Goal: Task Accomplishment & Management: Manage account settings

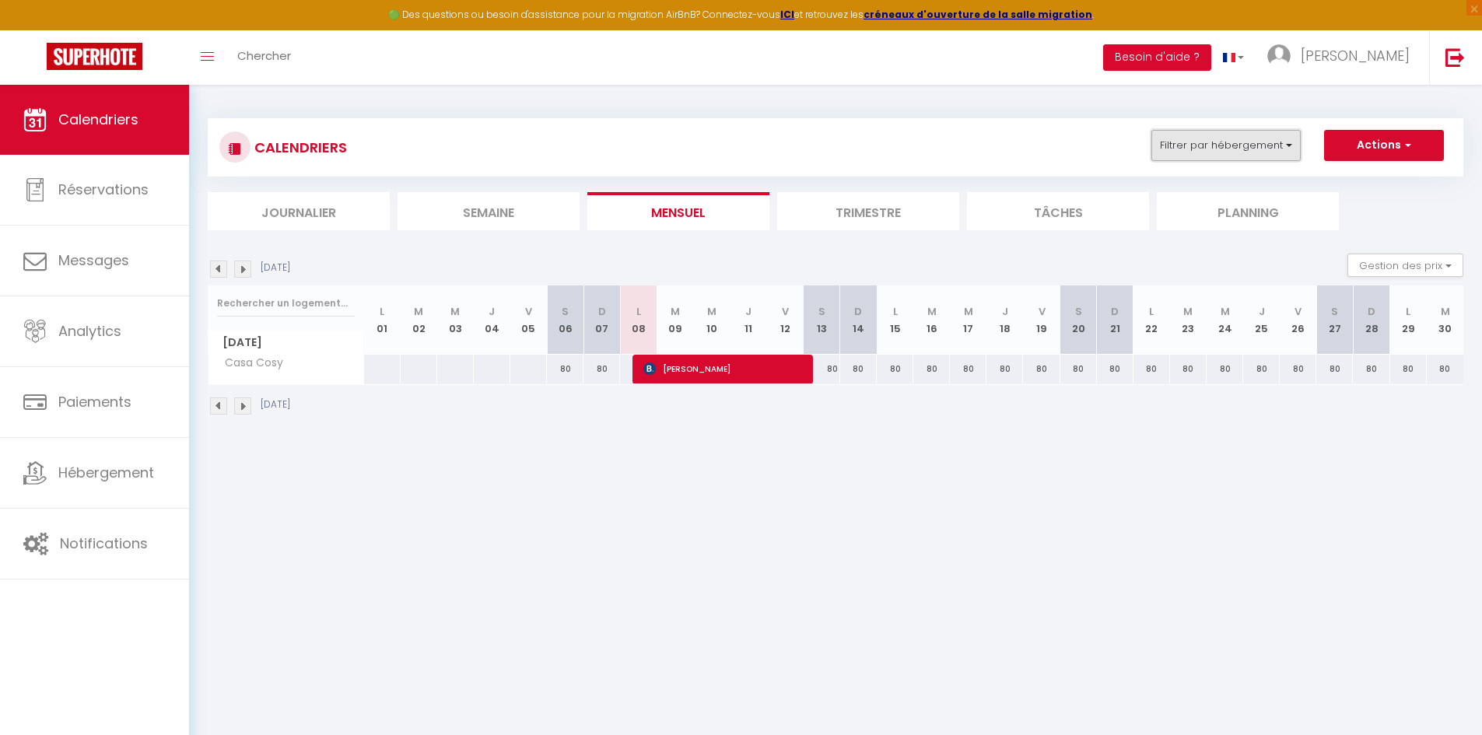
click at [1254, 152] on button "Filtrer par hébergement" at bounding box center [1225, 145] width 149 height 31
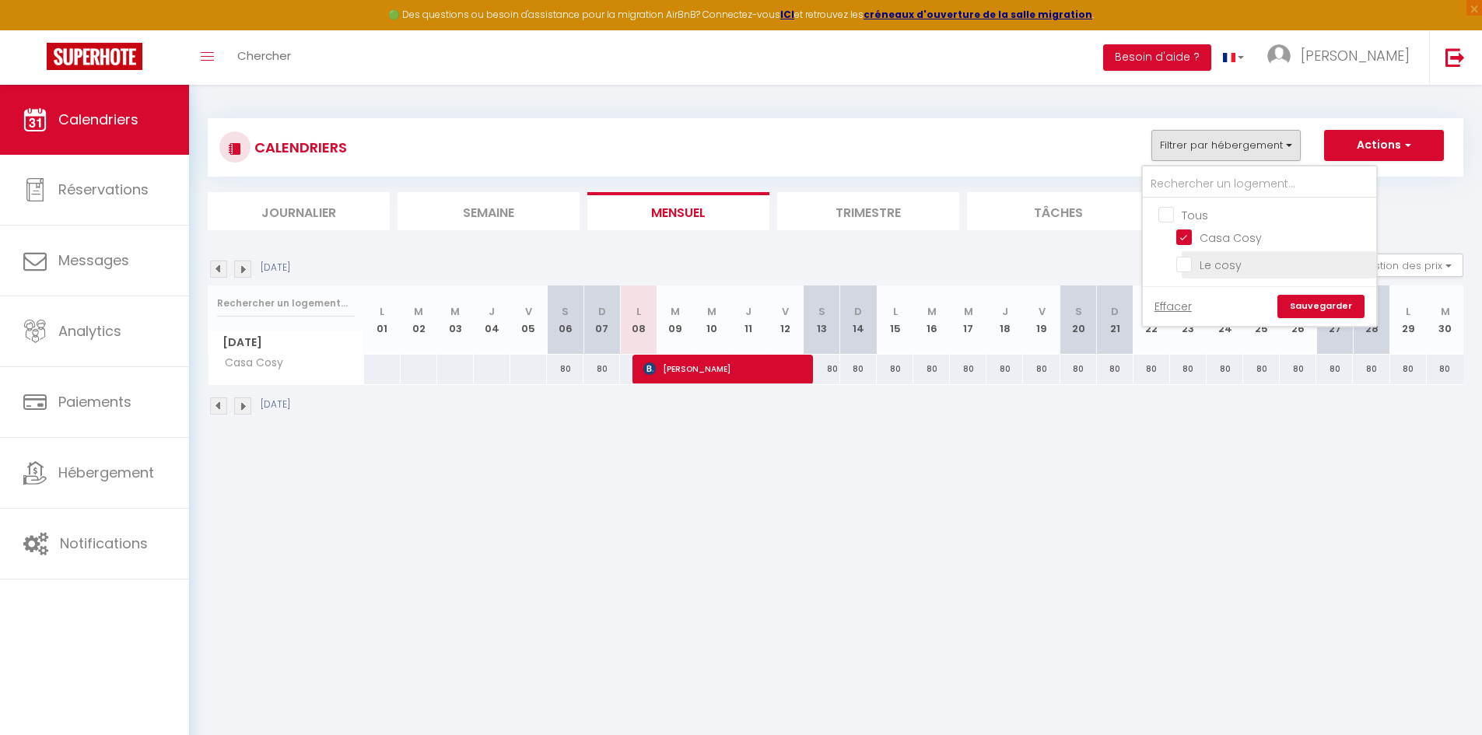
click at [1195, 260] on input "Le cosy" at bounding box center [1273, 264] width 194 height 16
checkbox input "true"
click at [1327, 306] on link "Sauvegarder" at bounding box center [1320, 306] width 87 height 23
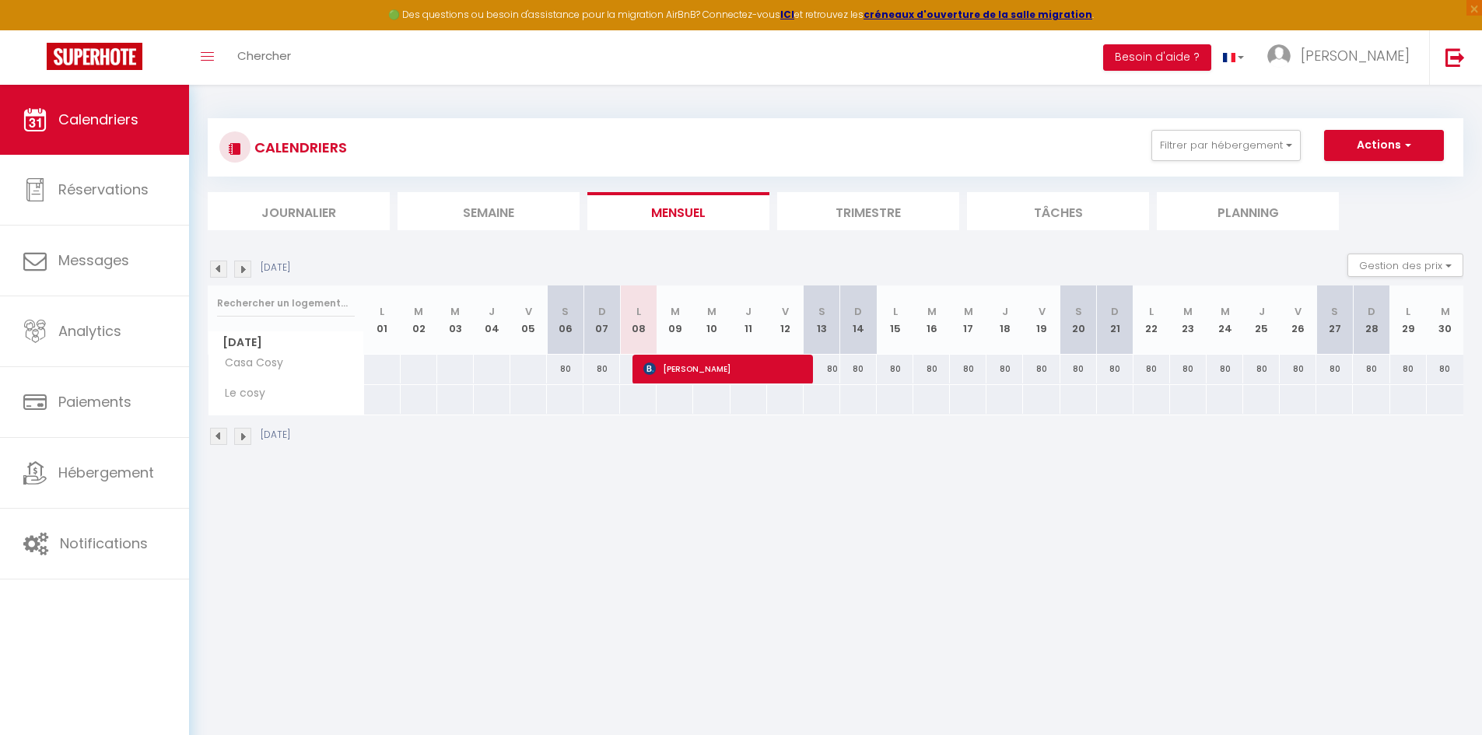
click at [244, 397] on span "Le cosy" at bounding box center [240, 393] width 58 height 17
click at [124, 124] on span "Calendriers" at bounding box center [98, 119] width 80 height 19
click at [1375, 151] on button "Actions" at bounding box center [1384, 145] width 120 height 31
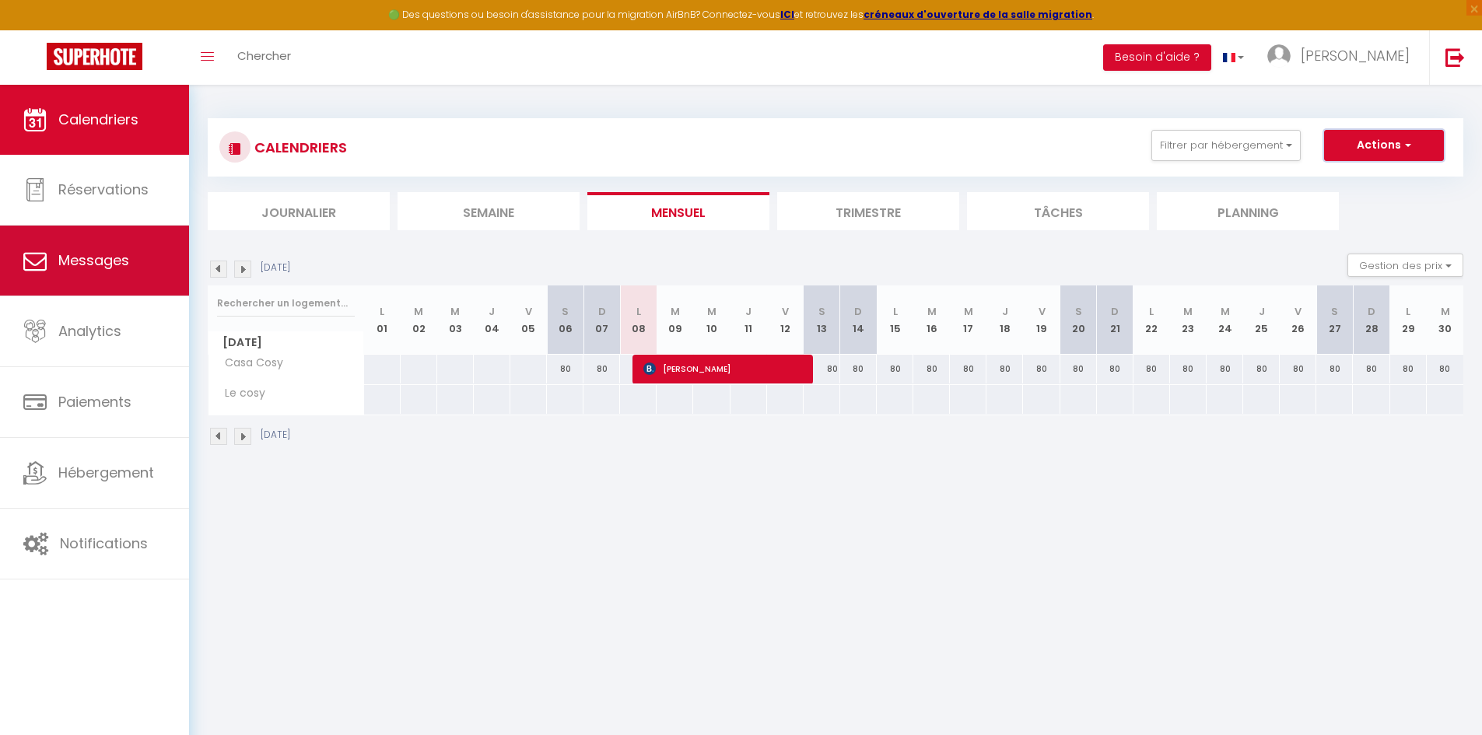
click at [87, 265] on span "Messages" at bounding box center [93, 259] width 71 height 19
select select "message"
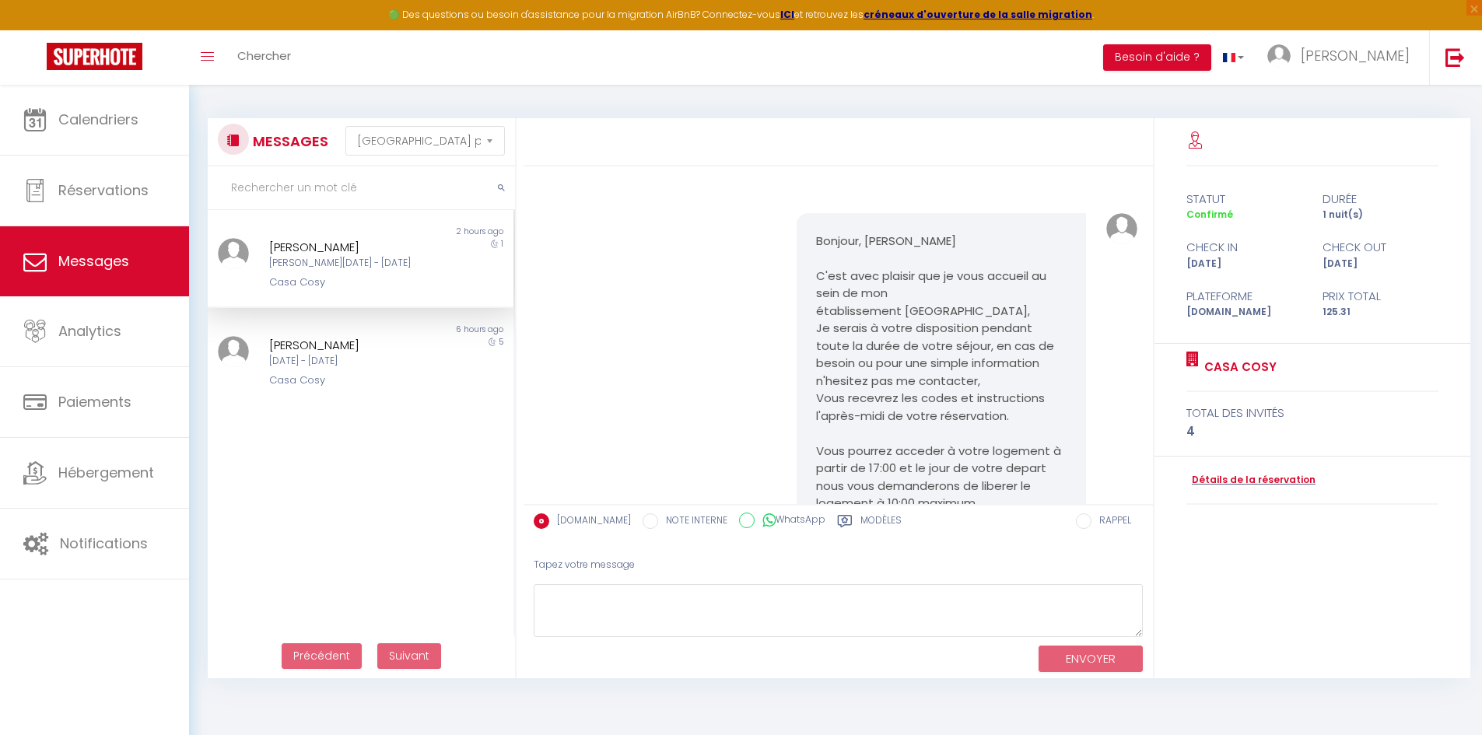
scroll to position [334, 0]
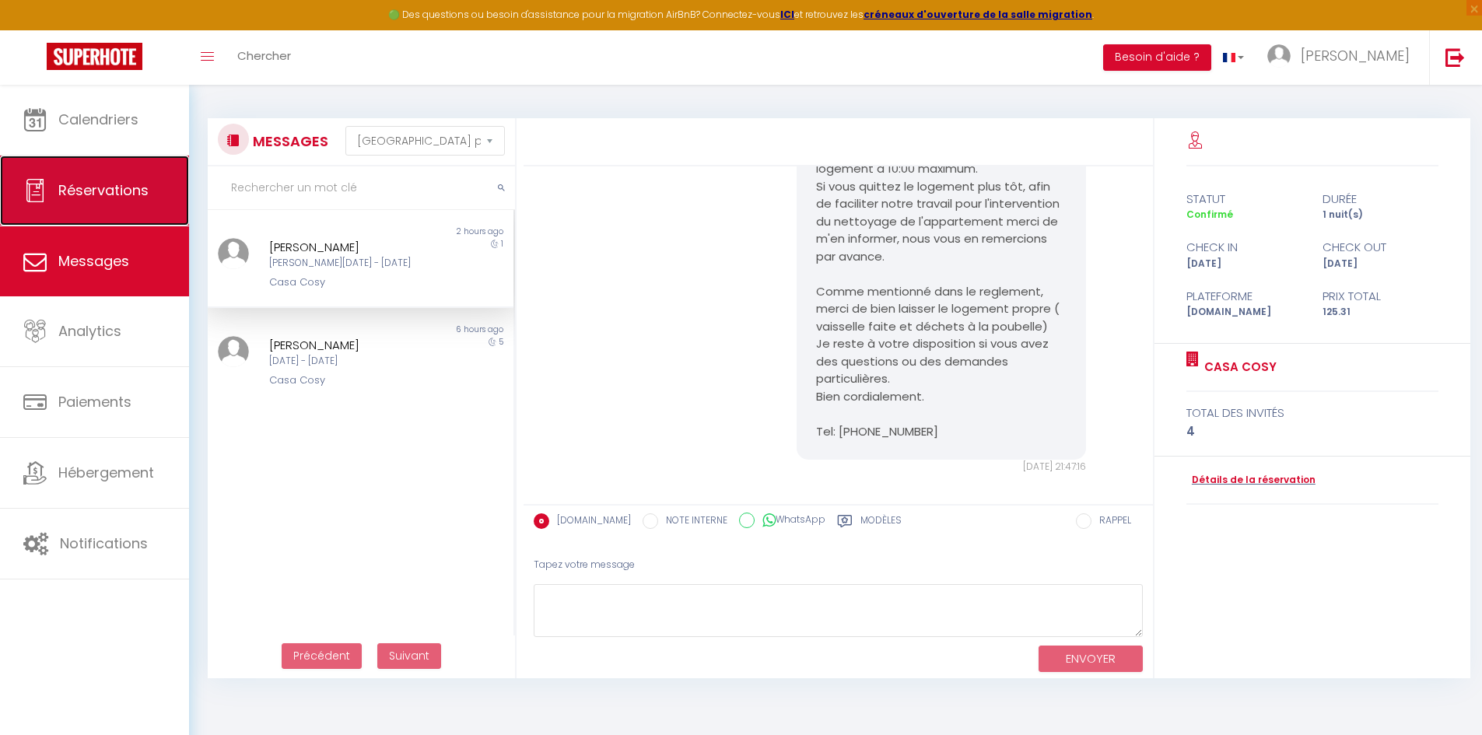
click at [91, 195] on span "Réservations" at bounding box center [103, 189] width 90 height 19
select select "not_cancelled"
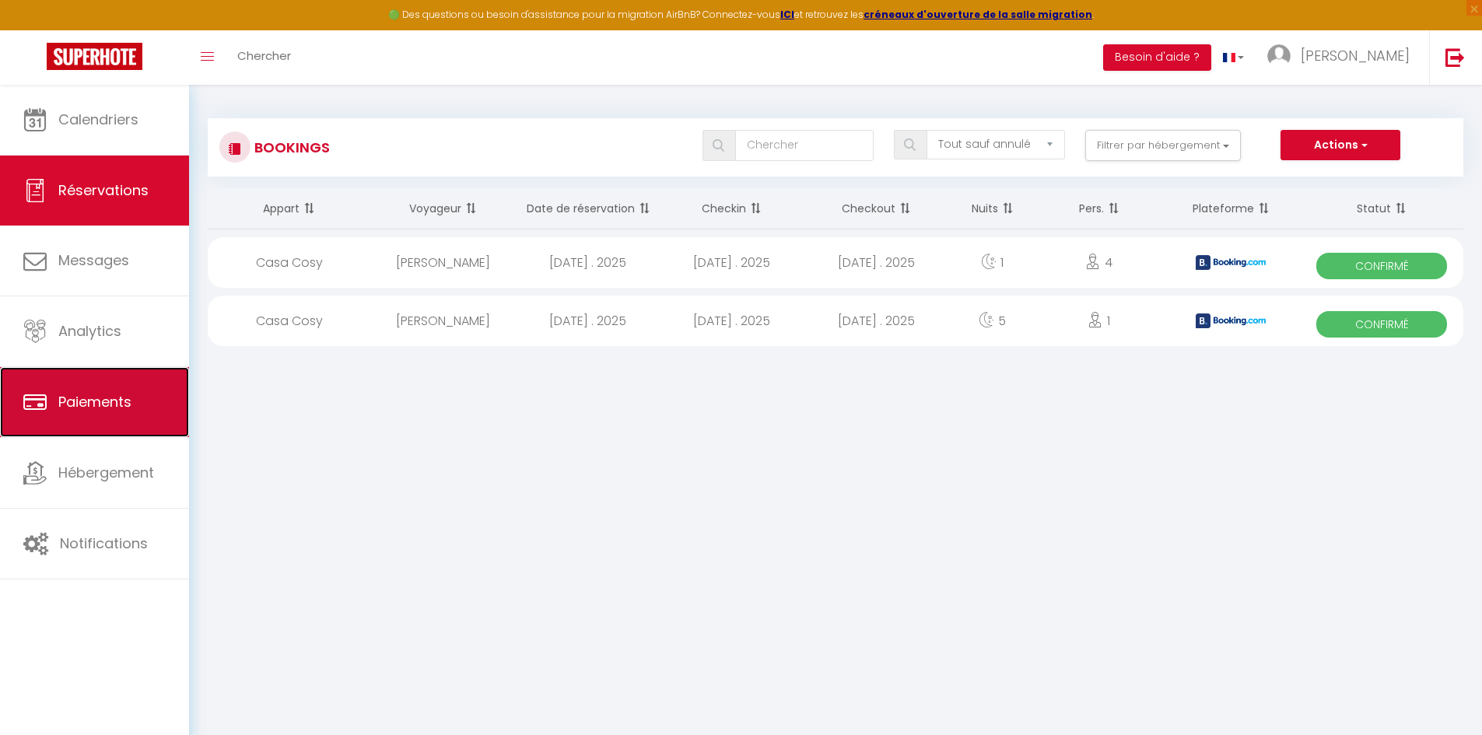
click at [108, 401] on span "Paiements" at bounding box center [94, 401] width 73 height 19
select select "2"
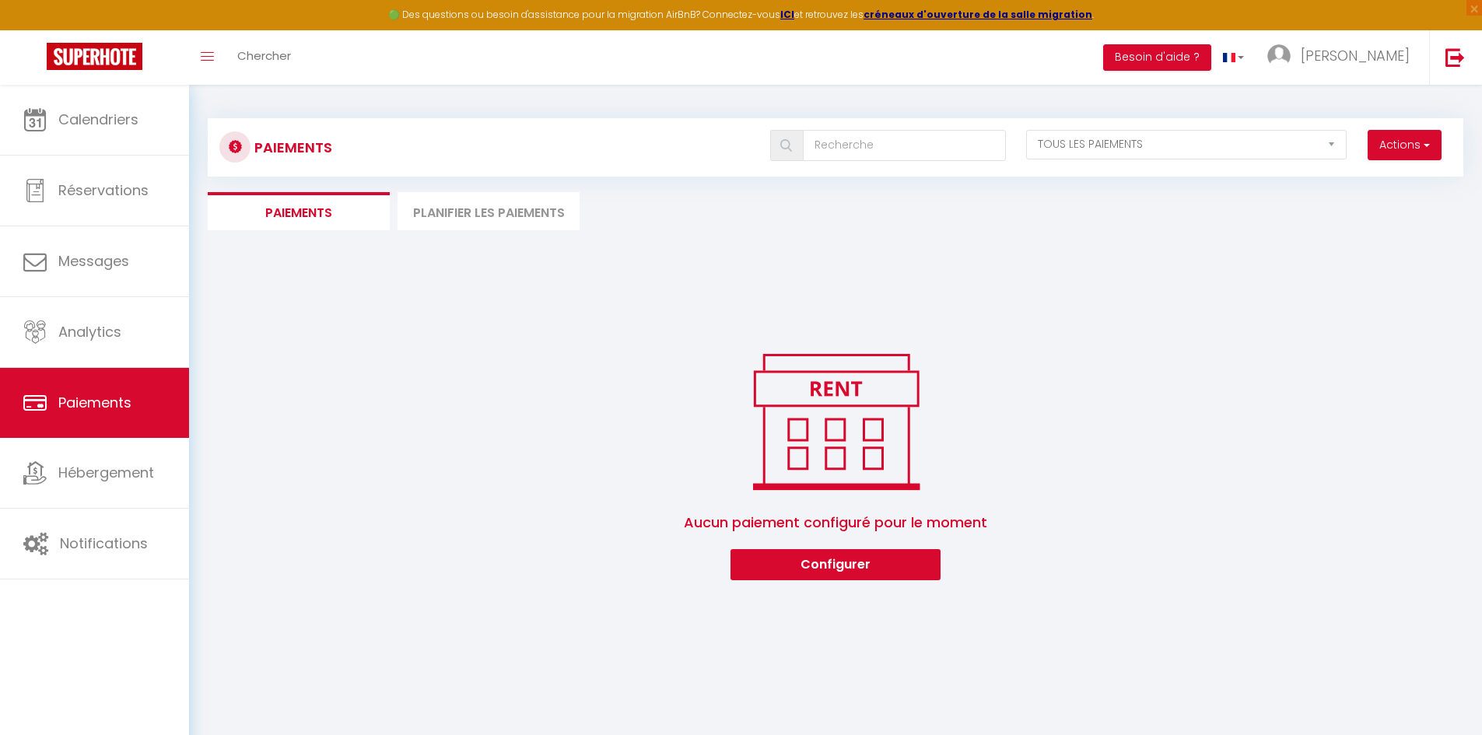
click at [447, 217] on li "Planifier les paiements" at bounding box center [488, 211] width 182 height 38
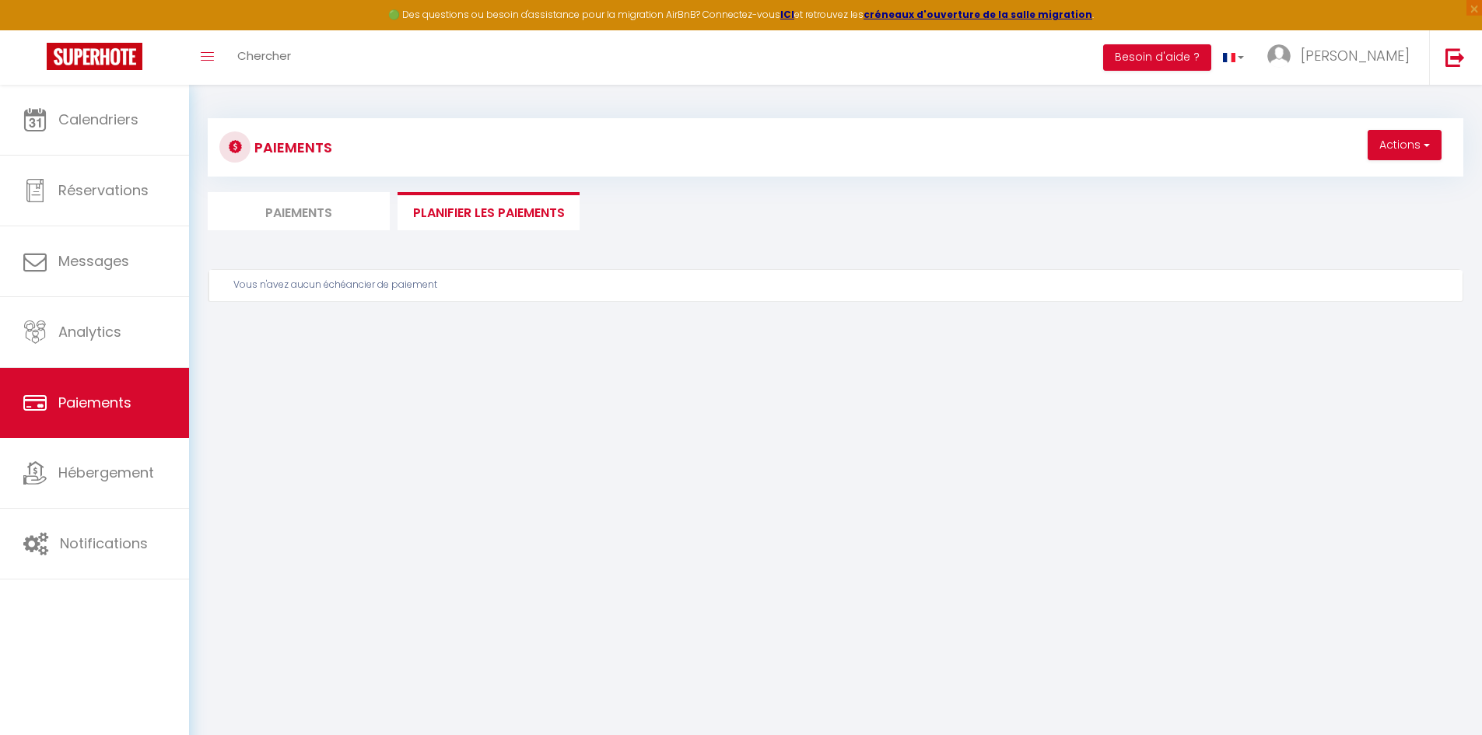
click at [306, 221] on li "Paiements" at bounding box center [299, 211] width 182 height 38
select select "2"
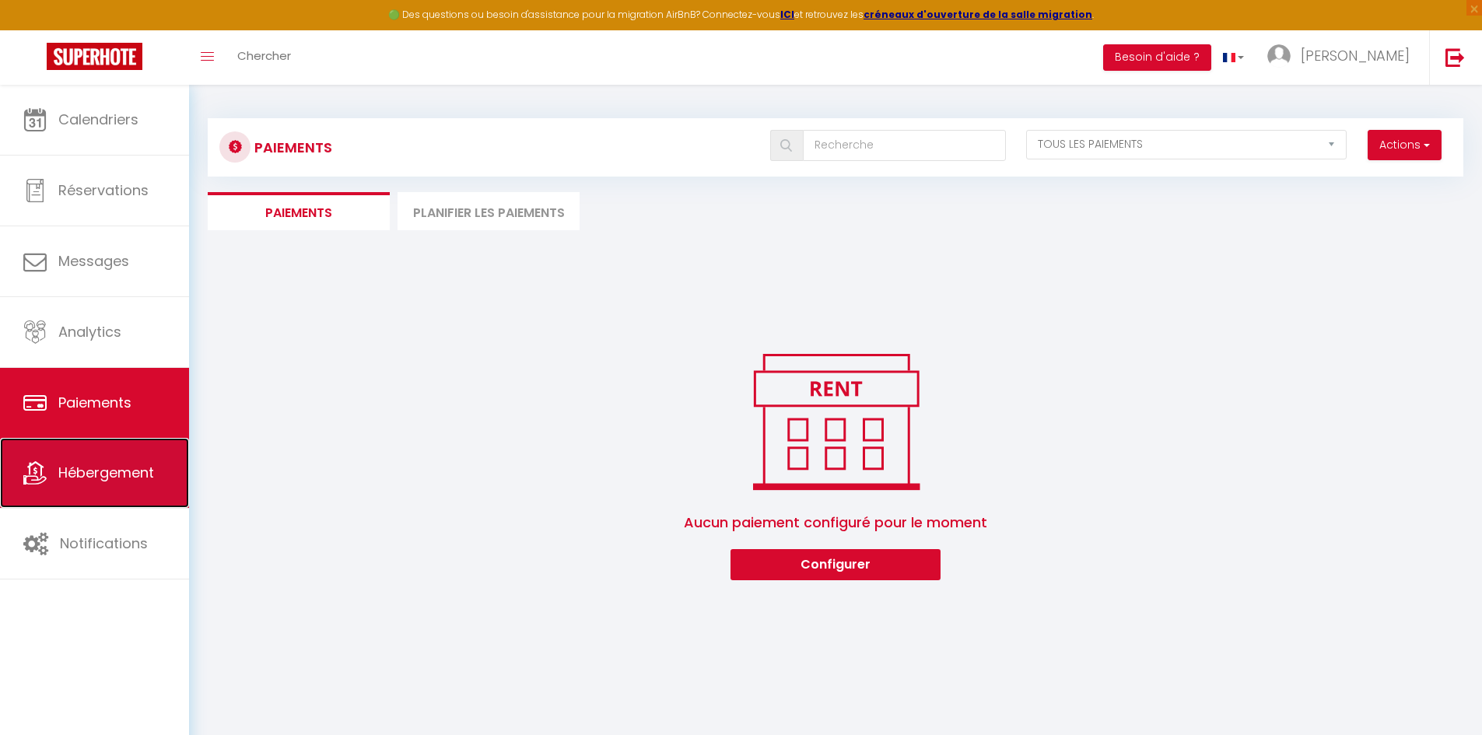
click at [114, 467] on span "Hébergement" at bounding box center [106, 472] width 96 height 19
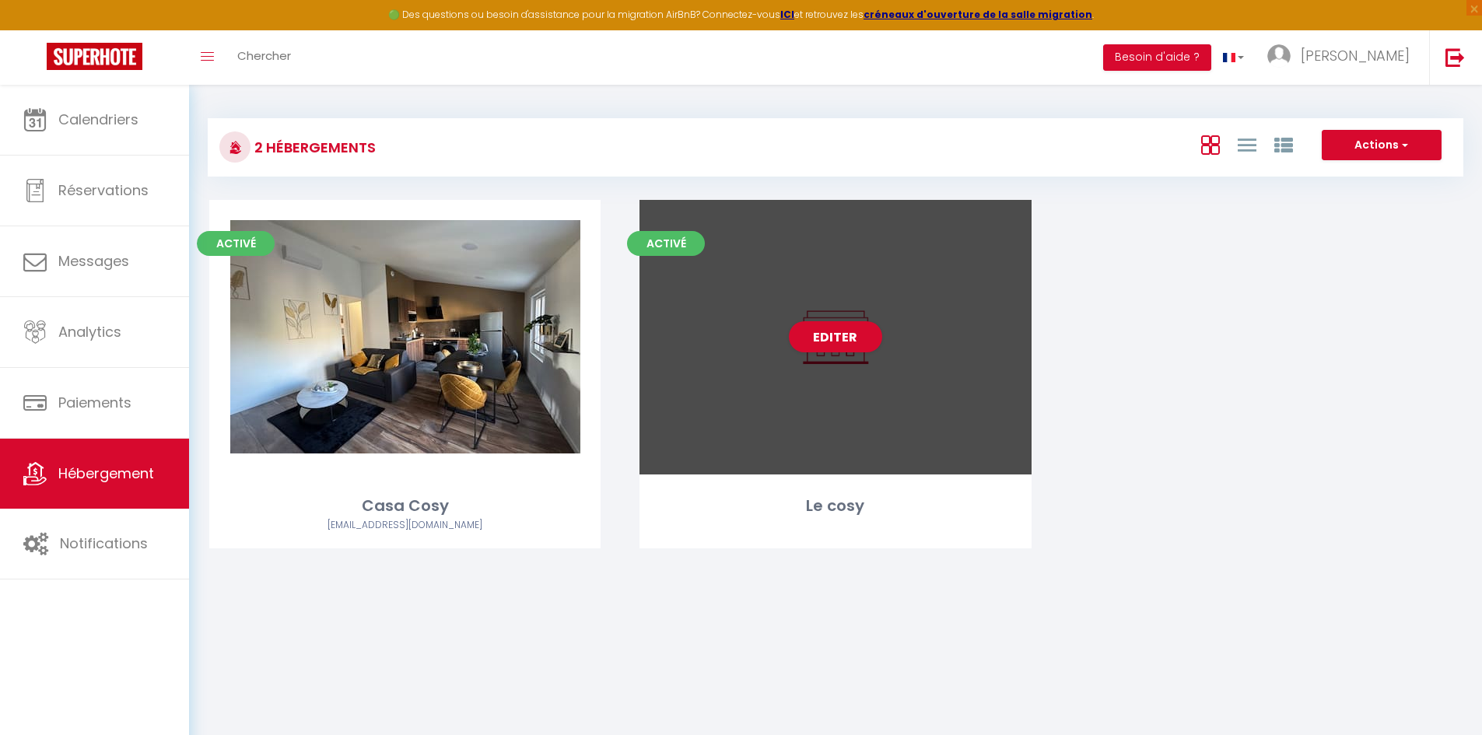
click at [806, 423] on div "Editer" at bounding box center [834, 337] width 391 height 275
select select "3"
select select "2"
select select "1"
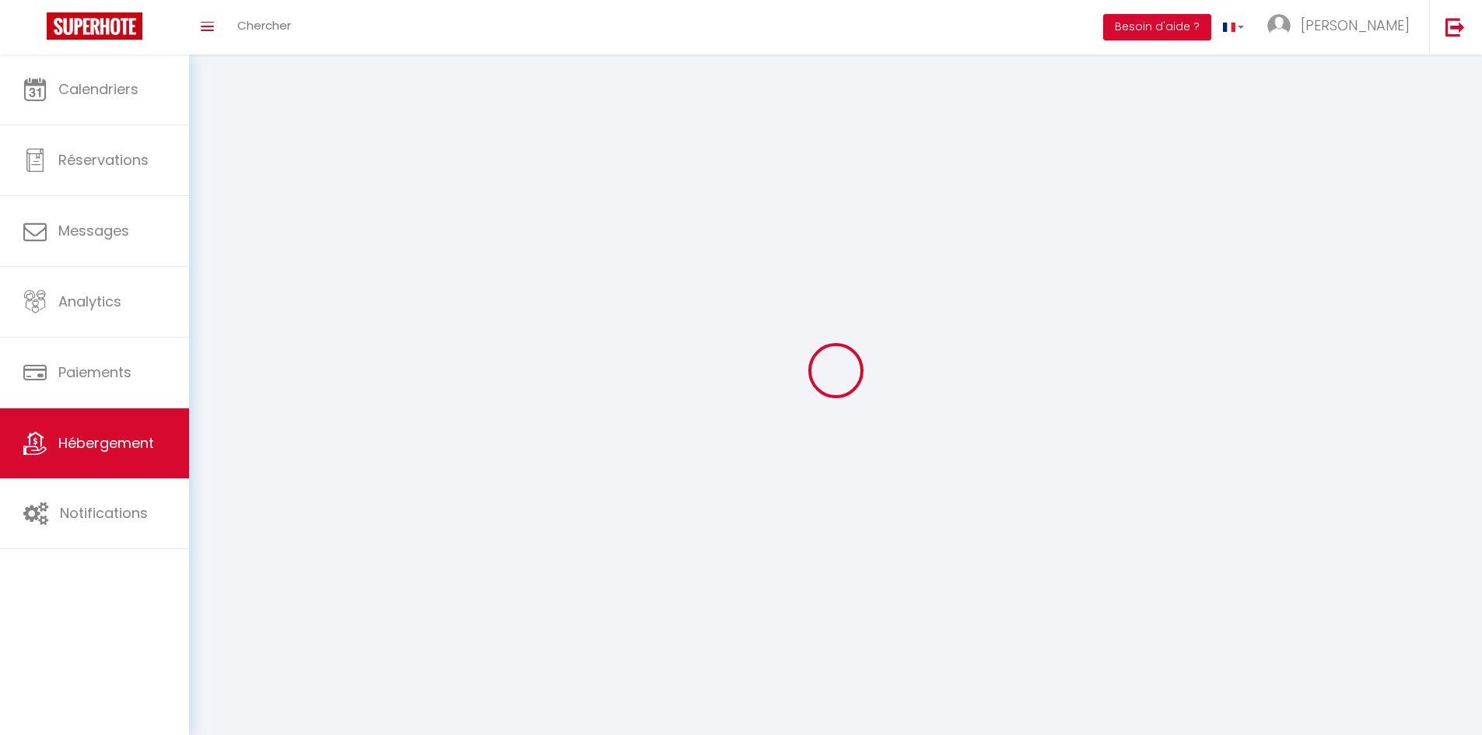
select select
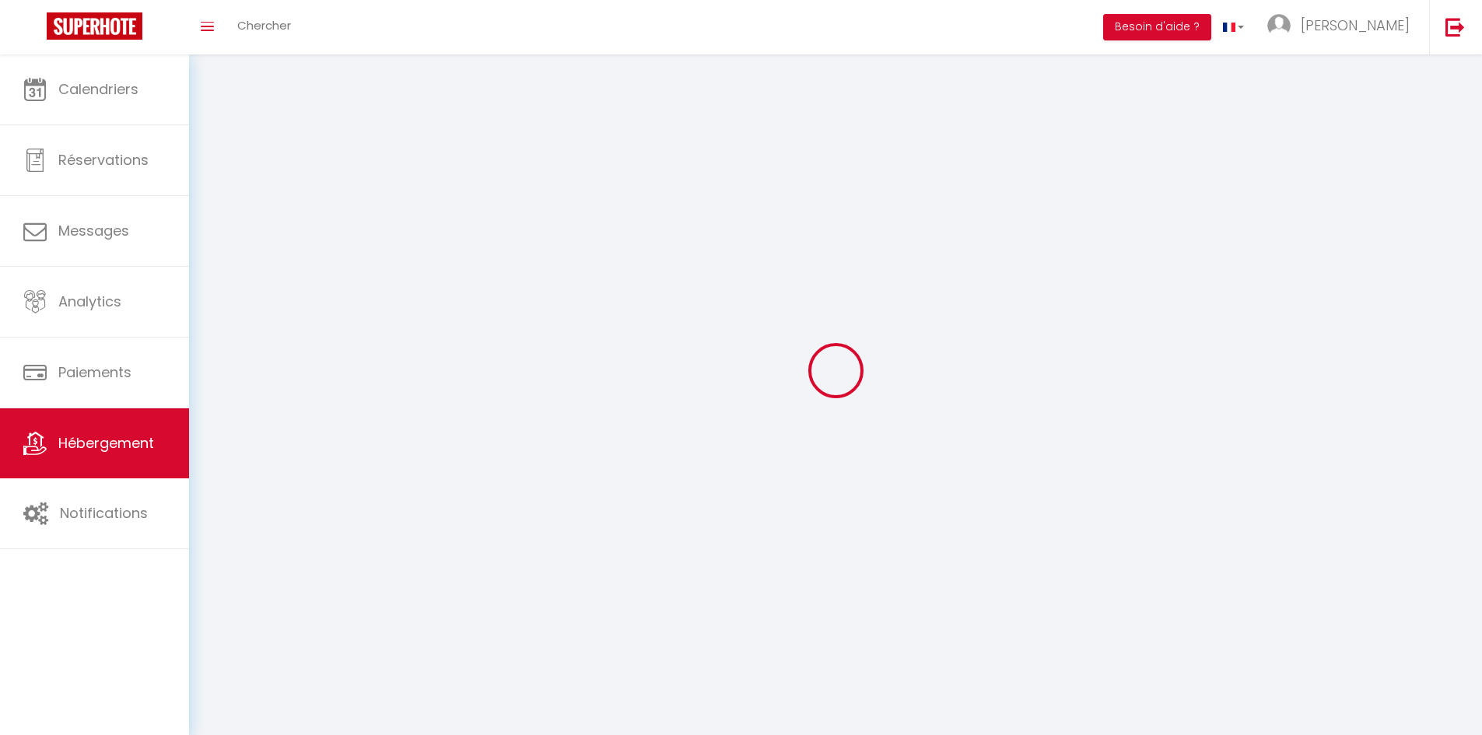
select select
checkbox input "false"
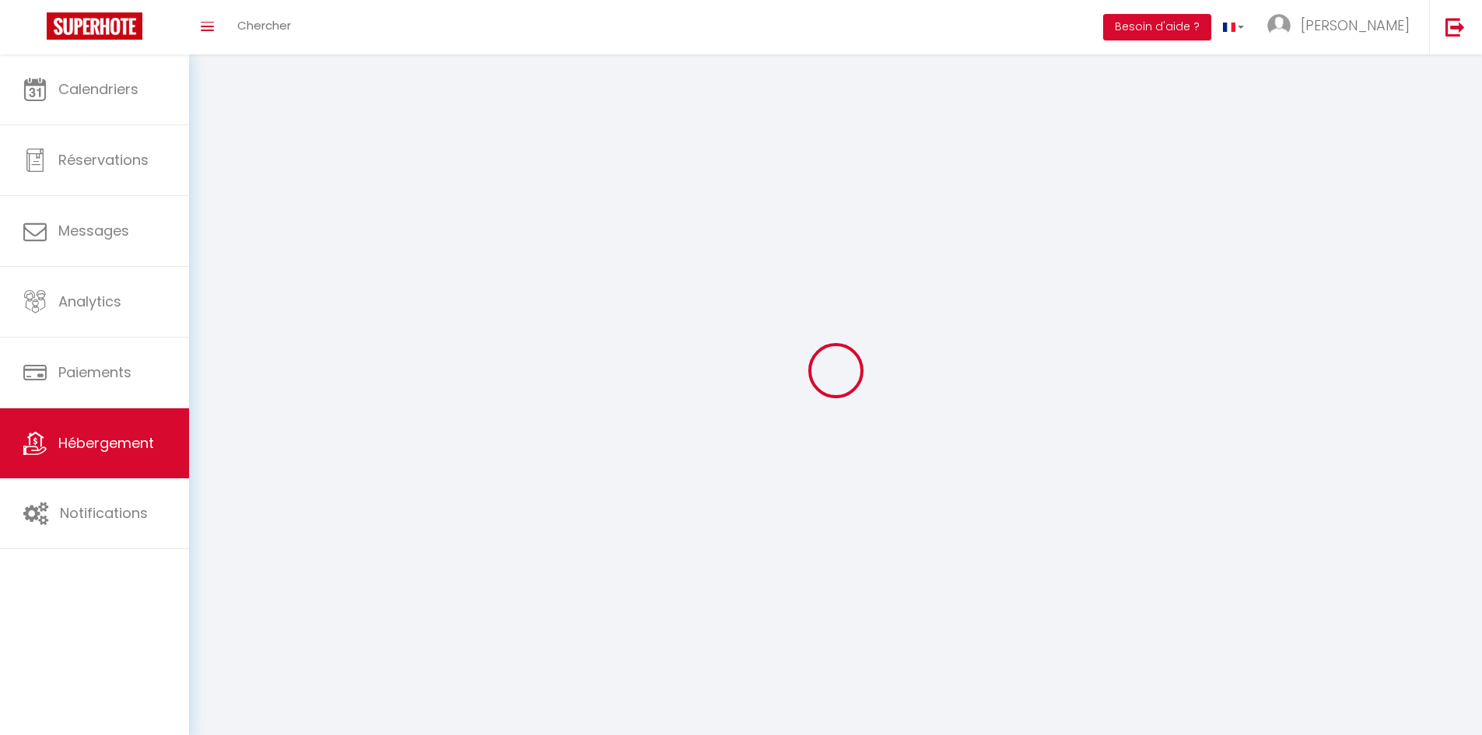
checkbox input "false"
select select
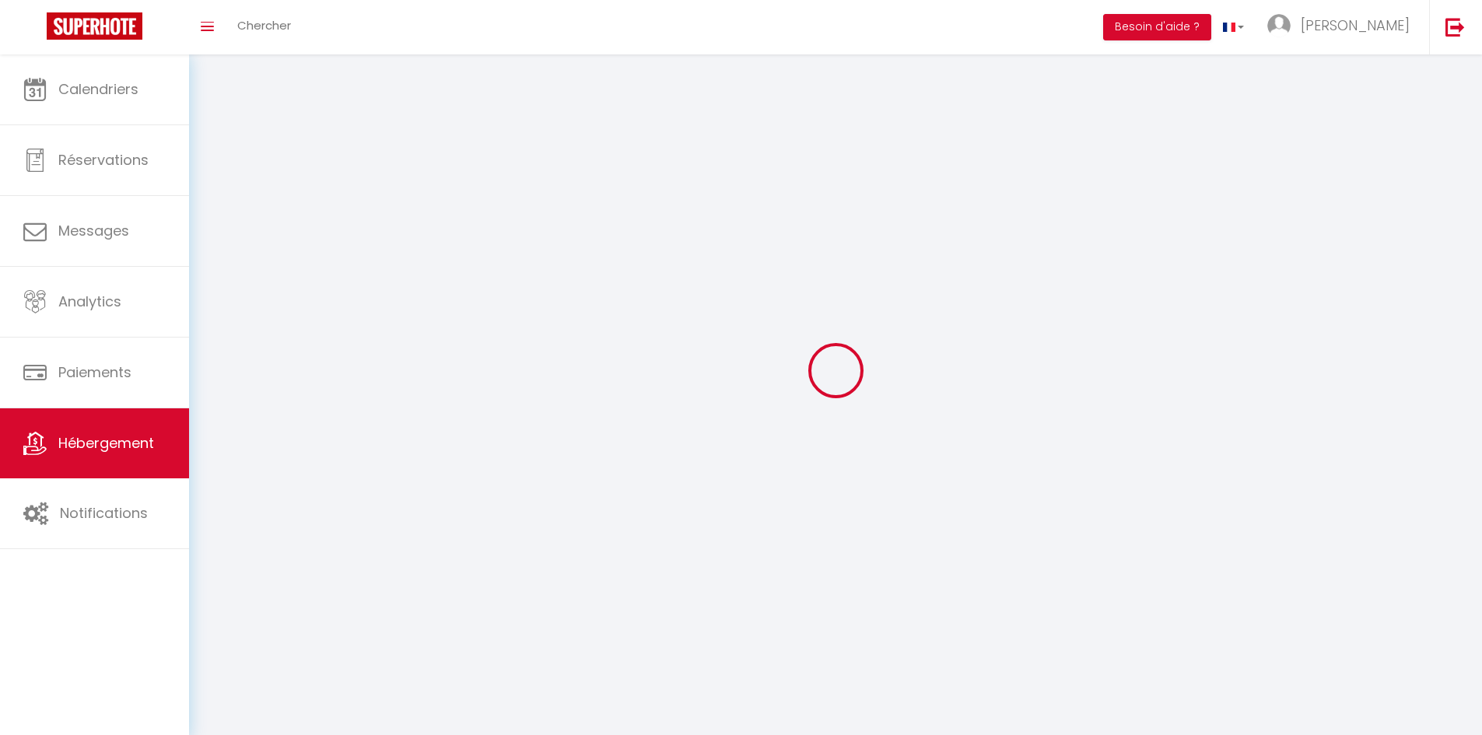
select select
checkbox input "false"
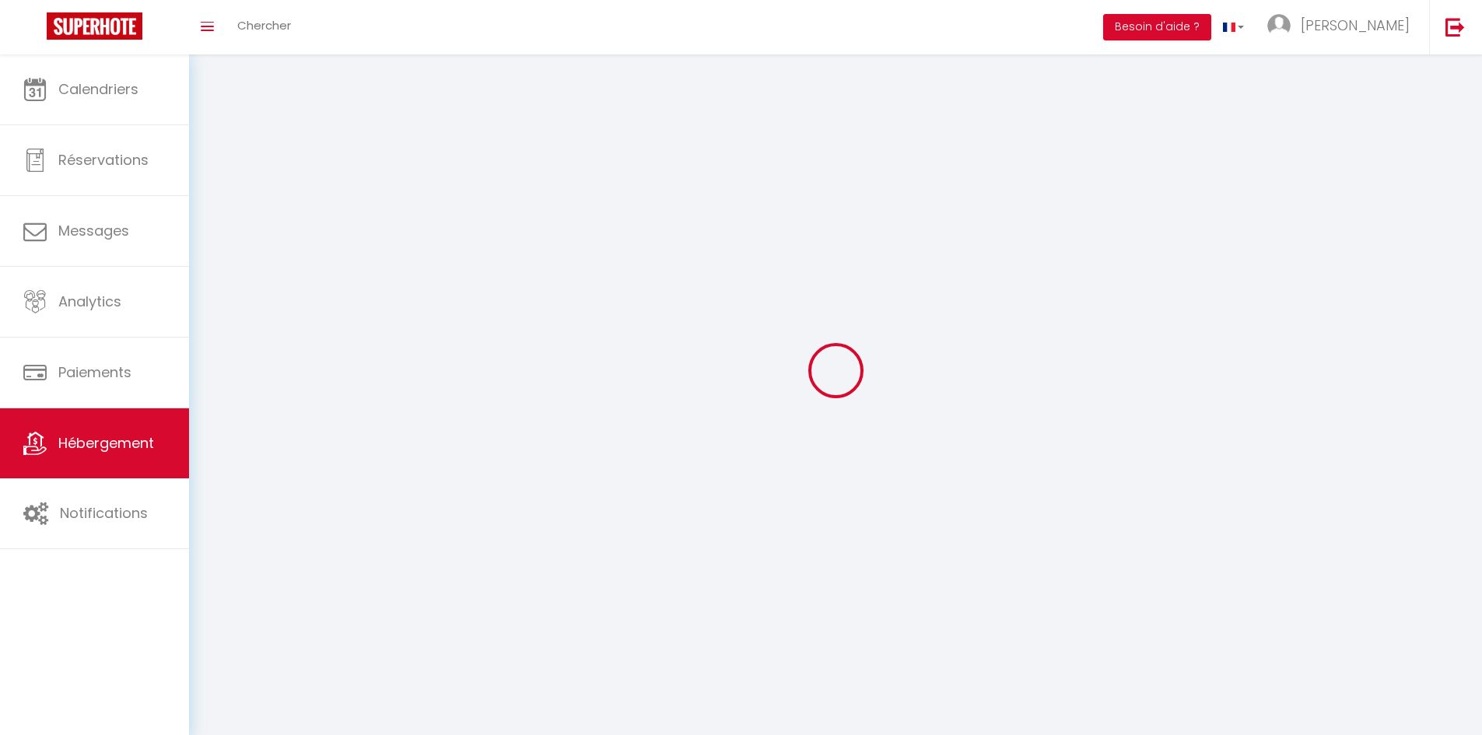
checkbox input "false"
select select
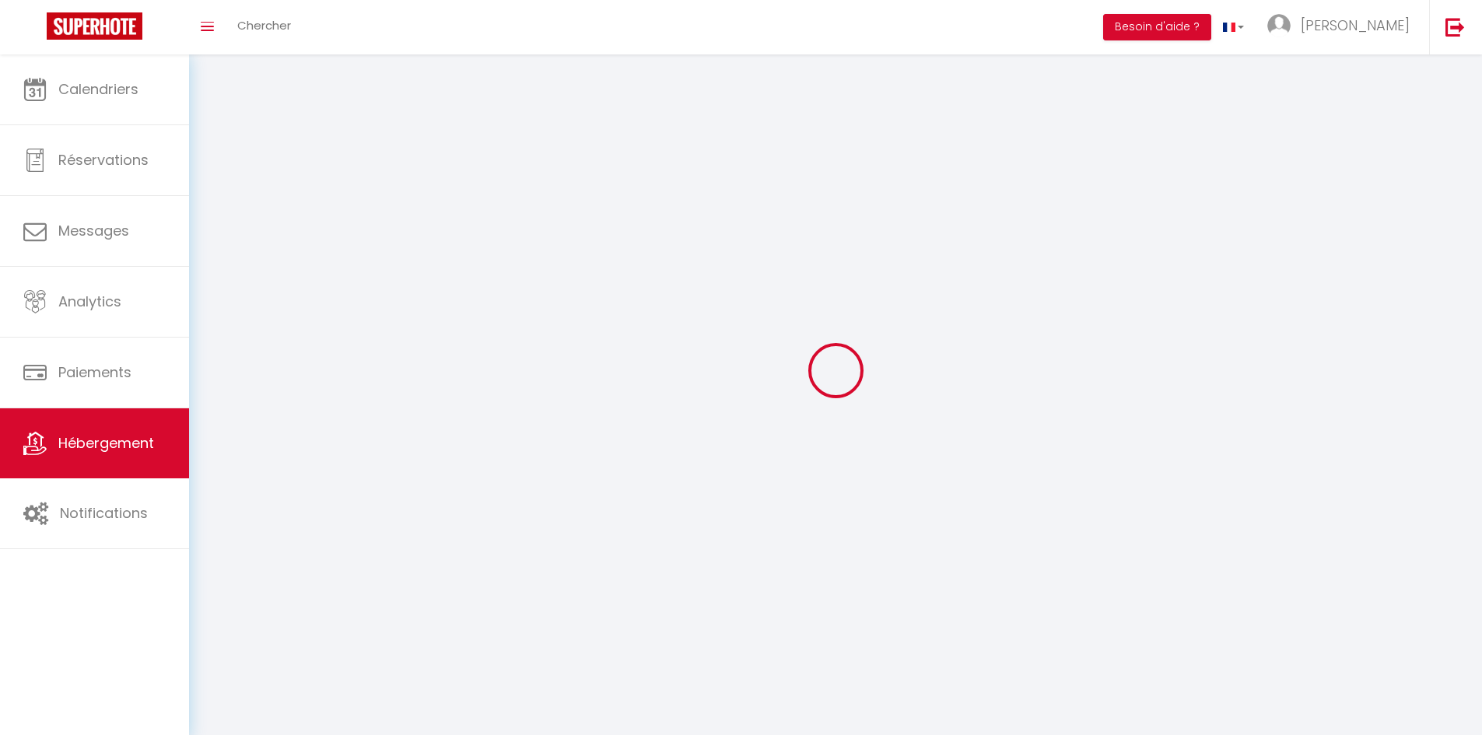
select select
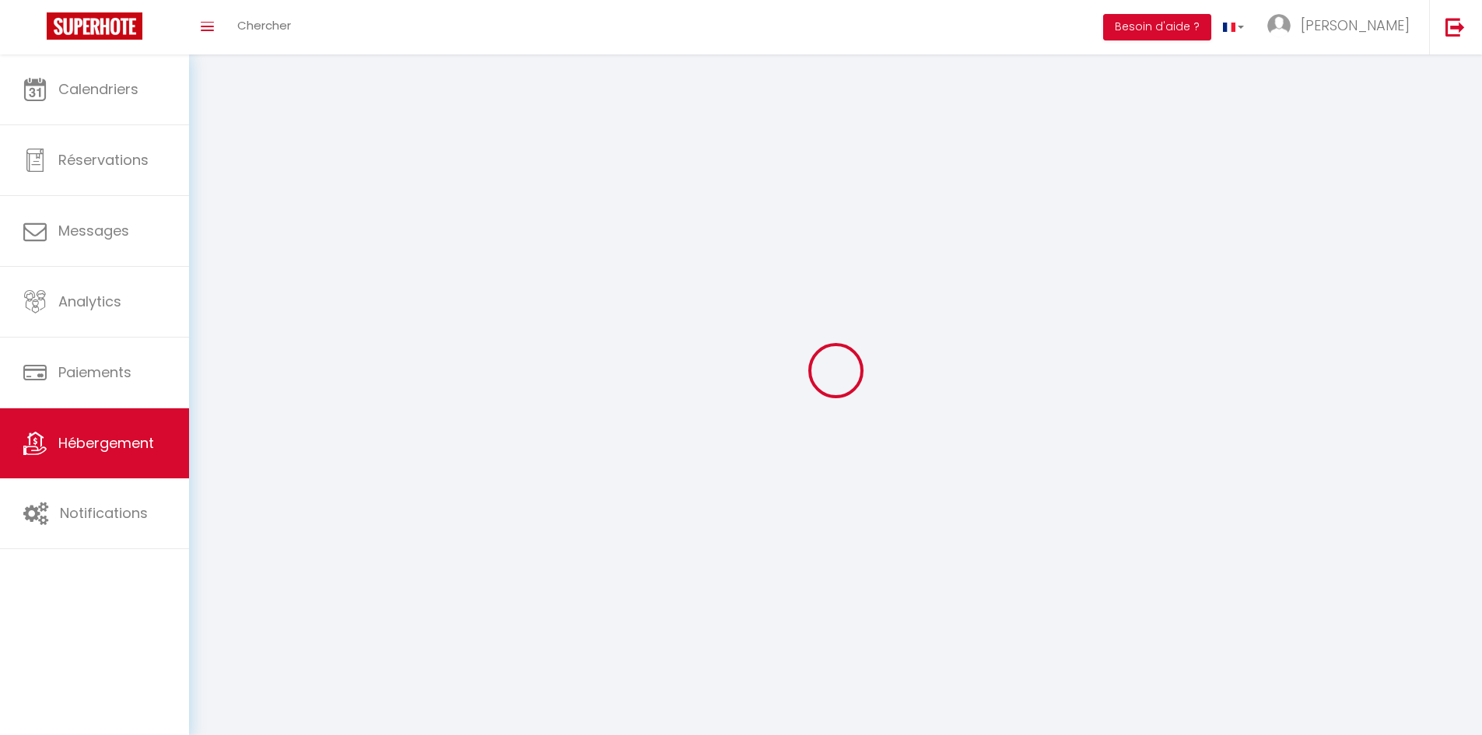
select select
checkbox input "false"
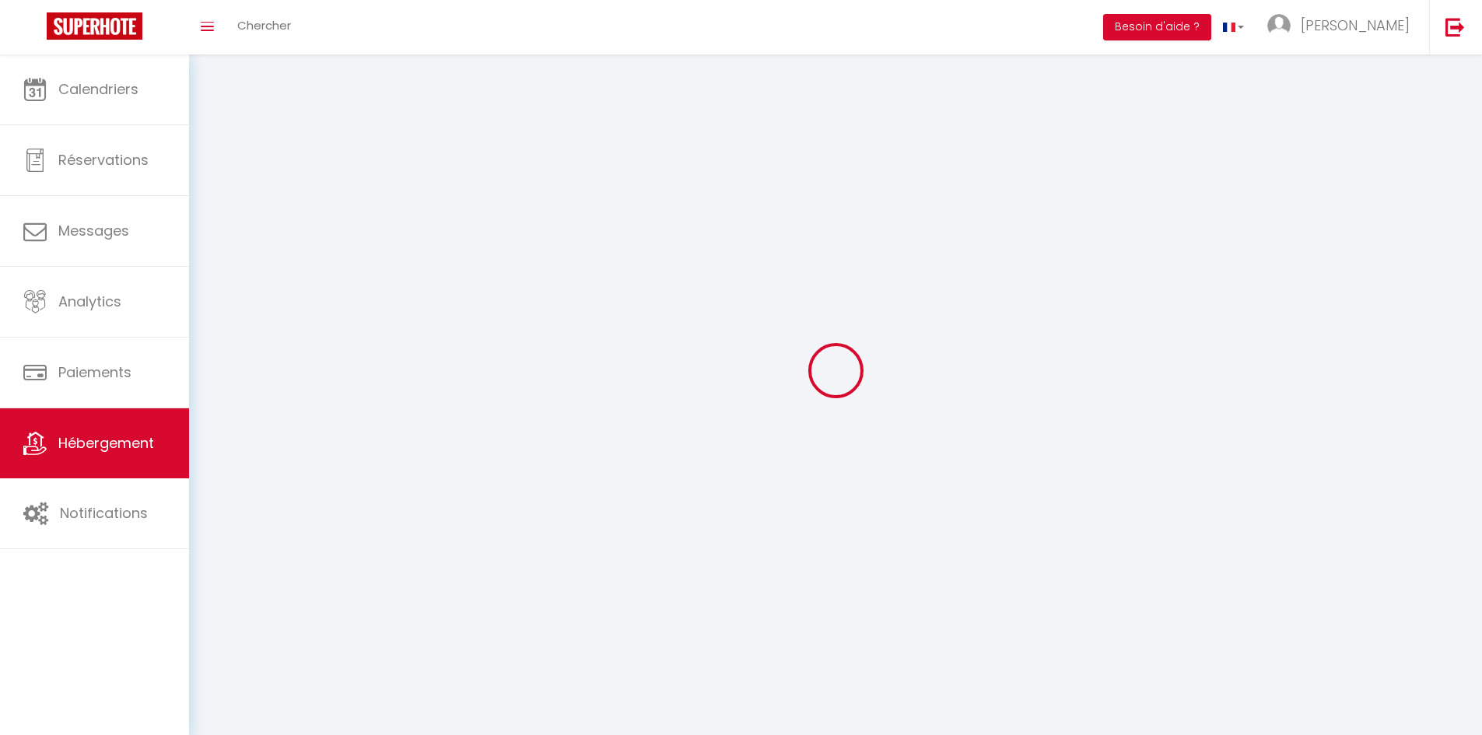
select select
select select "28"
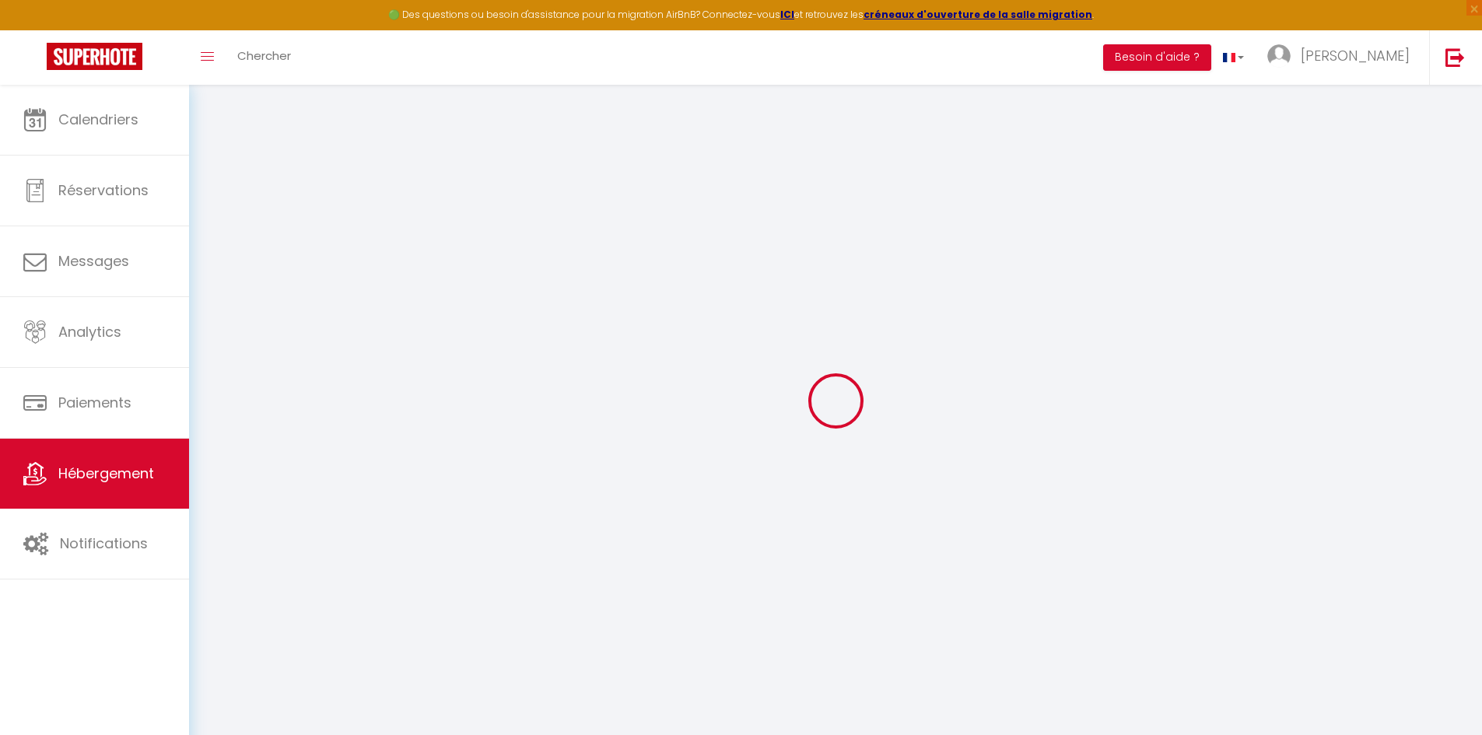
select select
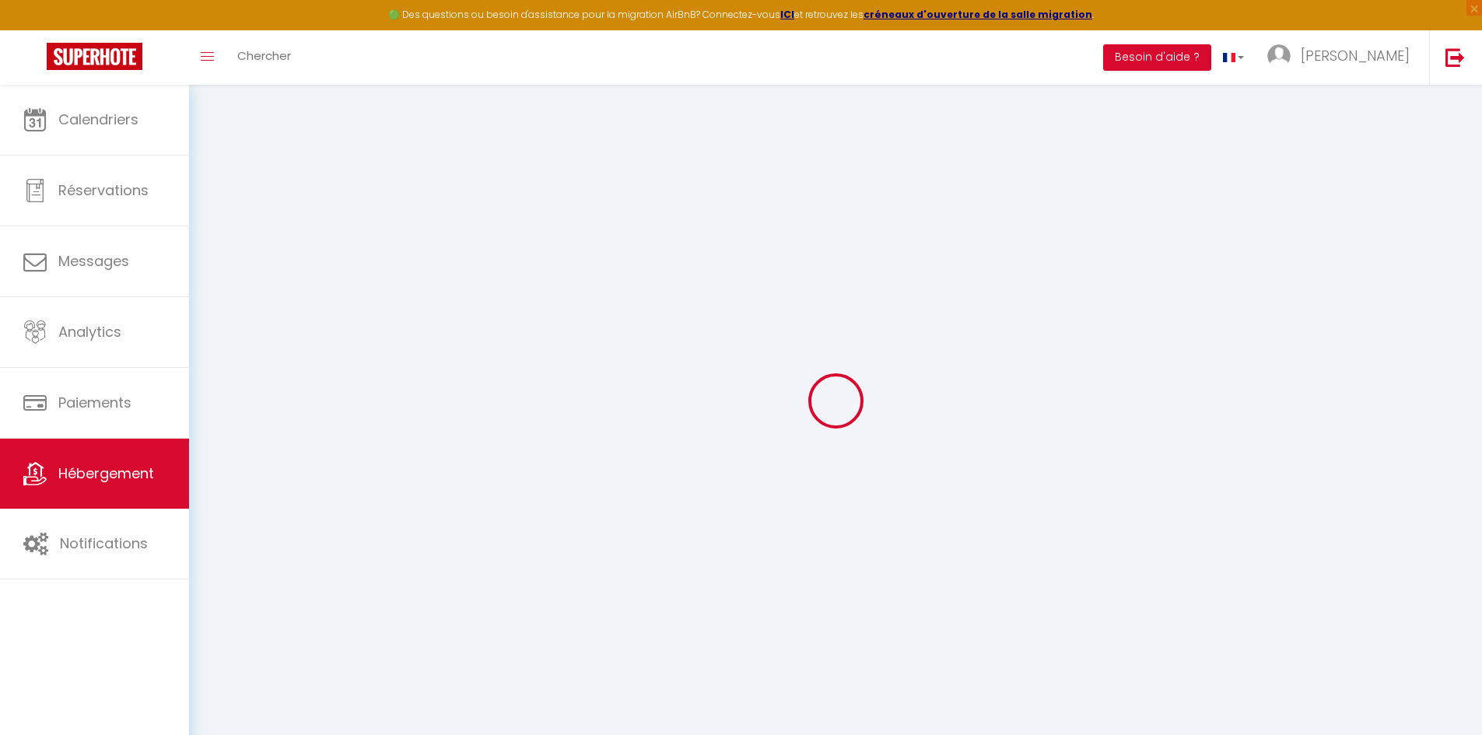
select select
checkbox input "false"
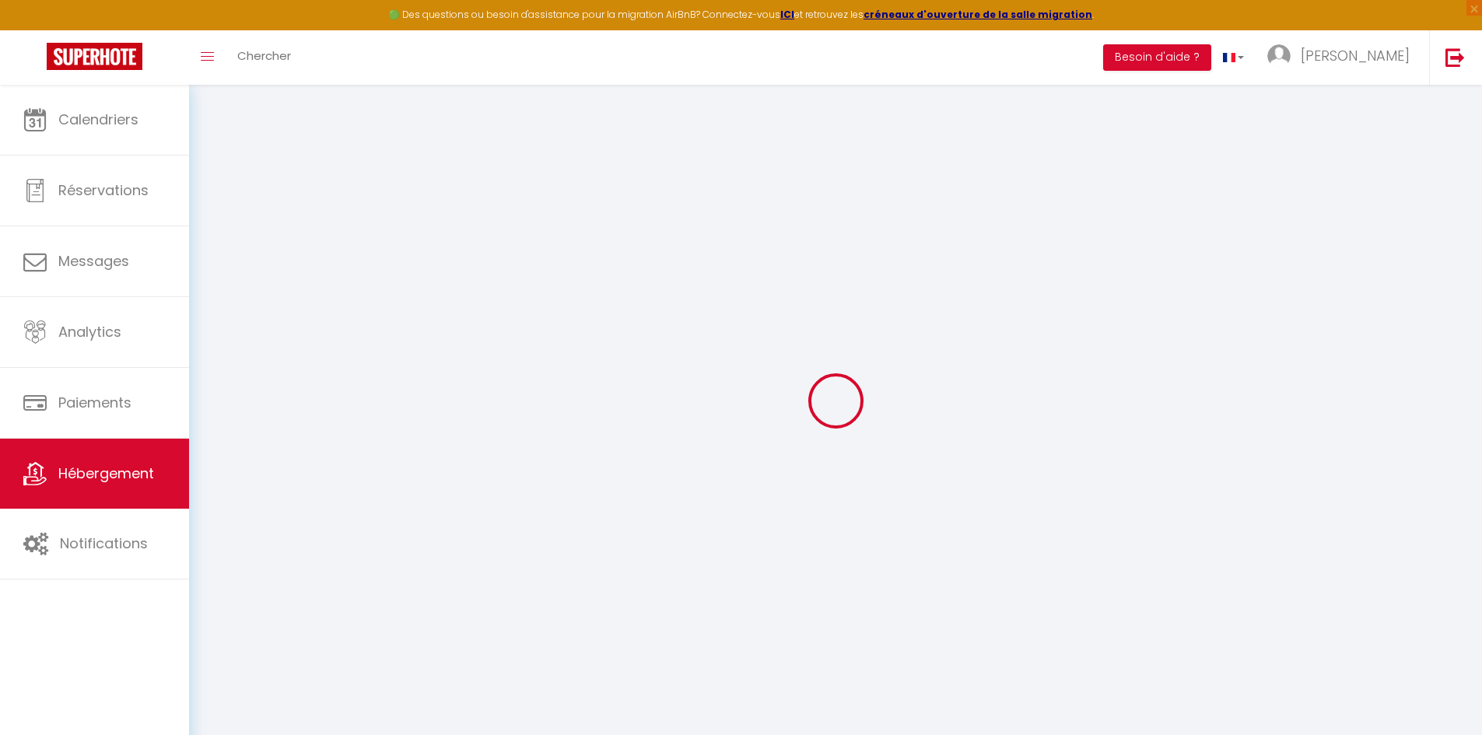
select select
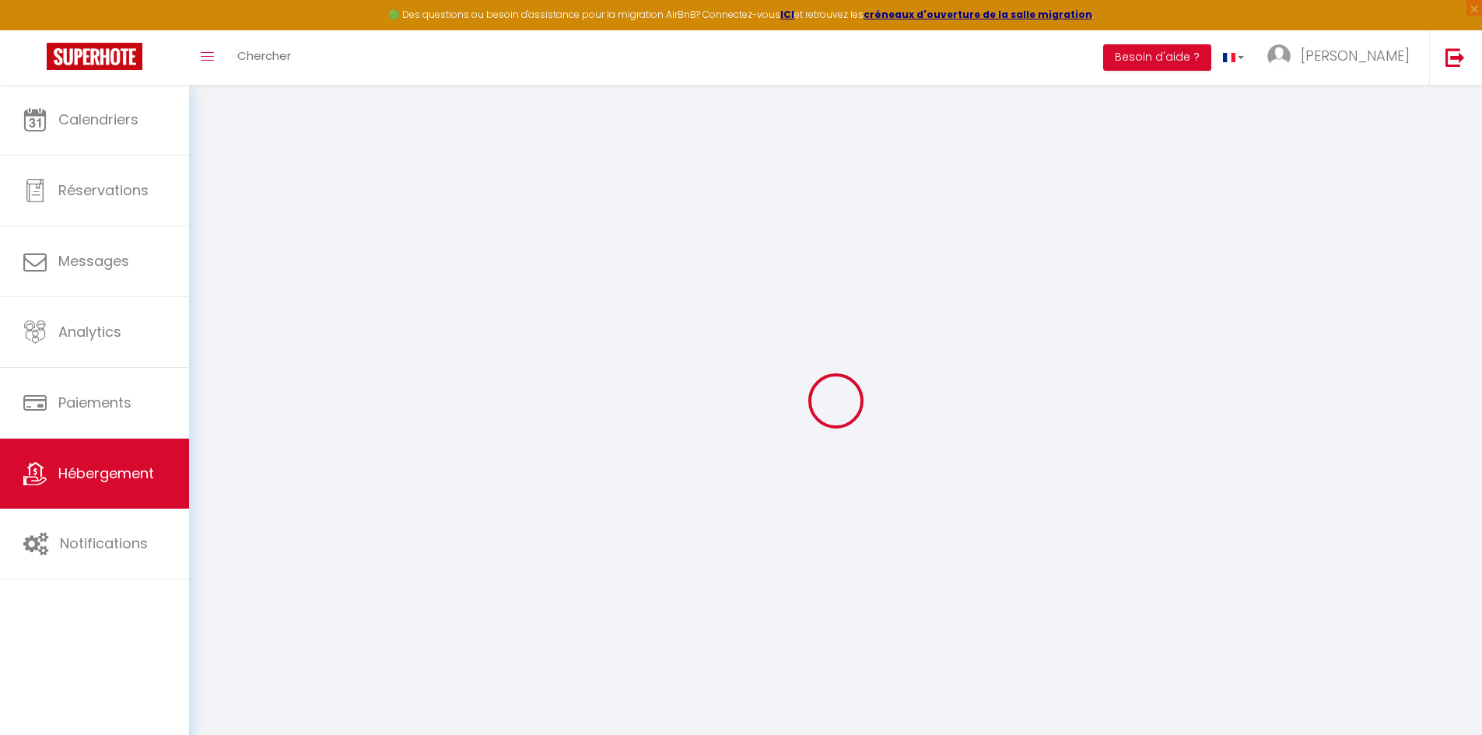
select select
checkbox input "false"
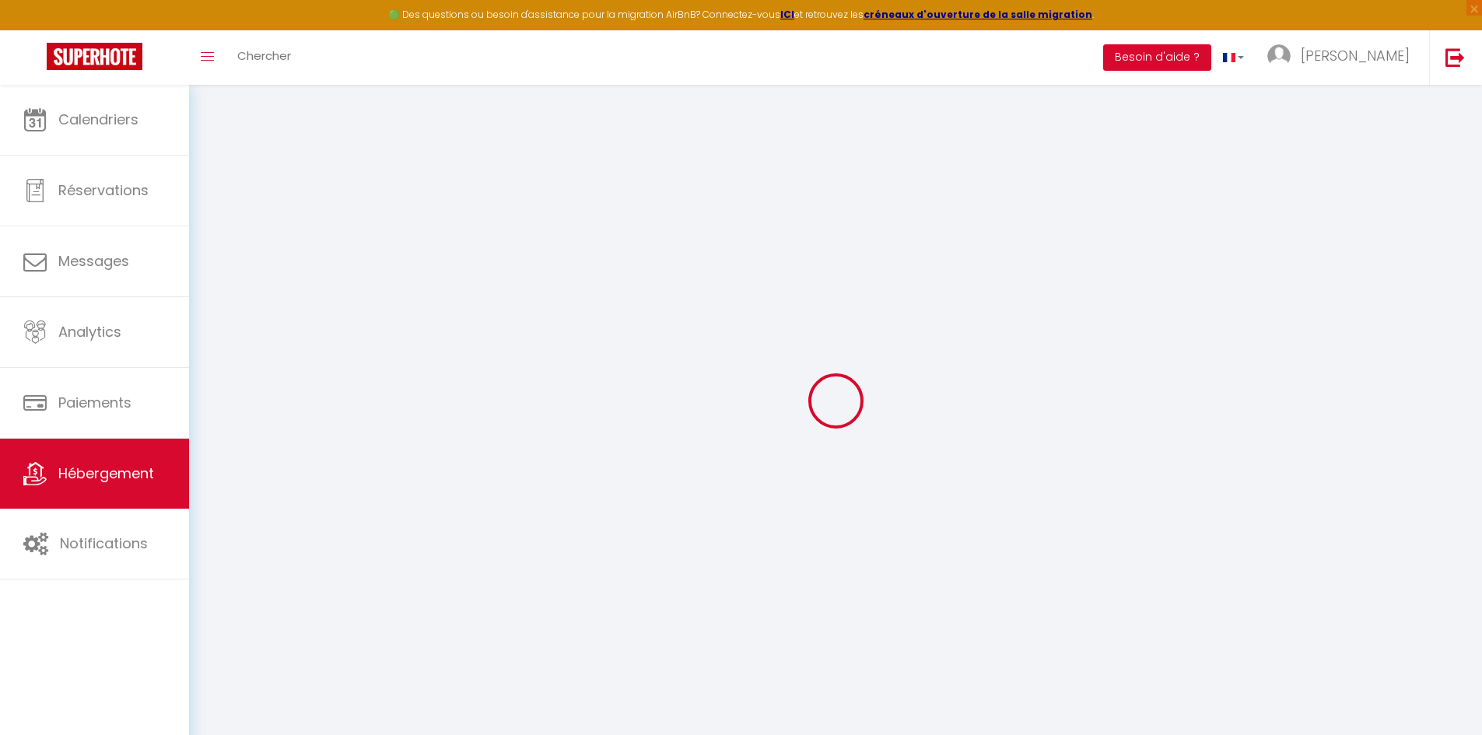
checkbox input "false"
select select
type input "Le cosy"
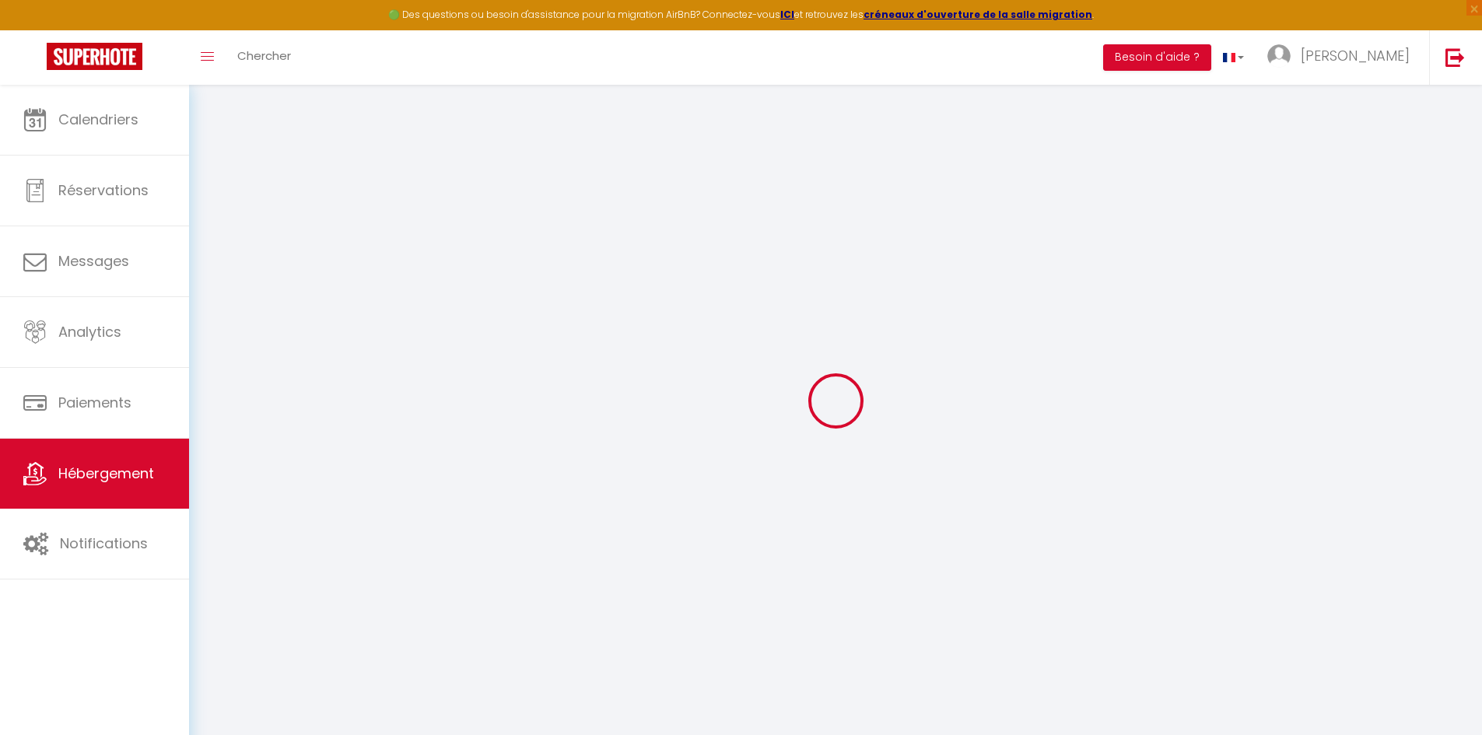
select select "2"
select select "0"
type input "35"
select select
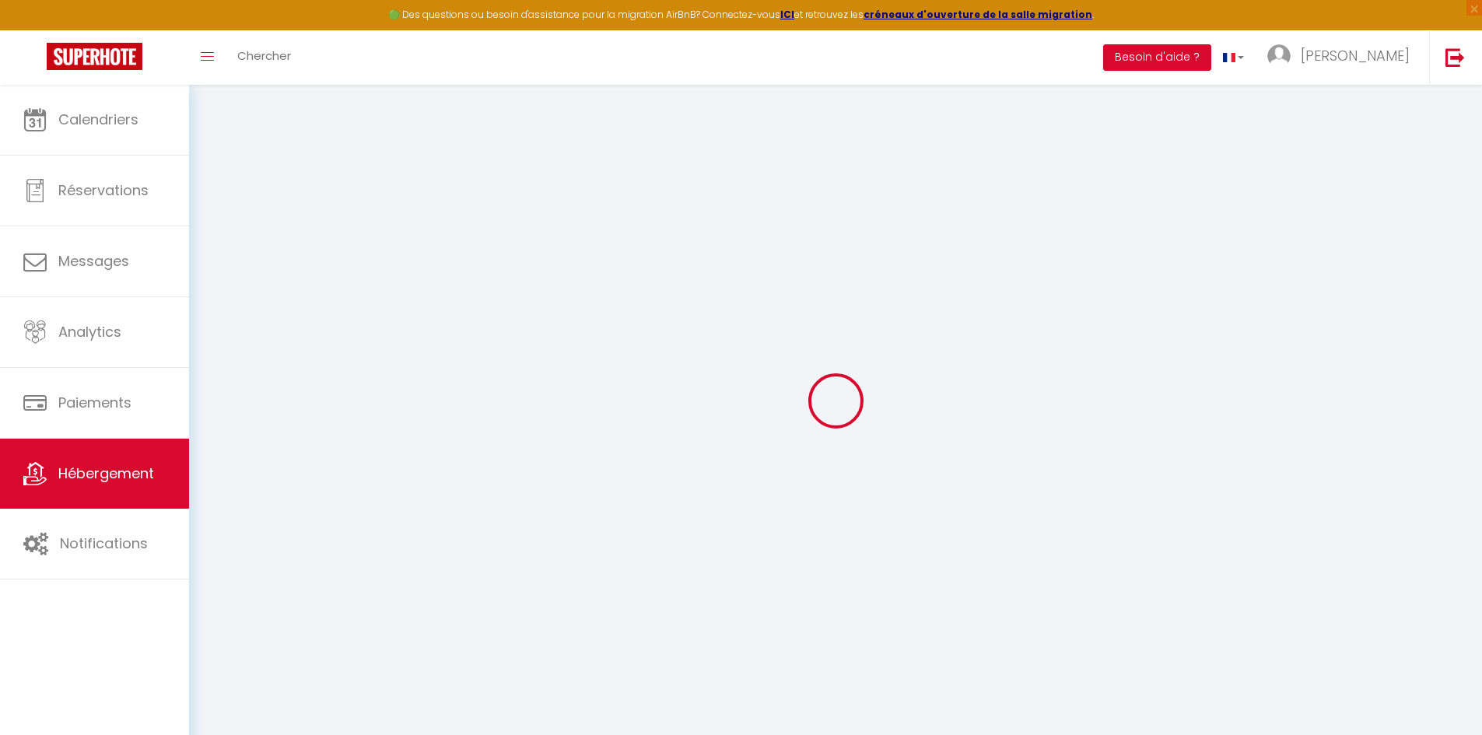
select select
type input "[STREET_ADDRESS]"
type input "79000"
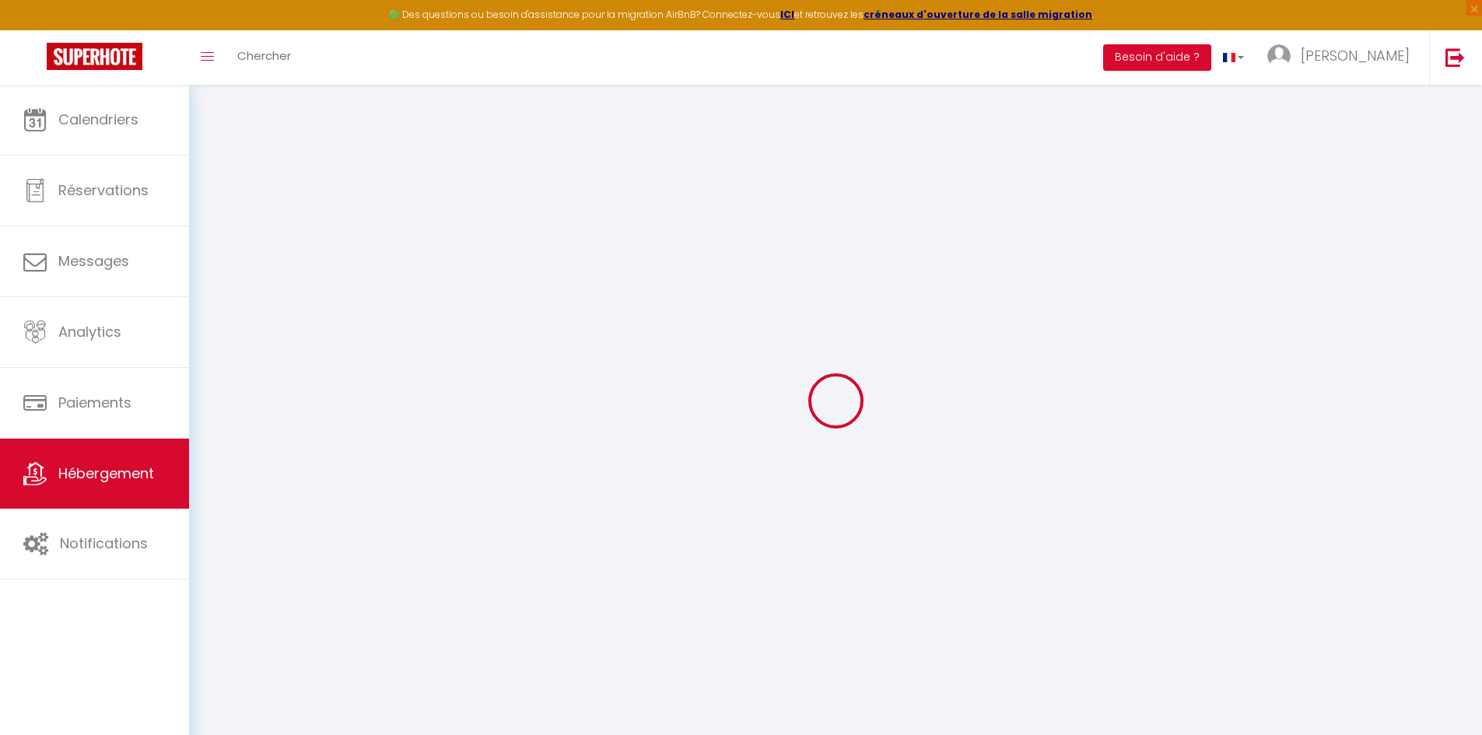
type input "niort"
type input "[EMAIL_ADDRESS][DOMAIN_NAME]"
select select
checkbox input "false"
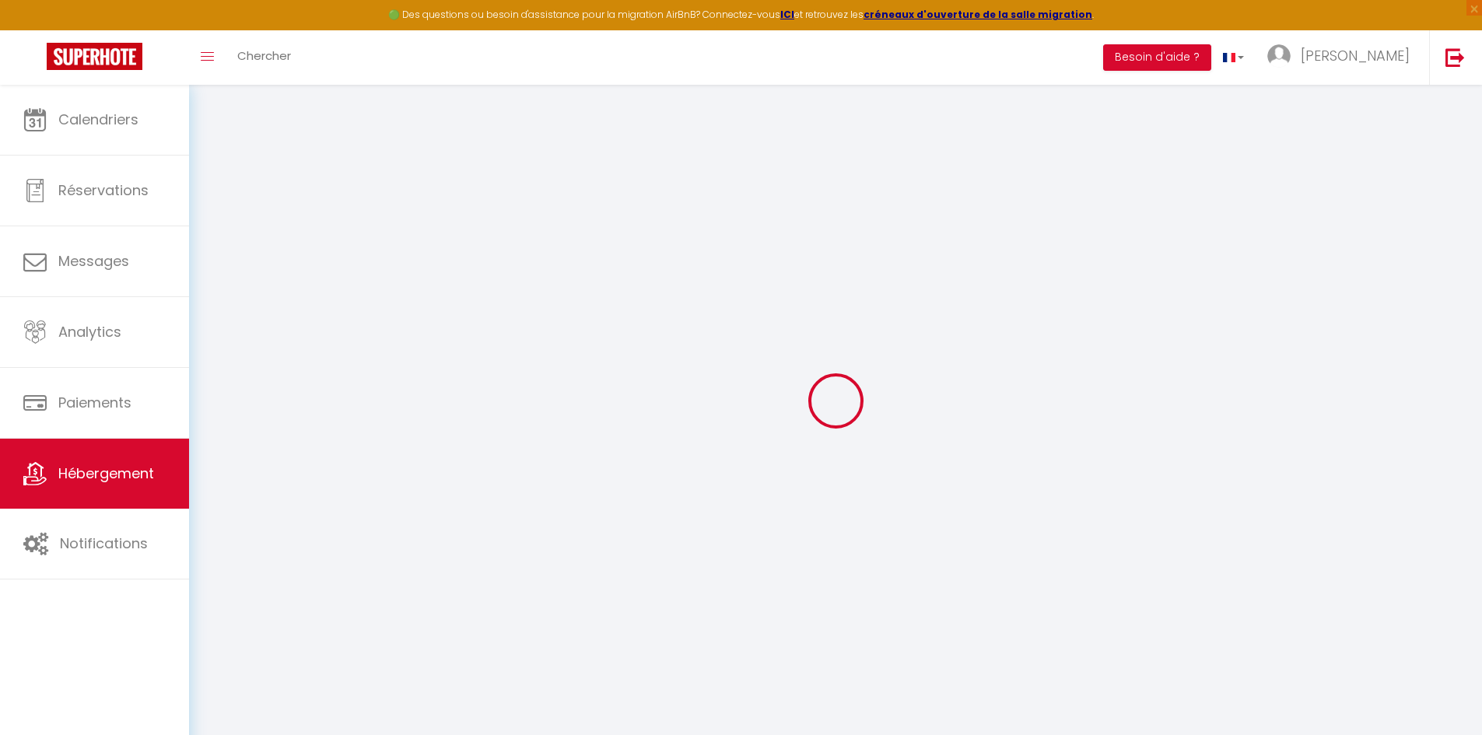
checkbox input "false"
select select
type input "0"
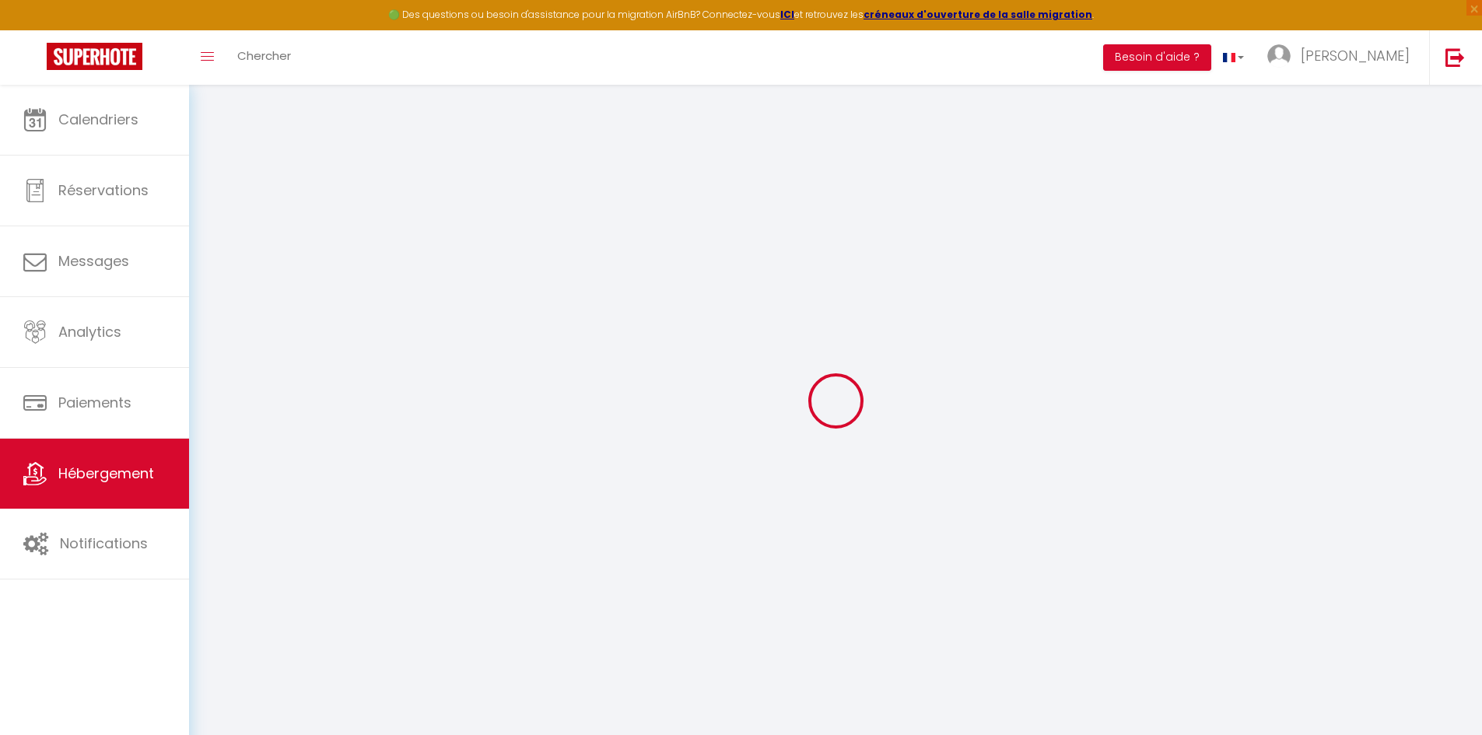
type input "0"
select select
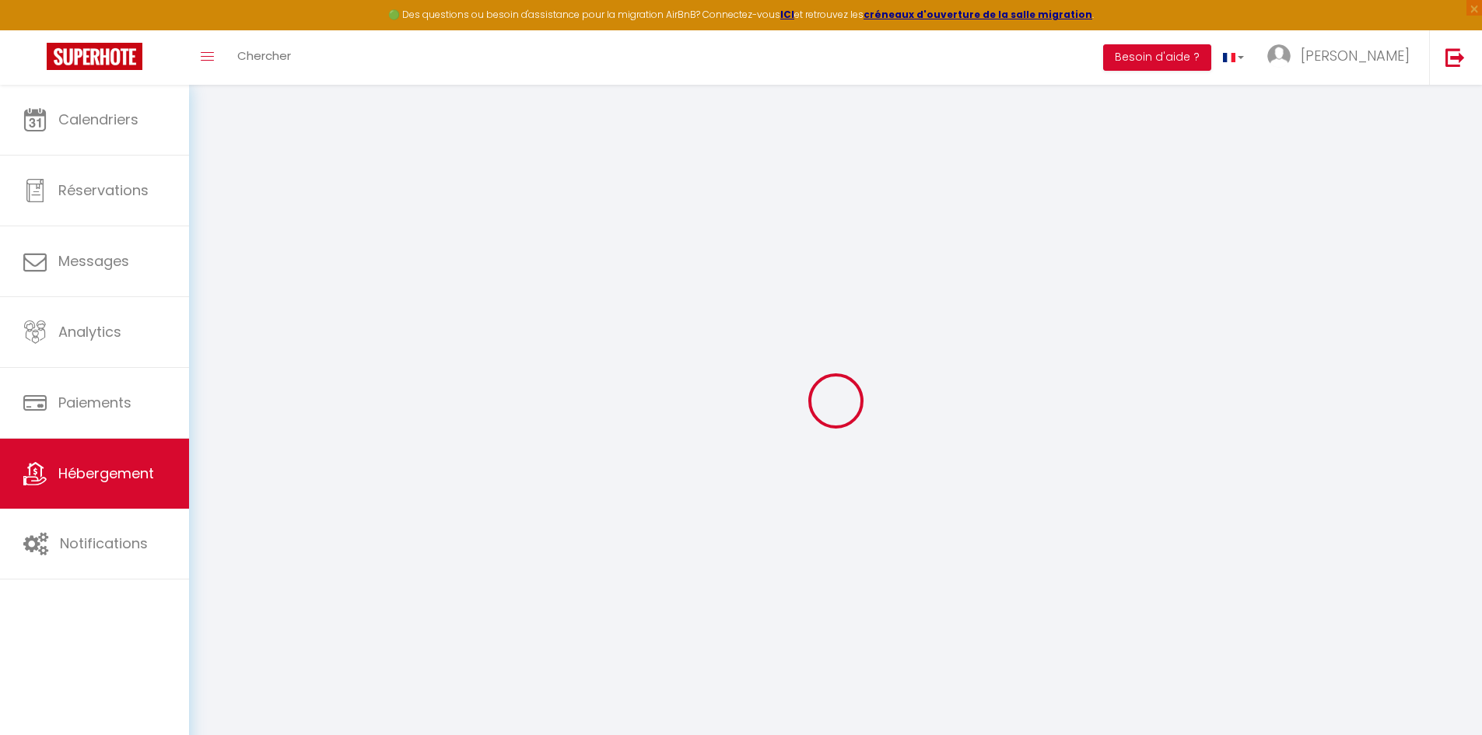
select select
checkbox input "false"
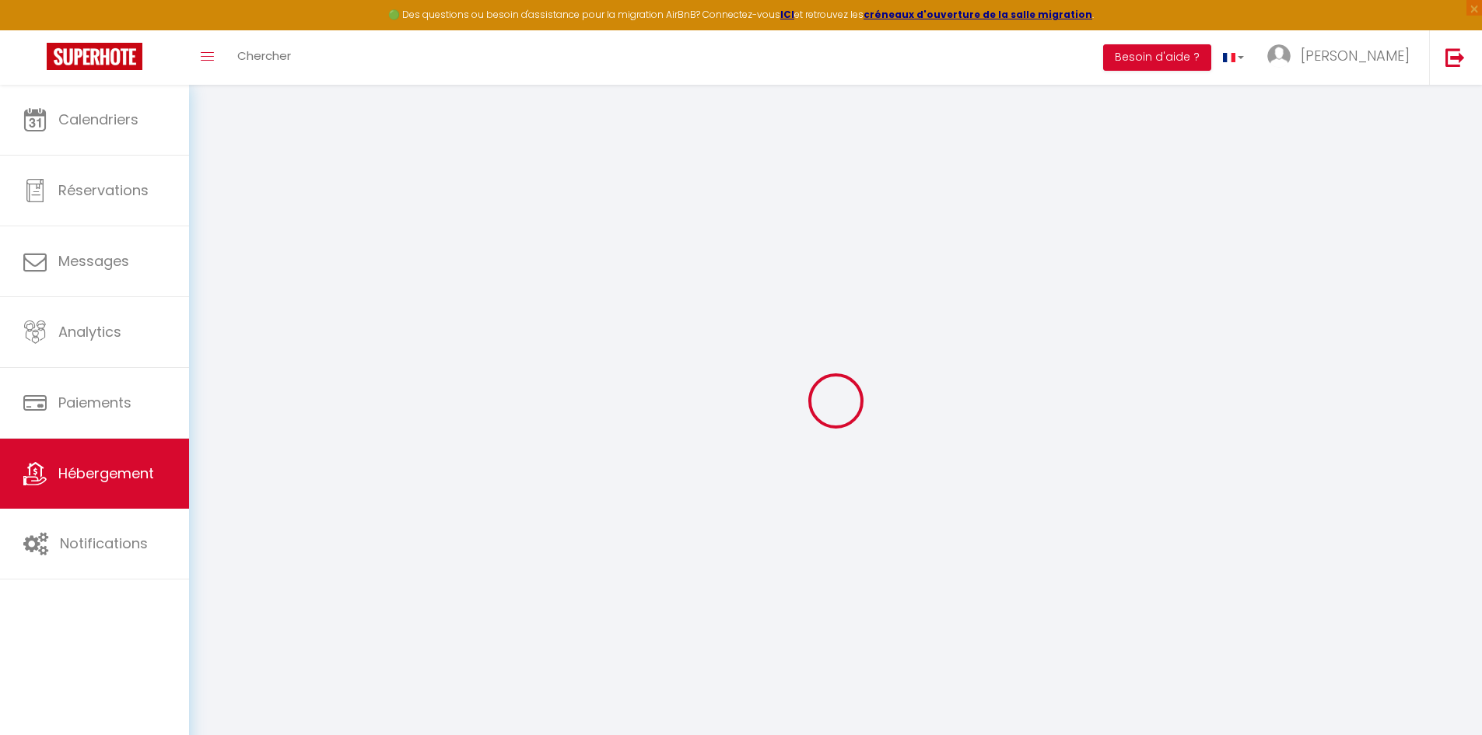
checkbox input "false"
select select
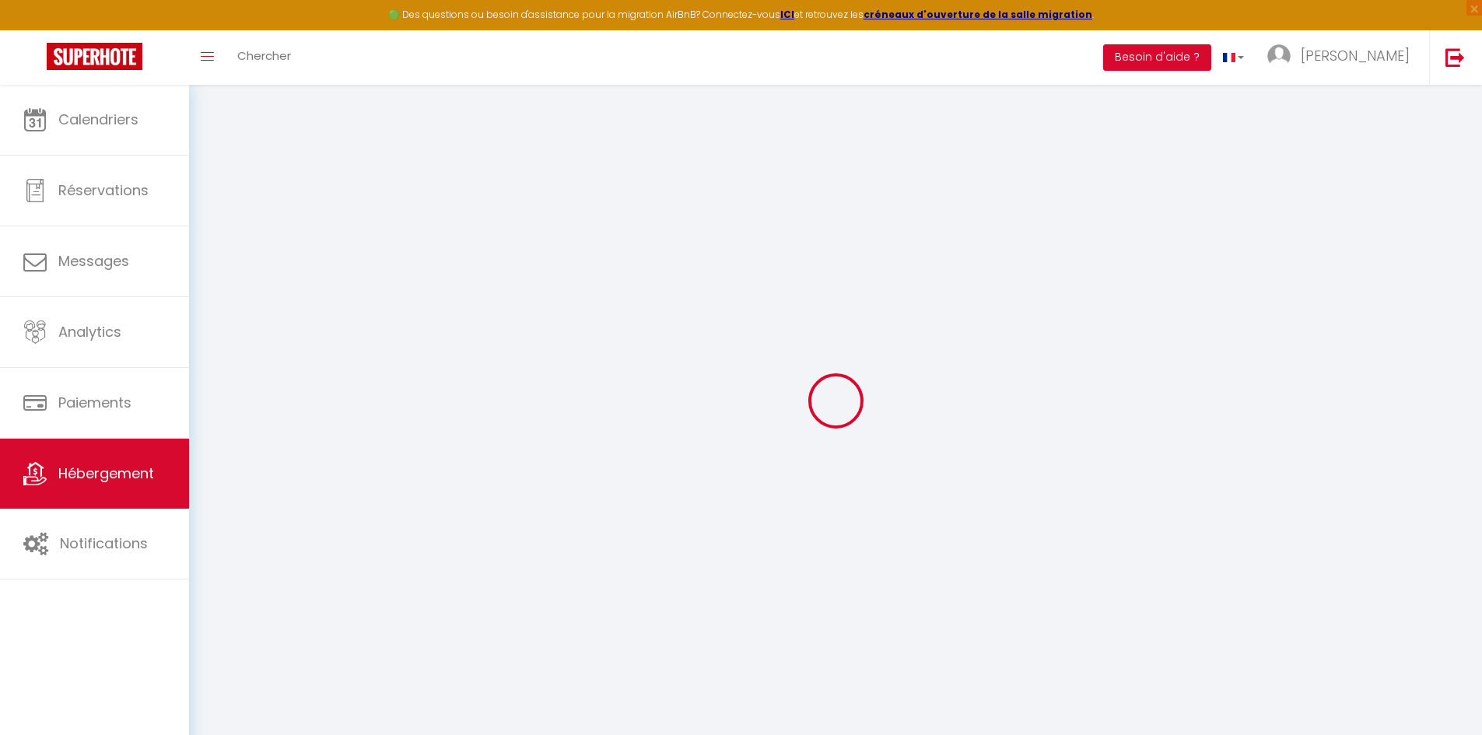
select select
checkbox input "false"
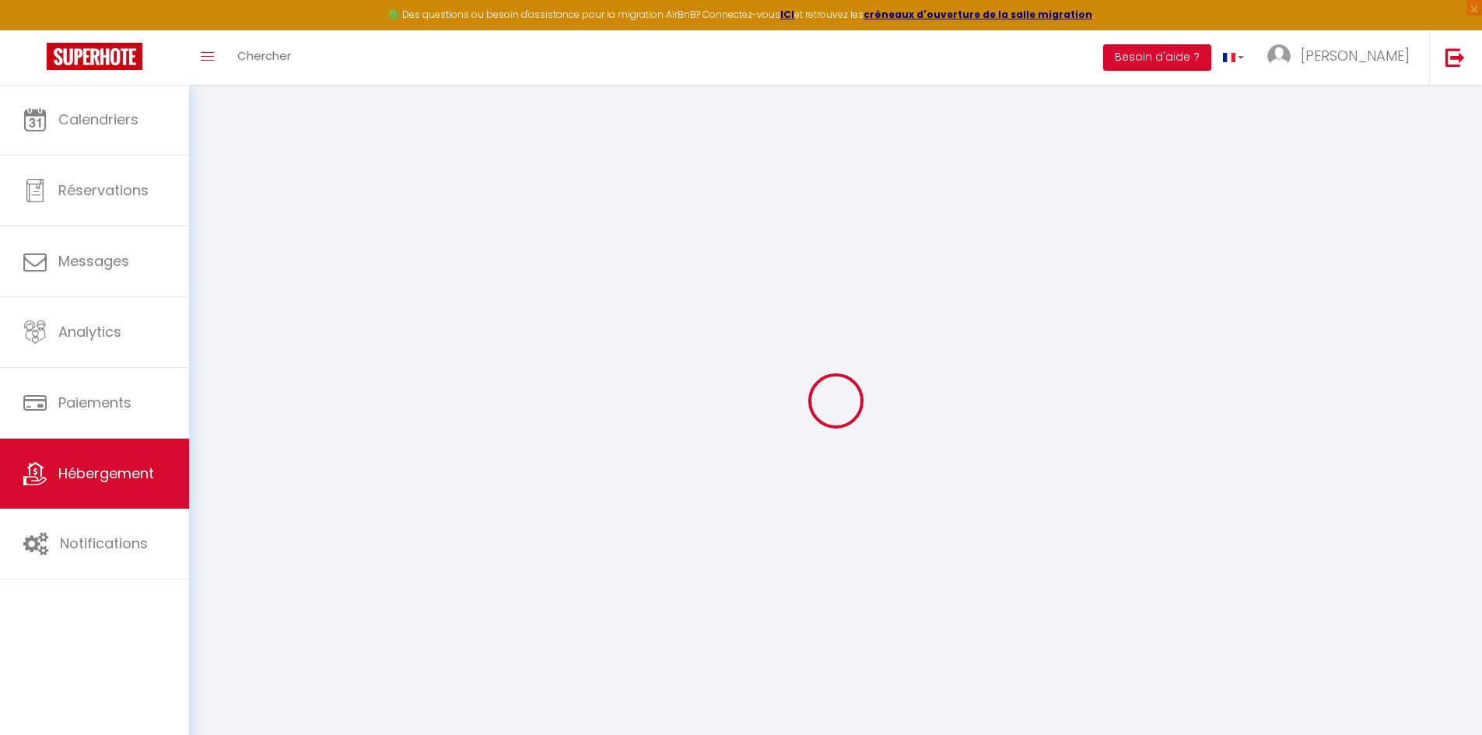
checkbox input "false"
select select
checkbox input "false"
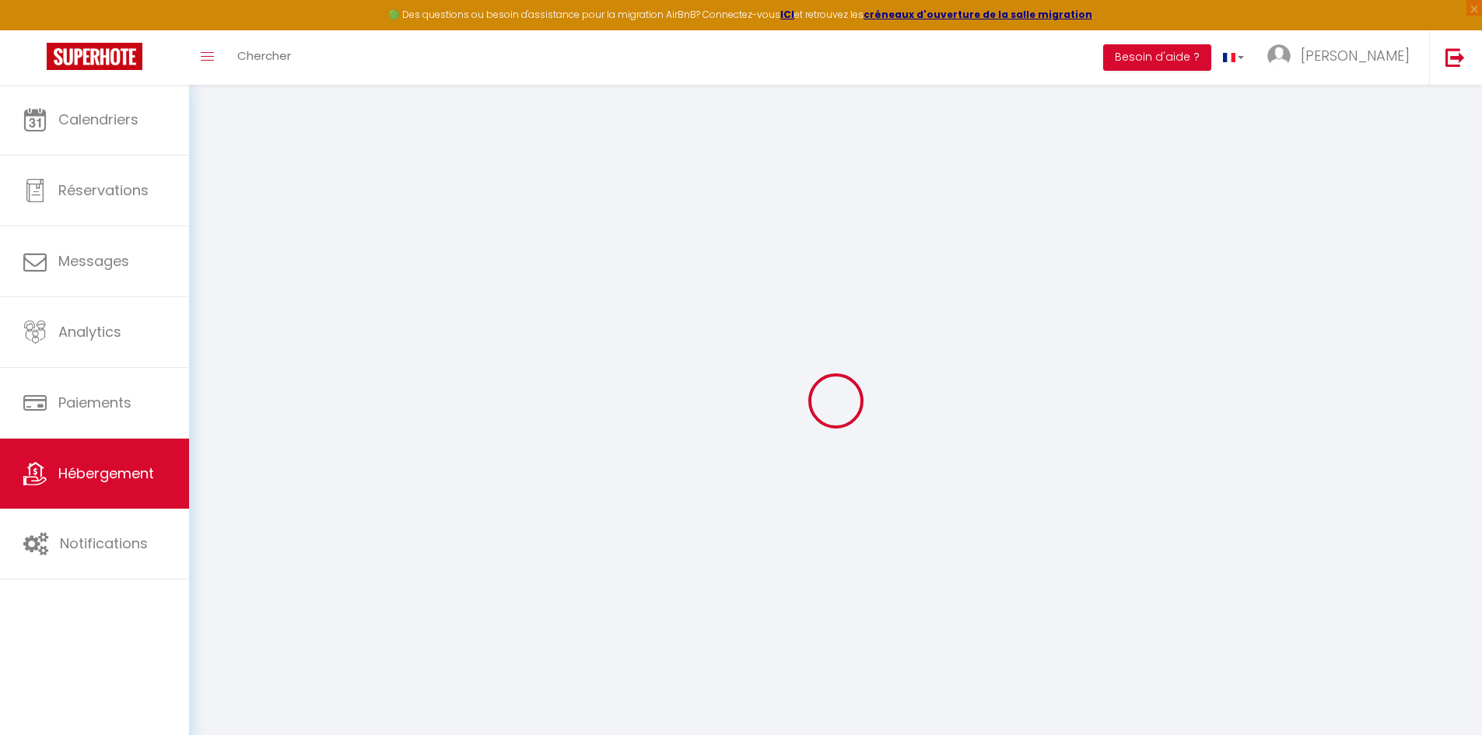
checkbox input "false"
select select
checkbox input "false"
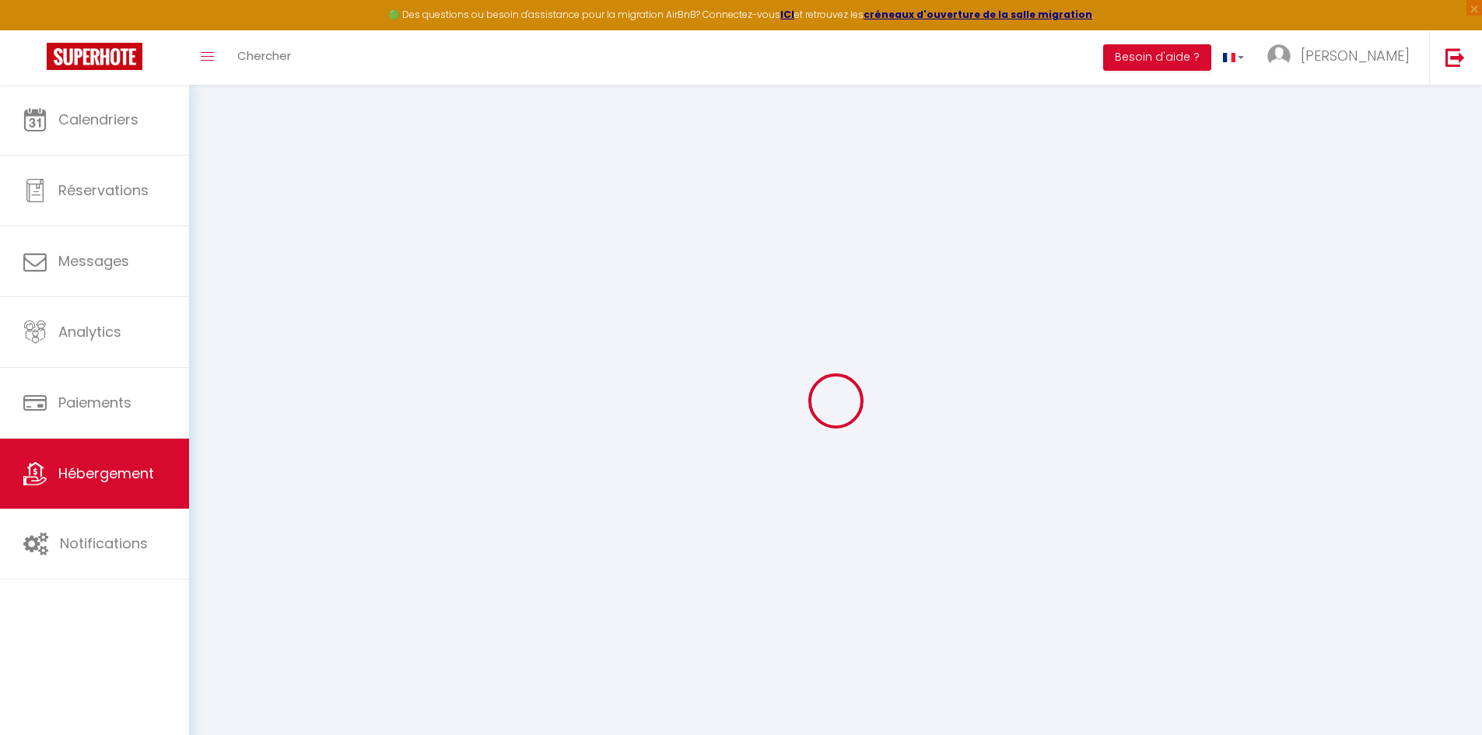
checkbox input "false"
select select
checkbox input "false"
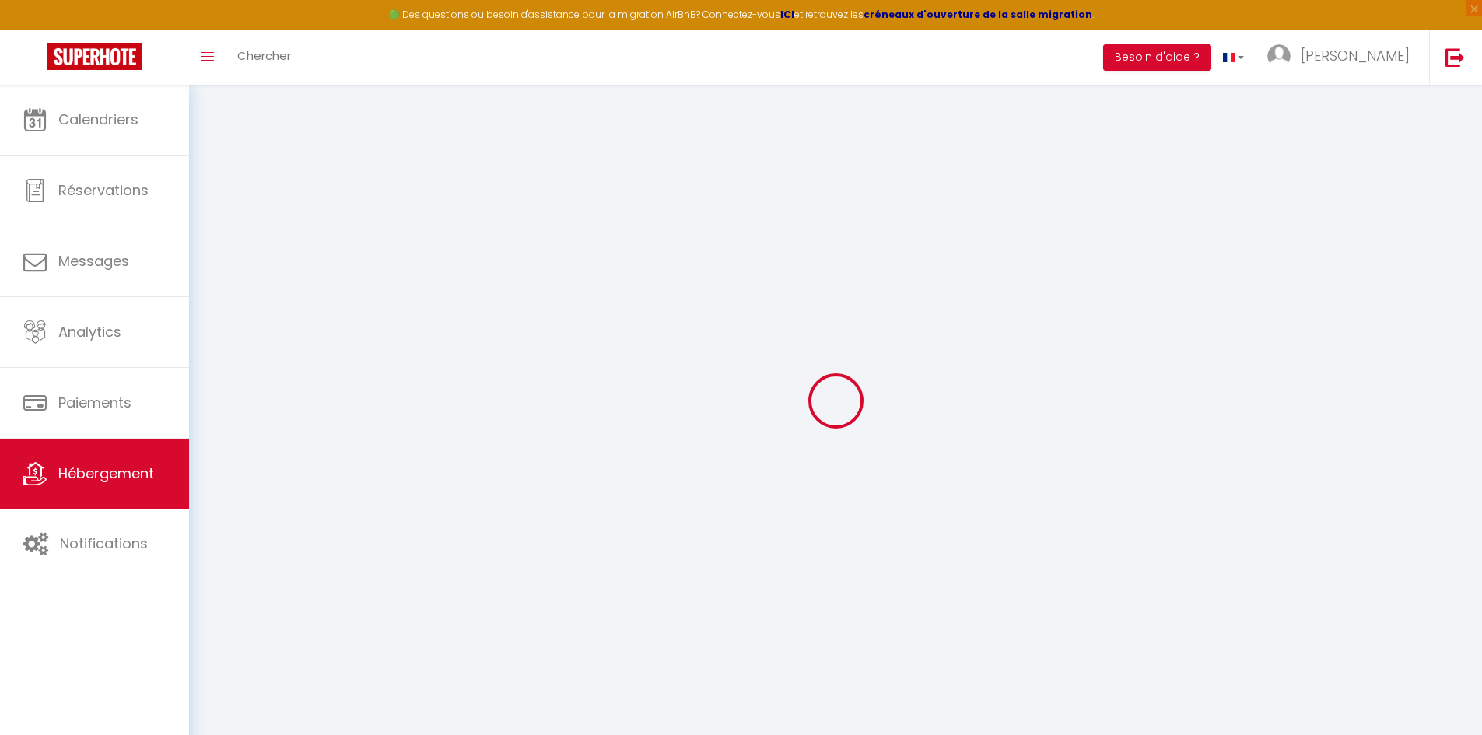
checkbox input "false"
select select "17:00"
select select "23:45"
select select "10:00"
select select "30"
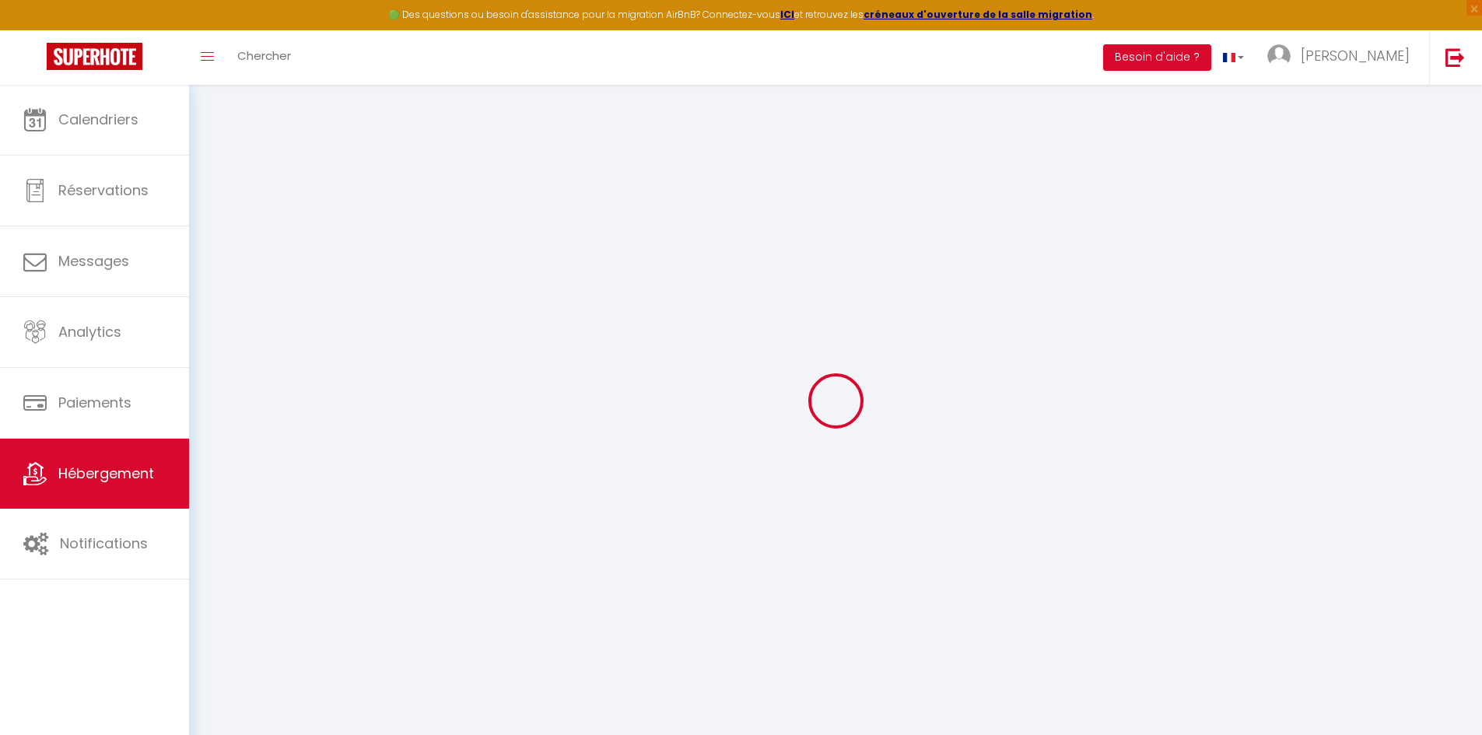
select select "120"
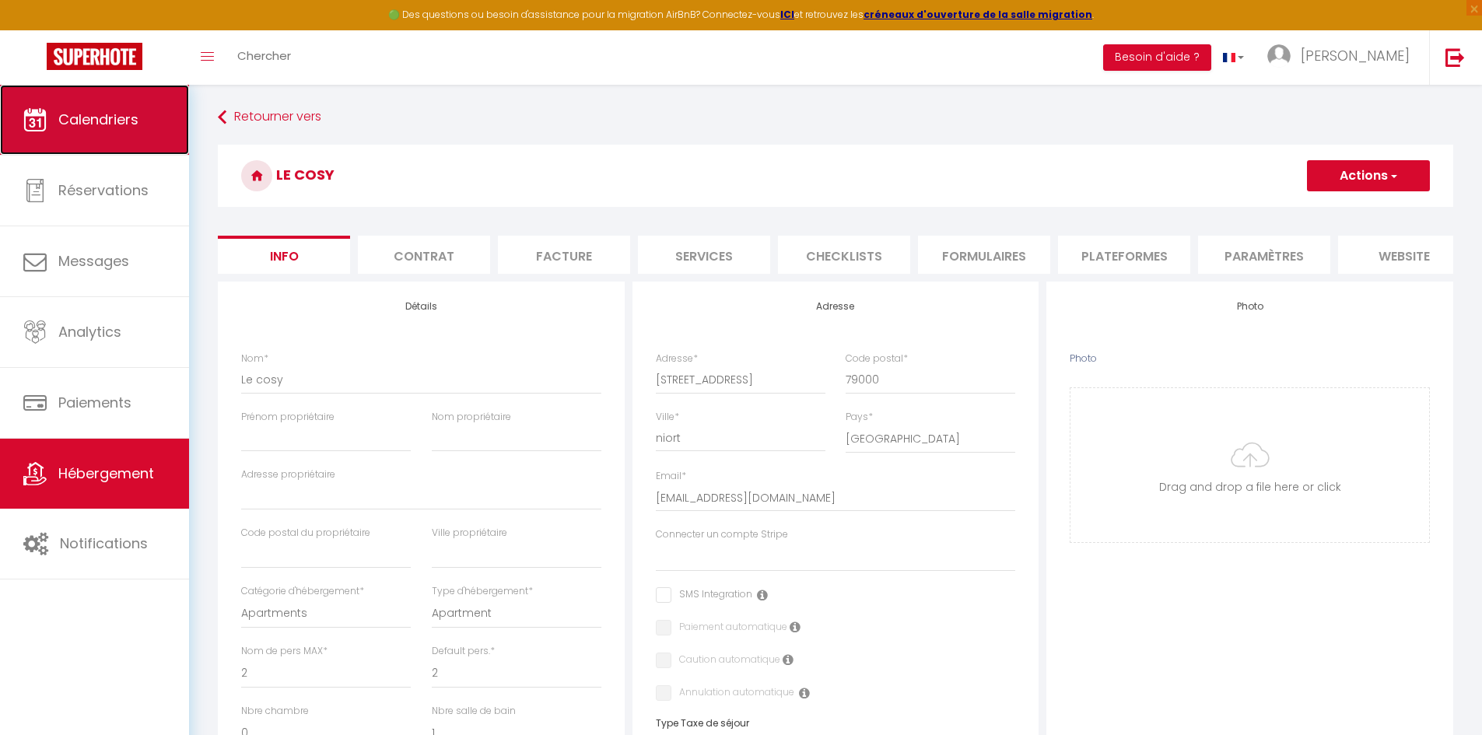
click at [95, 107] on link "Calendriers" at bounding box center [94, 120] width 189 height 70
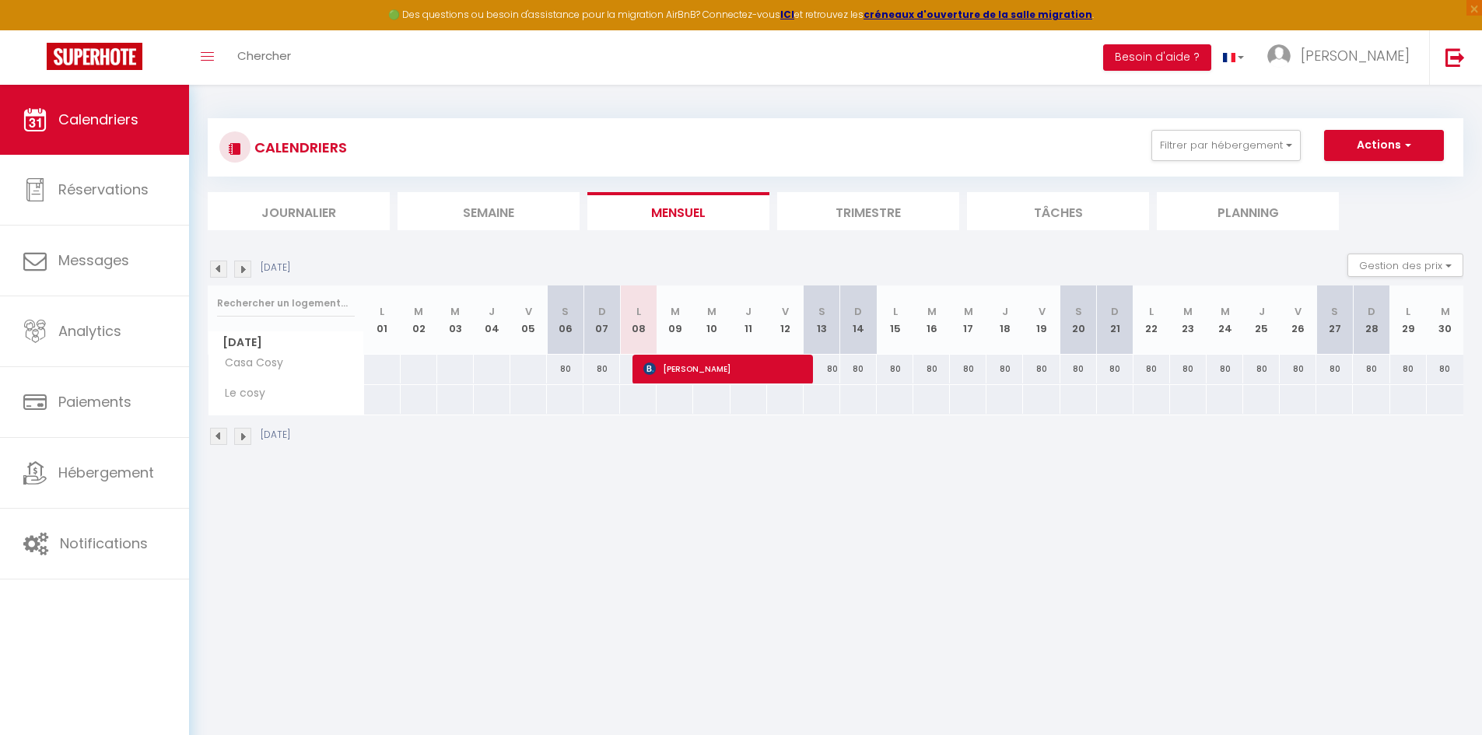
click at [246, 392] on span "Le cosy" at bounding box center [240, 393] width 58 height 17
click at [1114, 211] on li "Tâches" at bounding box center [1058, 211] width 182 height 38
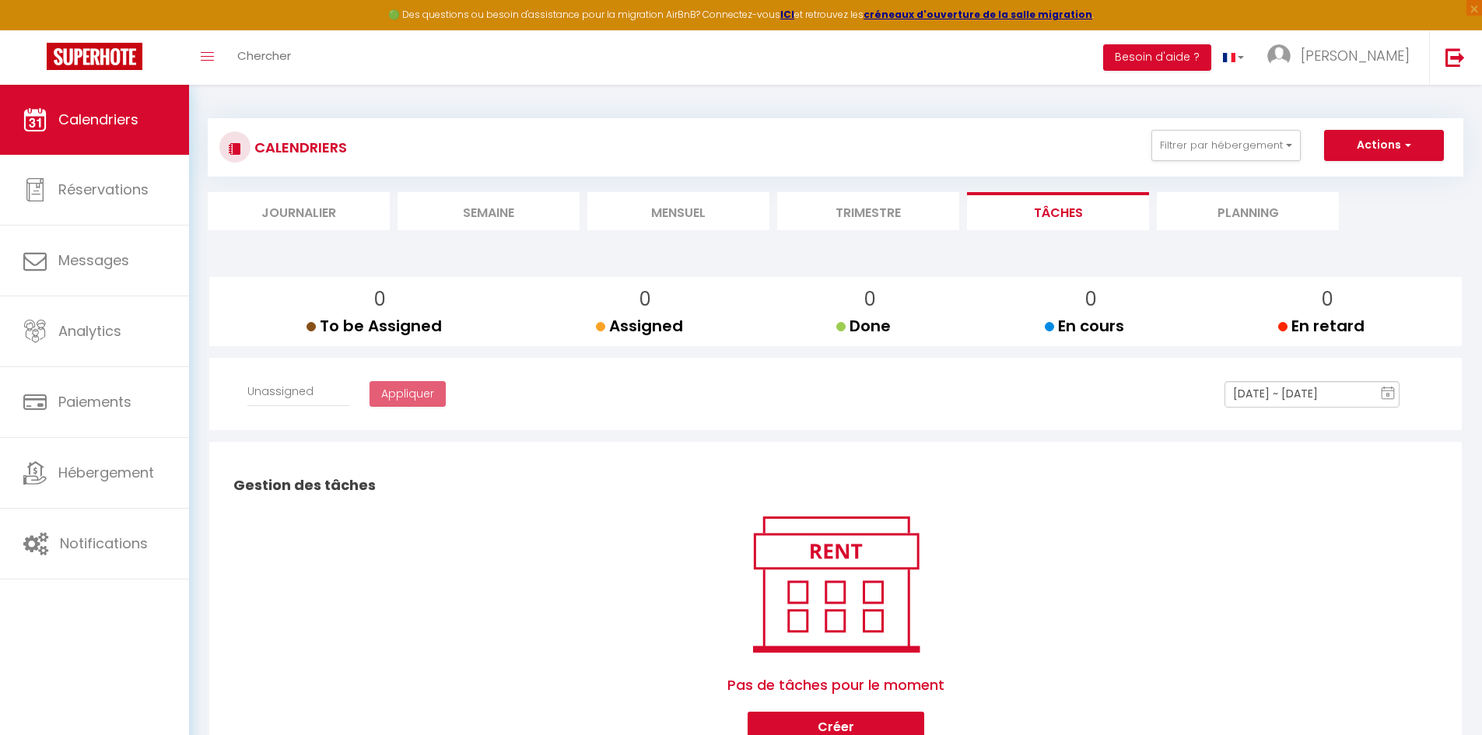
select select
click at [1243, 215] on li "Planning" at bounding box center [1247, 211] width 182 height 38
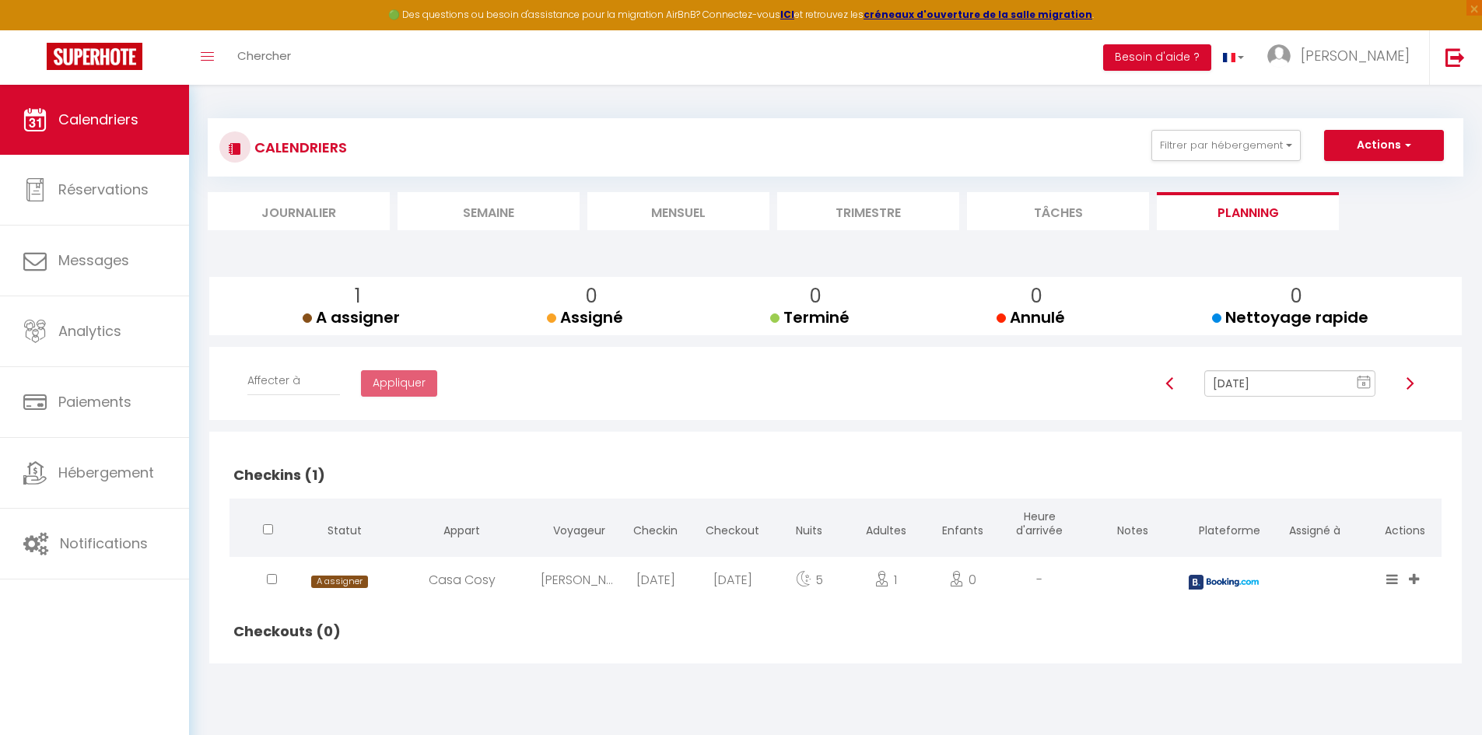
drag, startPoint x: 327, startPoint y: 217, endPoint x: 310, endPoint y: 365, distance: 148.8
click at [313, 274] on div "CALENDRIERS Filtrer par hébergement Tous Casa Cosy Le cosy Effacer Sauvegarder …" at bounding box center [835, 394] width 1255 height 583
click at [310, 236] on div "CALENDRIERS Filtrer par hébergement Tous Casa Cosy Le cosy Effacer Sauvegarder …" at bounding box center [835, 394] width 1255 height 583
drag, startPoint x: 304, startPoint y: 215, endPoint x: 204, endPoint y: 194, distance: 102.7
click at [303, 215] on li "Journalier" at bounding box center [299, 211] width 182 height 38
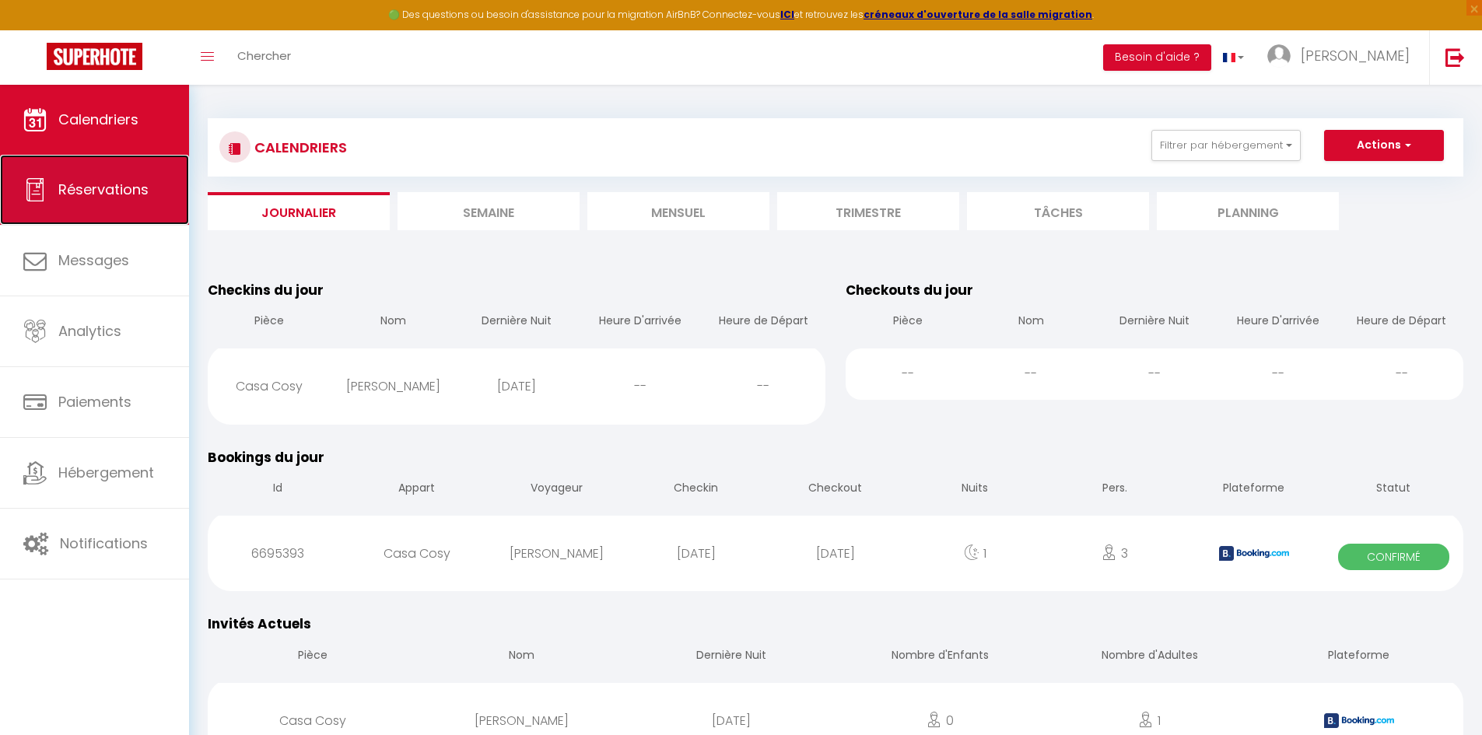
click at [98, 180] on span "Réservations" at bounding box center [103, 189] width 90 height 19
select select "not_cancelled"
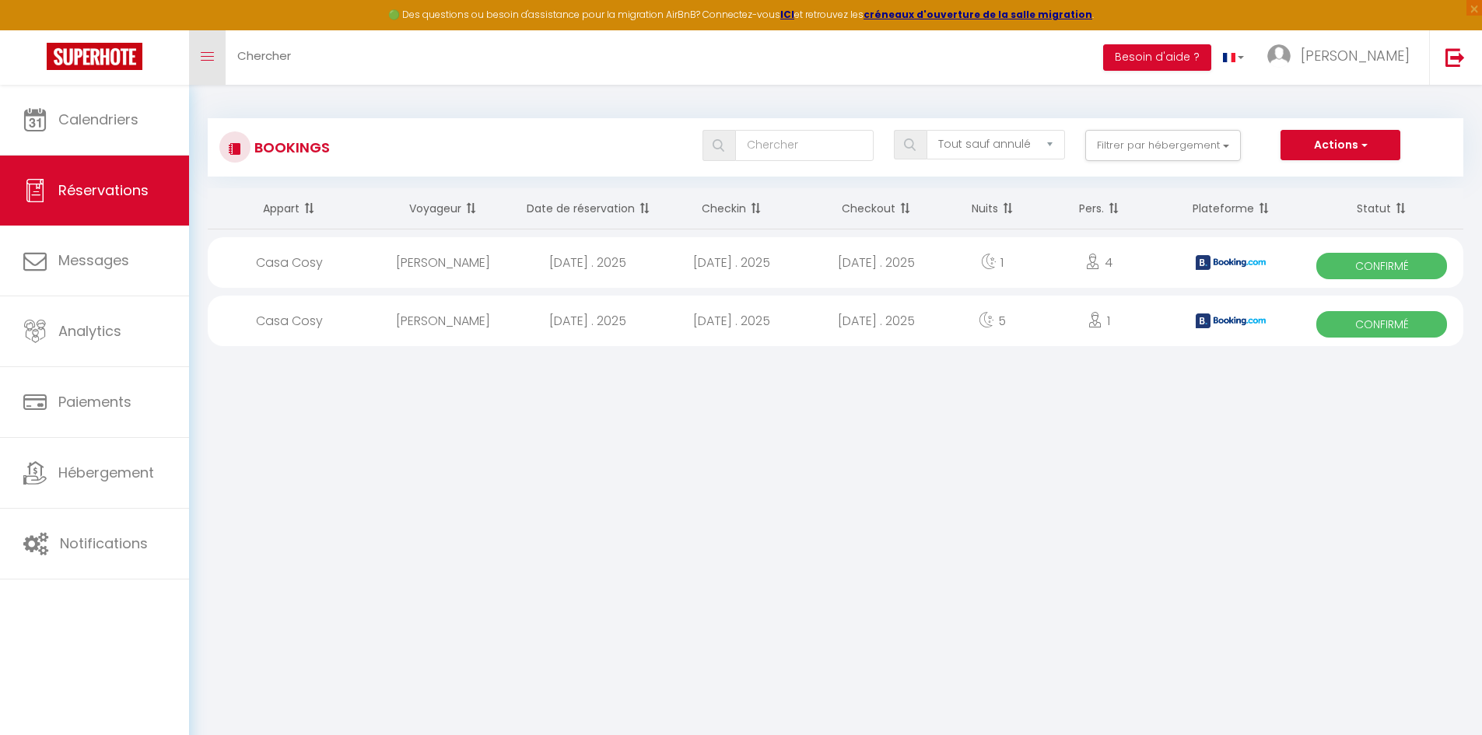
click at [207, 60] on icon "Toggle menubar" at bounding box center [207, 56] width 13 height 9
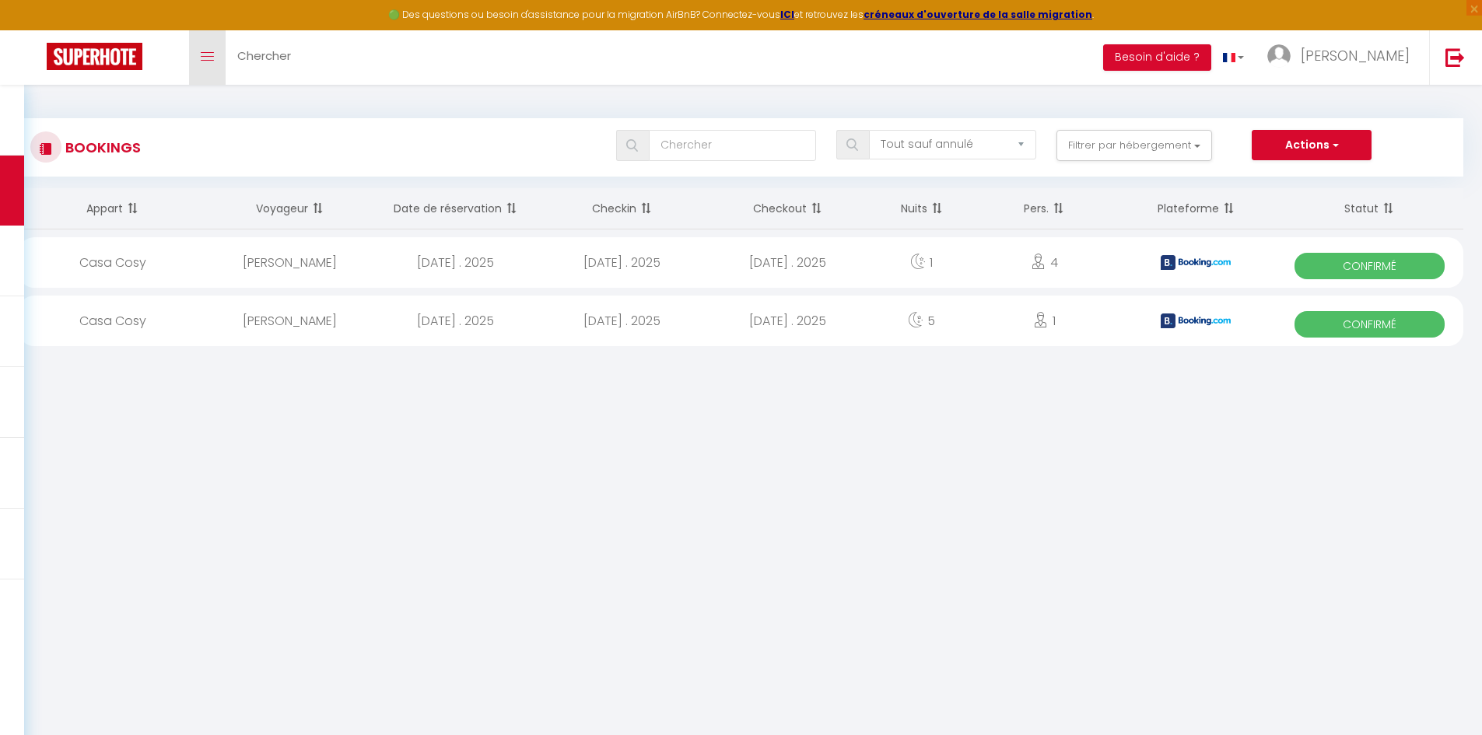
click at [207, 60] on icon "Toggle menubar" at bounding box center [207, 56] width 13 height 9
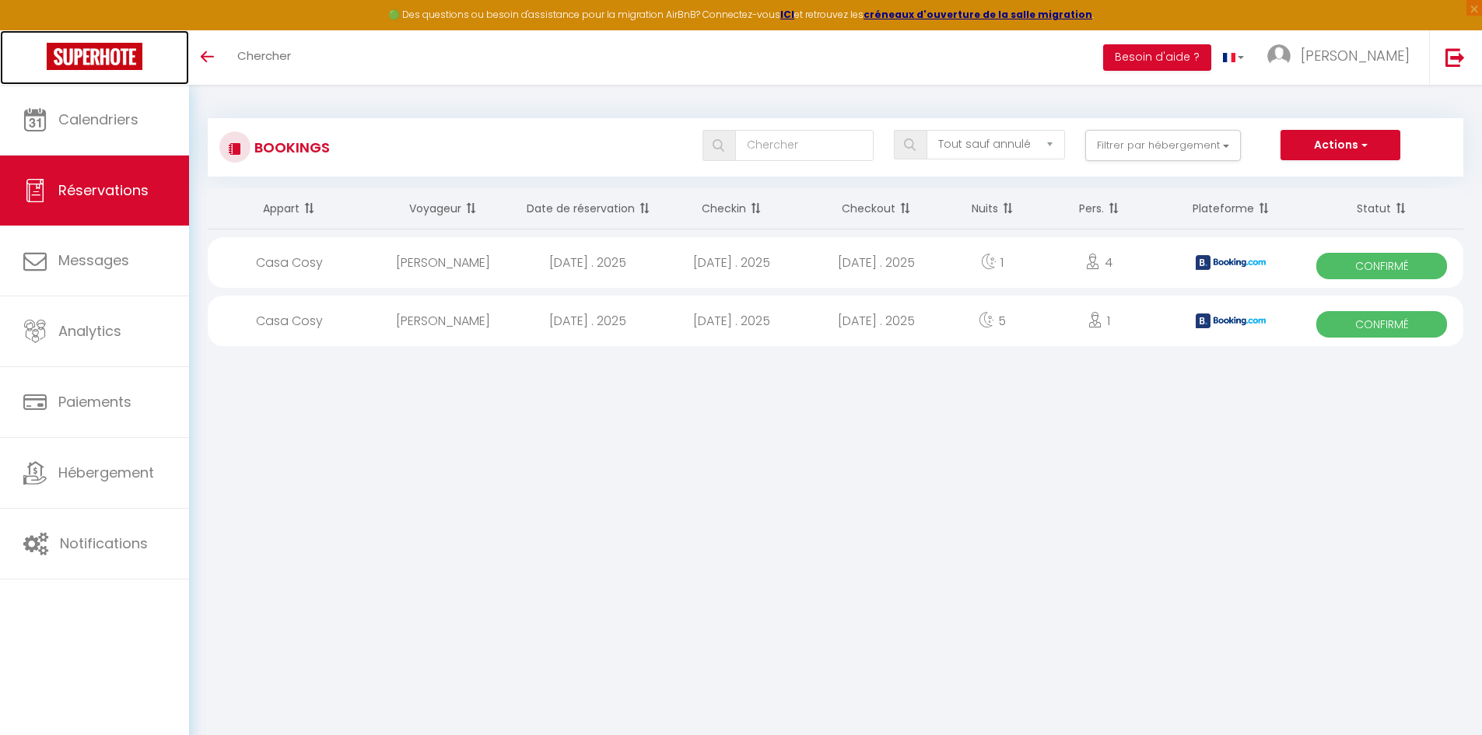
click at [108, 60] on img at bounding box center [95, 56] width 96 height 27
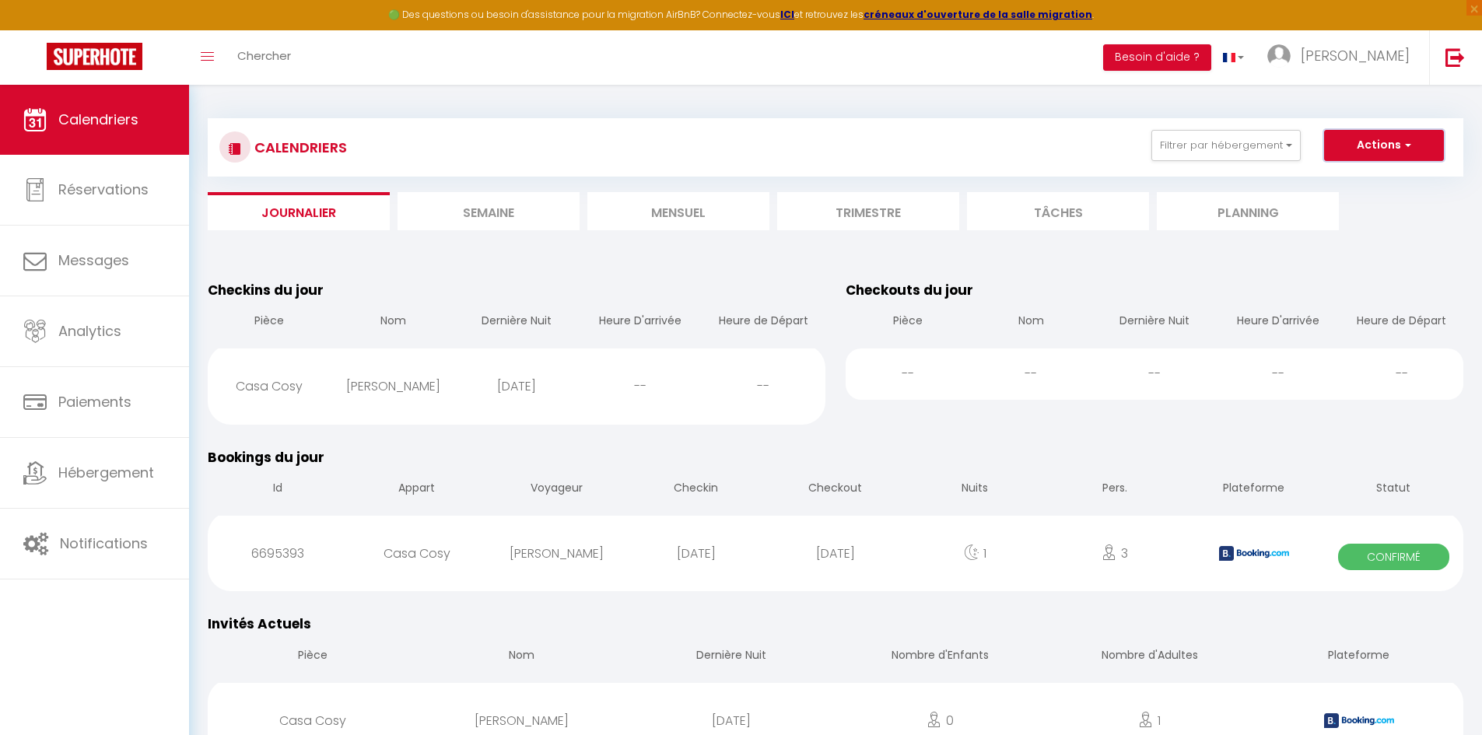
click at [1401, 149] on span "button" at bounding box center [1405, 145] width 9 height 16
click at [1270, 147] on button "Filtrer par hébergement" at bounding box center [1225, 145] width 149 height 31
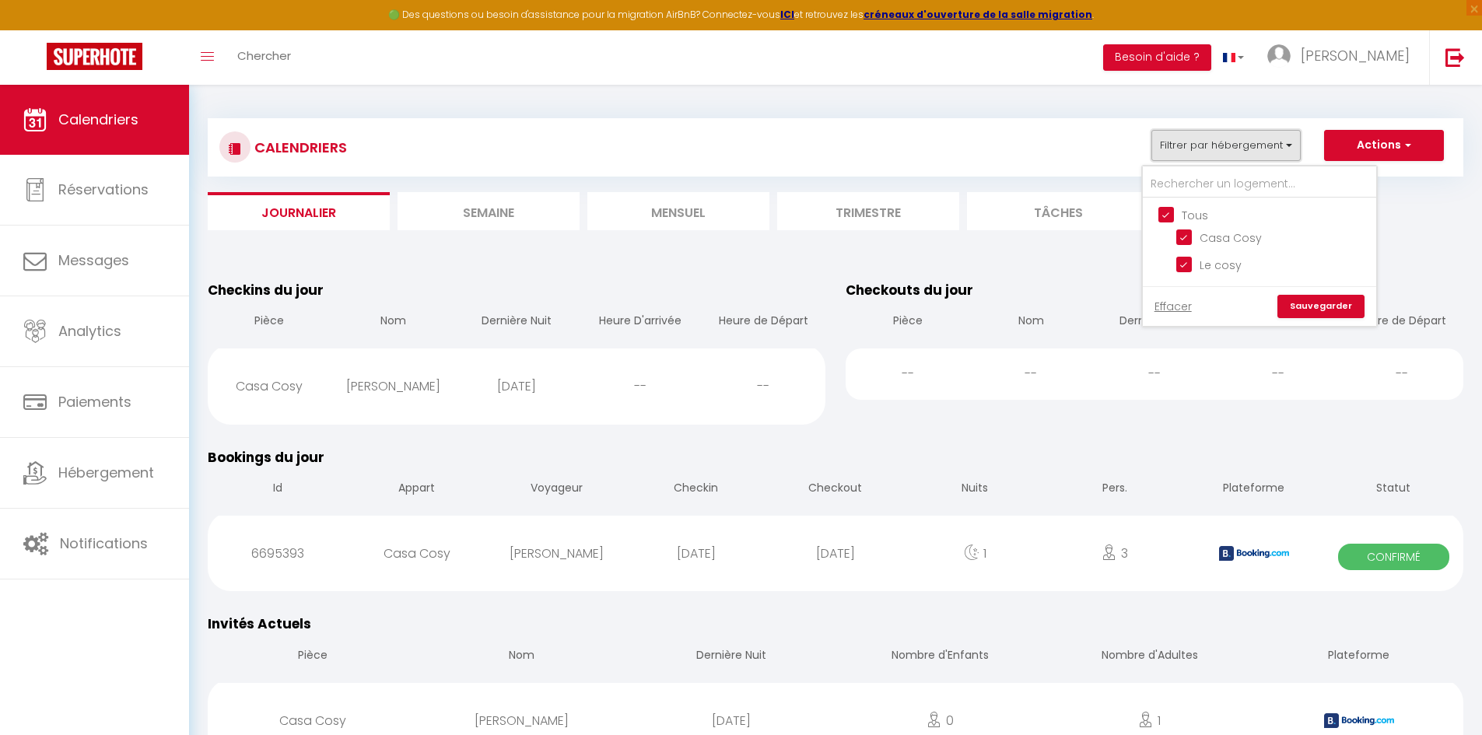
click at [1270, 147] on button "Filtrer par hébergement" at bounding box center [1225, 145] width 149 height 31
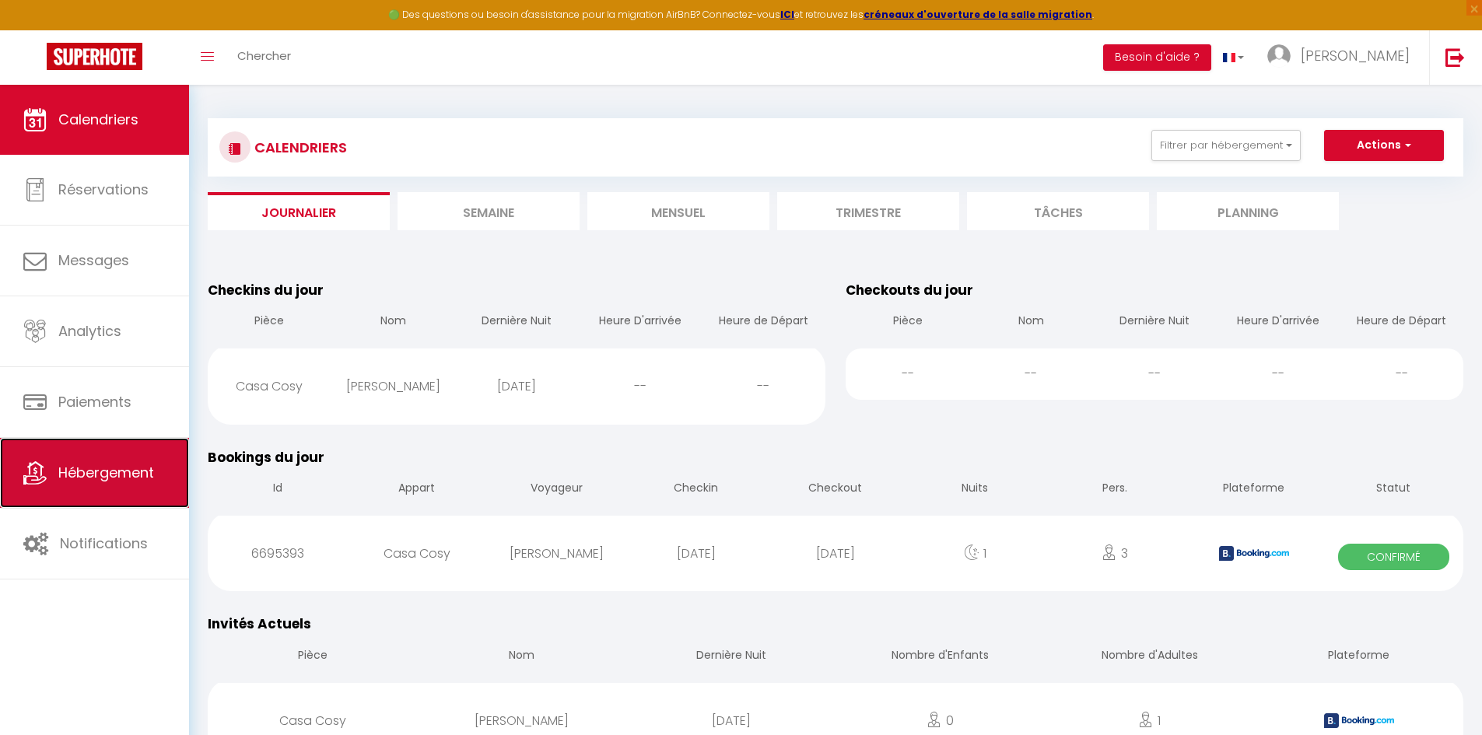
click at [86, 478] on span "Hébergement" at bounding box center [106, 472] width 96 height 19
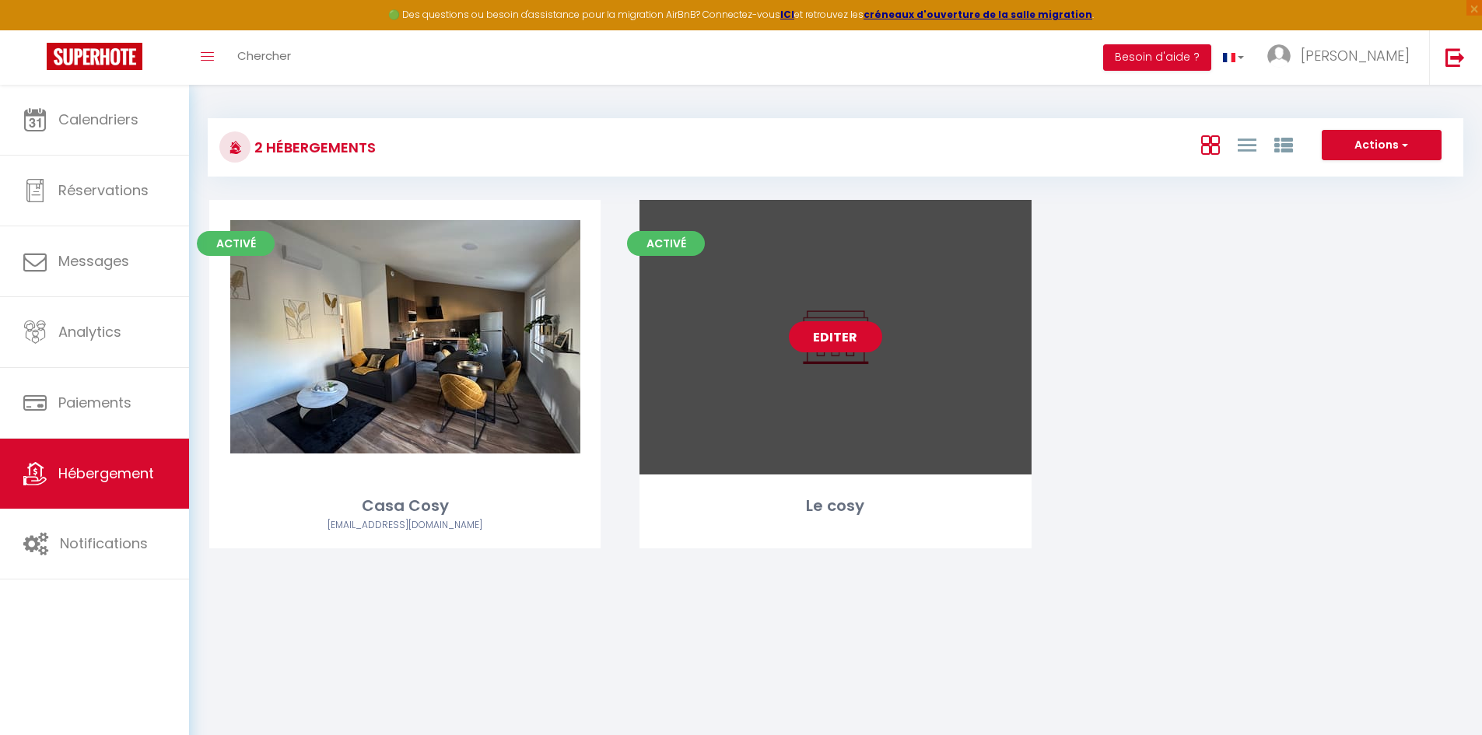
click at [839, 340] on link "Editer" at bounding box center [835, 336] width 93 height 31
select select "3"
select select "2"
select select "1"
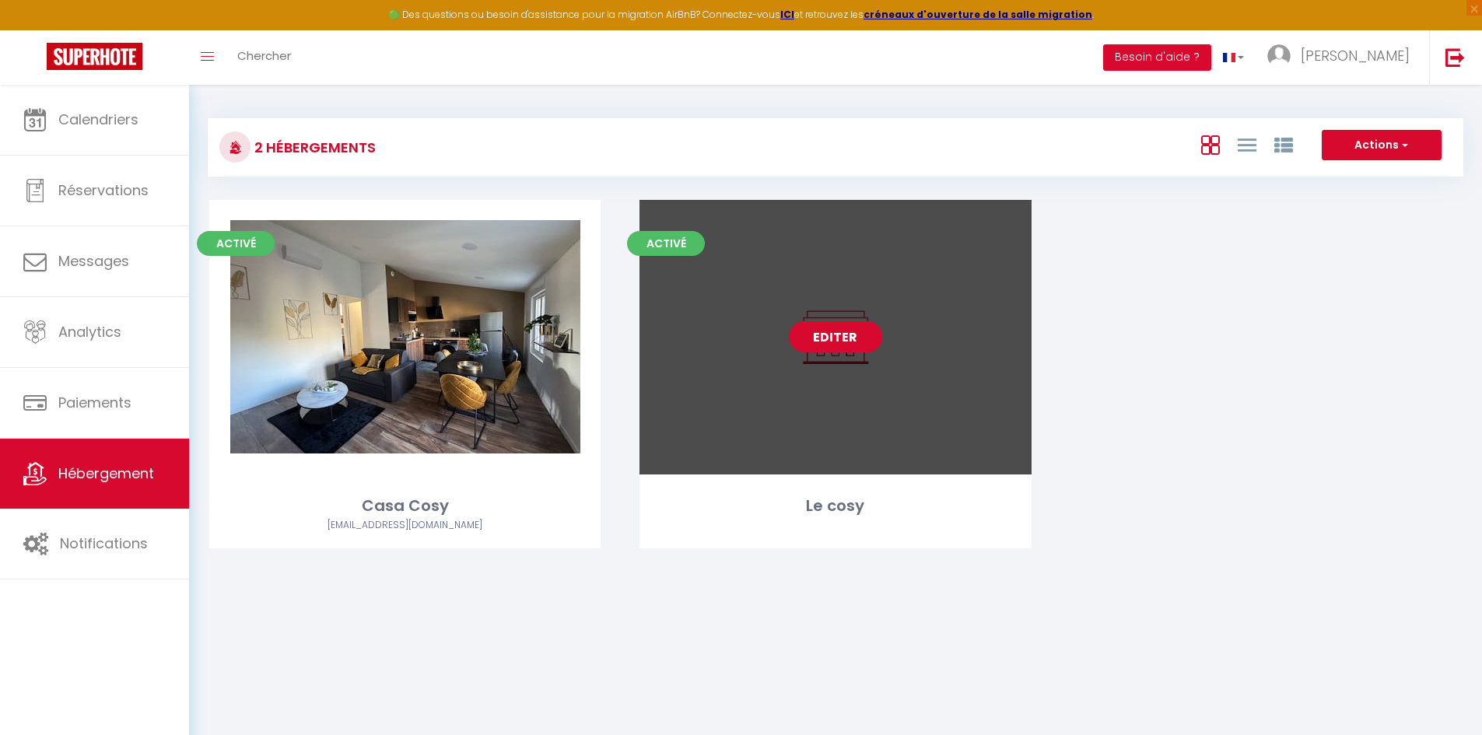
select select "28"
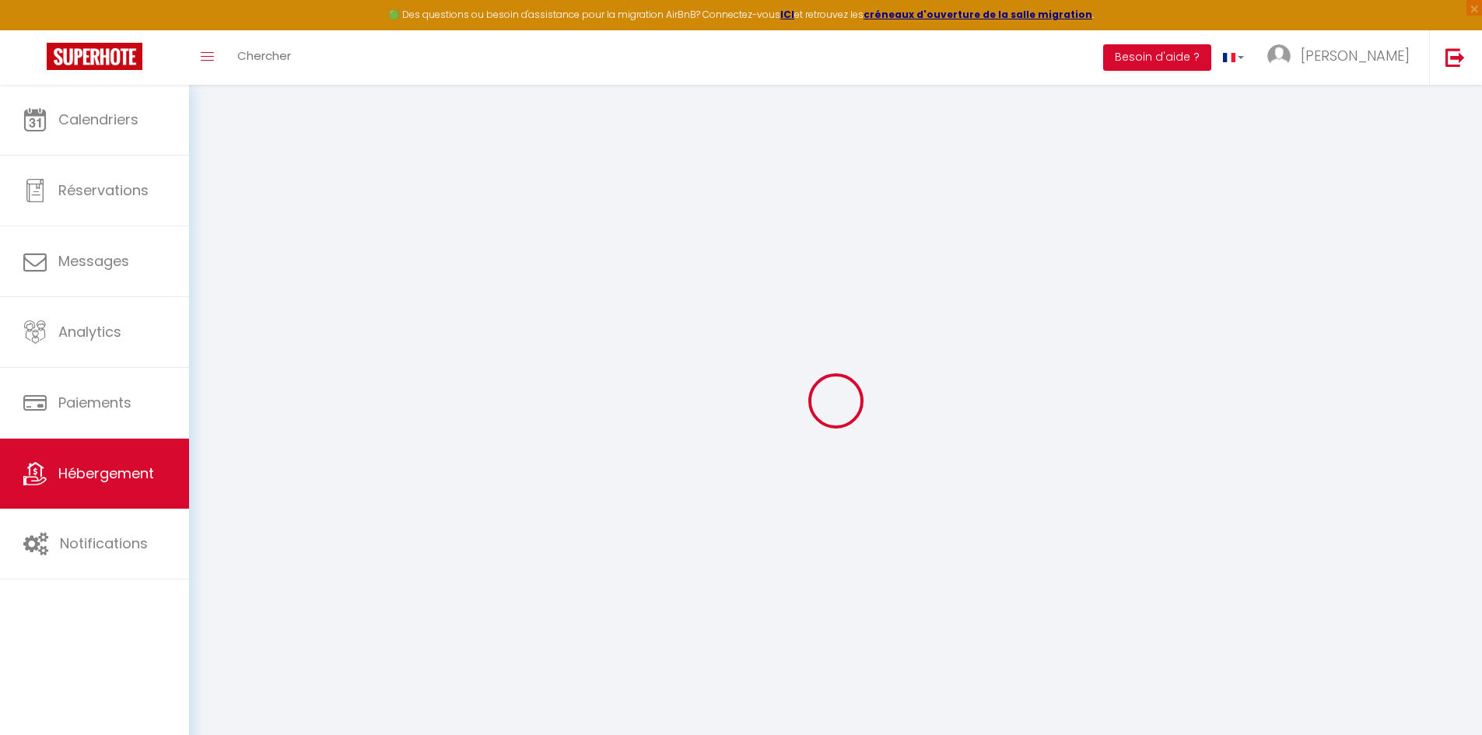
select select
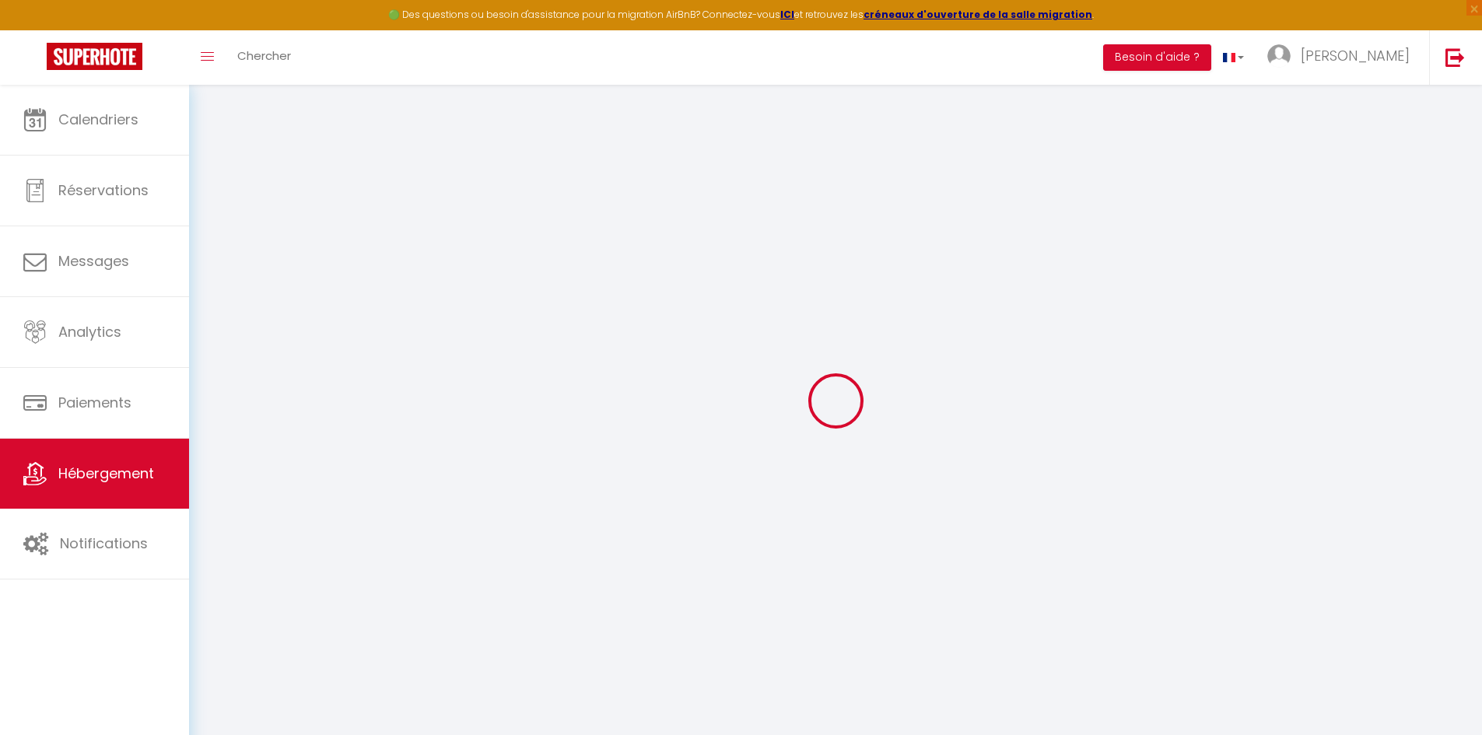
select select
checkbox input "false"
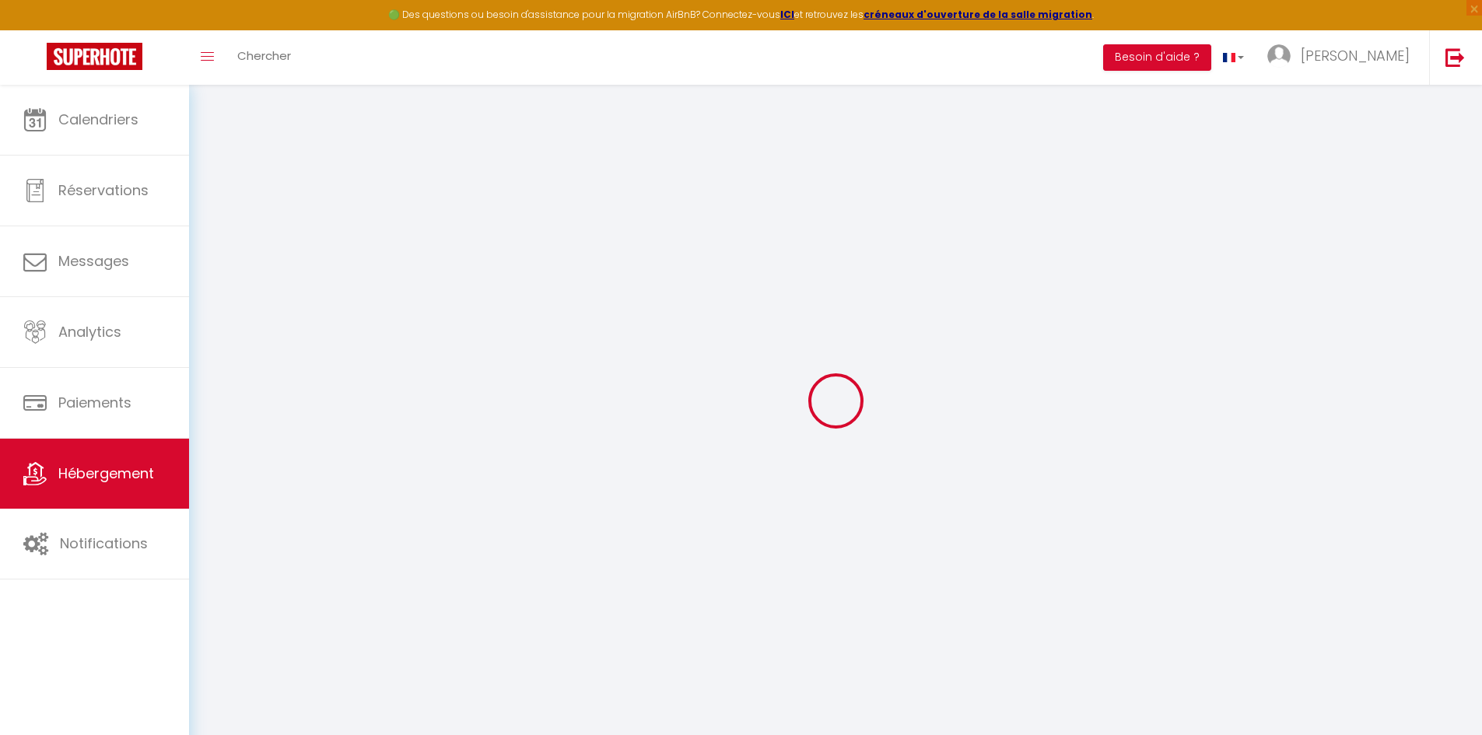
select select
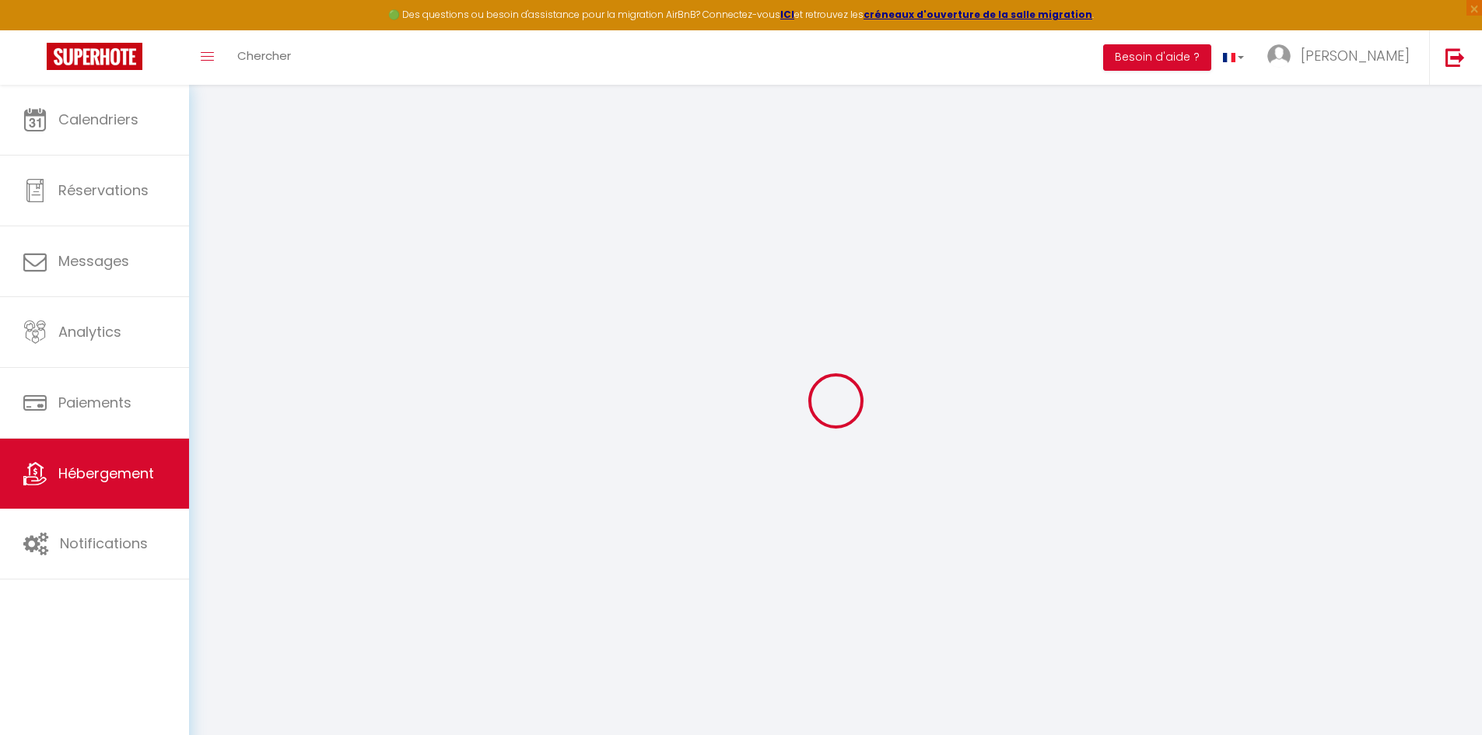
select select
checkbox input "false"
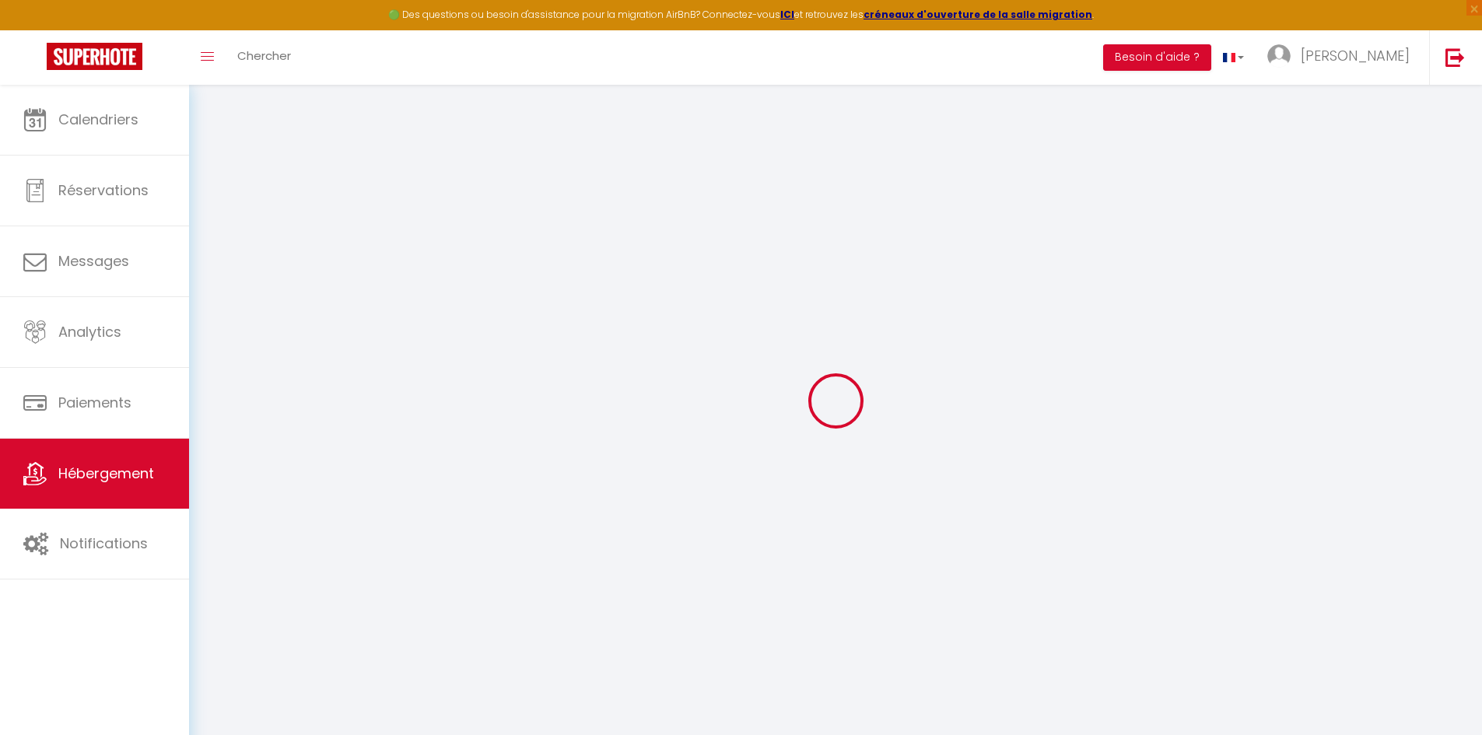
checkbox input "false"
select select
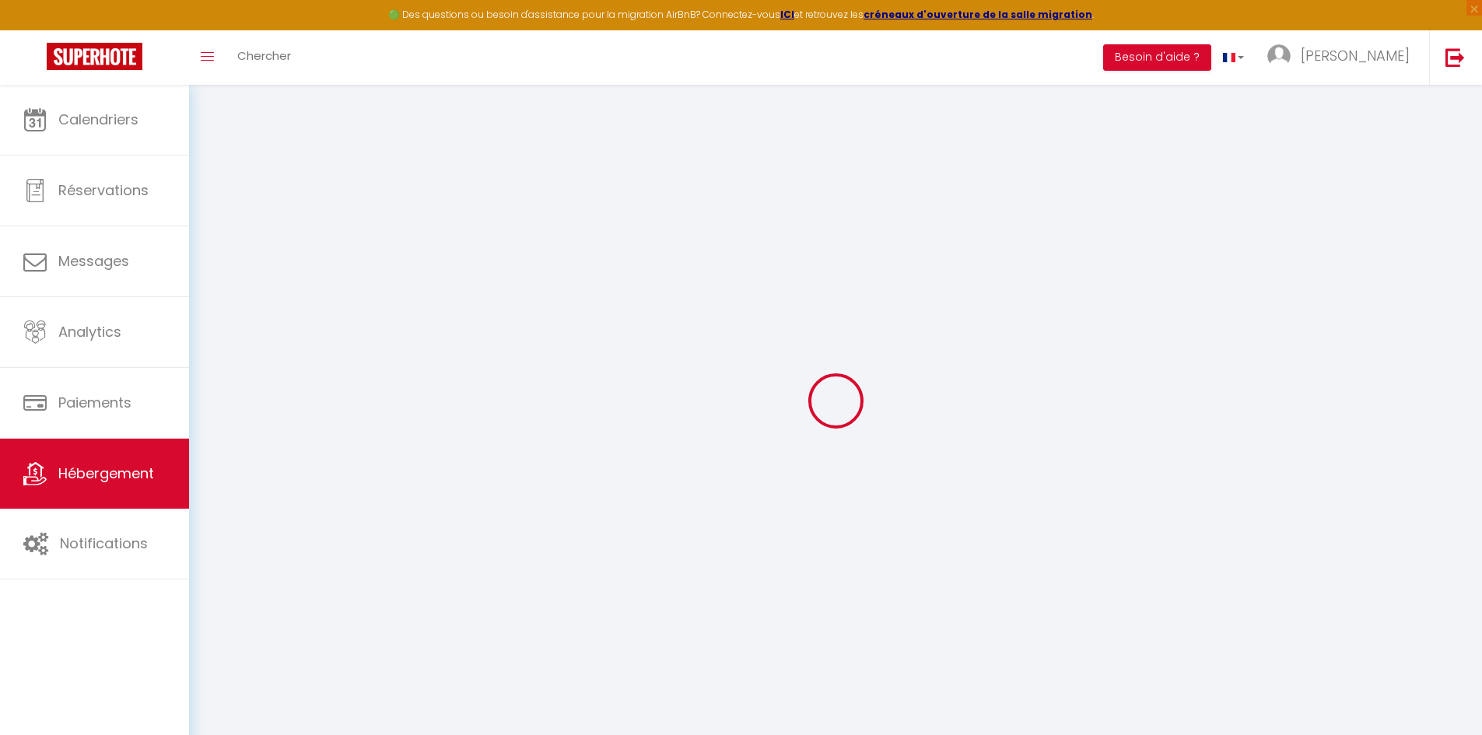
select select
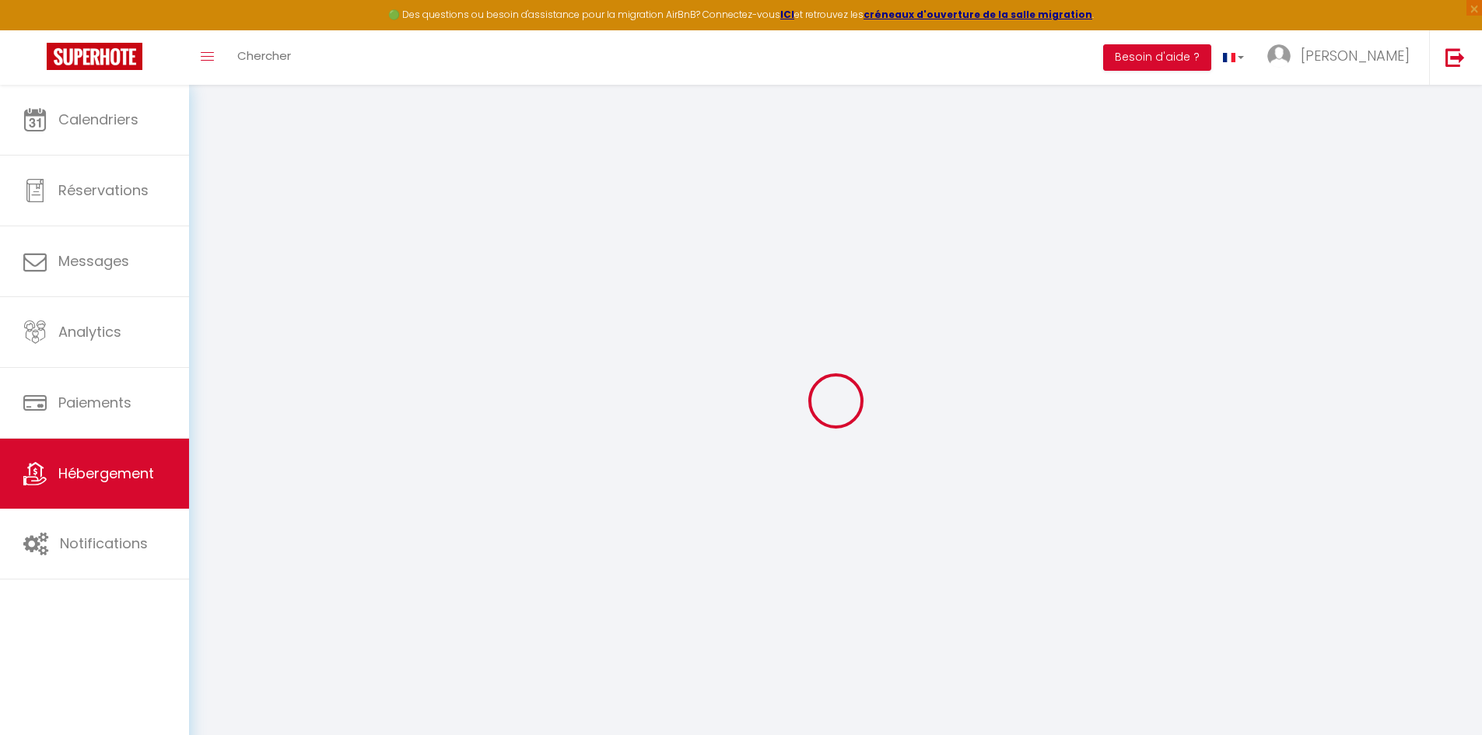
checkbox input "false"
select select
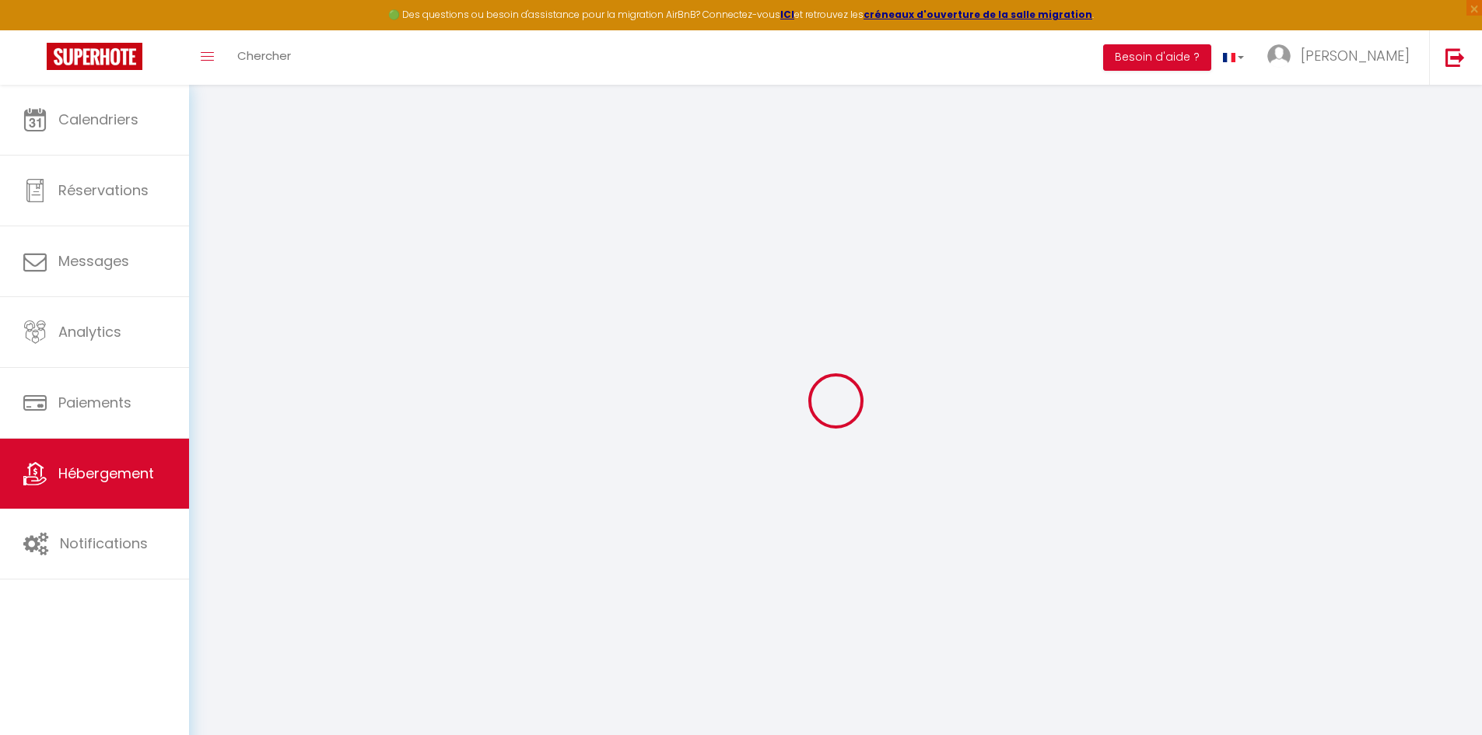
select select
type input "Le cosy"
select select "2"
select select "0"
type input "35"
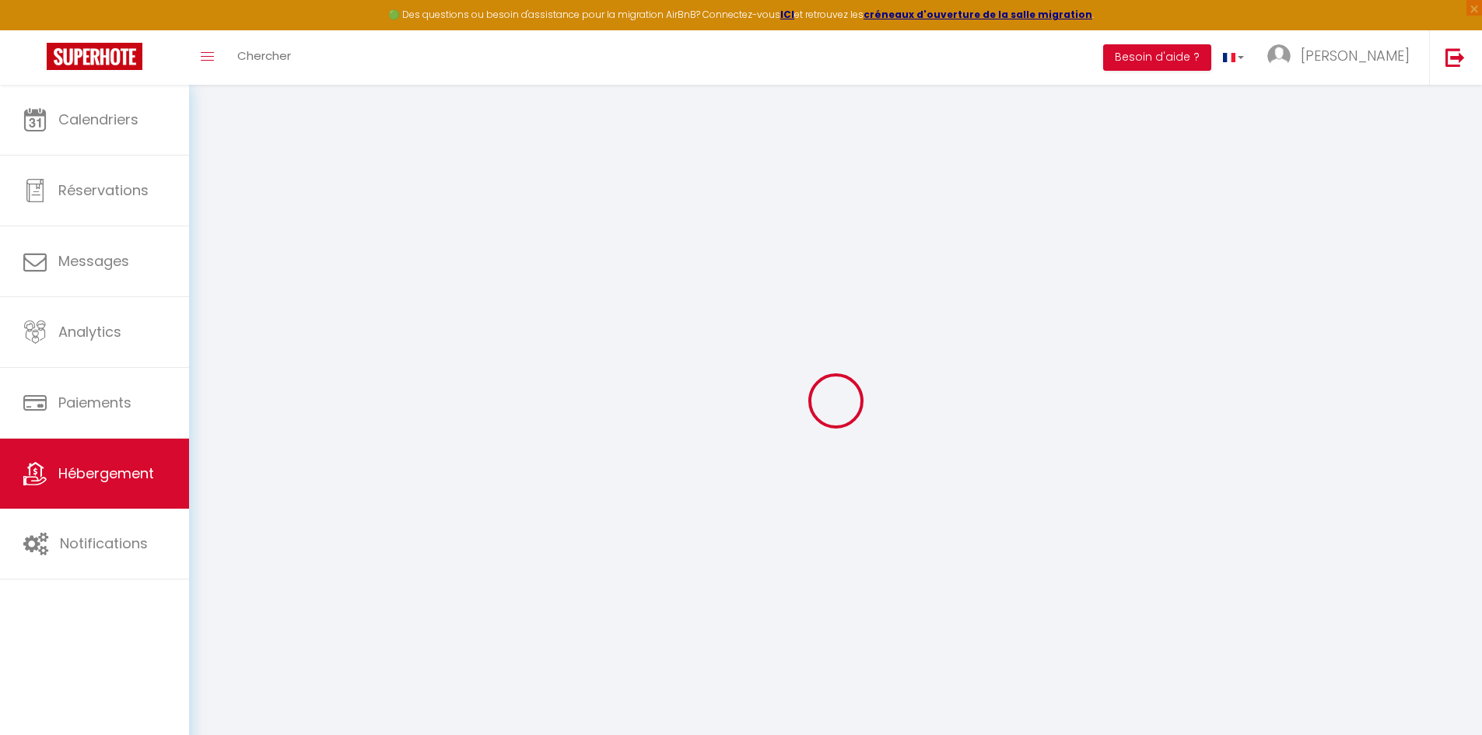
select select
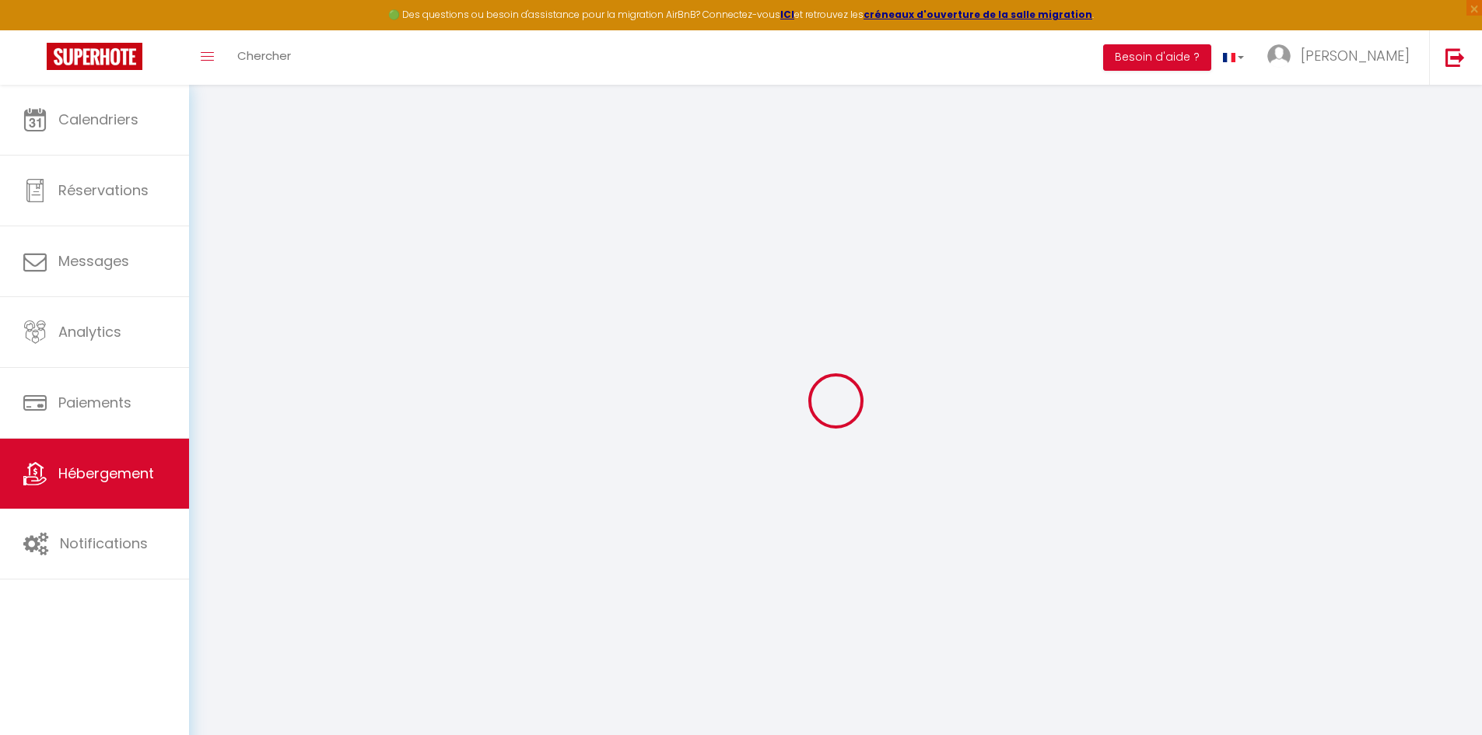
type input "[STREET_ADDRESS]"
type input "79000"
type input "niort"
type input "[EMAIL_ADDRESS][DOMAIN_NAME]"
select select
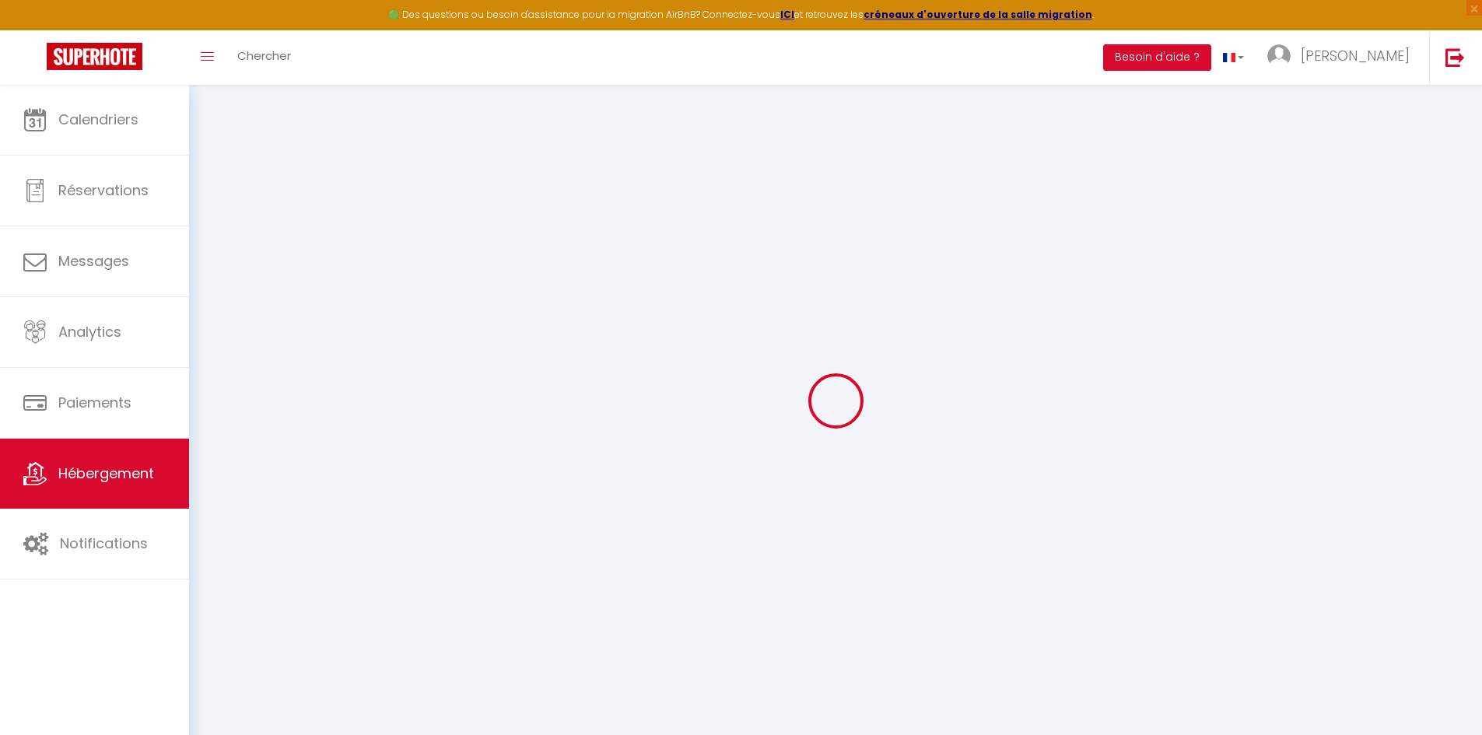
checkbox input "false"
select select
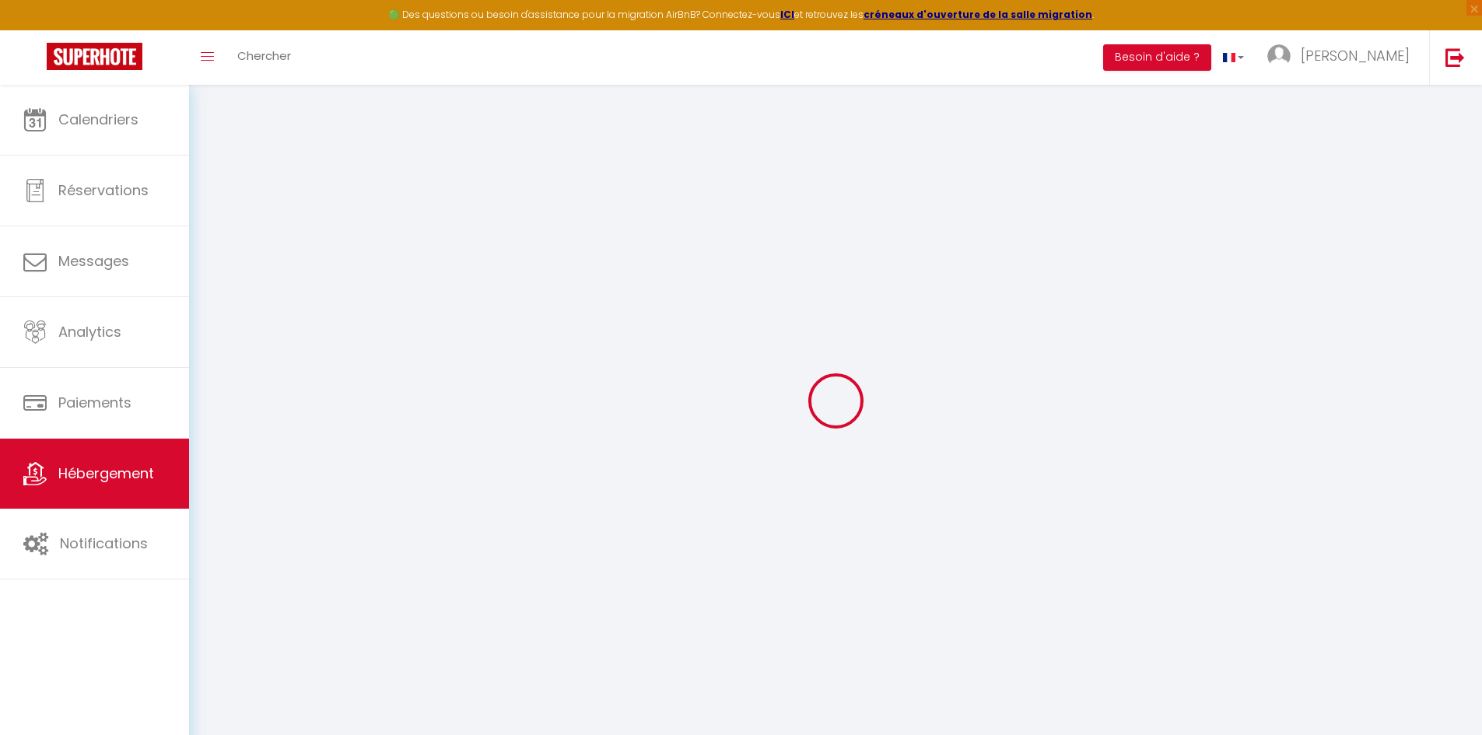
select select
type input "0"
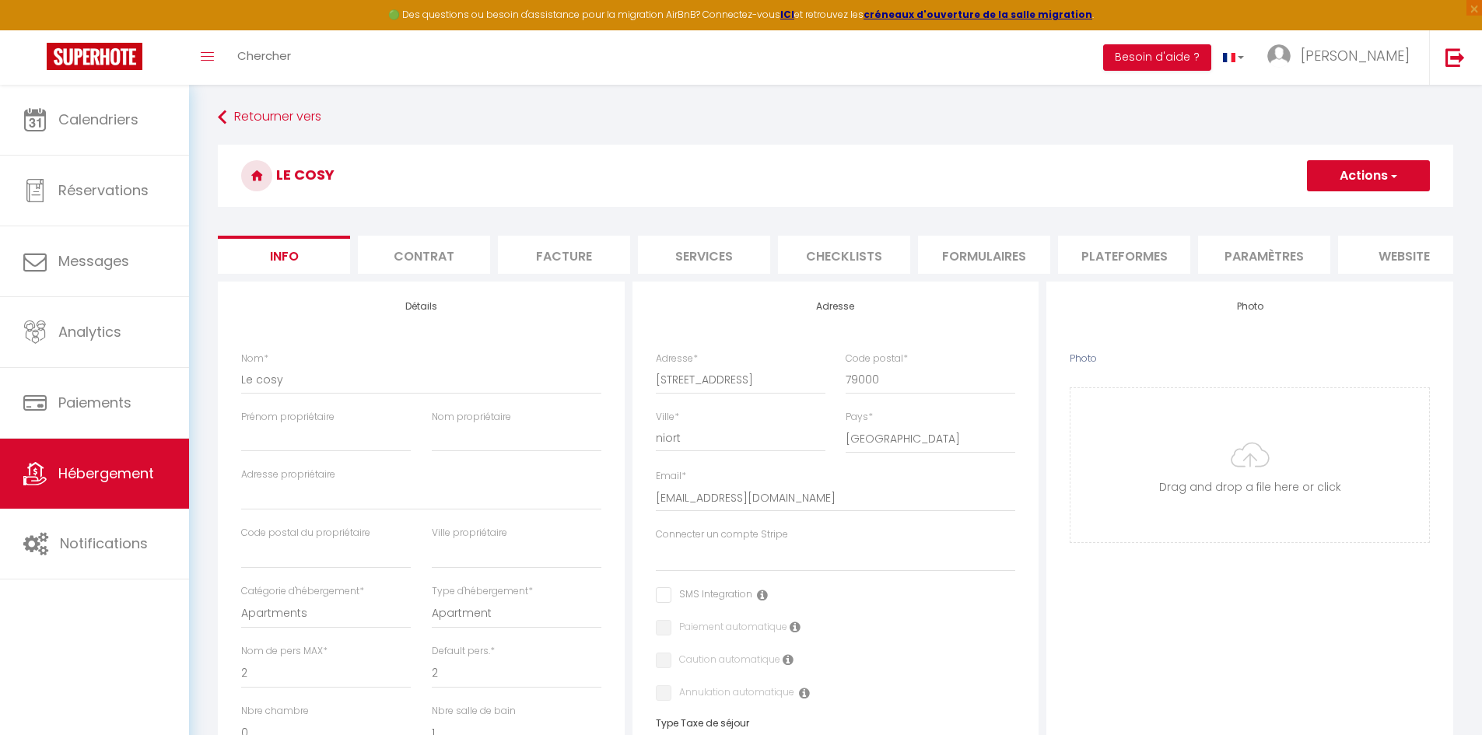
click at [1112, 268] on li "Plateformes" at bounding box center [1124, 255] width 132 height 38
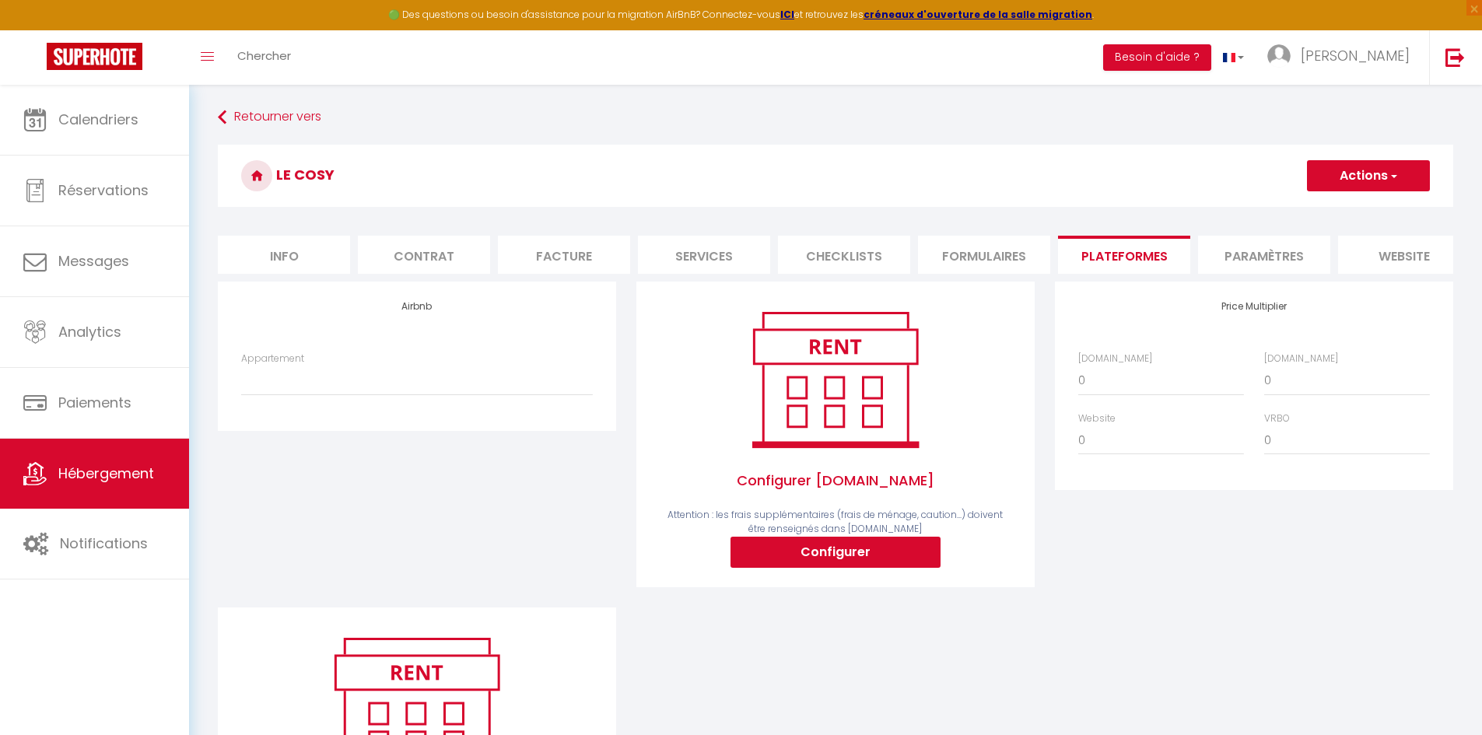
drag, startPoint x: 298, startPoint y: 370, endPoint x: 439, endPoint y: 343, distance: 143.4
click at [314, 369] on div "Appartement Le Cosy - mabouhag.bnb@gmail.com" at bounding box center [417, 374] width 352 height 44
click at [434, 325] on div "Airbnb Appartement Le Cosy - mabouhag.bnb@gmail.com" at bounding box center [417, 356] width 398 height 149
drag, startPoint x: 400, startPoint y: 345, endPoint x: 394, endPoint y: 354, distance: 10.8
click at [397, 350] on div "Airbnb Appartement Le Cosy - mabouhag.bnb@gmail.com" at bounding box center [417, 356] width 398 height 149
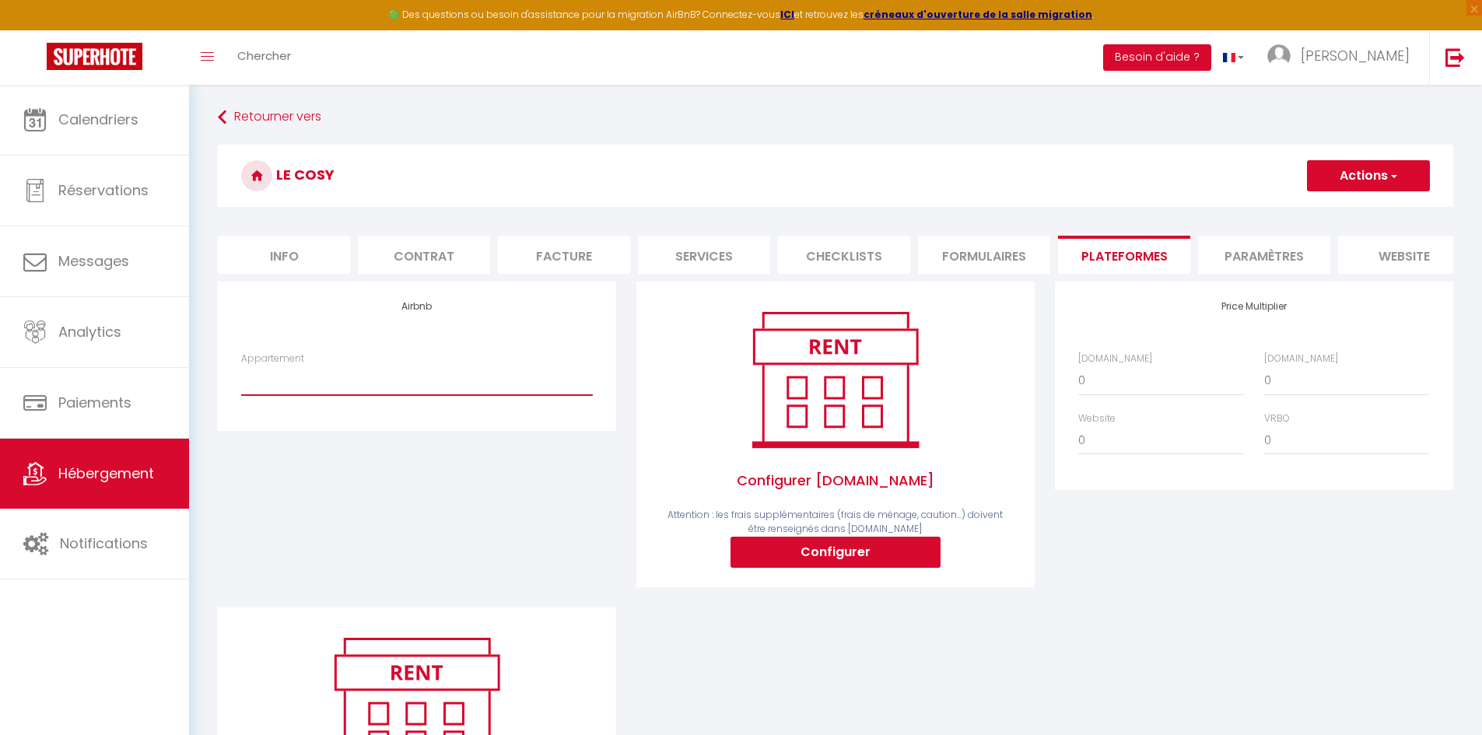
drag, startPoint x: 366, startPoint y: 398, endPoint x: 418, endPoint y: 331, distance: 84.8
click at [366, 395] on select "Le Cosy - [EMAIL_ADDRESS][DOMAIN_NAME]" at bounding box center [417, 381] width 352 height 30
click at [241, 377] on select "Le Cosy - [EMAIL_ADDRESS][DOMAIN_NAME]" at bounding box center [417, 381] width 352 height 30
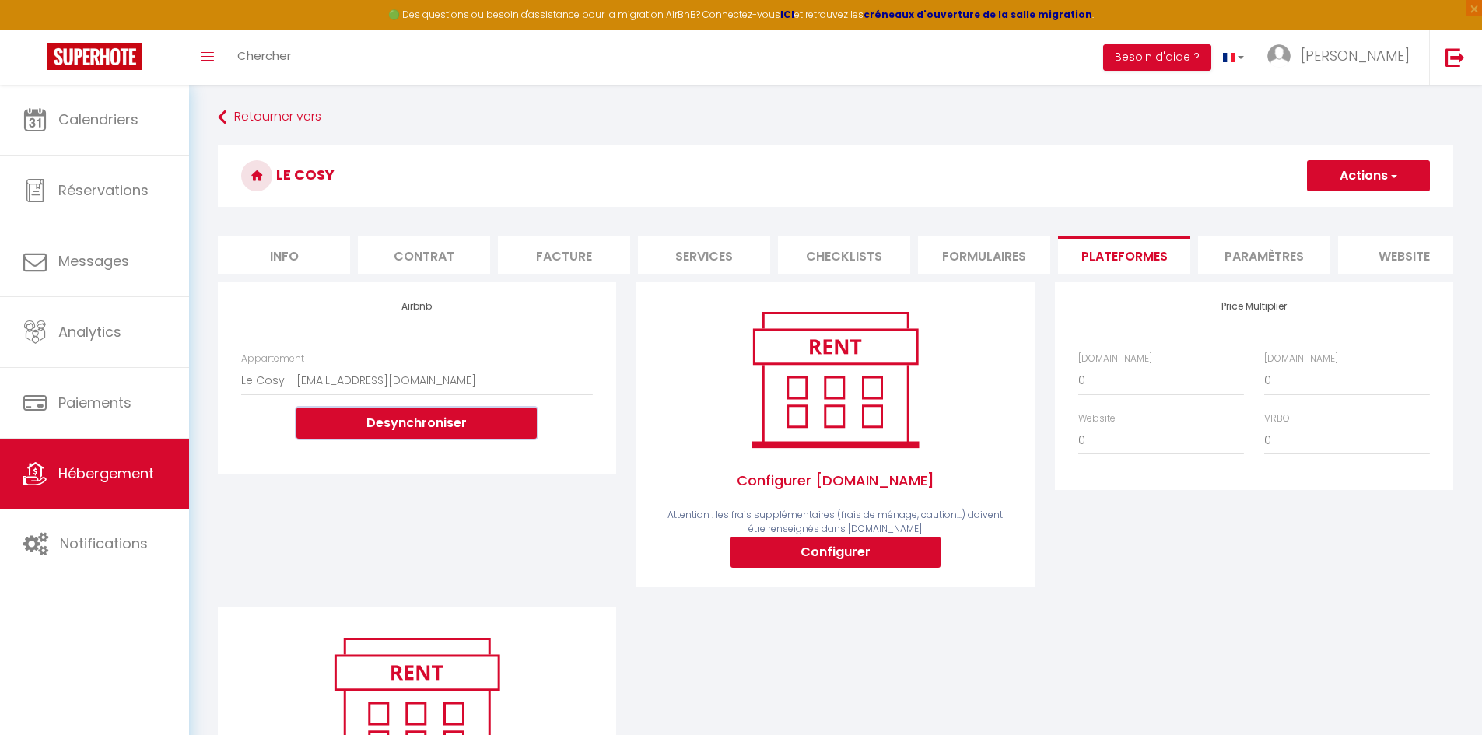
click at [434, 439] on button "Desynchroniser" at bounding box center [416, 423] width 240 height 31
click at [413, 434] on button "Desynchroniser" at bounding box center [416, 423] width 240 height 31
click at [383, 436] on button "Desynchroniser" at bounding box center [416, 423] width 240 height 31
click at [861, 558] on button "Configurer" at bounding box center [835, 552] width 210 height 31
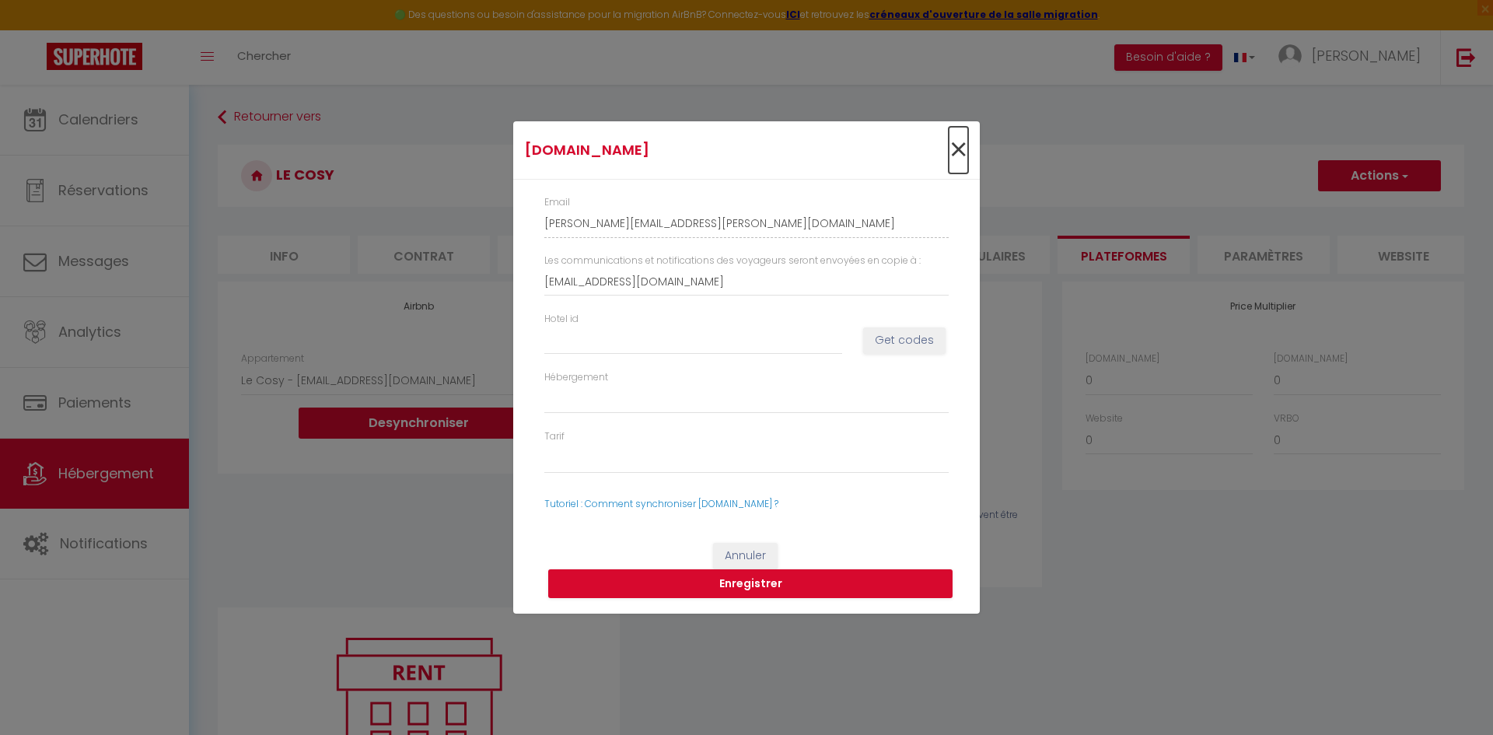
click at [958, 150] on span "×" at bounding box center [958, 150] width 19 height 47
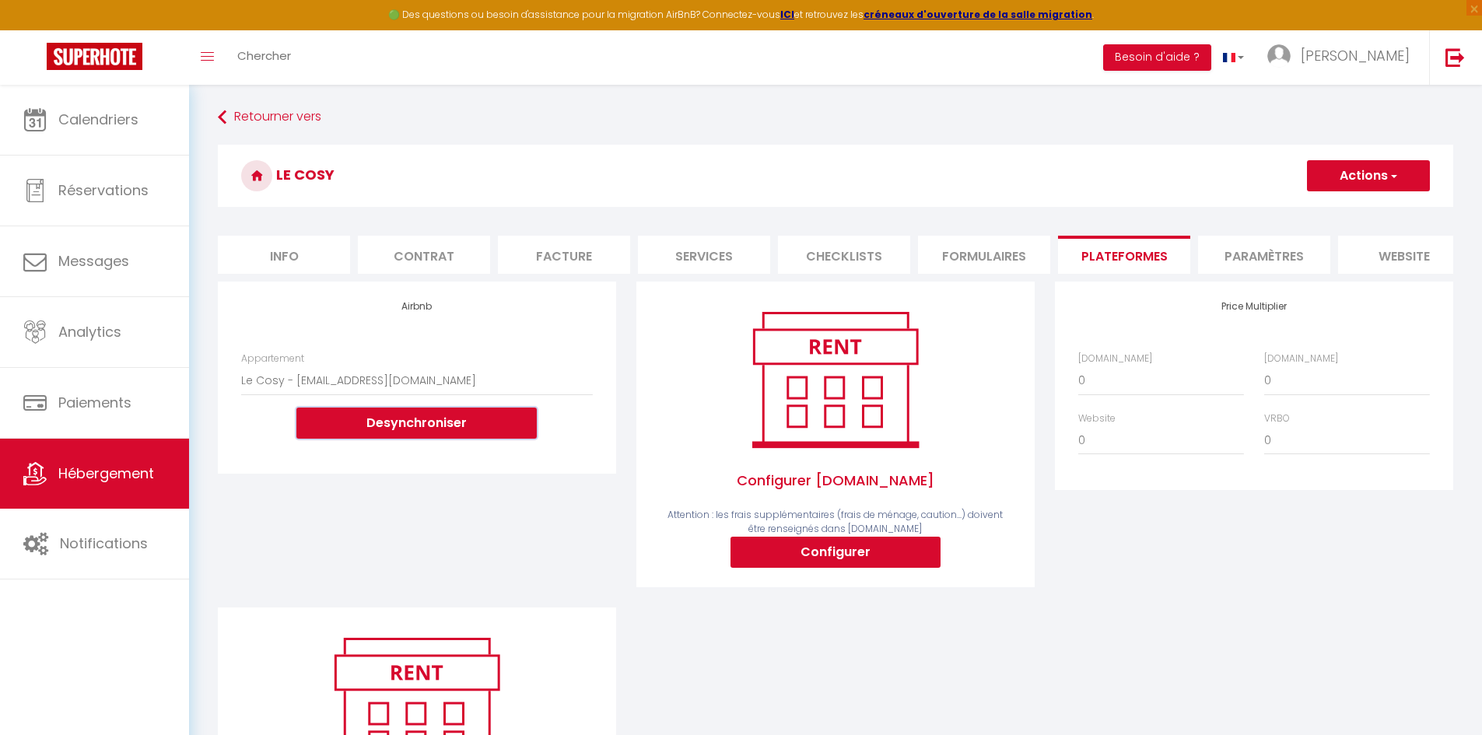
click at [430, 433] on button "Desynchroniser" at bounding box center [416, 423] width 240 height 31
click at [1357, 177] on button "Actions" at bounding box center [1368, 175] width 123 height 31
click at [1359, 177] on button "Actions" at bounding box center [1368, 175] width 123 height 31
click at [288, 260] on li "Info" at bounding box center [284, 255] width 132 height 38
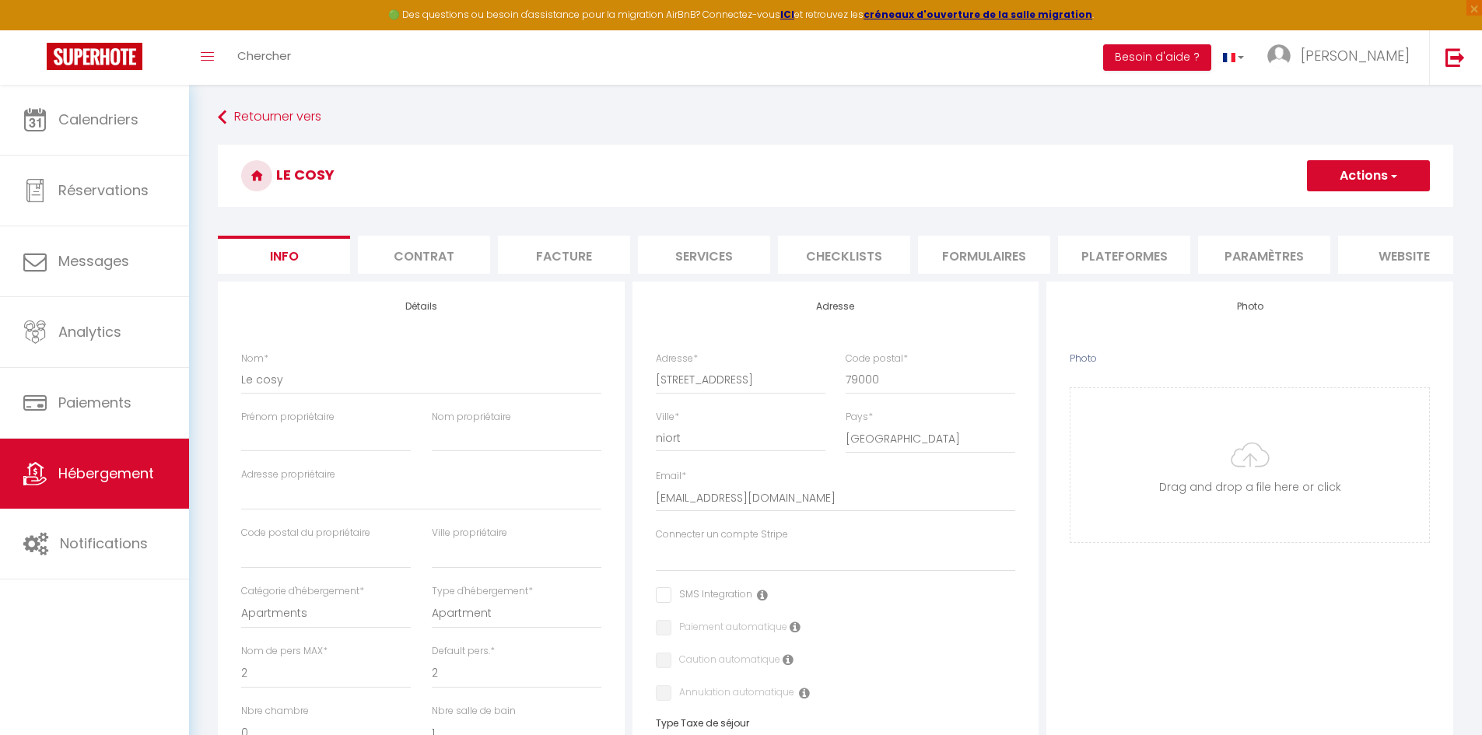
click at [1152, 254] on li "Plateformes" at bounding box center [1124, 255] width 132 height 38
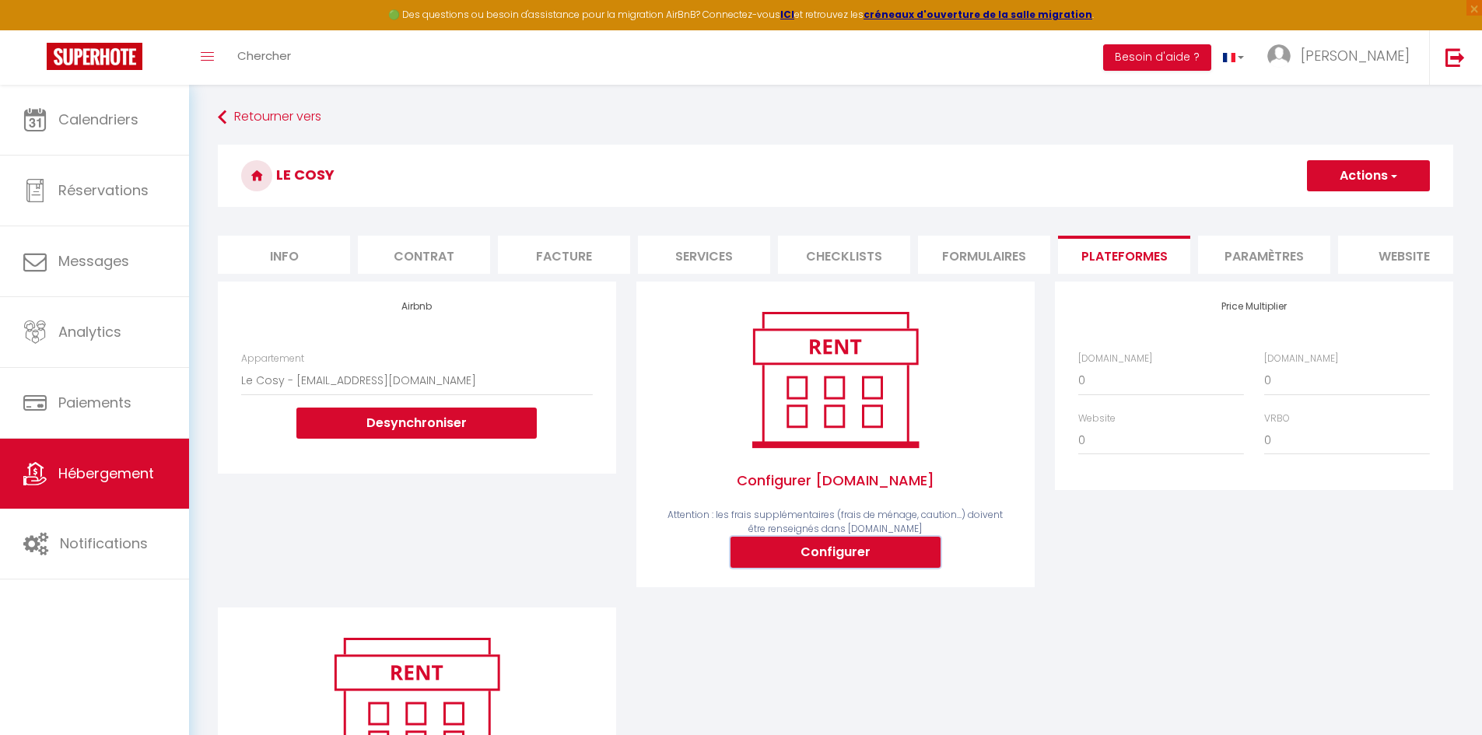
click at [822, 567] on button "Configurer" at bounding box center [835, 552] width 210 height 31
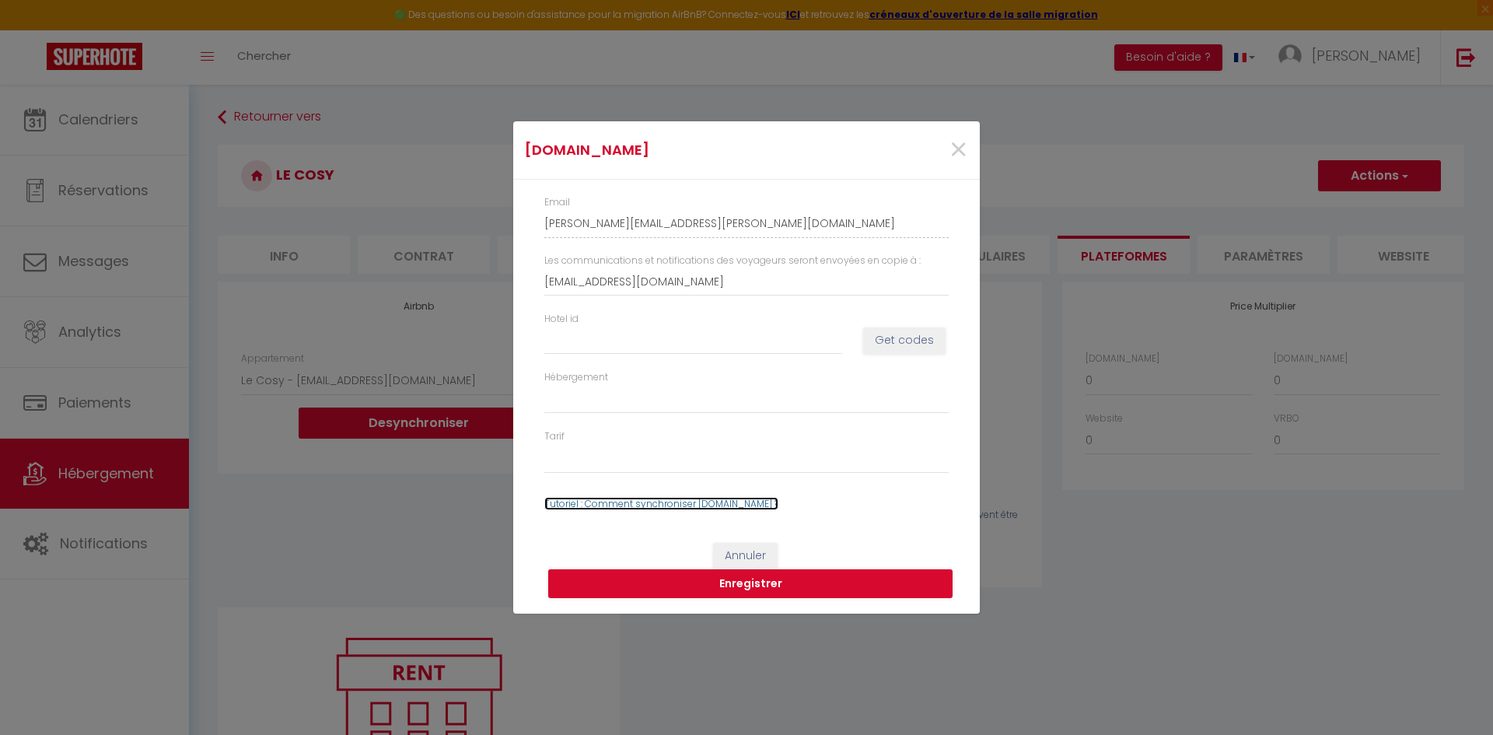
click at [640, 505] on link "Tutoriel : Comment synchroniser [DOMAIN_NAME] ?" at bounding box center [661, 503] width 234 height 13
click at [959, 150] on span "×" at bounding box center [958, 150] width 19 height 47
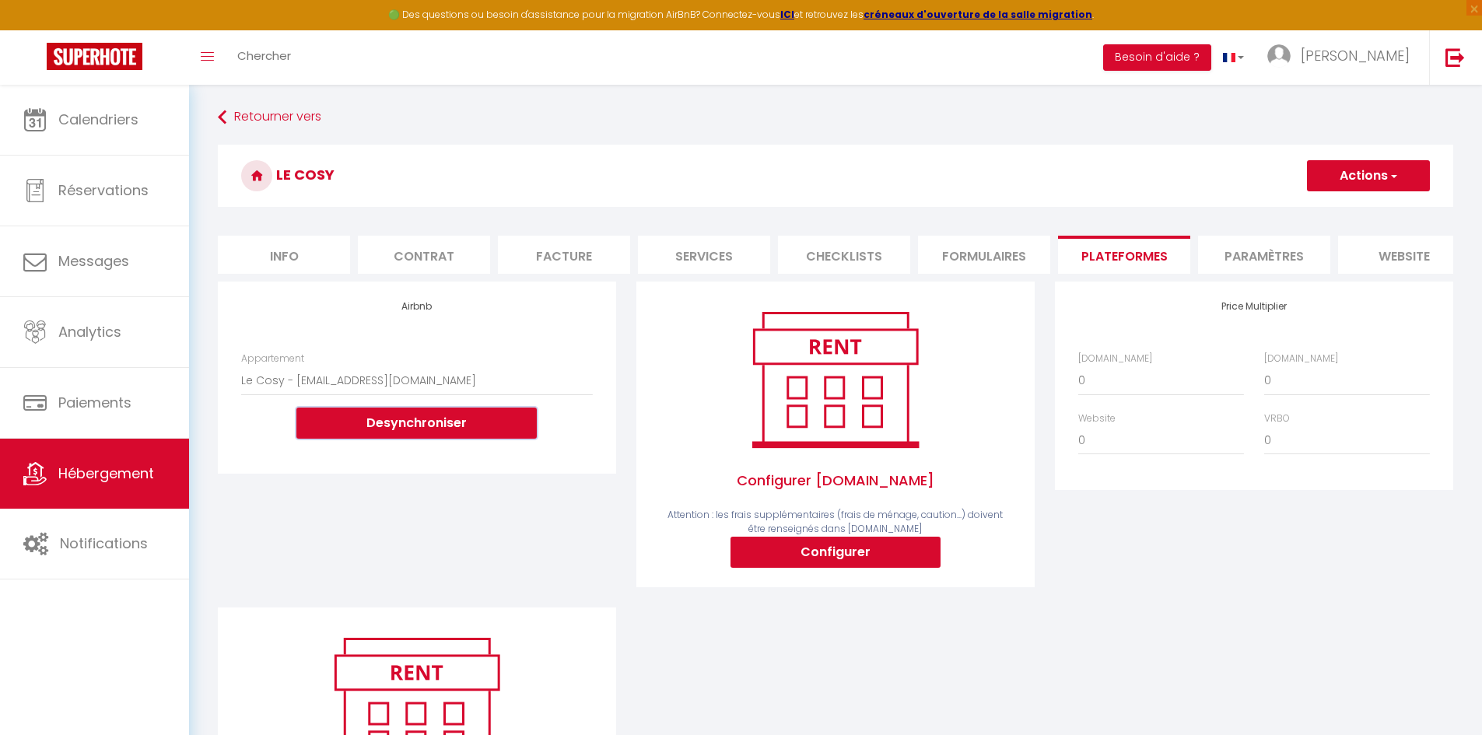
click at [390, 432] on button "Desynchroniser" at bounding box center [416, 423] width 240 height 31
click at [306, 259] on li "Info" at bounding box center [284, 255] width 132 height 38
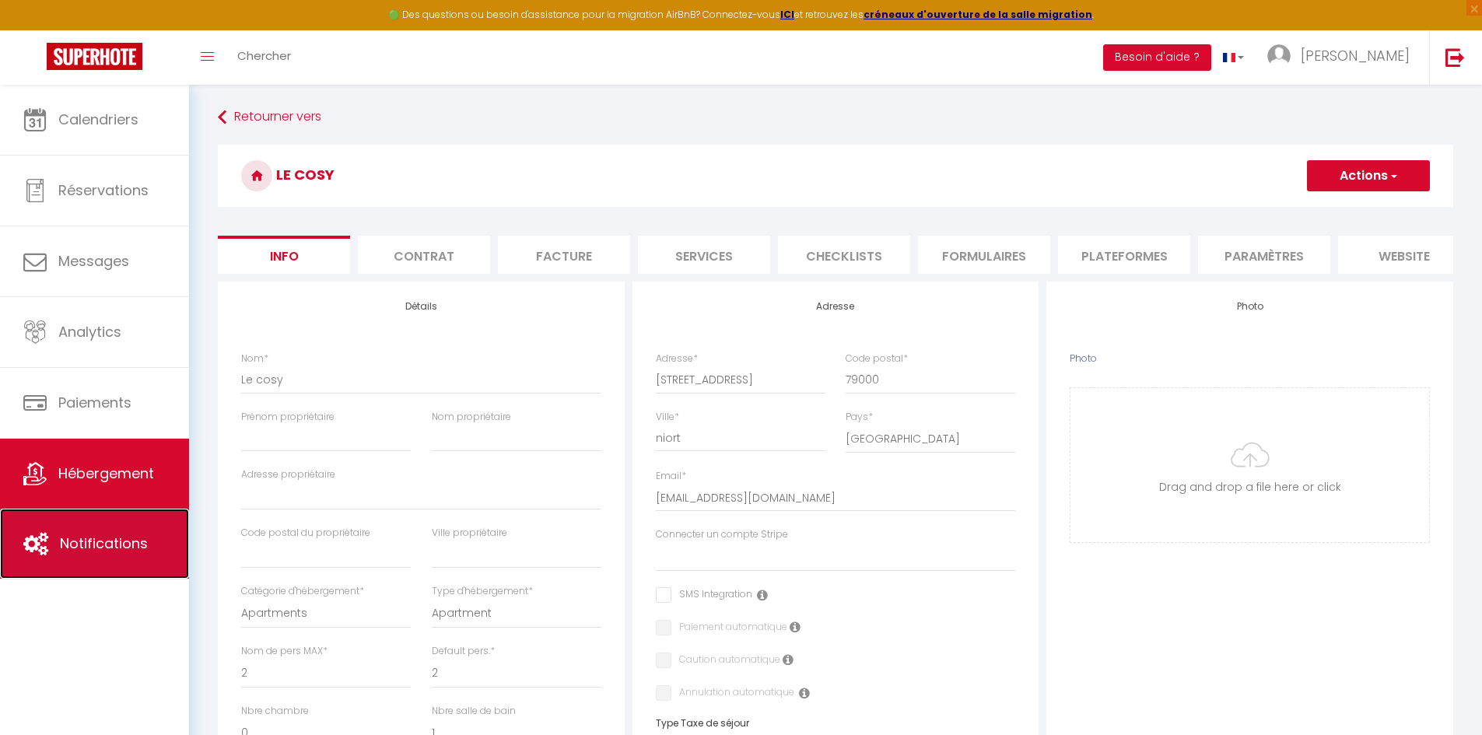
click at [97, 526] on link "Notifications" at bounding box center [94, 544] width 189 height 70
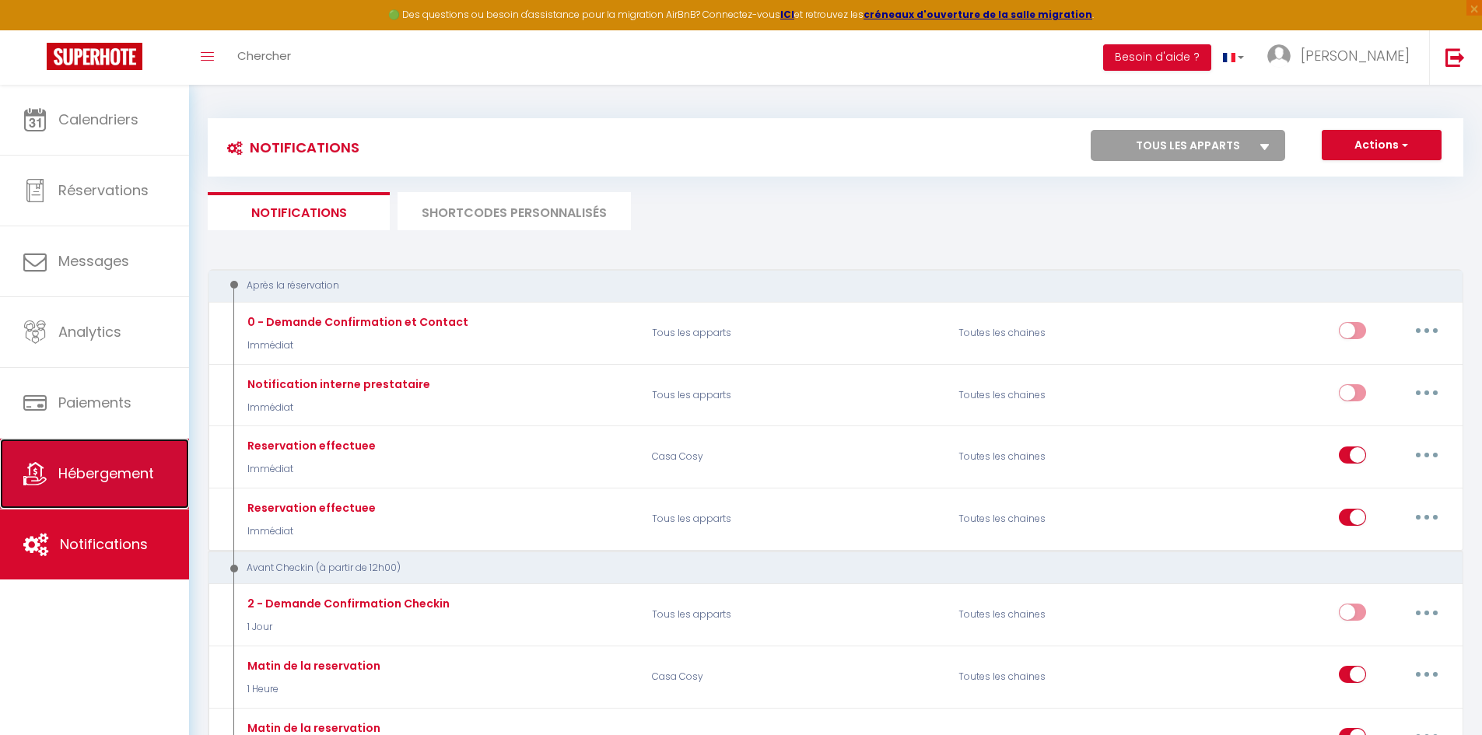
click at [122, 467] on span "Hébergement" at bounding box center [106, 473] width 96 height 19
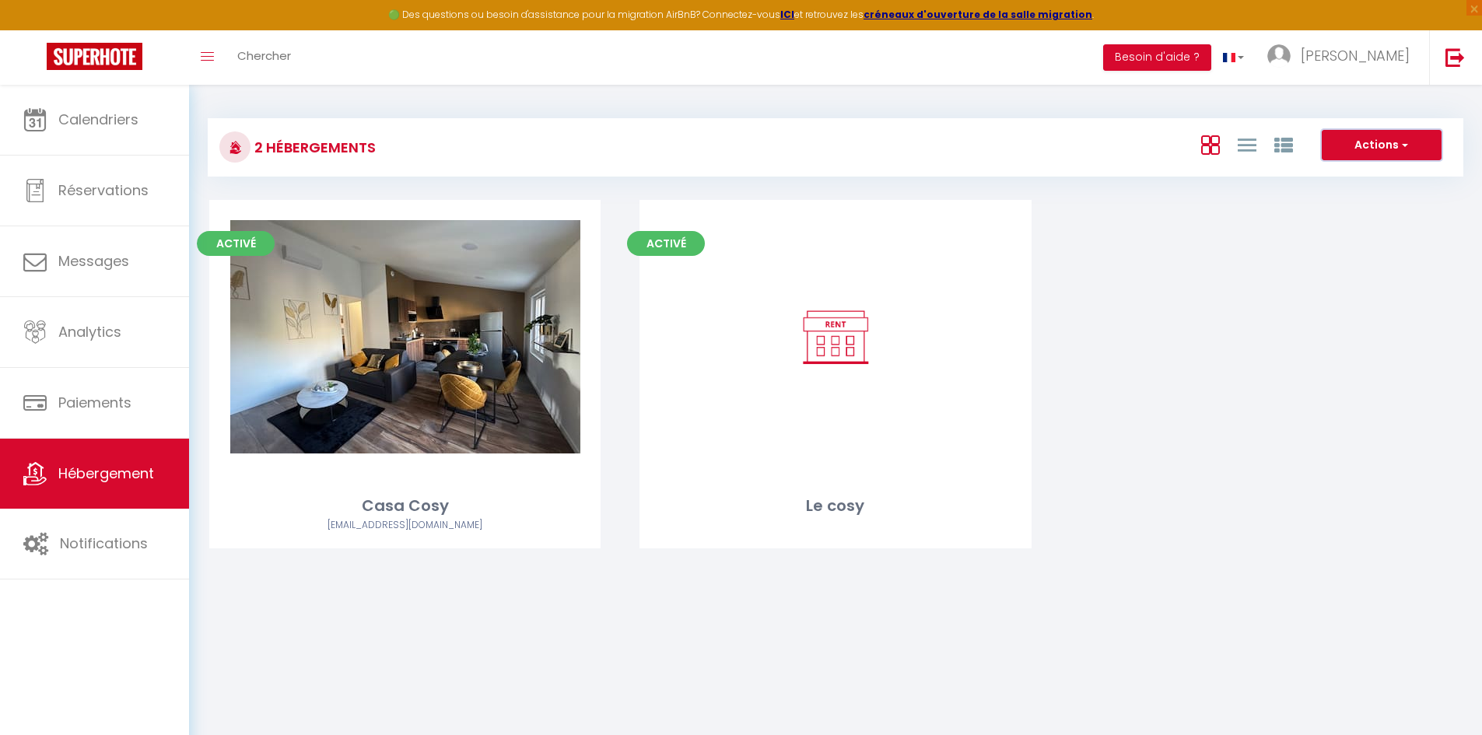
click at [1376, 145] on button "Actions" at bounding box center [1381, 145] width 120 height 31
click at [1282, 148] on icon at bounding box center [1283, 145] width 19 height 19
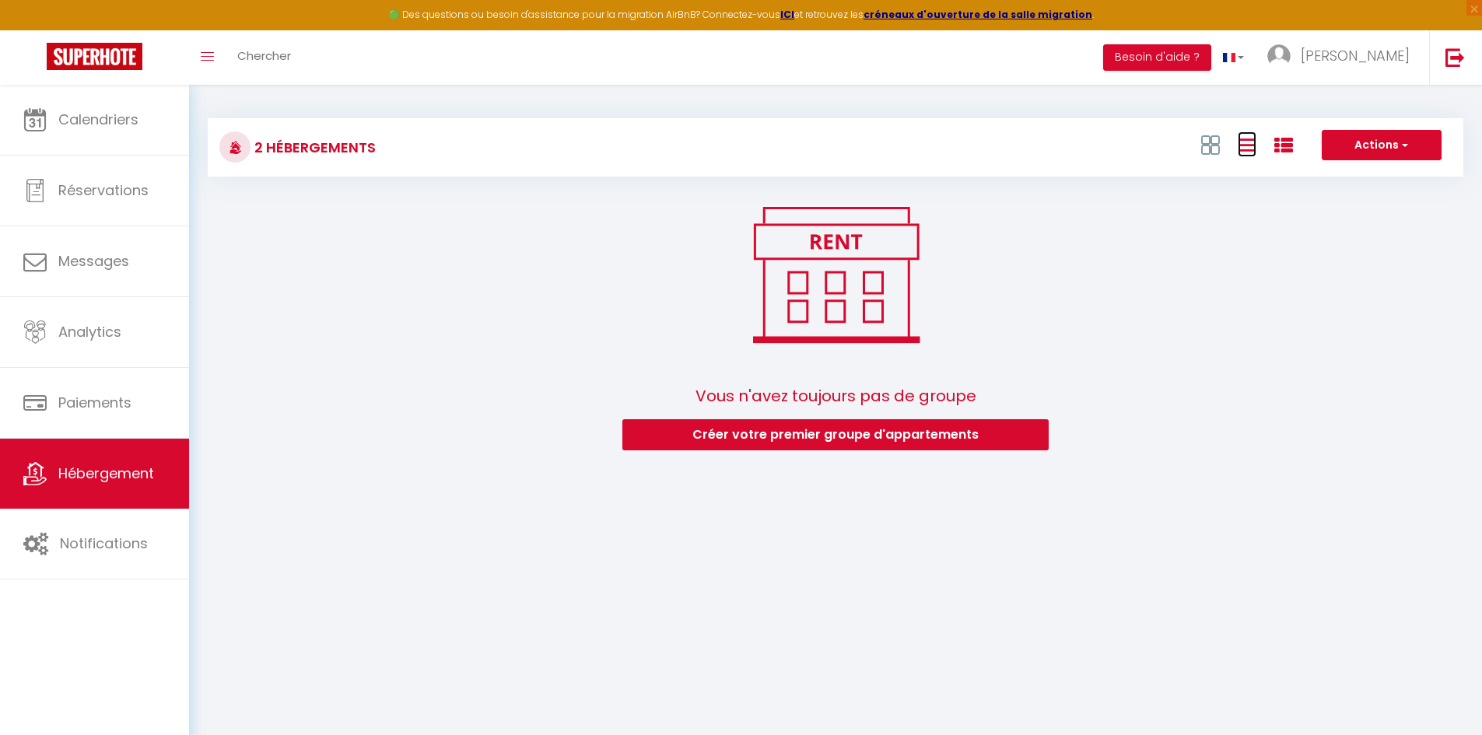
click at [1251, 143] on icon at bounding box center [1246, 144] width 19 height 19
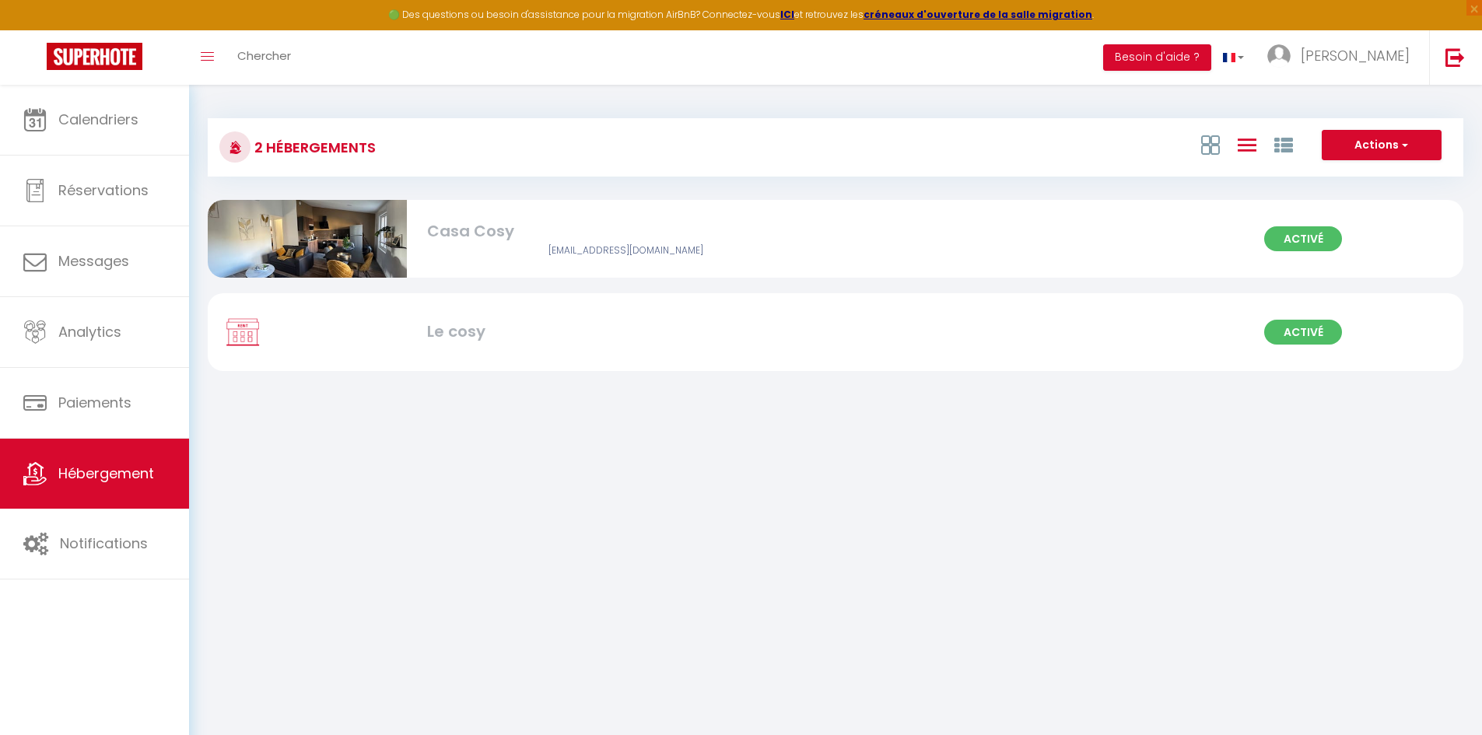
click at [1219, 141] on div at bounding box center [1246, 145] width 107 height 30
click at [1206, 140] on icon at bounding box center [1210, 144] width 19 height 19
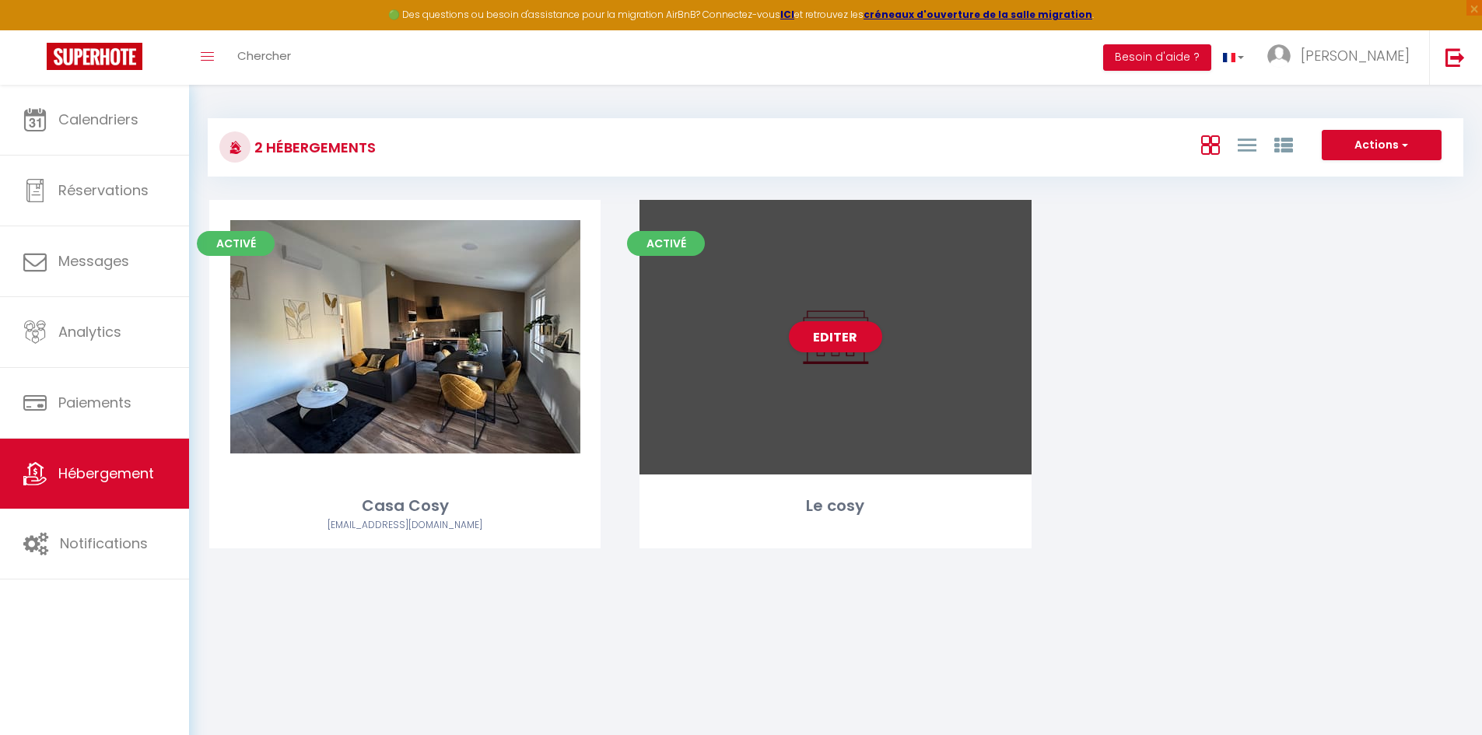
click at [673, 261] on div "Editer" at bounding box center [834, 337] width 391 height 275
click at [842, 322] on link "Editer" at bounding box center [835, 336] width 93 height 31
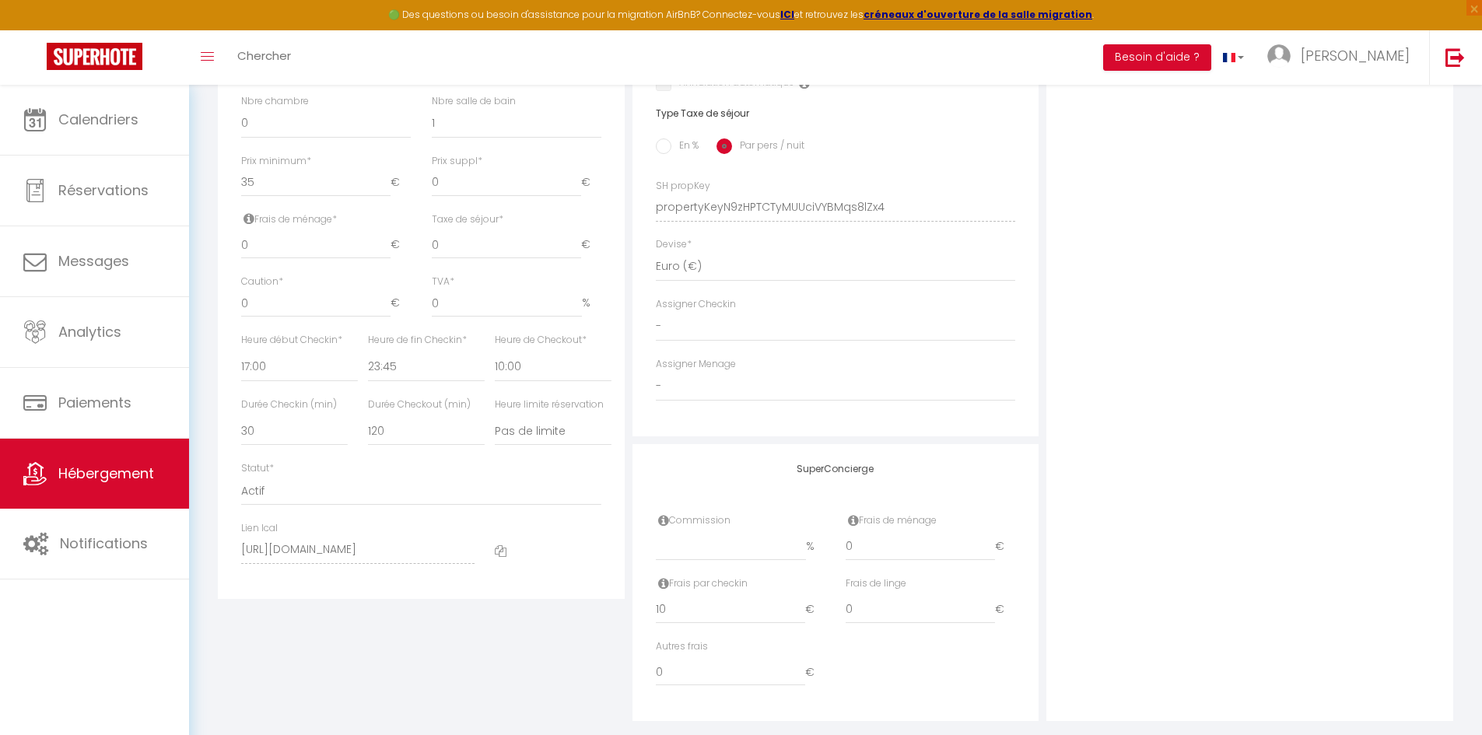
scroll to position [647, 0]
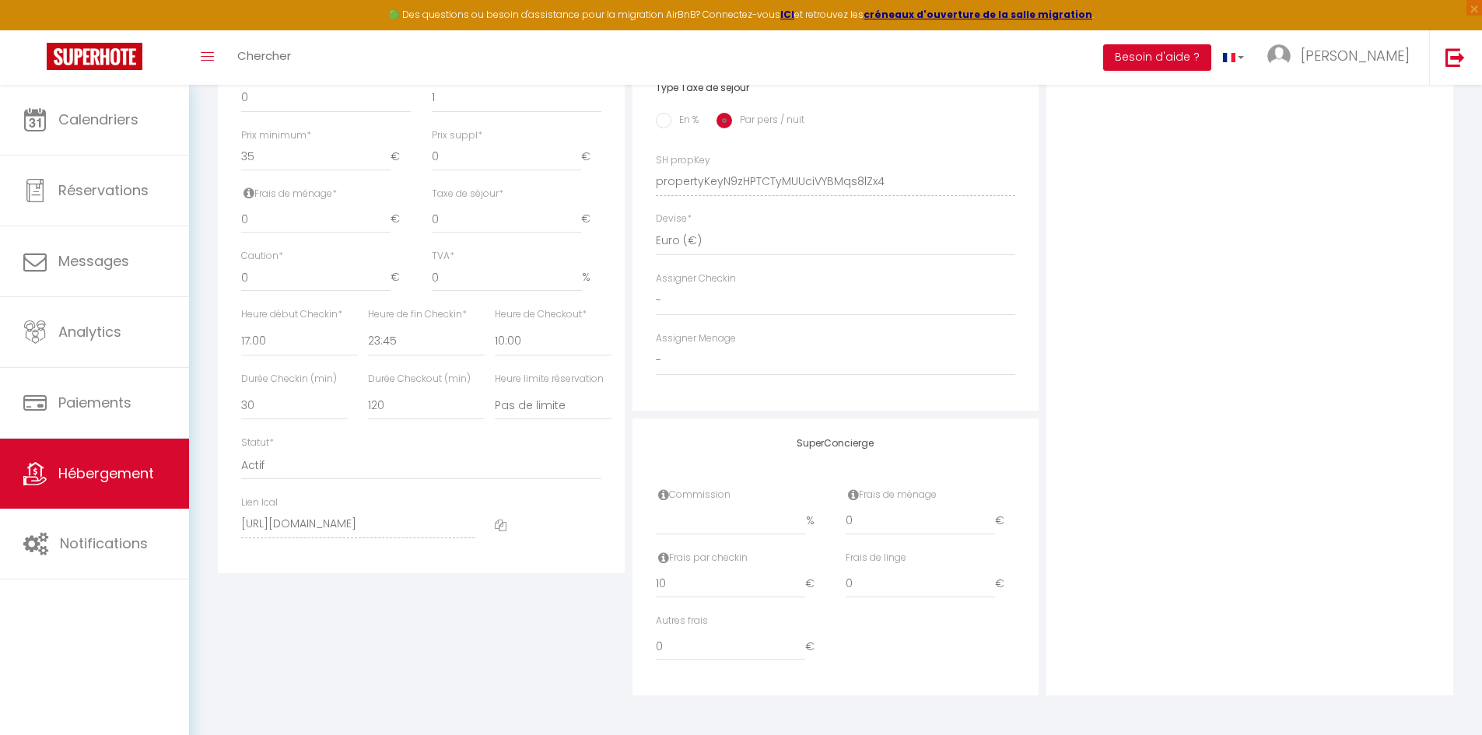
click at [501, 528] on icon at bounding box center [501, 526] width 12 height 12
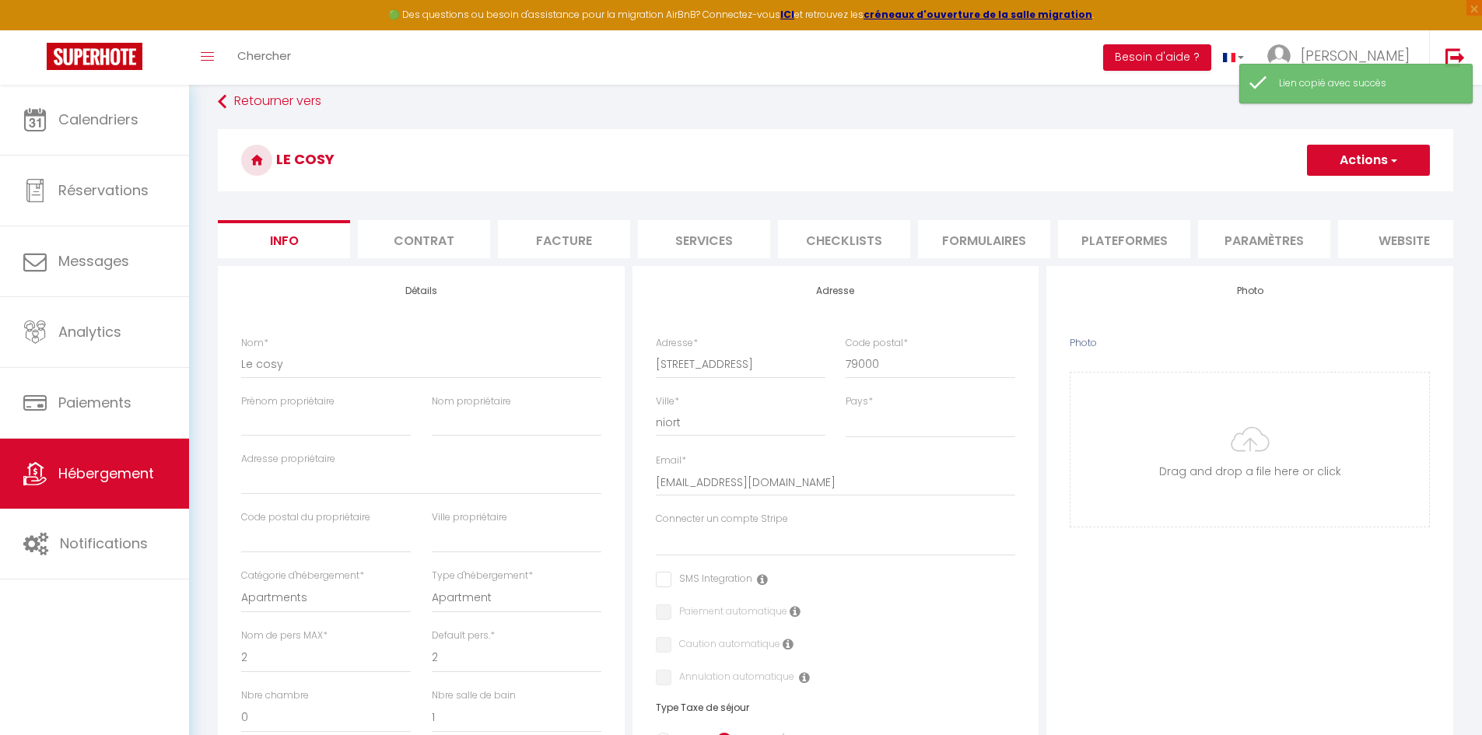
scroll to position [0, 0]
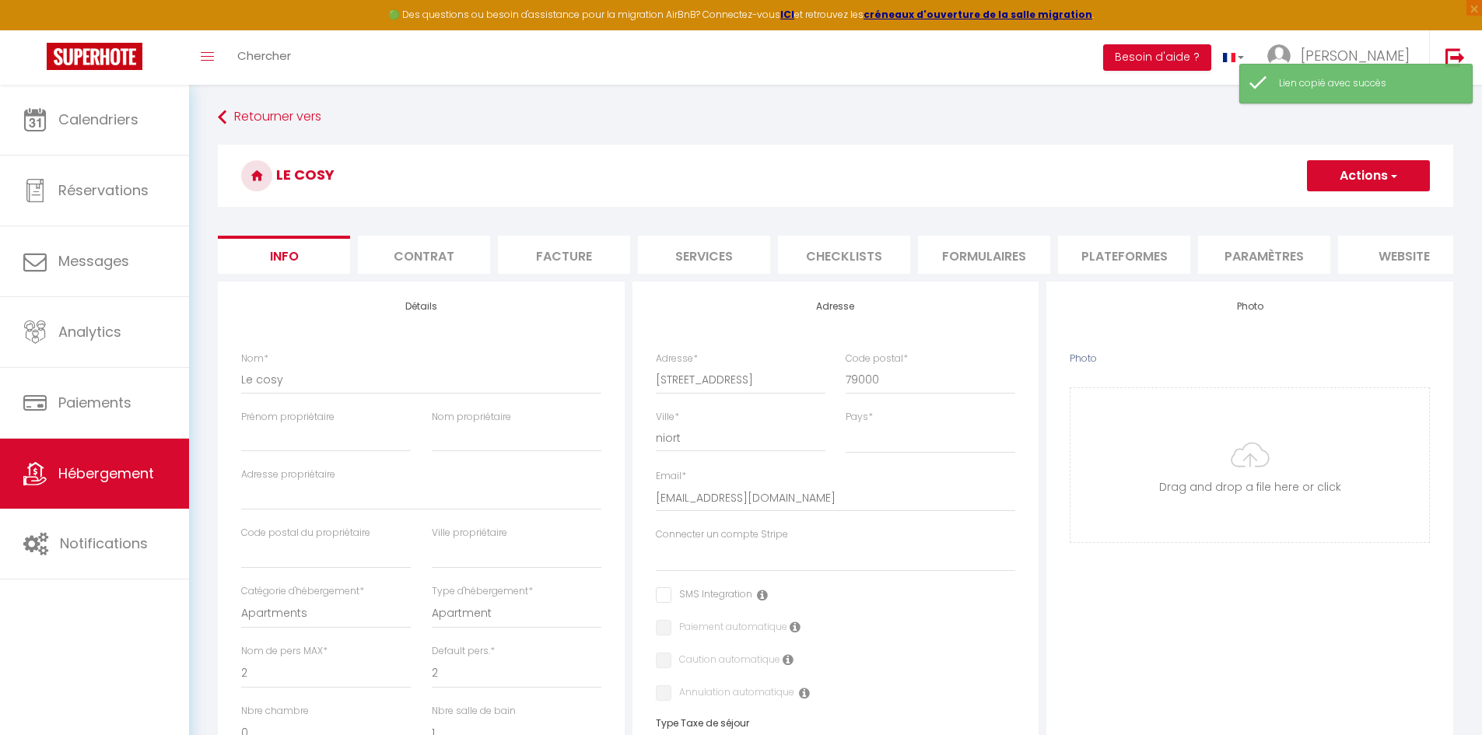
click at [453, 248] on li "Contrat" at bounding box center [424, 255] width 132 height 38
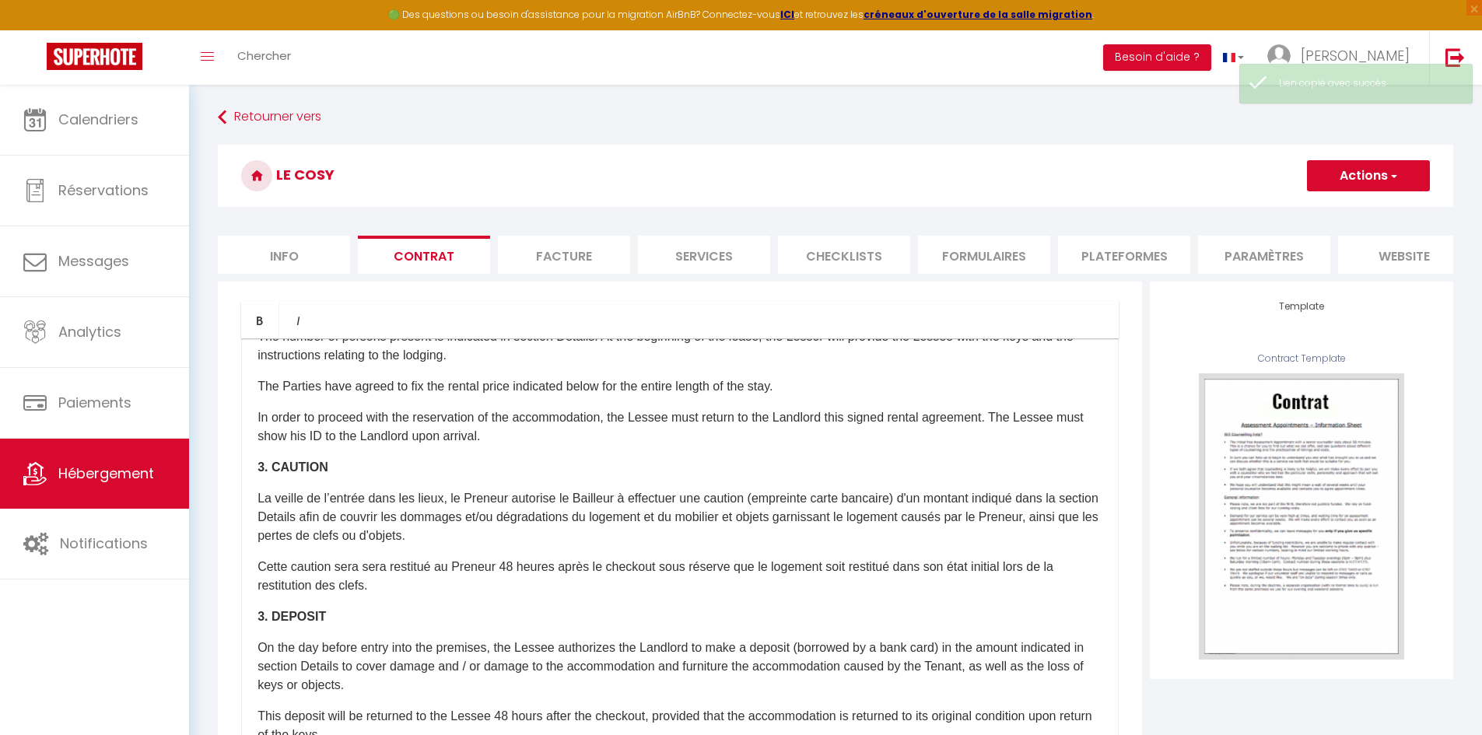
scroll to position [622, 0]
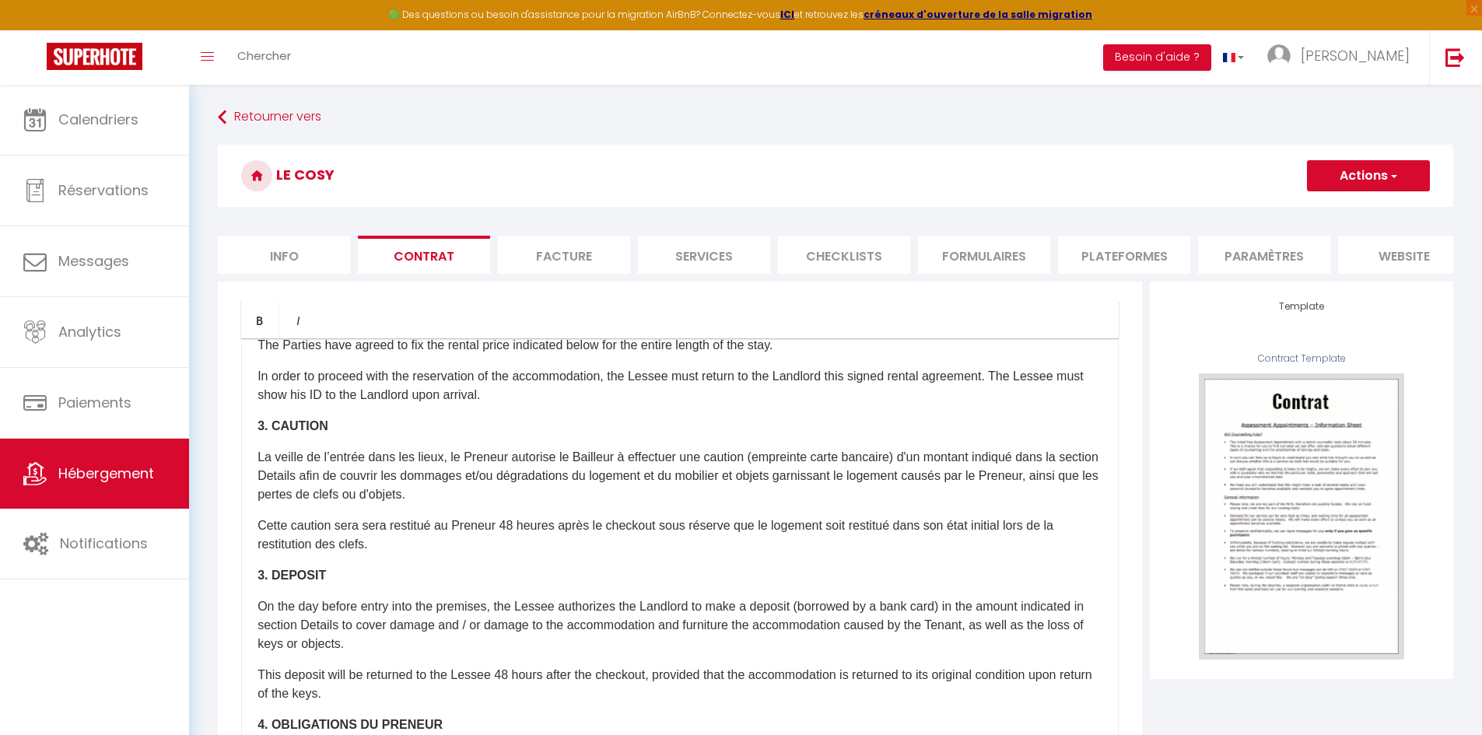
click at [572, 253] on li "Facture" at bounding box center [564, 255] width 132 height 38
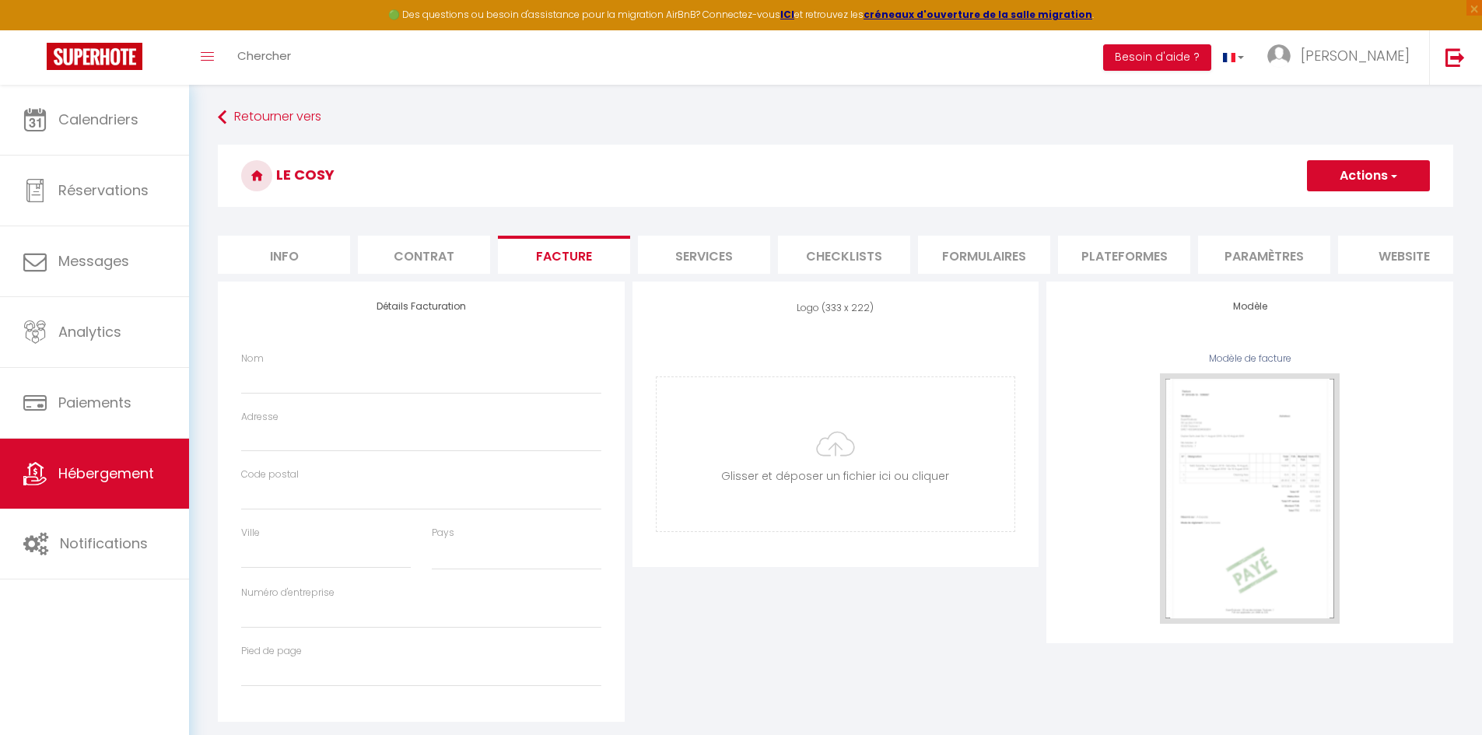
click at [697, 251] on li "Services" at bounding box center [704, 255] width 132 height 38
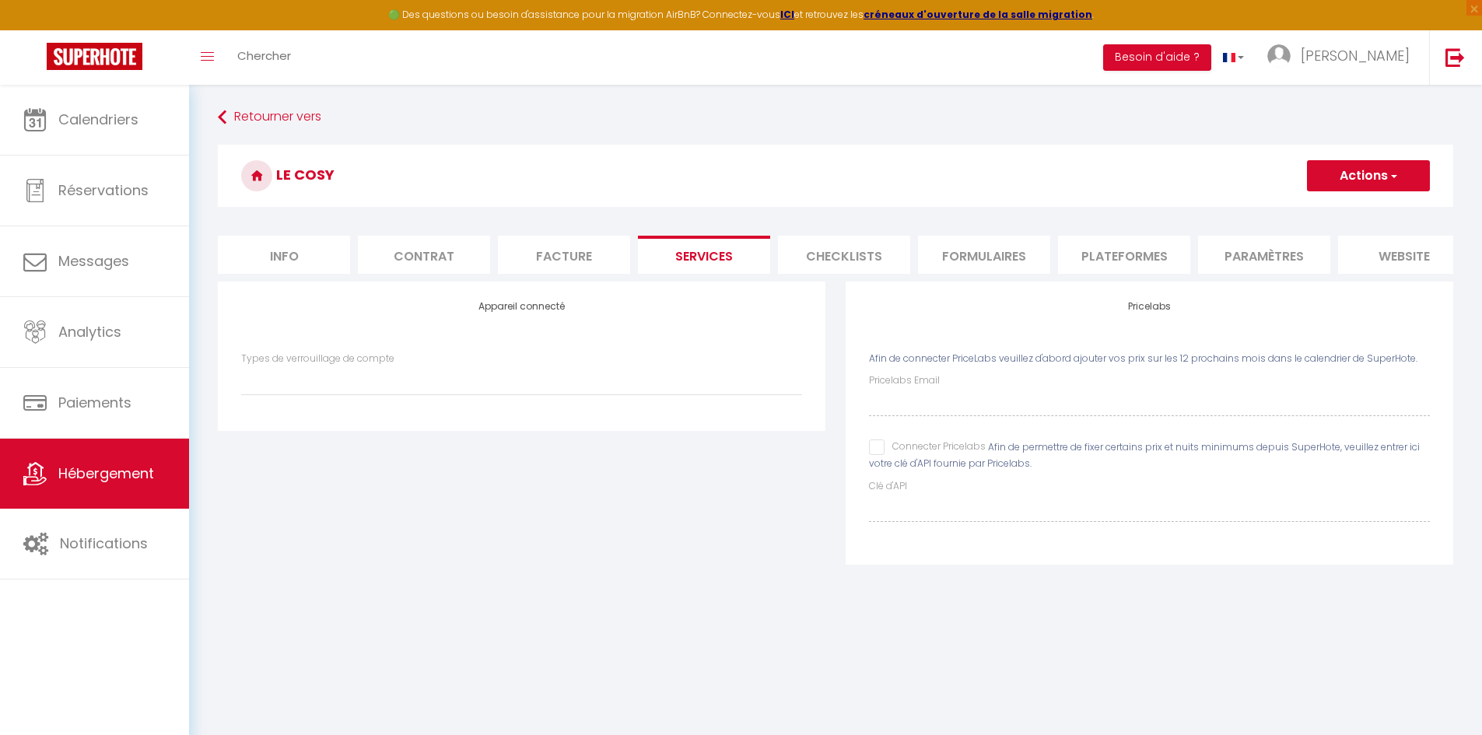
click at [846, 262] on li "Checklists" at bounding box center [844, 255] width 132 height 38
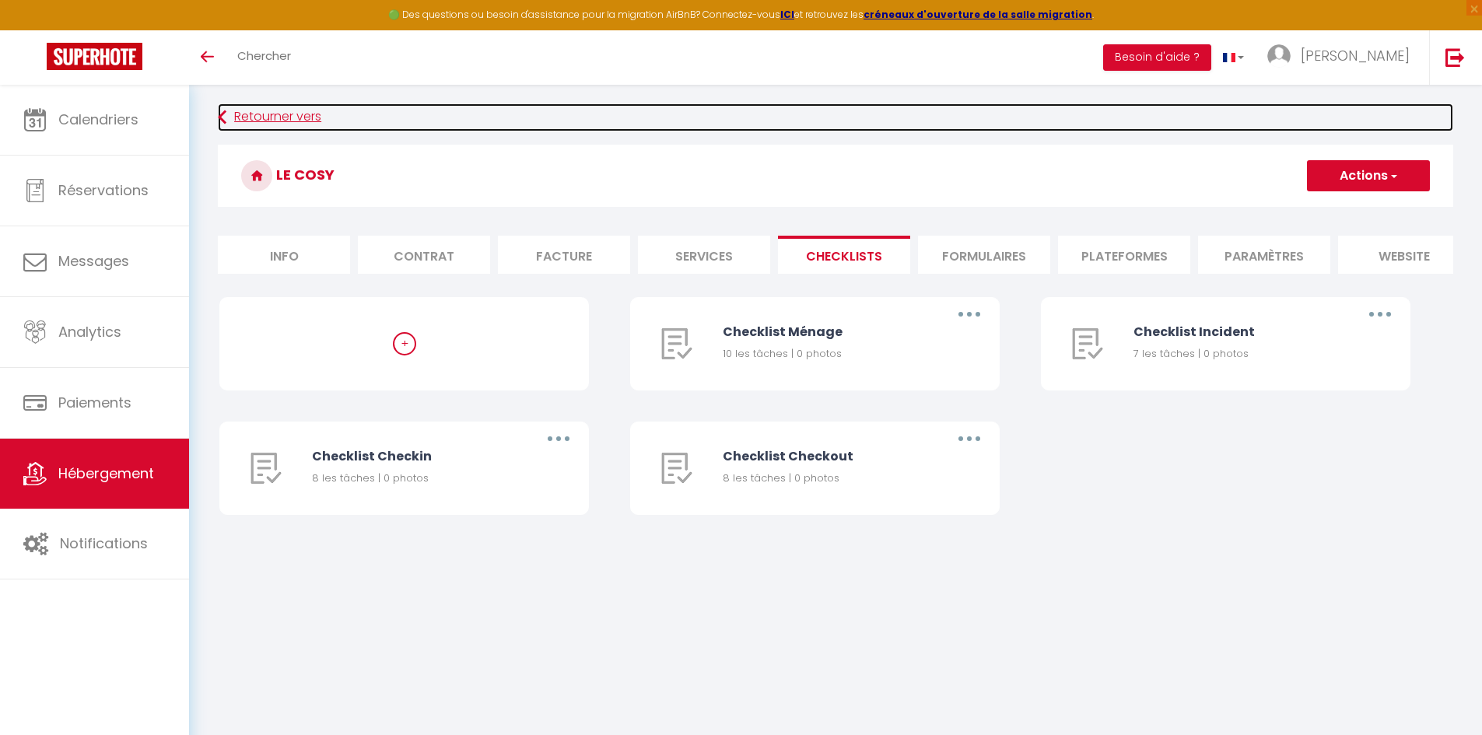
click at [236, 120] on link "Retourner vers" at bounding box center [835, 117] width 1235 height 28
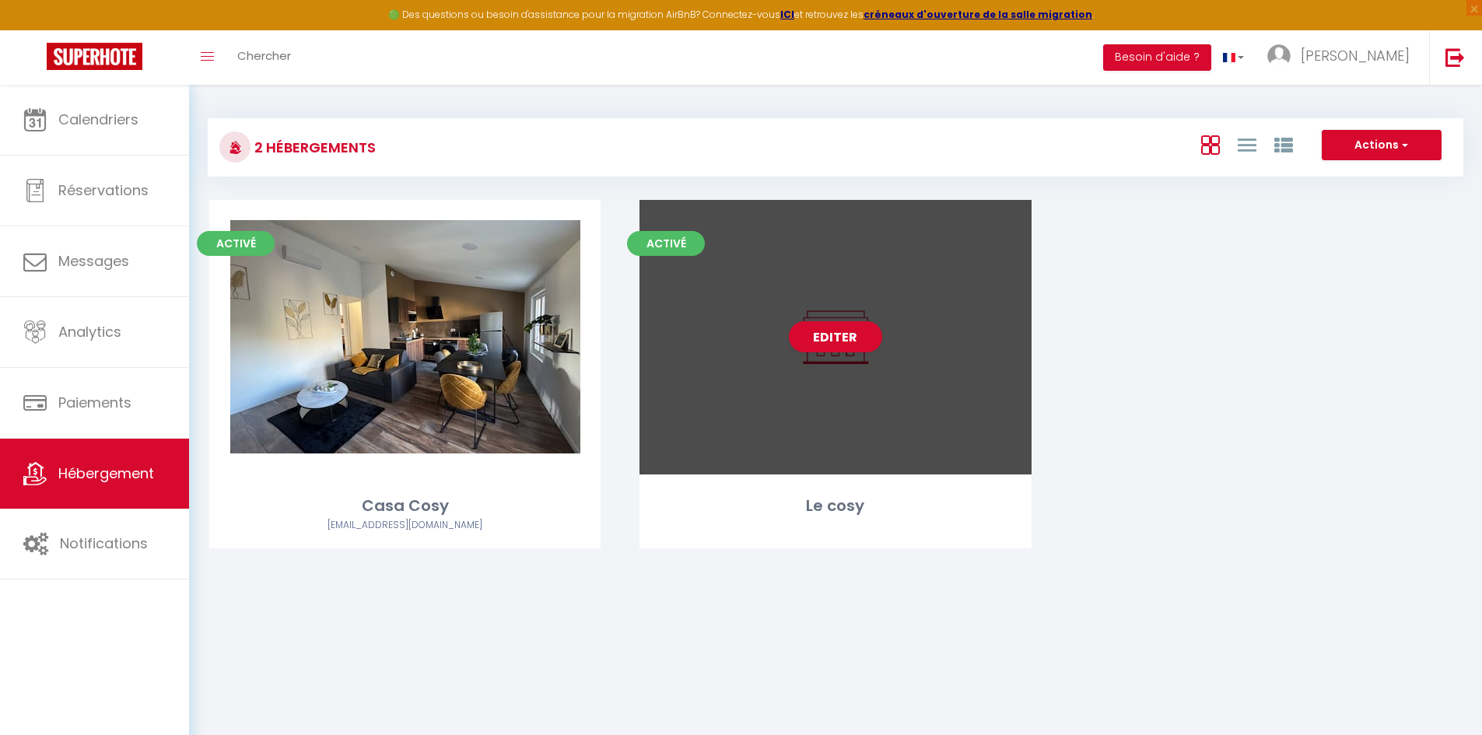
click at [789, 324] on div "Editer" at bounding box center [834, 337] width 391 height 275
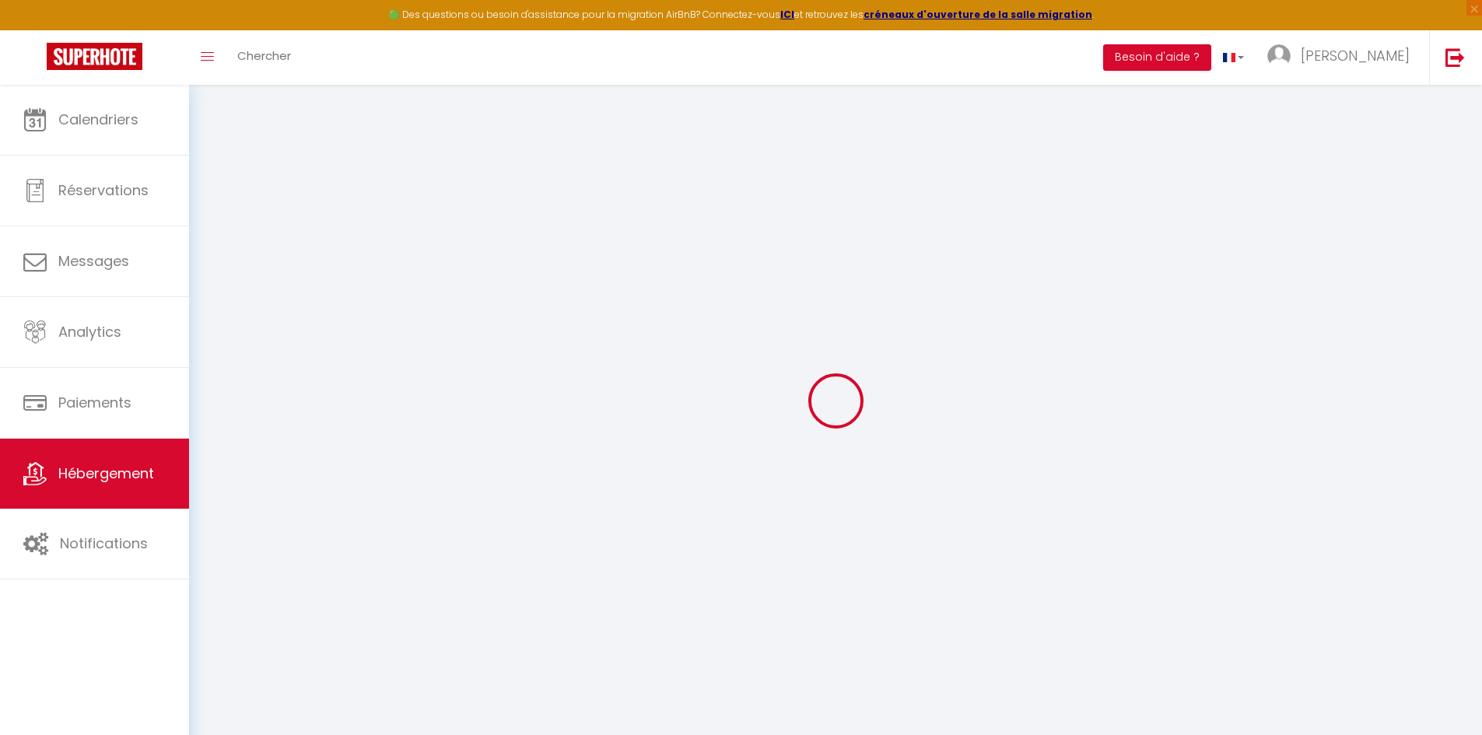
select select
type input "[PERSON_NAME][EMAIL_ADDRESS][PERSON_NAME][DOMAIN_NAME]"
type input "[EMAIL_ADDRESS][DOMAIN_NAME]"
select select
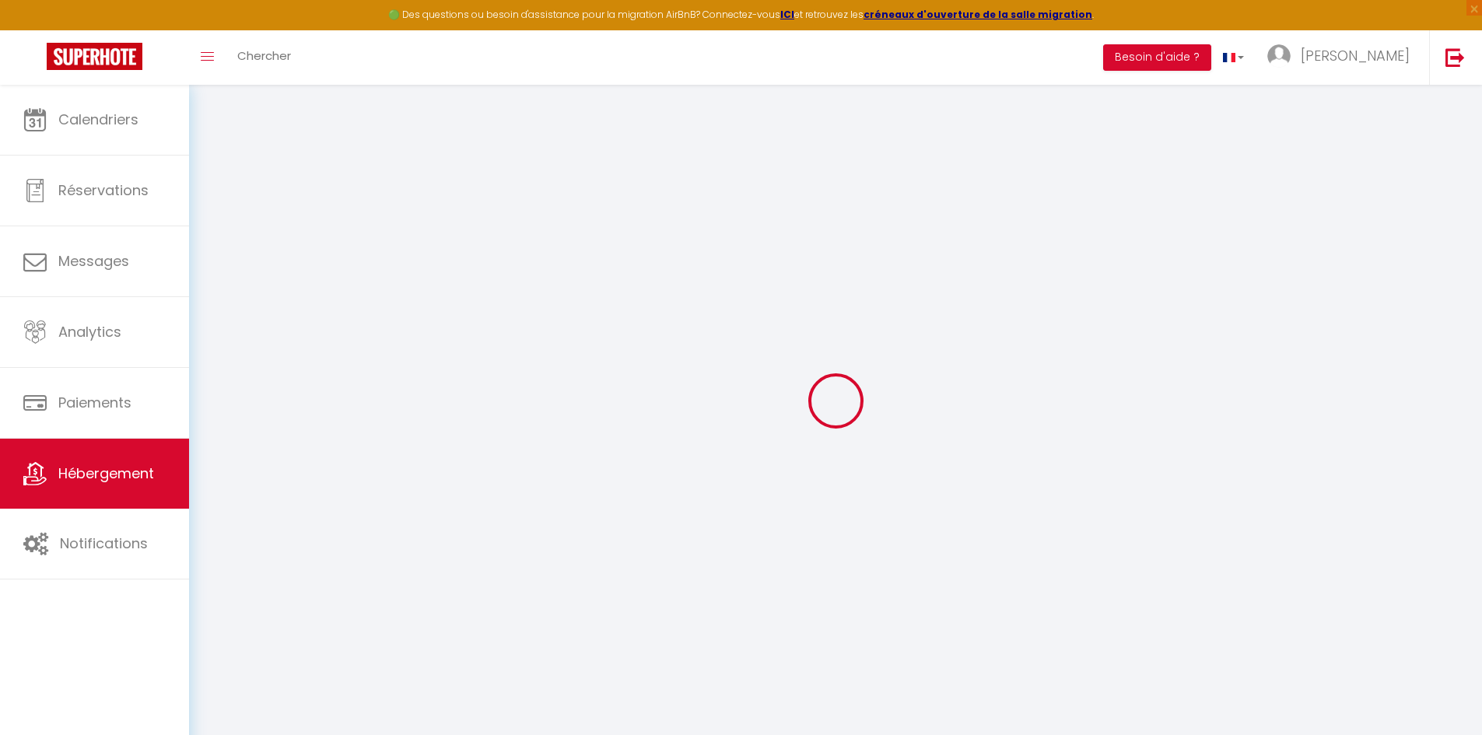
select select
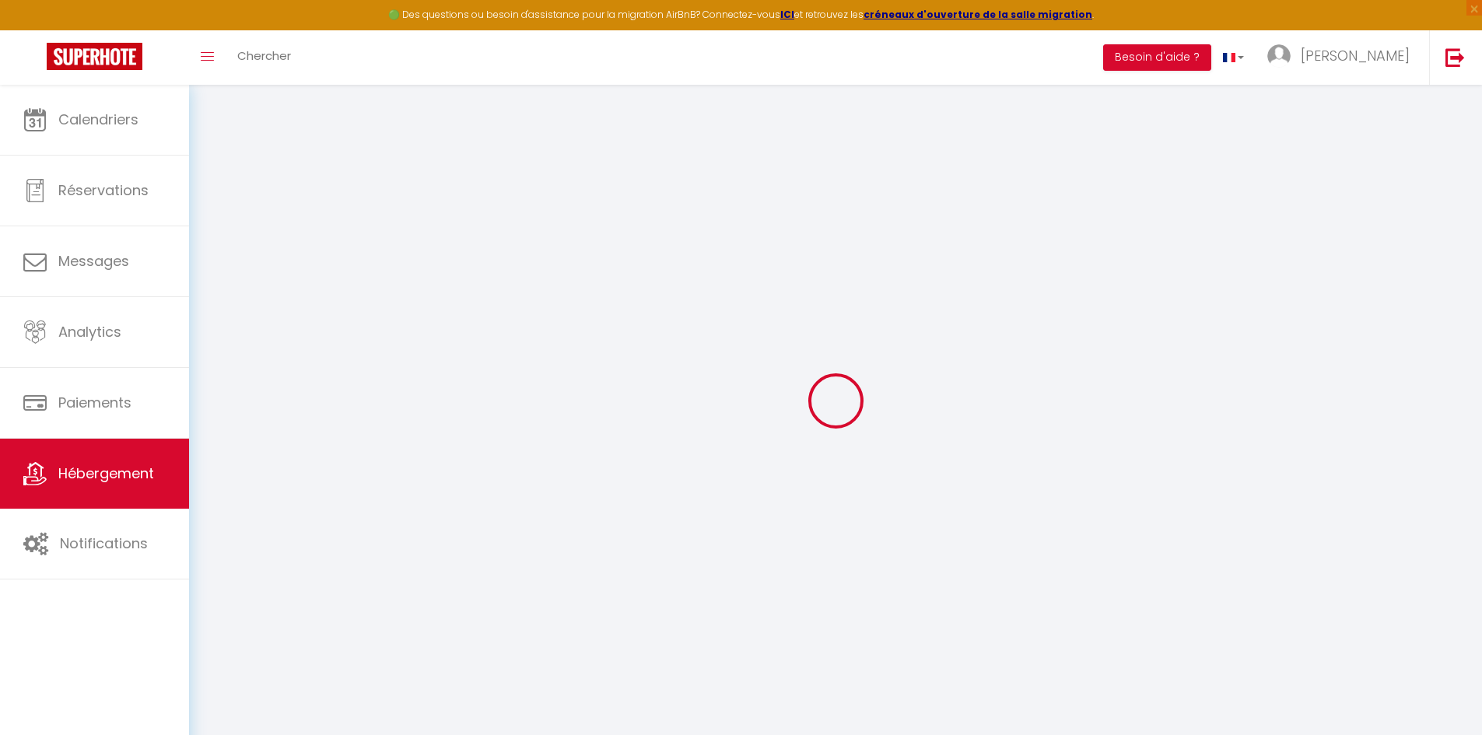
select select
select select "17:00"
select select "23:45"
select select "10:00"
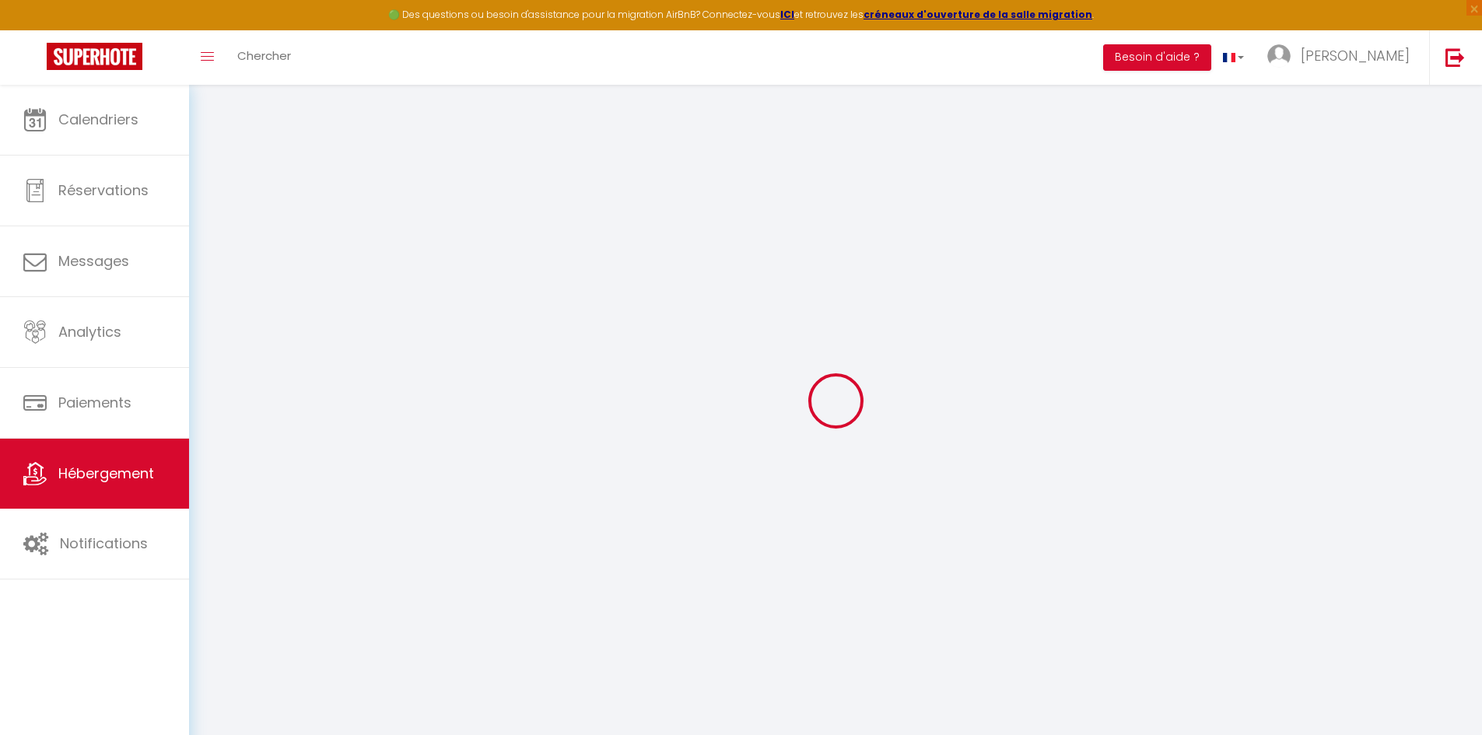
select select "30"
select select "120"
select select
checkbox input "false"
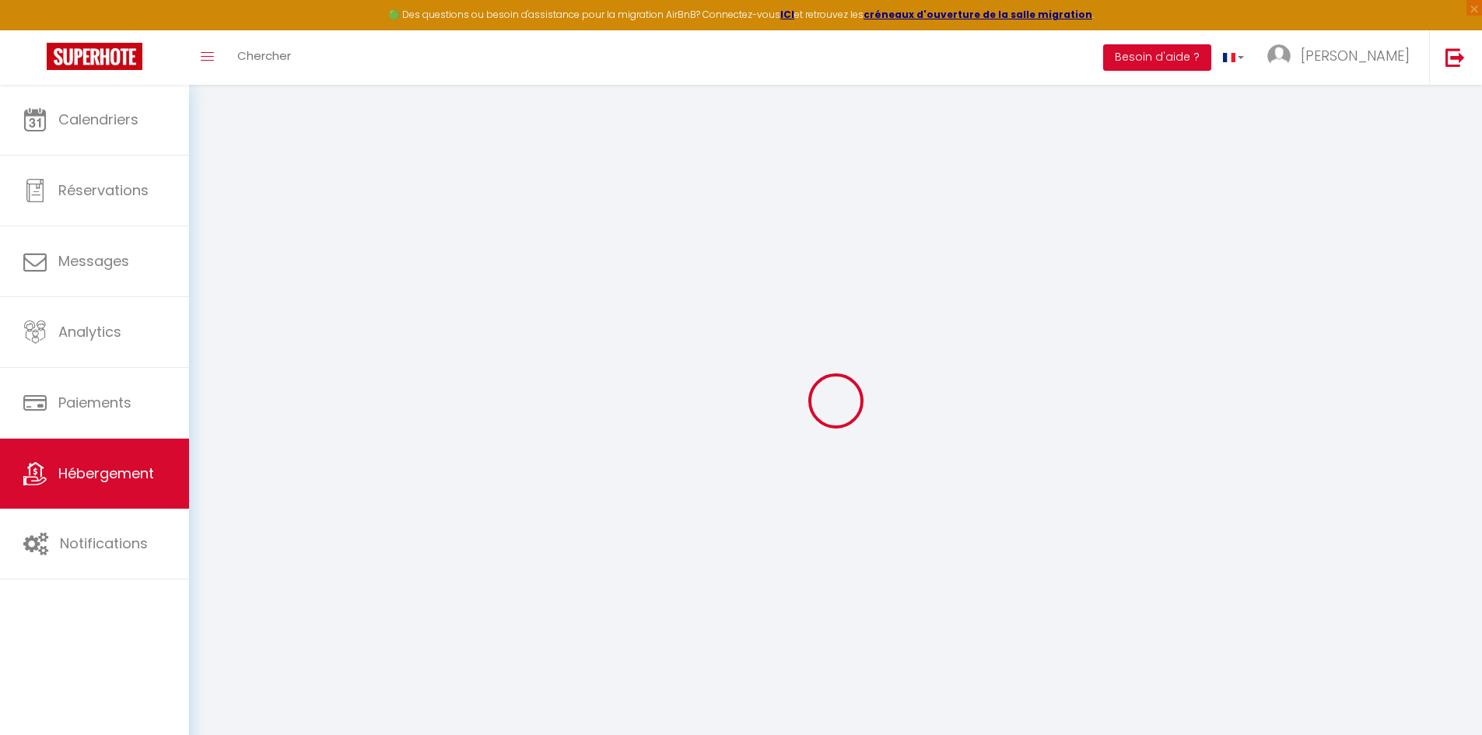
checkbox input "false"
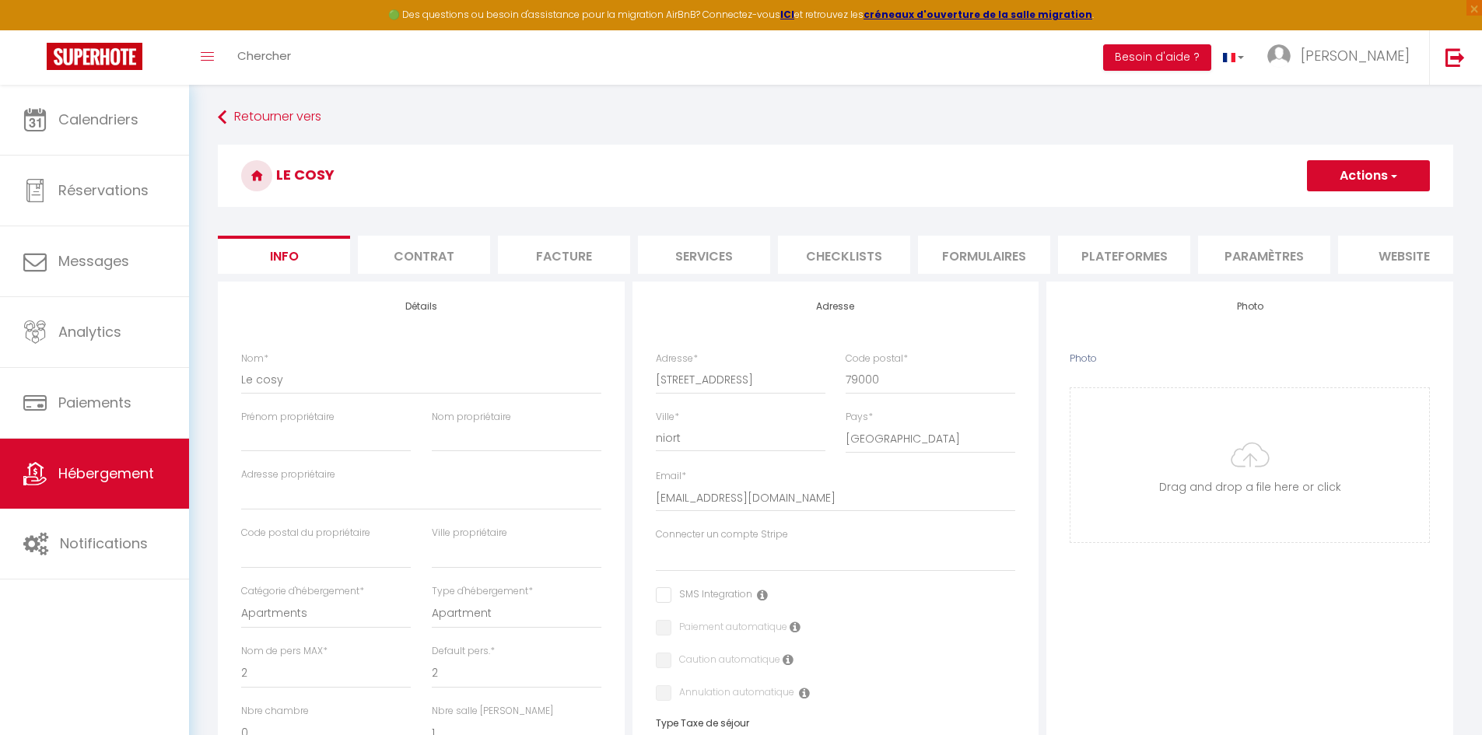
click at [844, 254] on li "Checklists" at bounding box center [844, 255] width 132 height 38
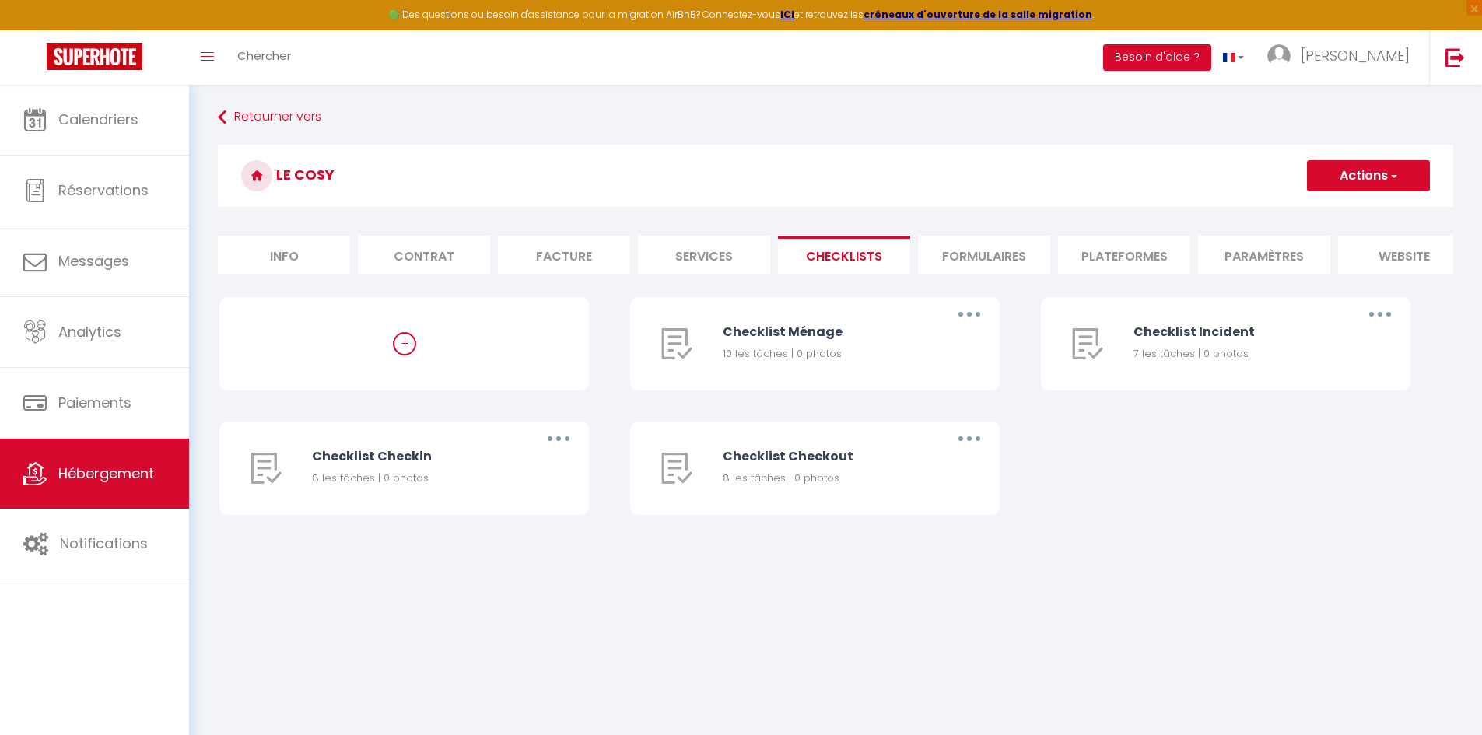
click at [1015, 257] on li "Formulaires" at bounding box center [984, 255] width 132 height 38
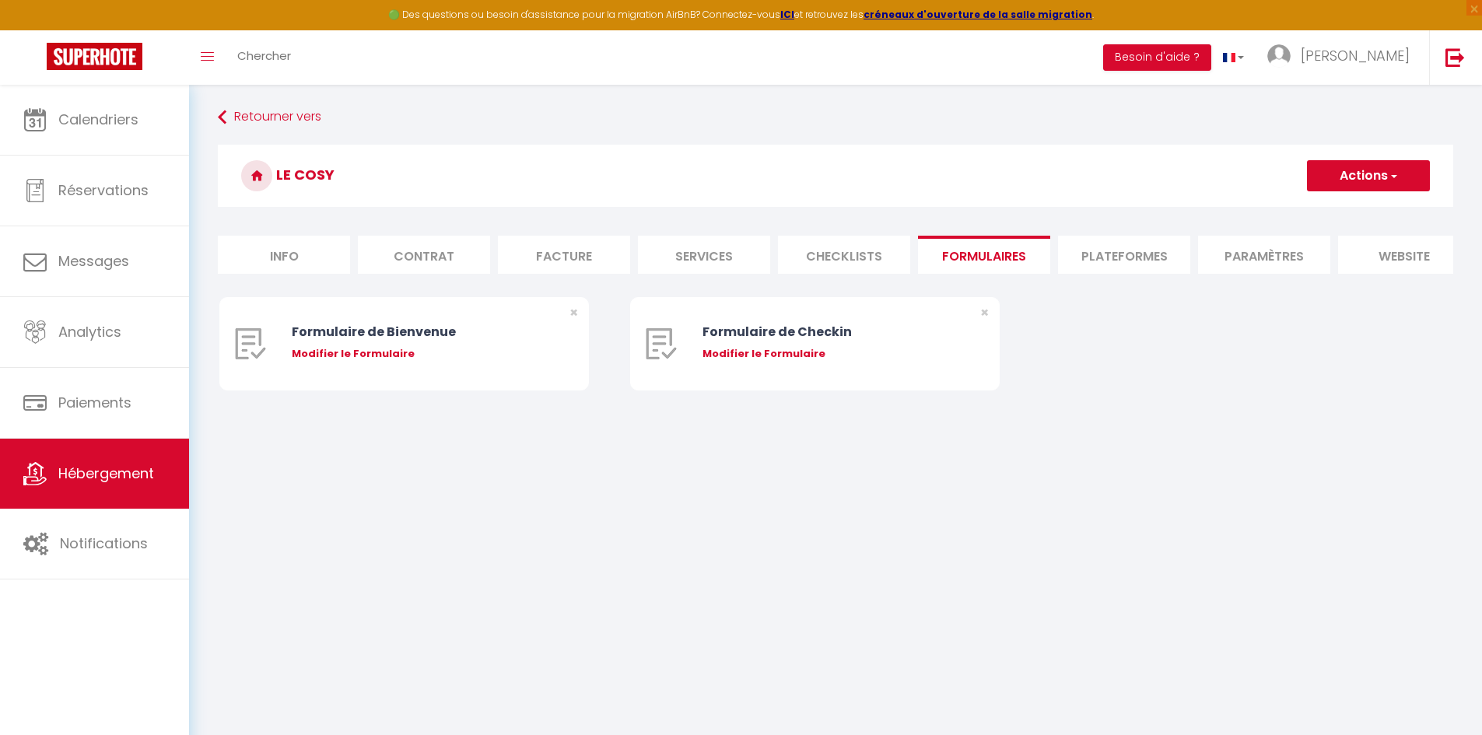
click at [1104, 253] on li "Plateformes" at bounding box center [1124, 255] width 132 height 38
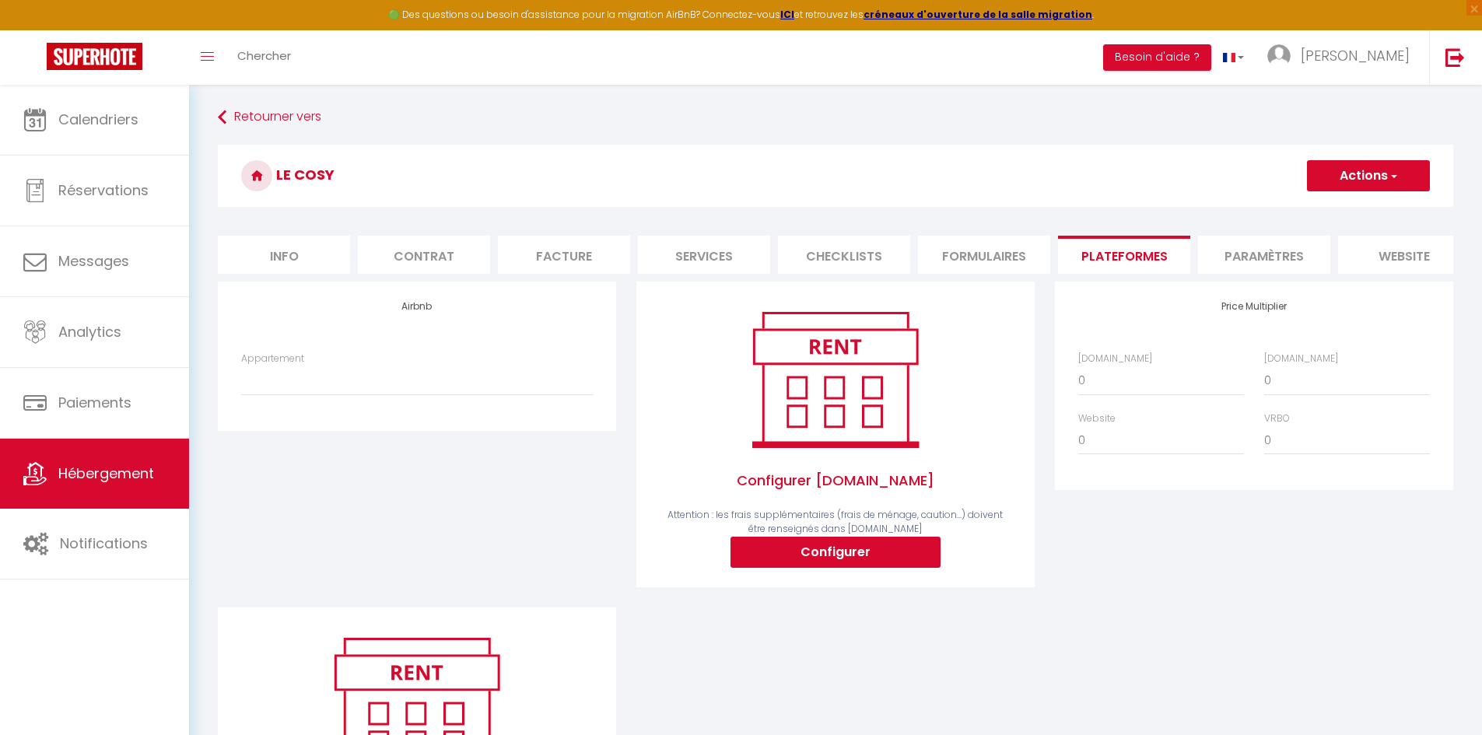
click at [992, 252] on li "Formulaires" at bounding box center [984, 255] width 132 height 38
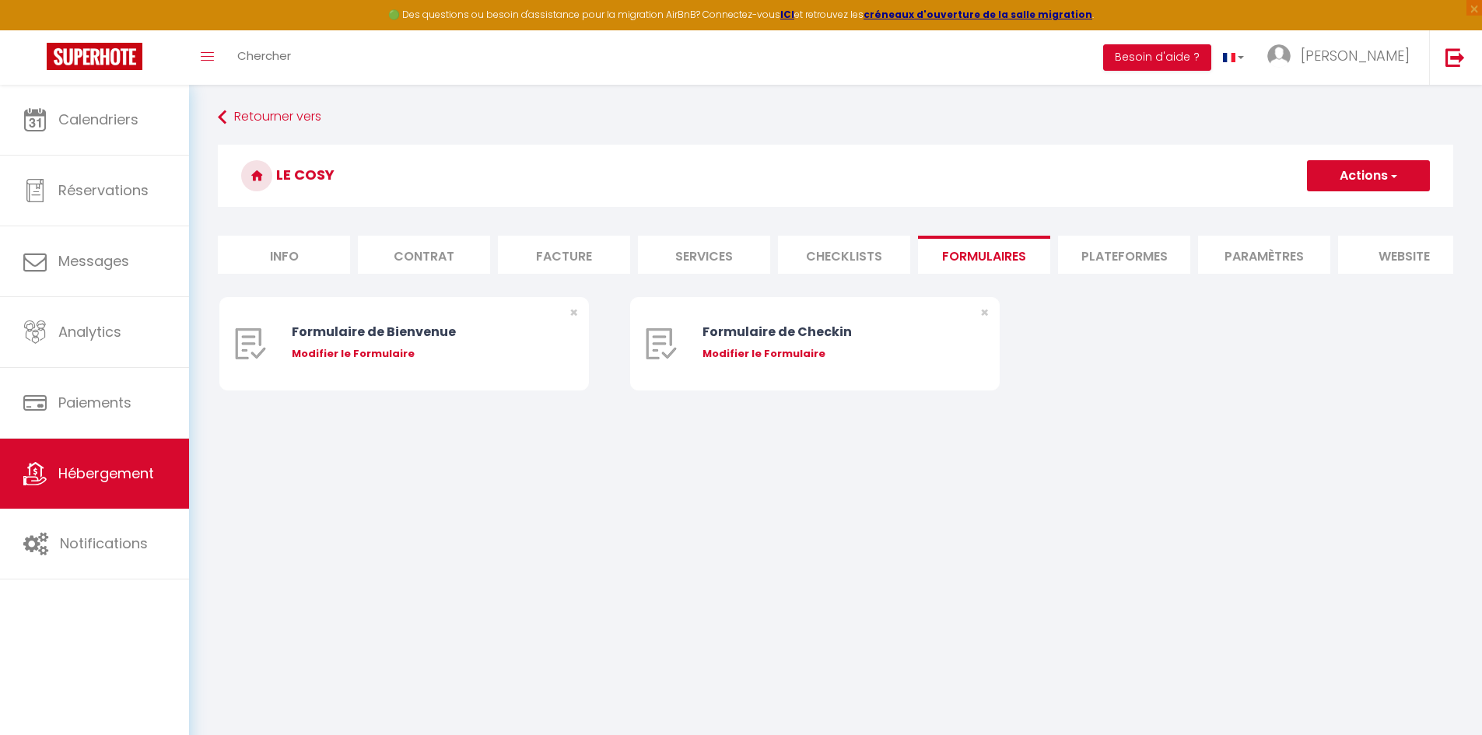
click at [1158, 254] on li "Plateformes" at bounding box center [1124, 255] width 132 height 38
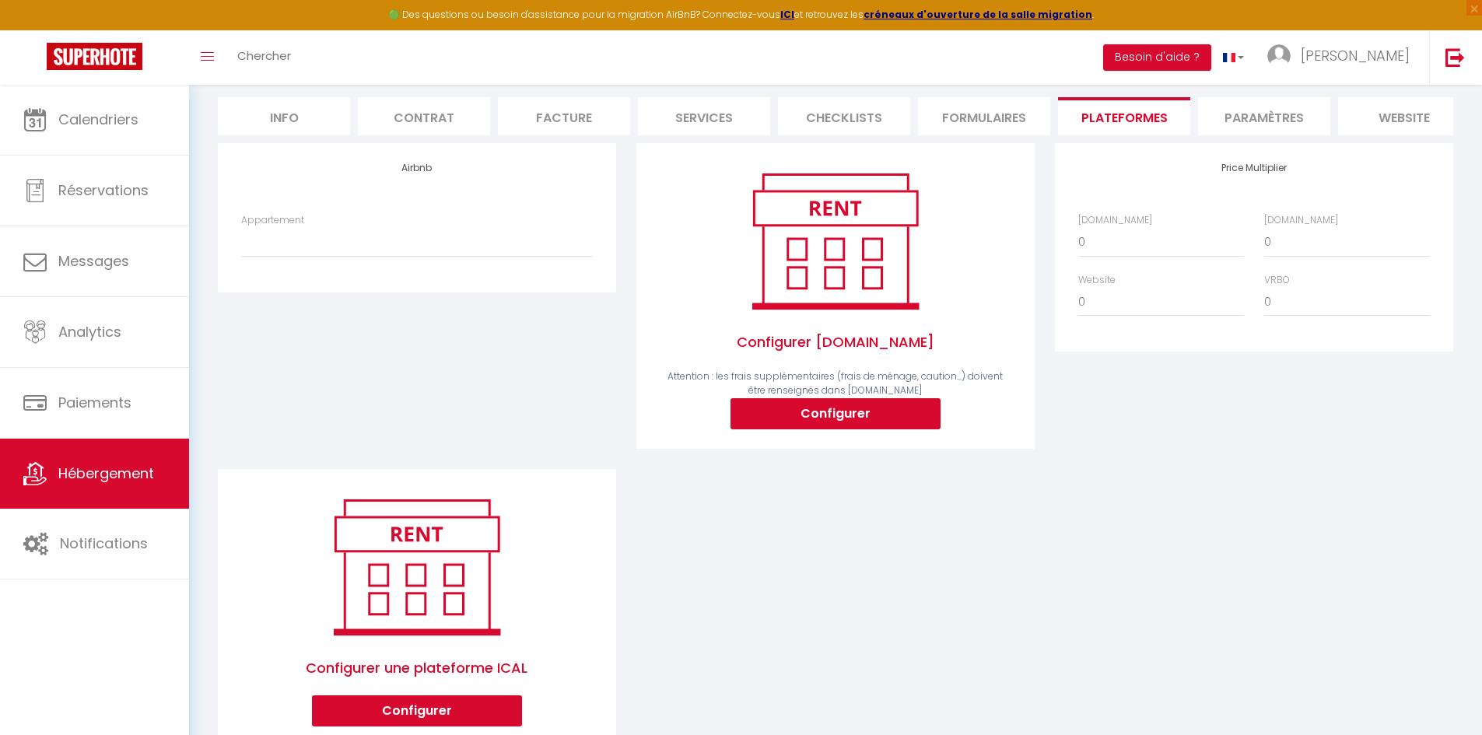
scroll to position [156, 0]
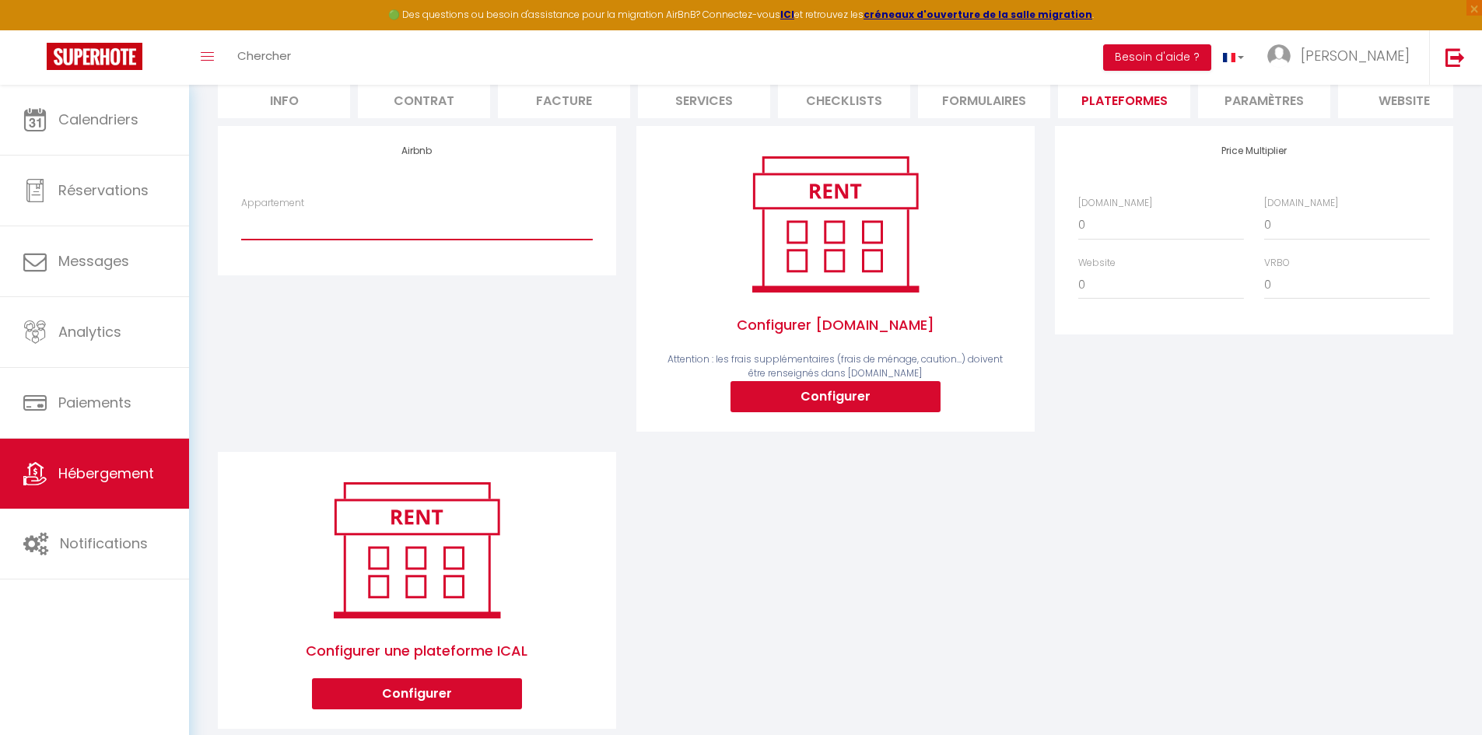
click at [346, 240] on select "Le Cosy - [EMAIL_ADDRESS][DOMAIN_NAME]" at bounding box center [417, 225] width 352 height 30
select select "18406-1504618930664794554"
click at [241, 222] on select "Le Cosy - [EMAIL_ADDRESS][DOMAIN_NAME]" at bounding box center [417, 225] width 352 height 30
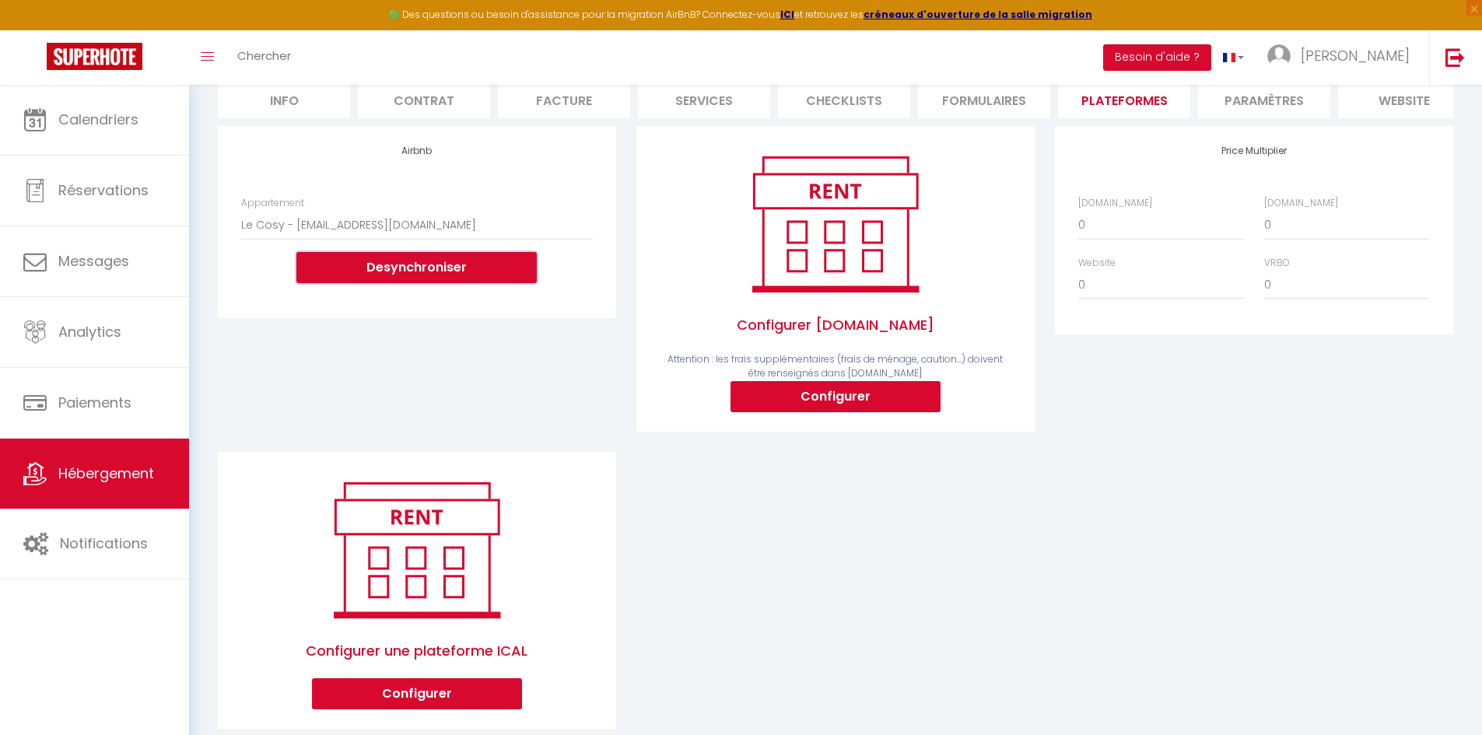
click at [408, 282] on button "Desynchroniser" at bounding box center [416, 267] width 240 height 31
click at [409, 282] on button "Desynchroniser" at bounding box center [416, 267] width 240 height 31
click at [409, 280] on button "Desynchroniser" at bounding box center [416, 267] width 240 height 31
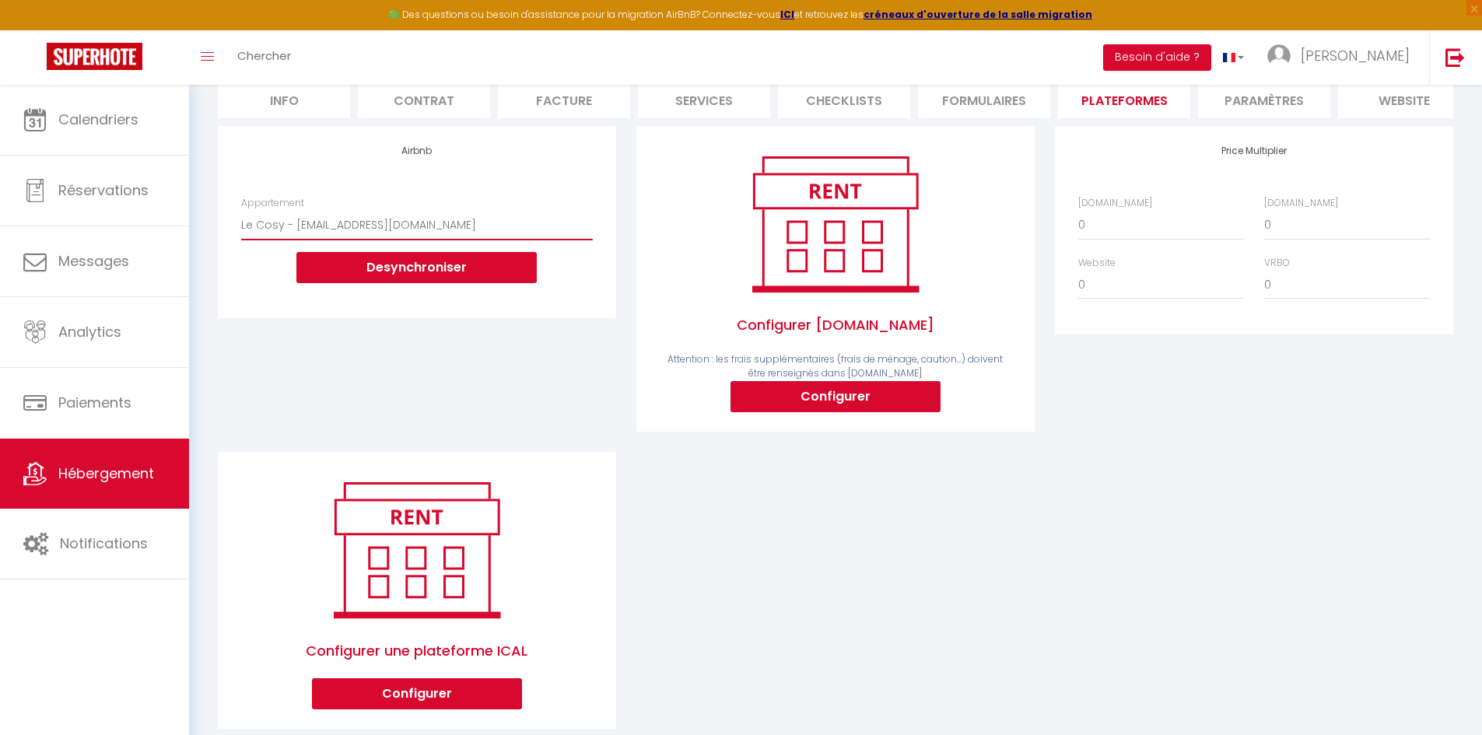
drag, startPoint x: 409, startPoint y: 236, endPoint x: 416, endPoint y: 232, distance: 8.4
click at [409, 236] on select "Le Cosy - [EMAIL_ADDRESS][DOMAIN_NAME]" at bounding box center [417, 225] width 352 height 30
drag, startPoint x: 845, startPoint y: 627, endPoint x: 845, endPoint y: 610, distance: 17.1
click at [848, 622] on div "Airbnb Appartement Le Cosy - [EMAIL_ADDRESS][DOMAIN_NAME] Desynchroniser Config…" at bounding box center [835, 437] width 1255 height 623
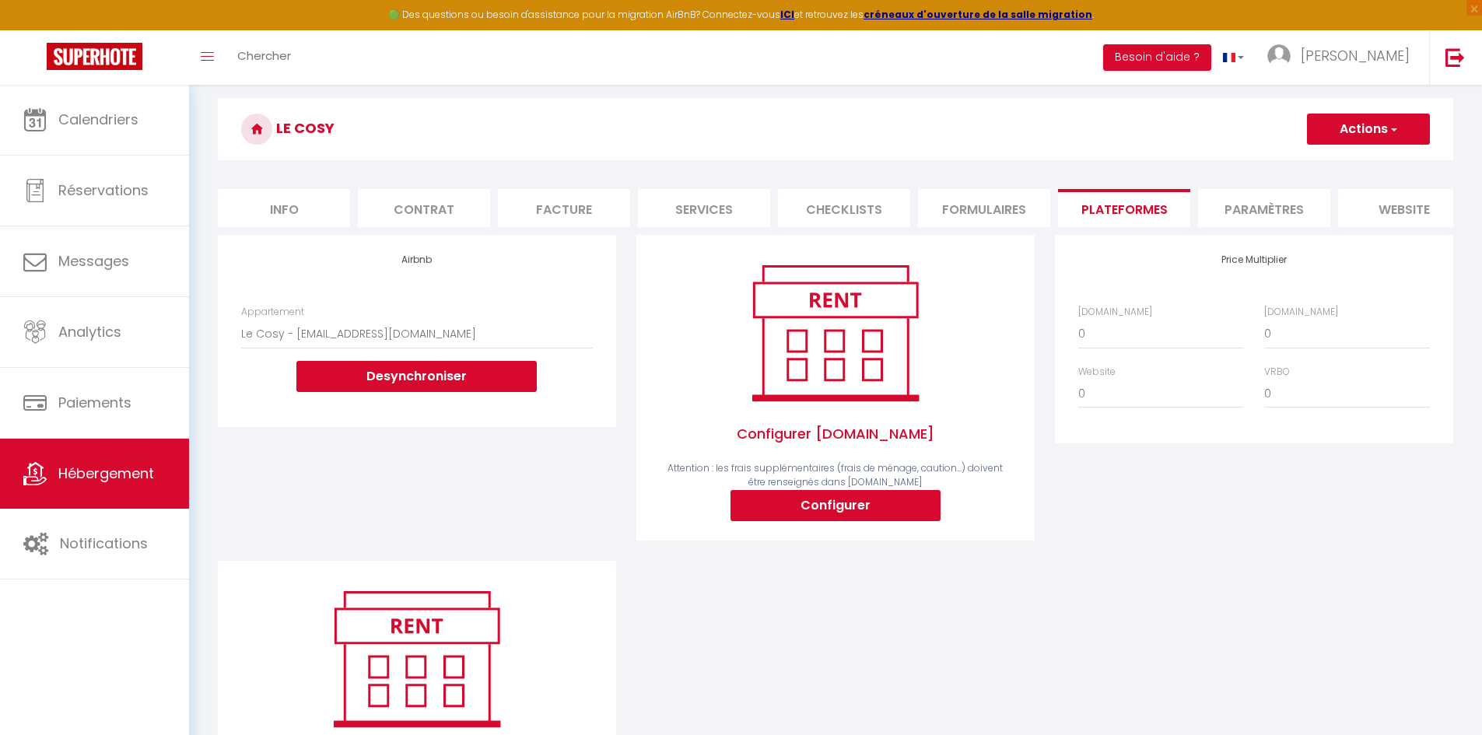
scroll to position [0, 0]
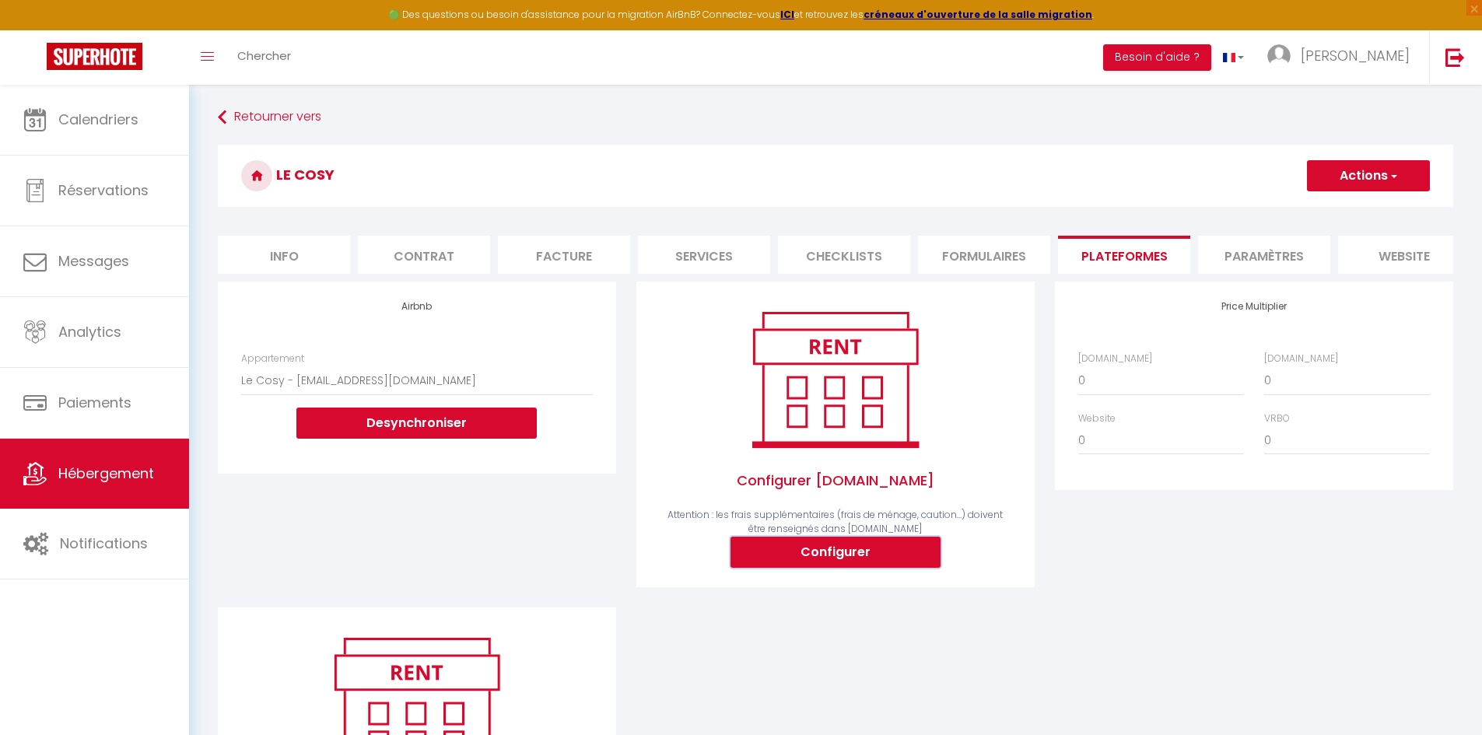
click at [853, 562] on button "Configurer" at bounding box center [835, 552] width 210 height 31
select select
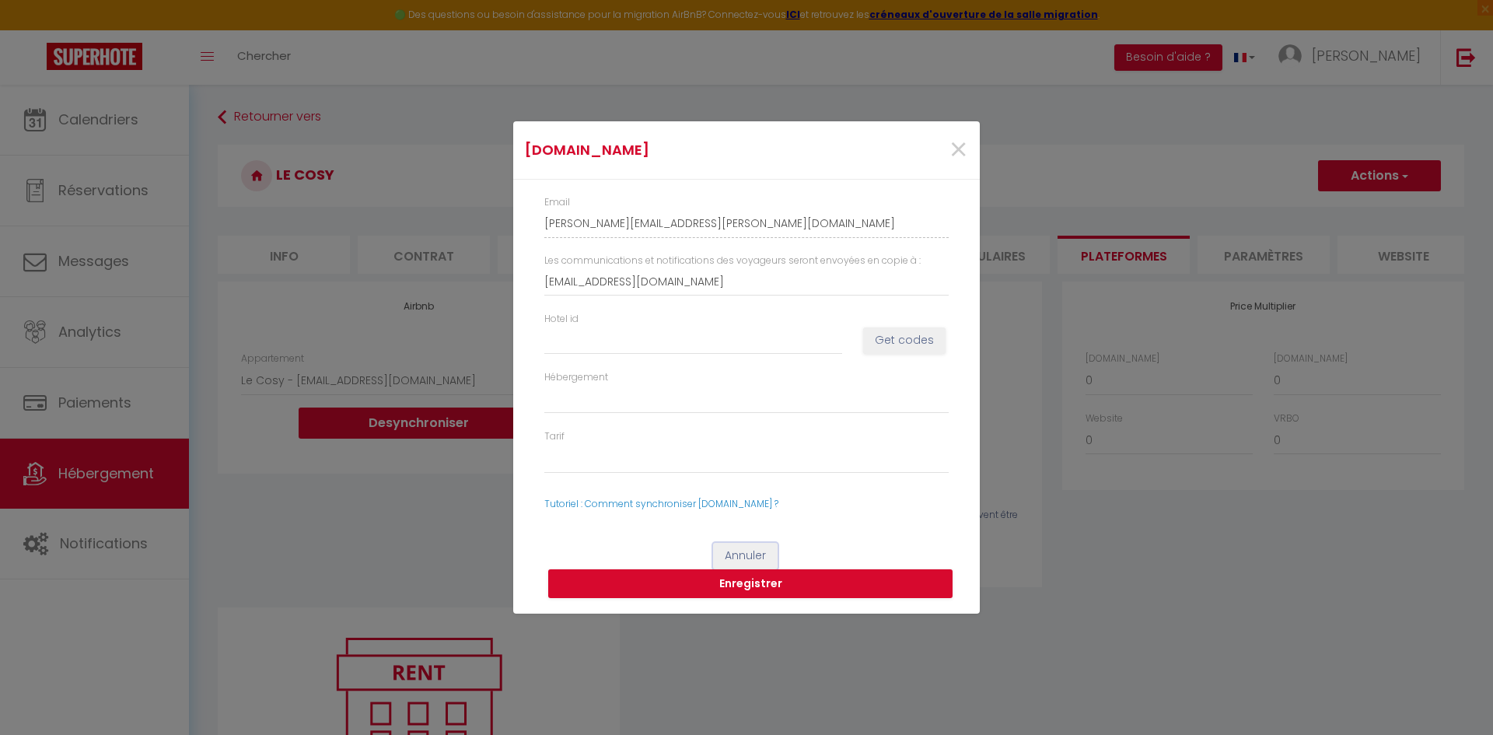
click at [758, 554] on button "Annuler" at bounding box center [745, 556] width 65 height 26
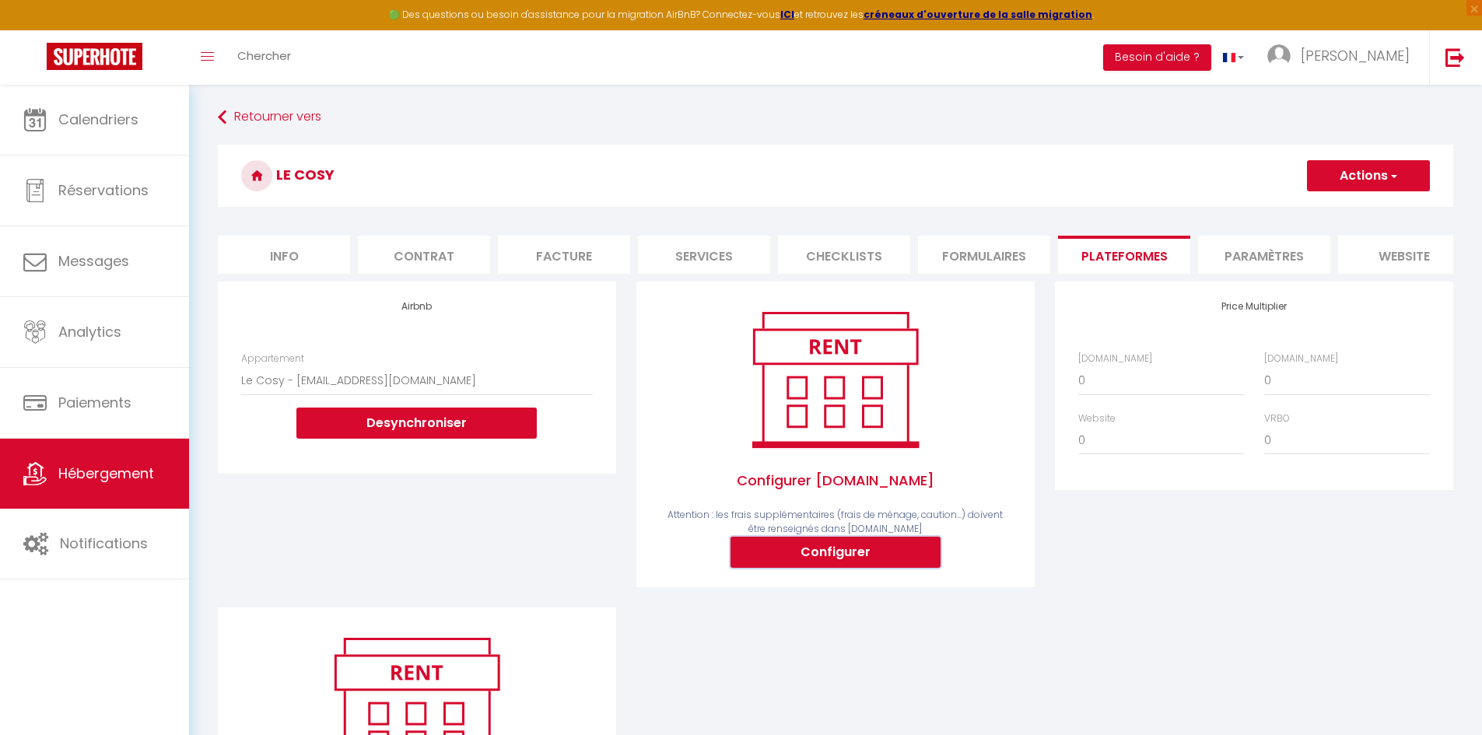
click at [826, 565] on button "Configurer" at bounding box center [835, 552] width 210 height 31
type input "[PERSON_NAME][EMAIL_ADDRESS][PERSON_NAME][DOMAIN_NAME]"
type input "[EMAIL_ADDRESS][DOMAIN_NAME]"
select select
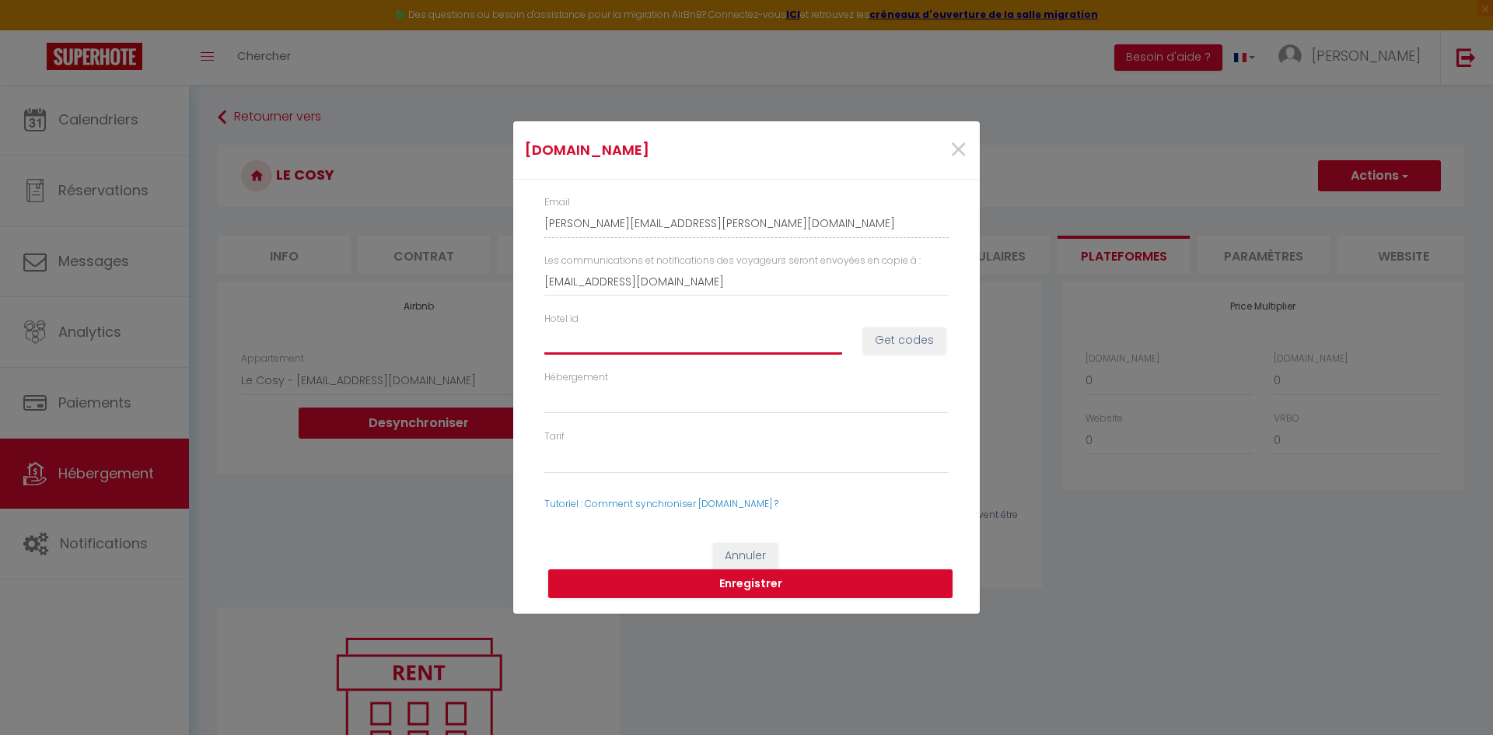
click at [597, 343] on input "Hotel id" at bounding box center [693, 340] width 298 height 28
click at [649, 398] on select "Hébergement" at bounding box center [746, 399] width 404 height 30
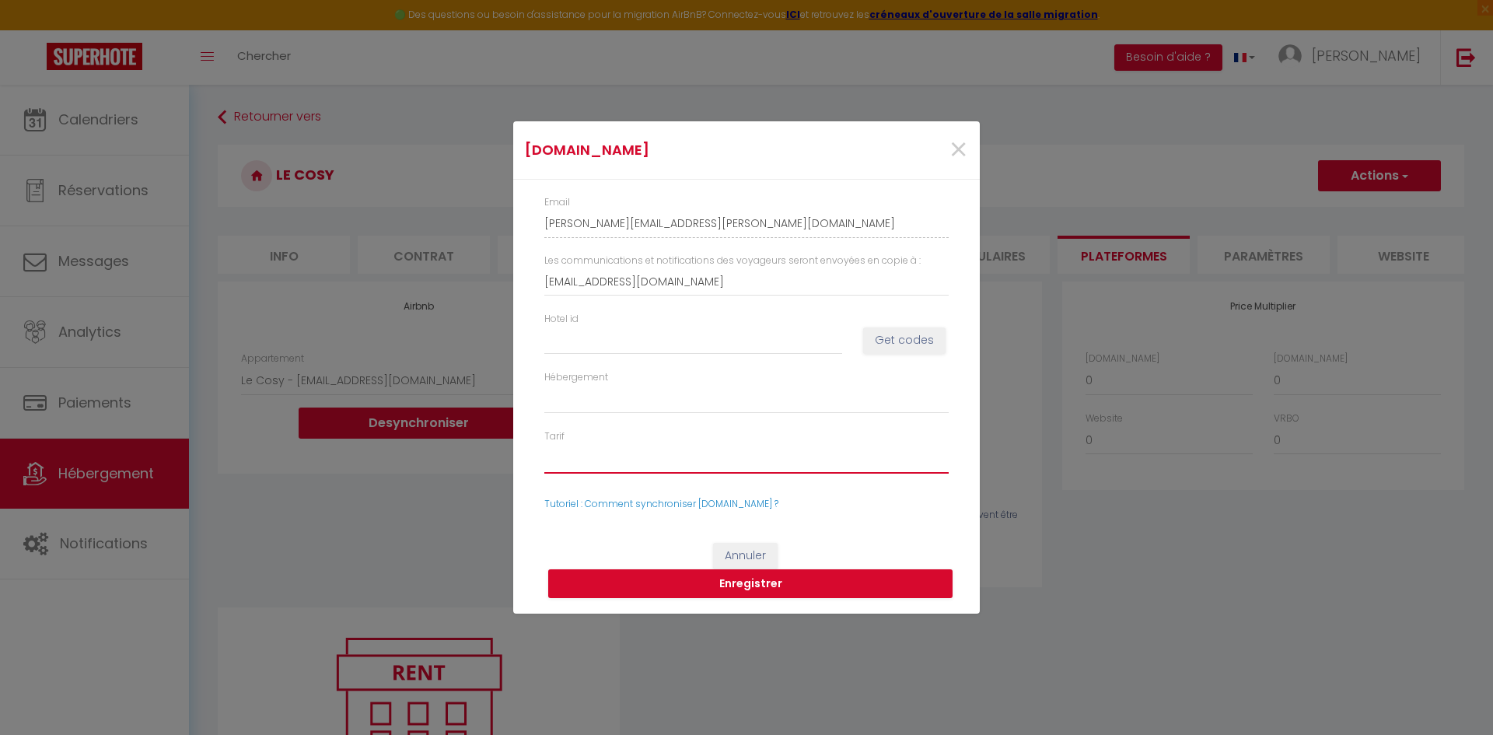
click at [601, 457] on select "Tarif" at bounding box center [746, 459] width 404 height 30
click at [600, 457] on select "Tarif" at bounding box center [746, 459] width 404 height 30
click at [591, 460] on select "Tarif" at bounding box center [746, 459] width 404 height 30
click at [570, 453] on select "Tarif" at bounding box center [746, 459] width 404 height 30
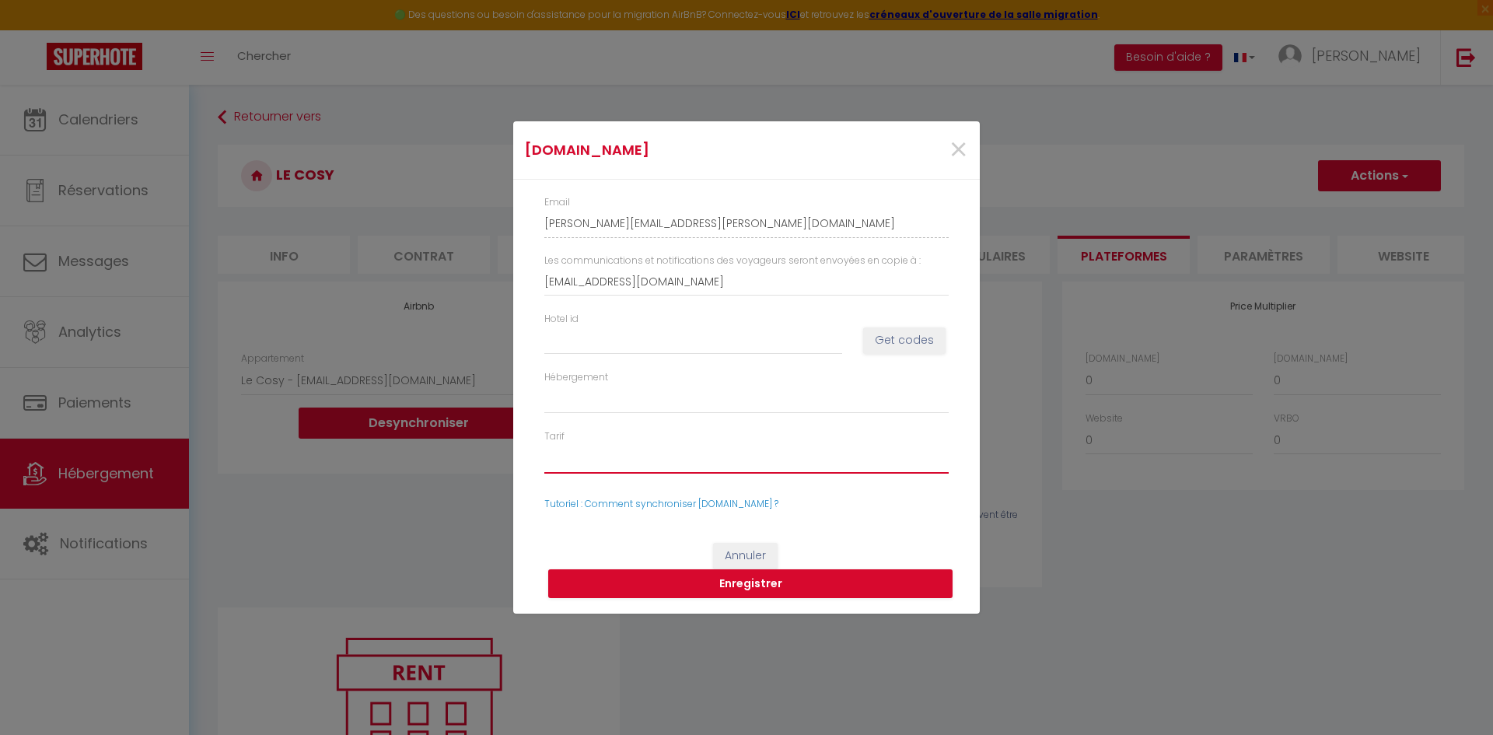
click at [571, 454] on select "Tarif" at bounding box center [746, 459] width 404 height 30
click at [644, 319] on div "Hotel id" at bounding box center [693, 333] width 319 height 43
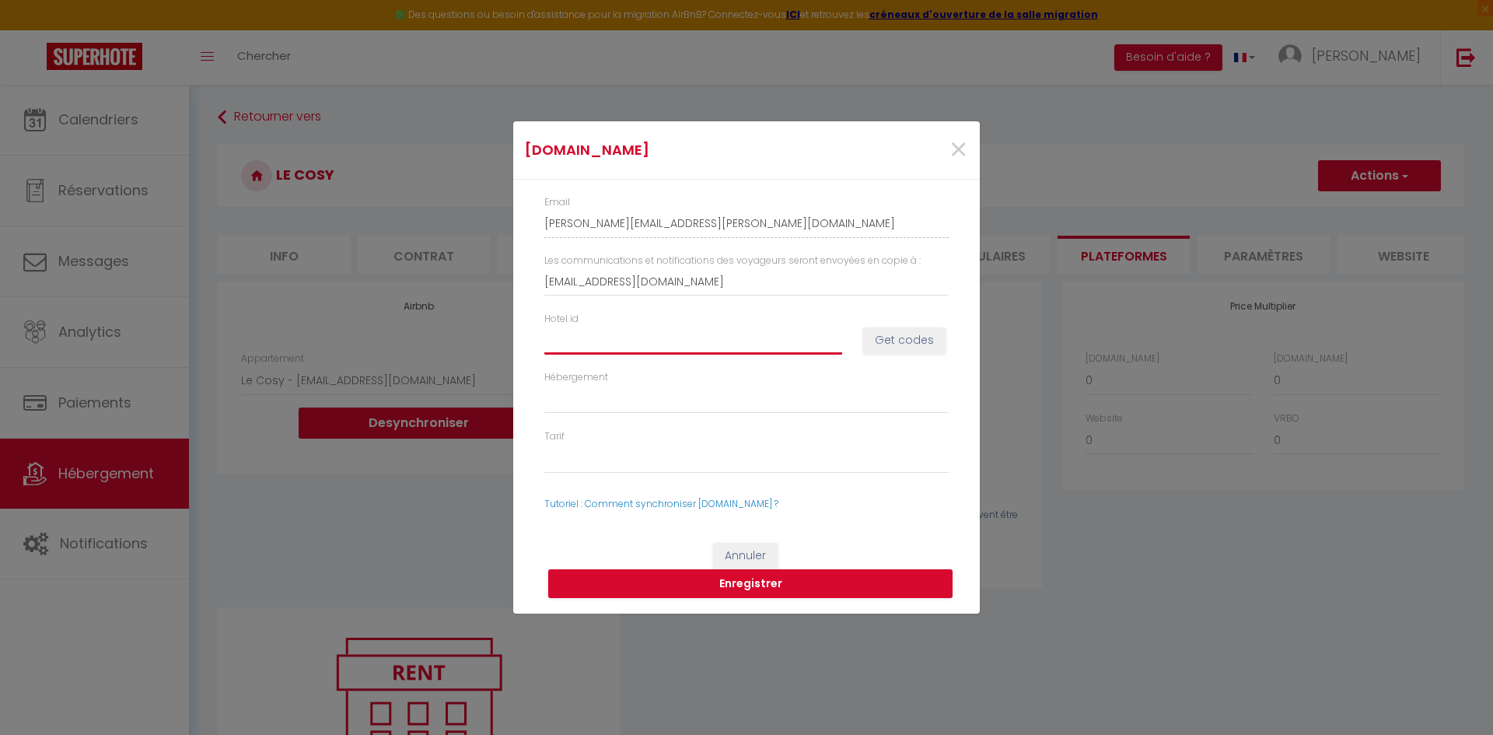
click at [622, 344] on input "Hotel id" at bounding box center [693, 340] width 298 height 28
type input "4"
select select
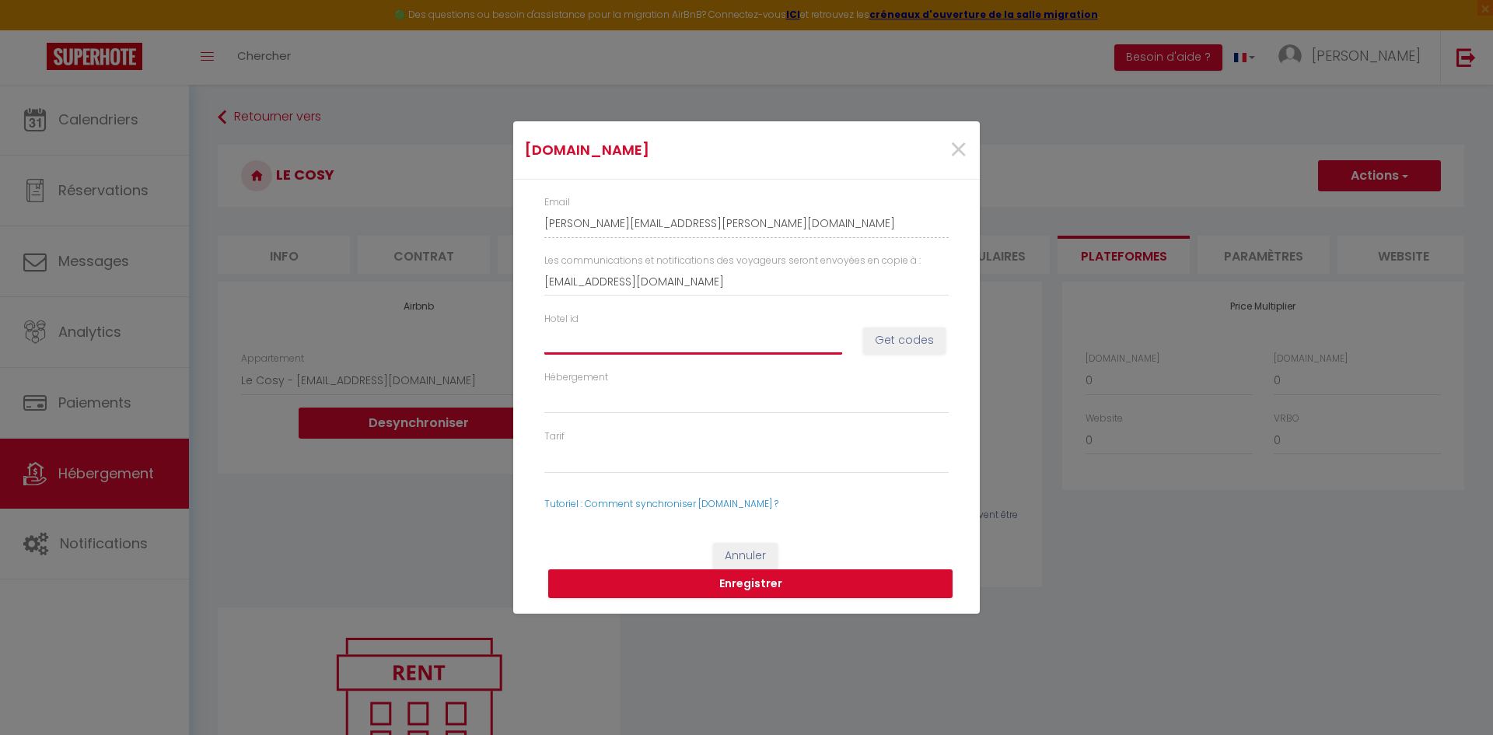
select select
click at [607, 400] on select "Hébergement" at bounding box center [746, 399] width 404 height 30
click at [621, 327] on input "Hotel id" at bounding box center [693, 340] width 298 height 28
click at [894, 338] on button "Get codes" at bounding box center [904, 340] width 82 height 26
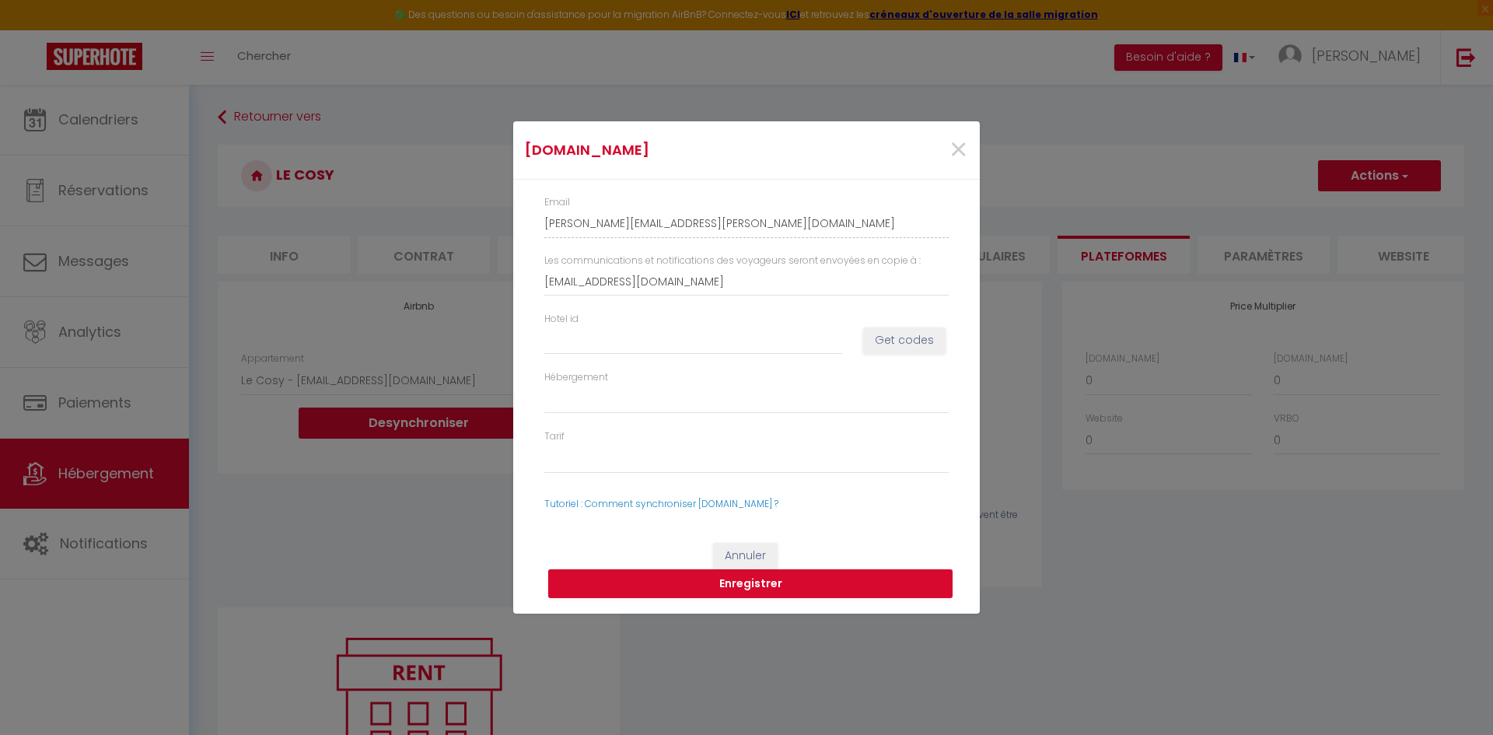
select select
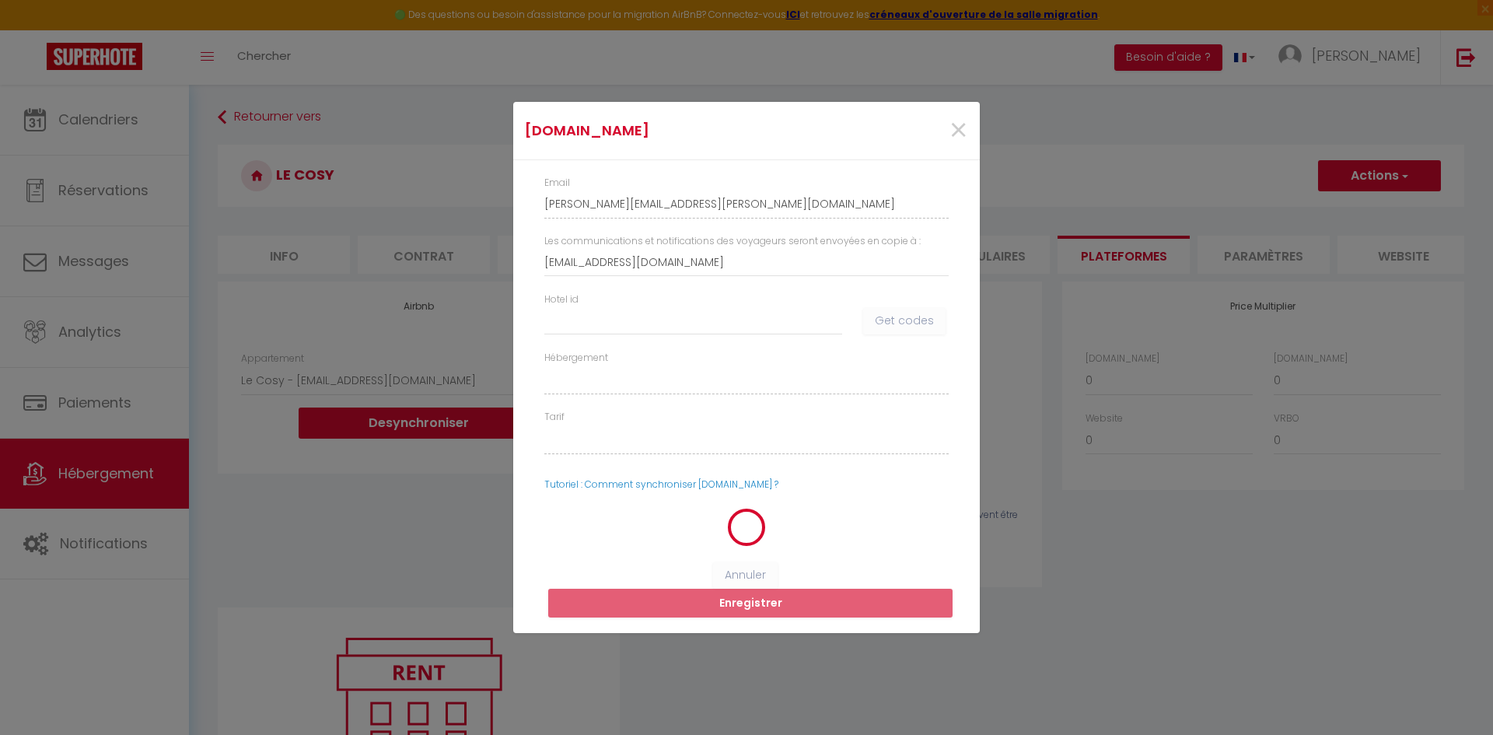
select select
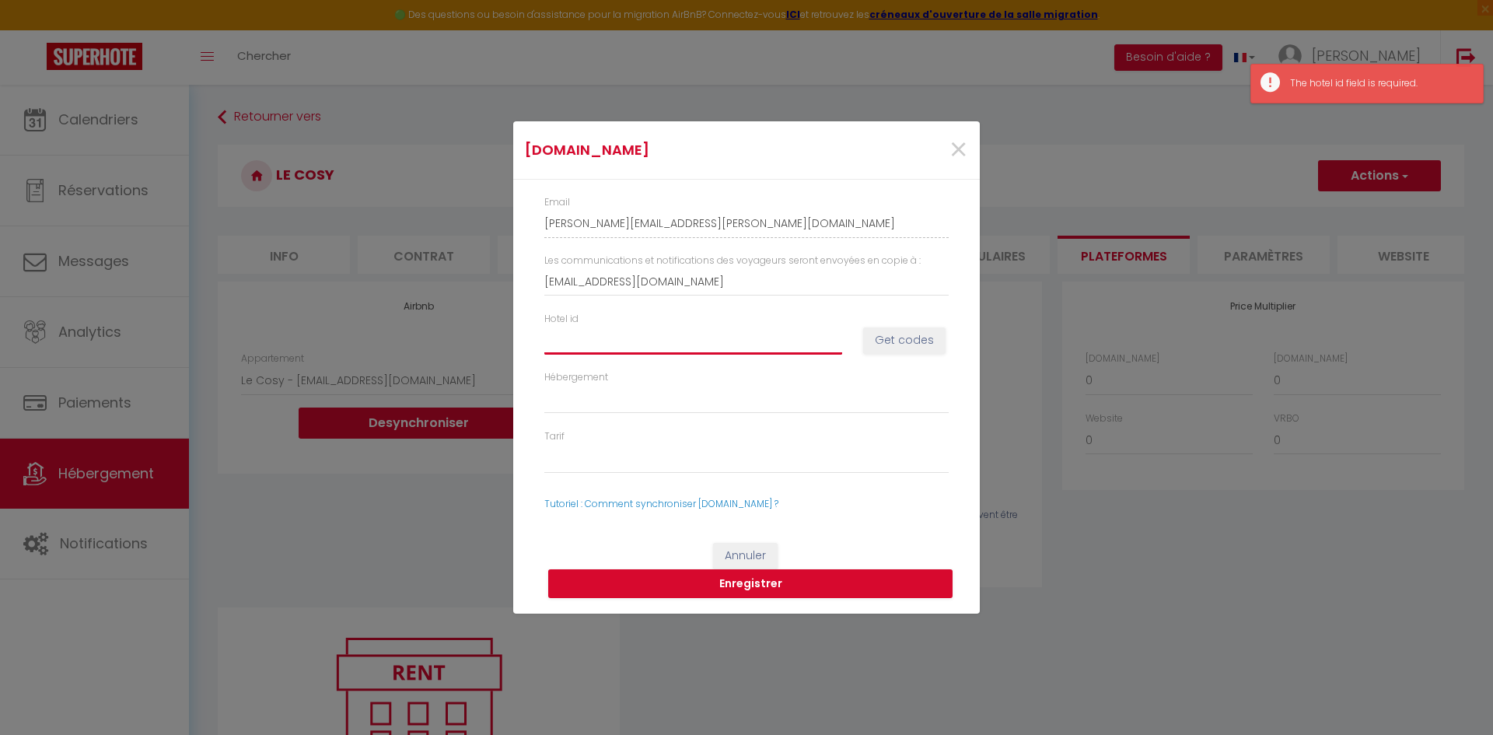
click at [607, 348] on input "Hotel id" at bounding box center [693, 340] width 298 height 28
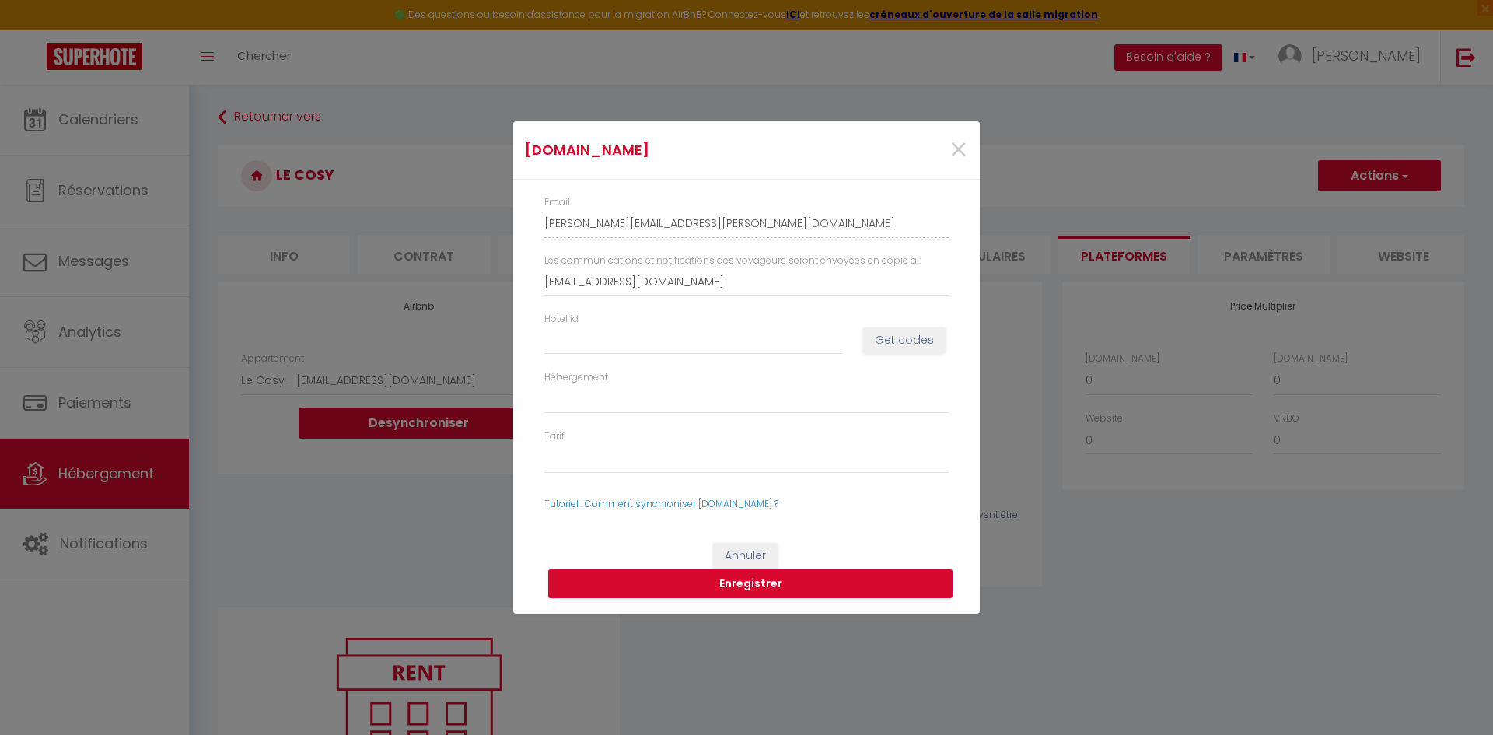
click at [968, 155] on div "×" at bounding box center [901, 150] width 155 height 34
click at [957, 152] on span "×" at bounding box center [958, 150] width 19 height 47
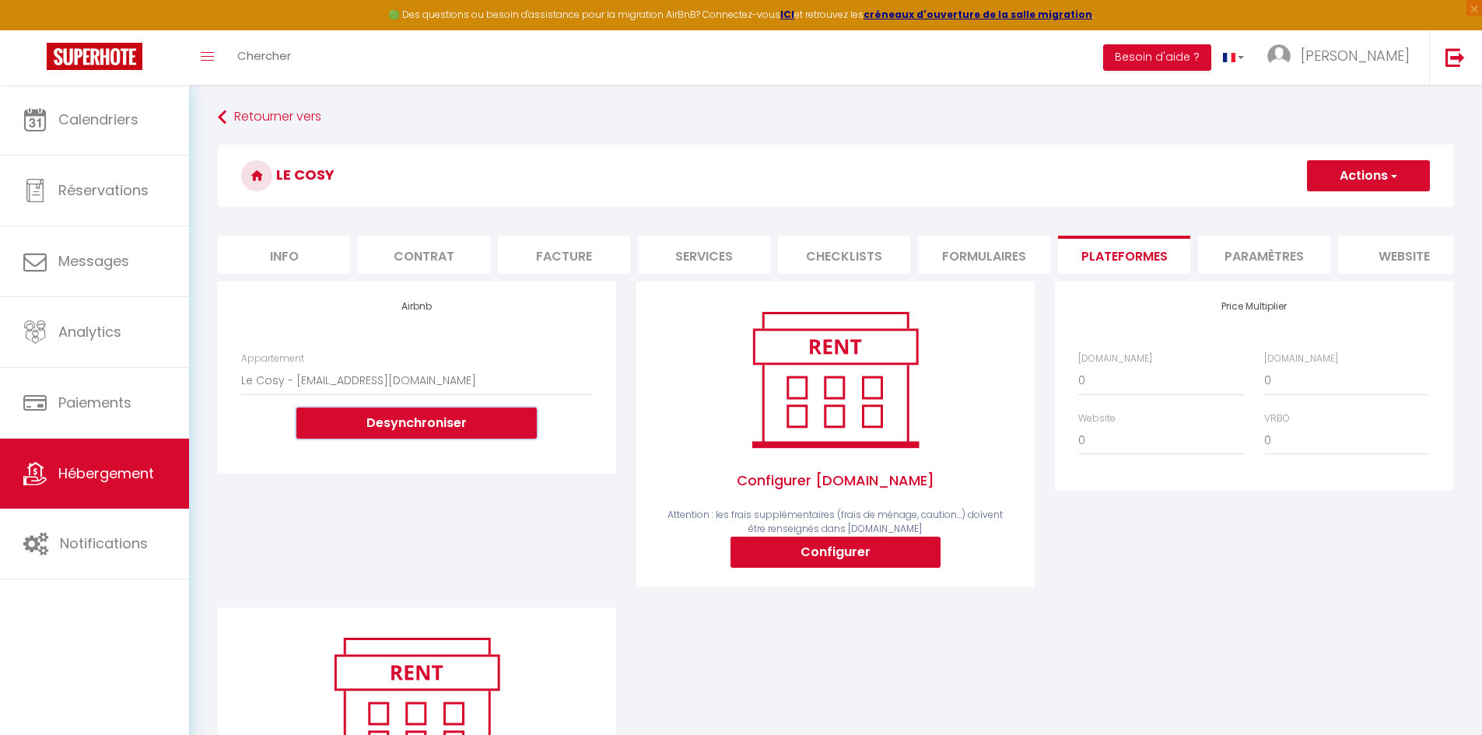
click at [457, 436] on button "Desynchroniser" at bounding box center [416, 423] width 240 height 31
click at [394, 384] on select "Le Cosy - [EMAIL_ADDRESS][DOMAIN_NAME]" at bounding box center [417, 381] width 352 height 30
click at [490, 605] on div "Airbnb Appartement Le Cosy - [EMAIL_ADDRESS][DOMAIN_NAME] Desynchroniser" at bounding box center [417, 445] width 418 height 326
click at [1255, 260] on li "Paramètres" at bounding box center [1264, 255] width 132 height 38
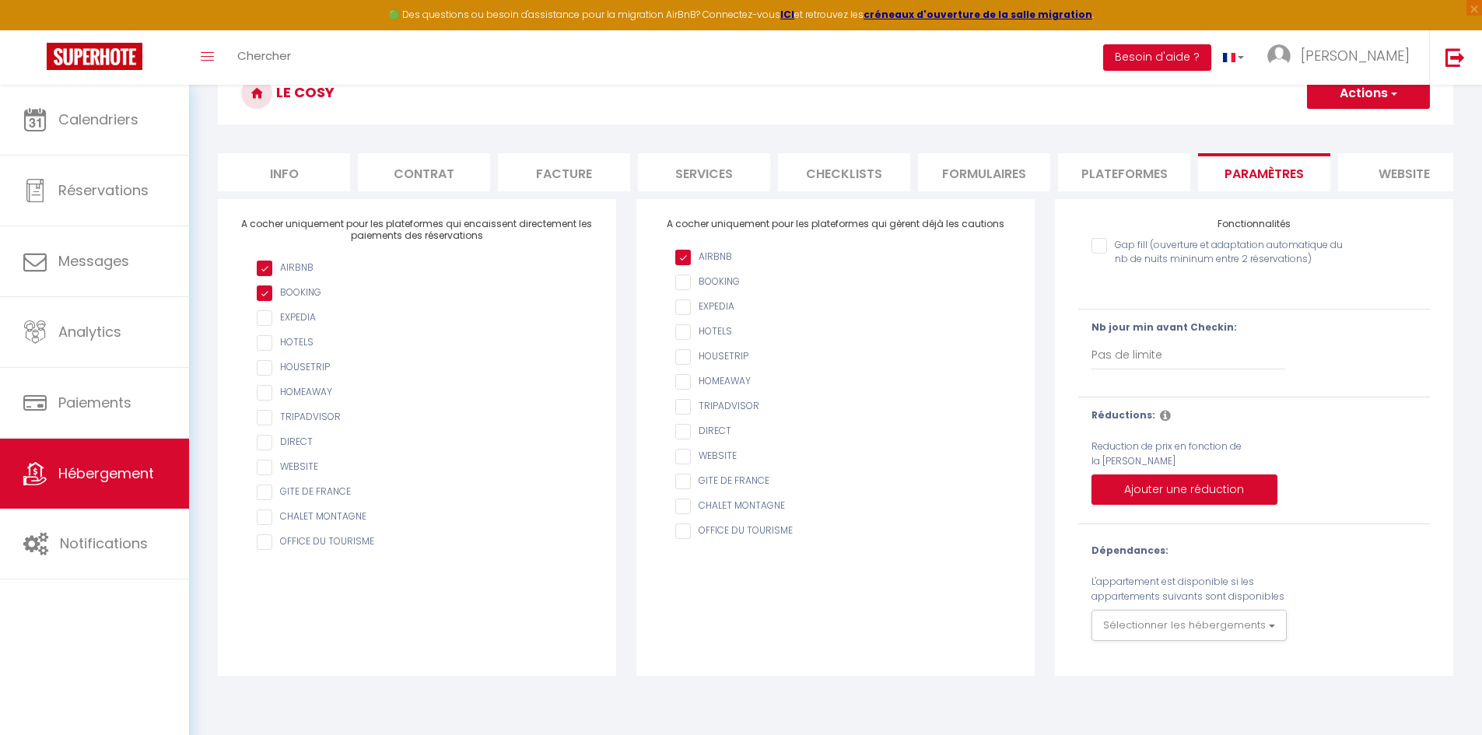
scroll to position [85, 0]
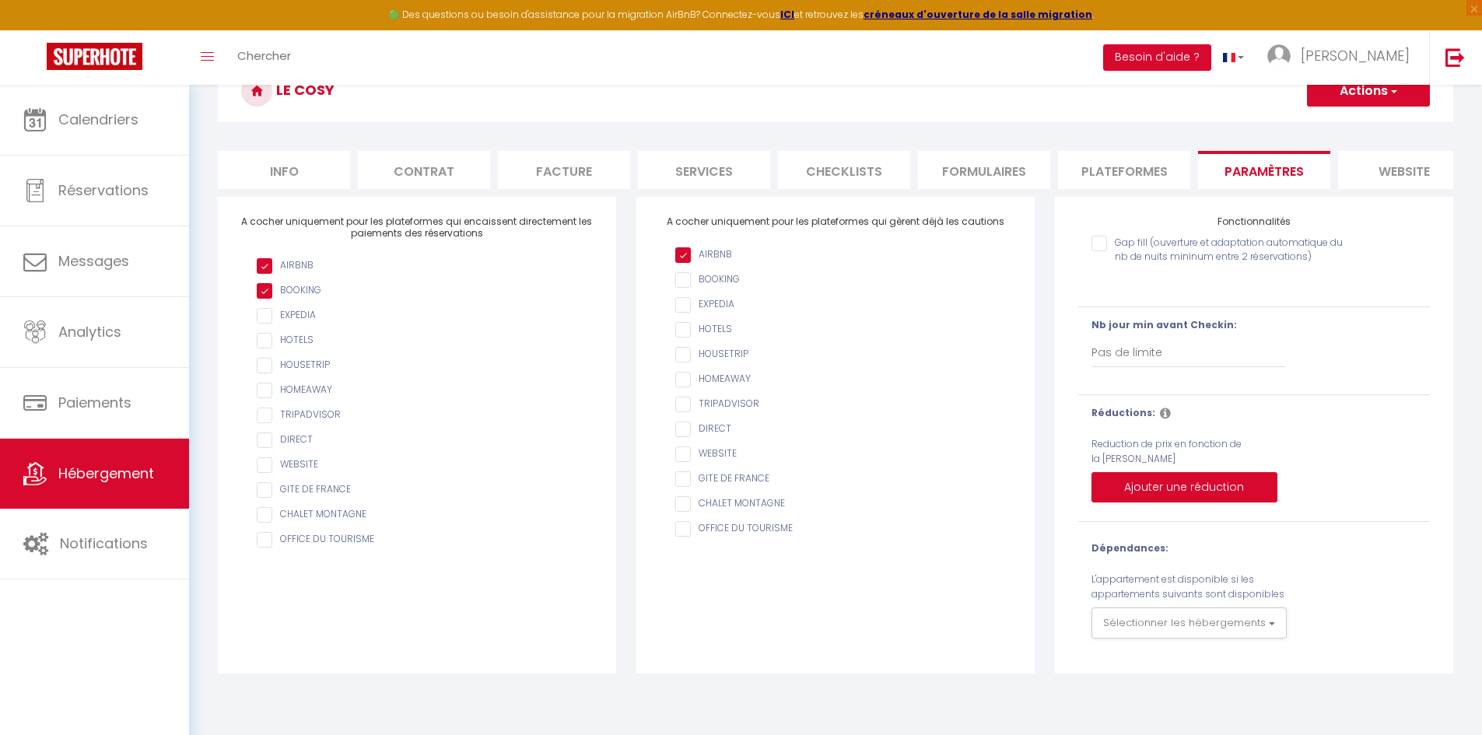
click at [273, 274] on input "checkbox" at bounding box center [425, 266] width 336 height 16
click at [264, 274] on input "checkbox" at bounding box center [425, 266] width 336 height 16
checkbox input "false"
click at [263, 299] on input "checkbox" at bounding box center [425, 291] width 336 height 16
click at [271, 299] on input "checkbox" at bounding box center [425, 291] width 336 height 16
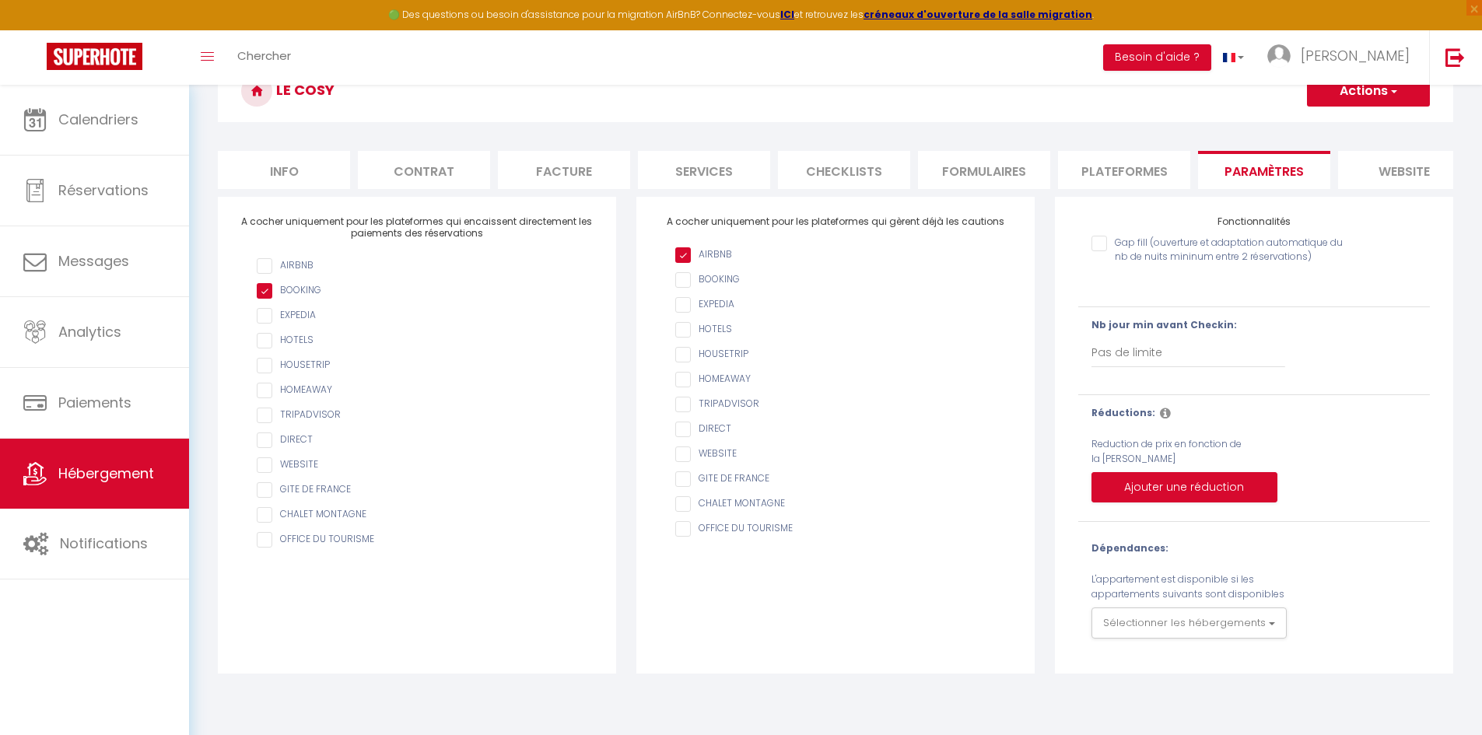
checkbox input "false"
click at [681, 263] on input "AIRBNB" at bounding box center [843, 255] width 336 height 16
click at [687, 263] on input "AIRBNB" at bounding box center [843, 255] width 336 height 16
checkbox input "false"
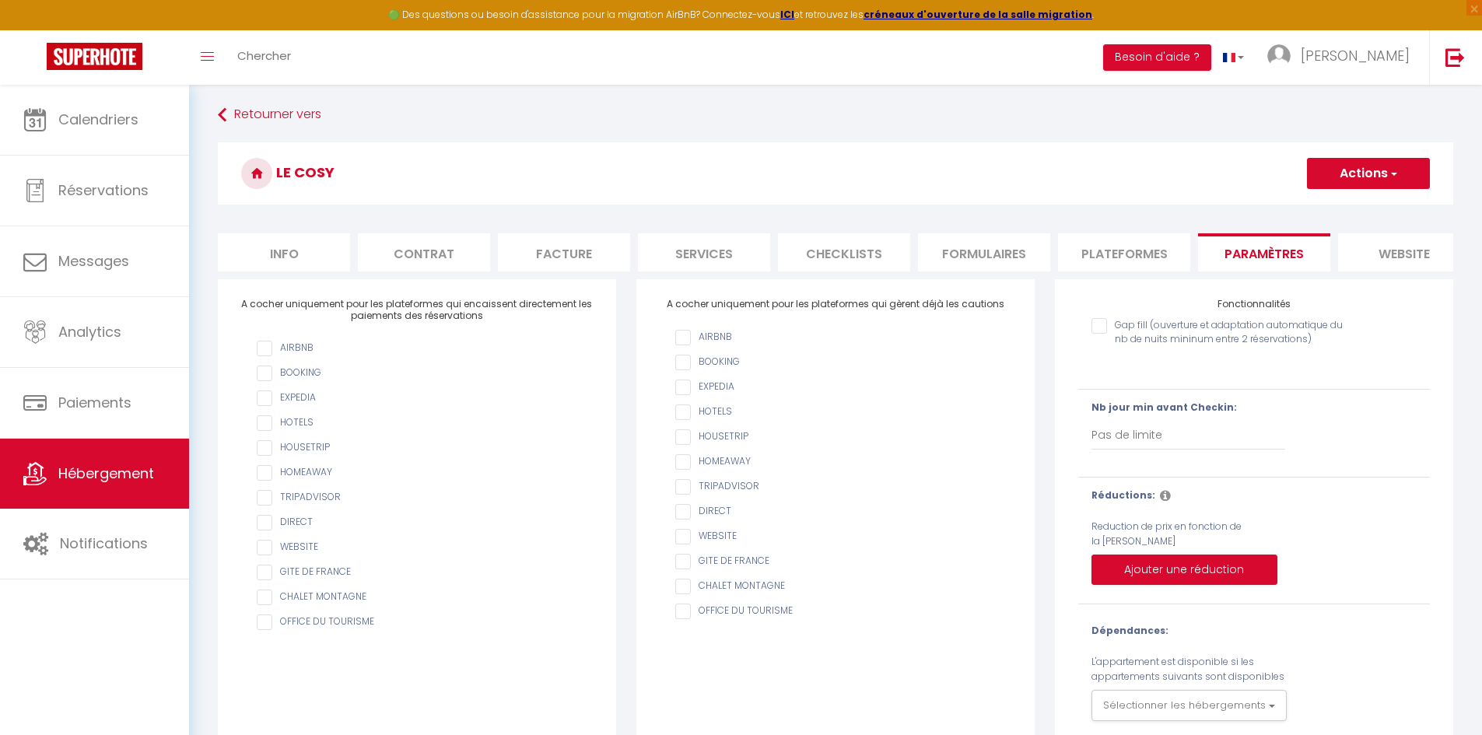
scroll to position [0, 0]
click at [265, 359] on input "checkbox" at bounding box center [425, 351] width 336 height 16
checkbox input "true"
click at [264, 383] on input "checkbox" at bounding box center [425, 376] width 336 height 16
checkbox input "true"
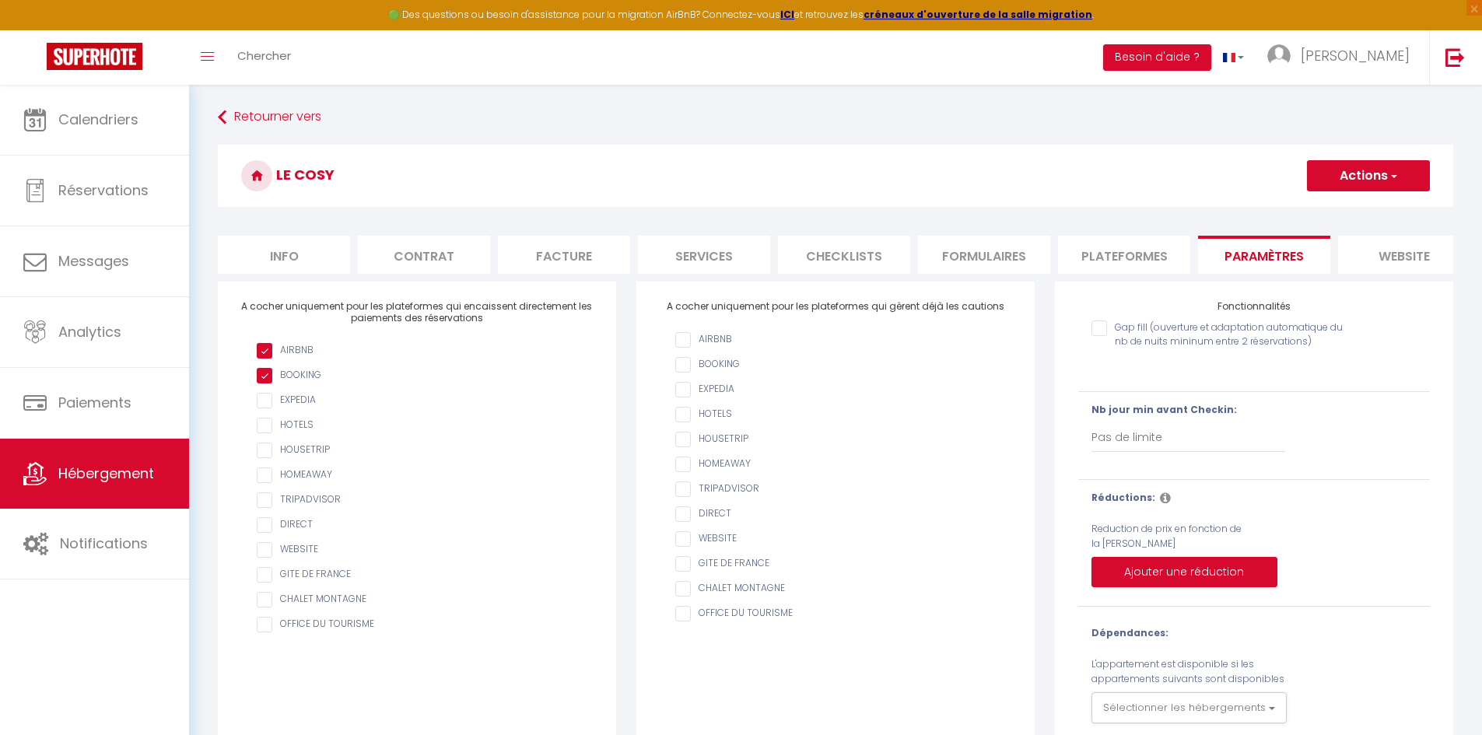
click at [684, 348] on input "AIRBNB" at bounding box center [843, 340] width 336 height 16
checkbox input "true"
click at [1391, 254] on li "website" at bounding box center [1404, 255] width 132 height 38
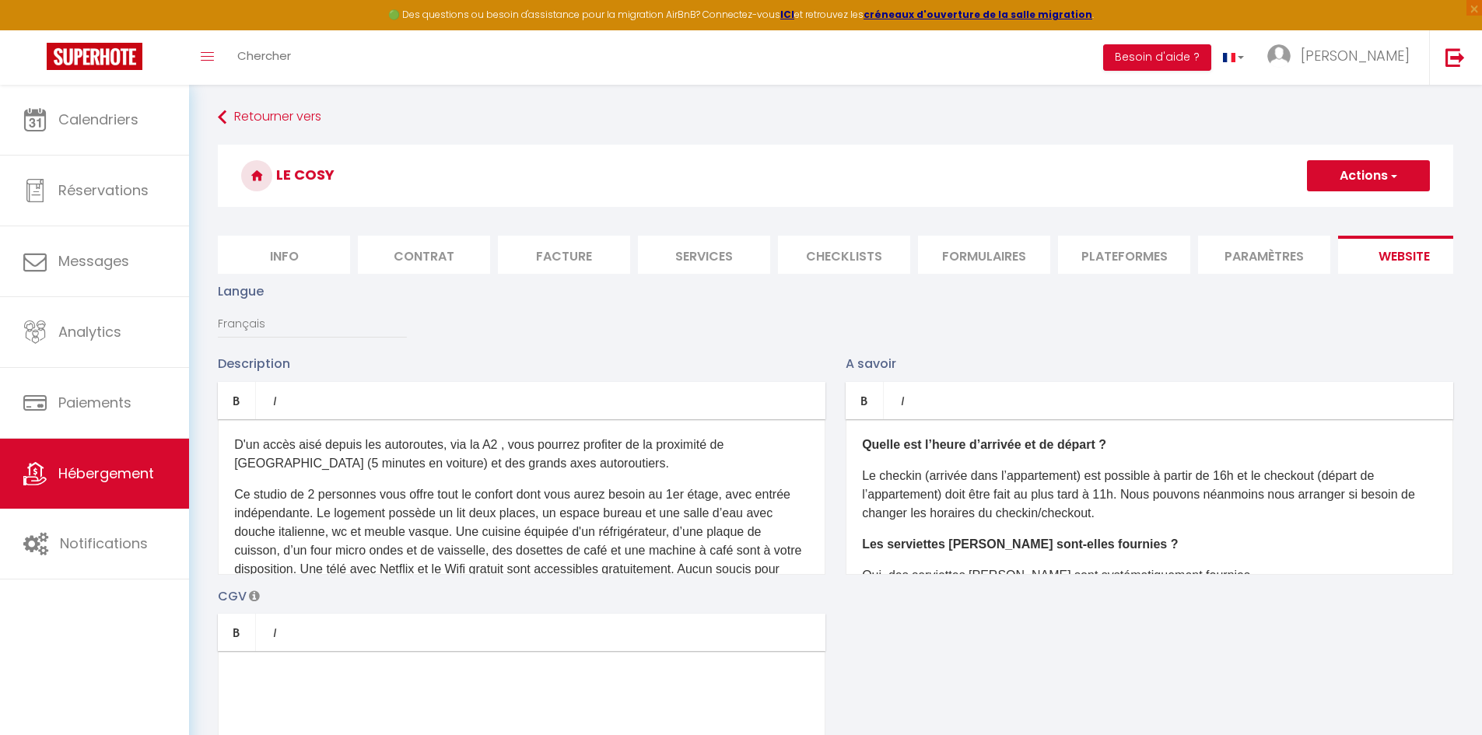
click at [1283, 253] on li "Paramètres" at bounding box center [1264, 255] width 132 height 38
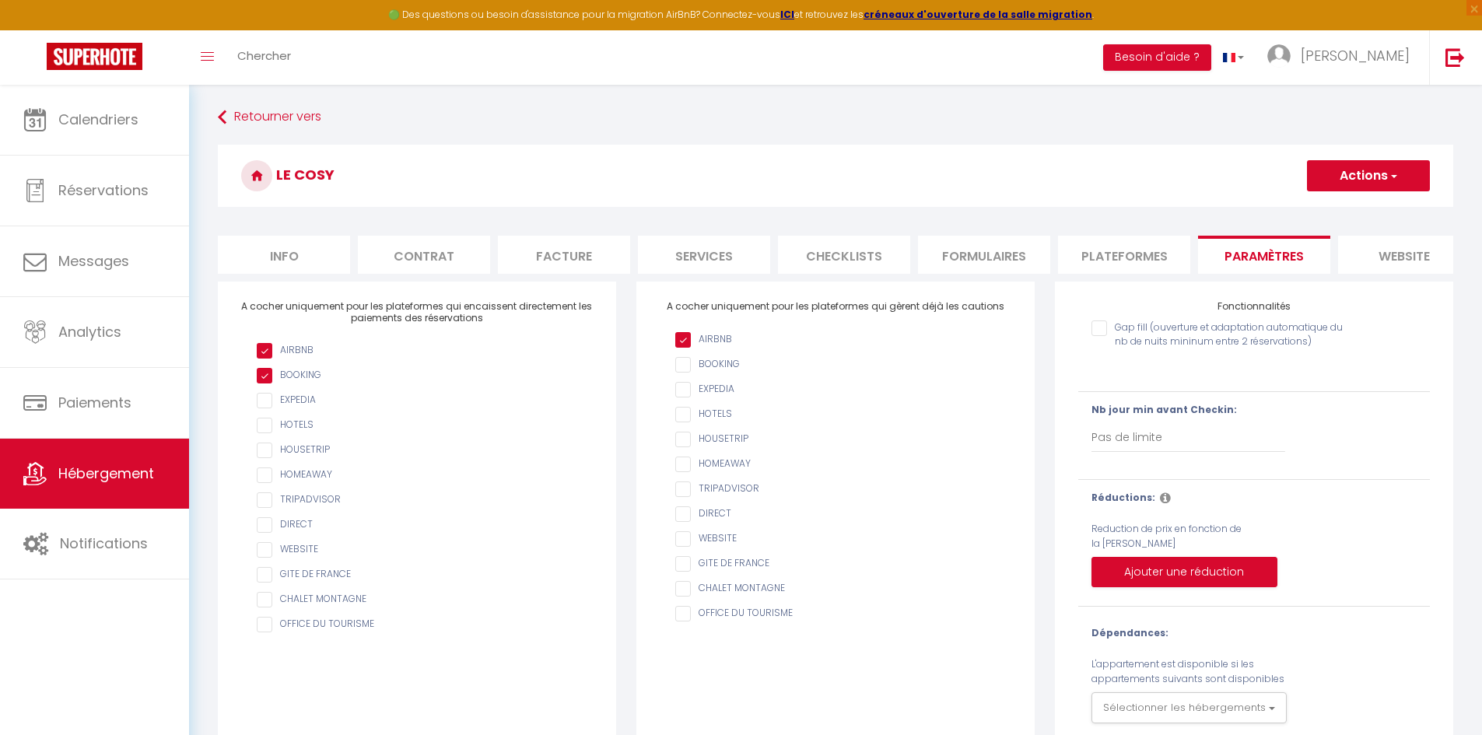
click at [1096, 258] on li "Plateformes" at bounding box center [1124, 255] width 132 height 38
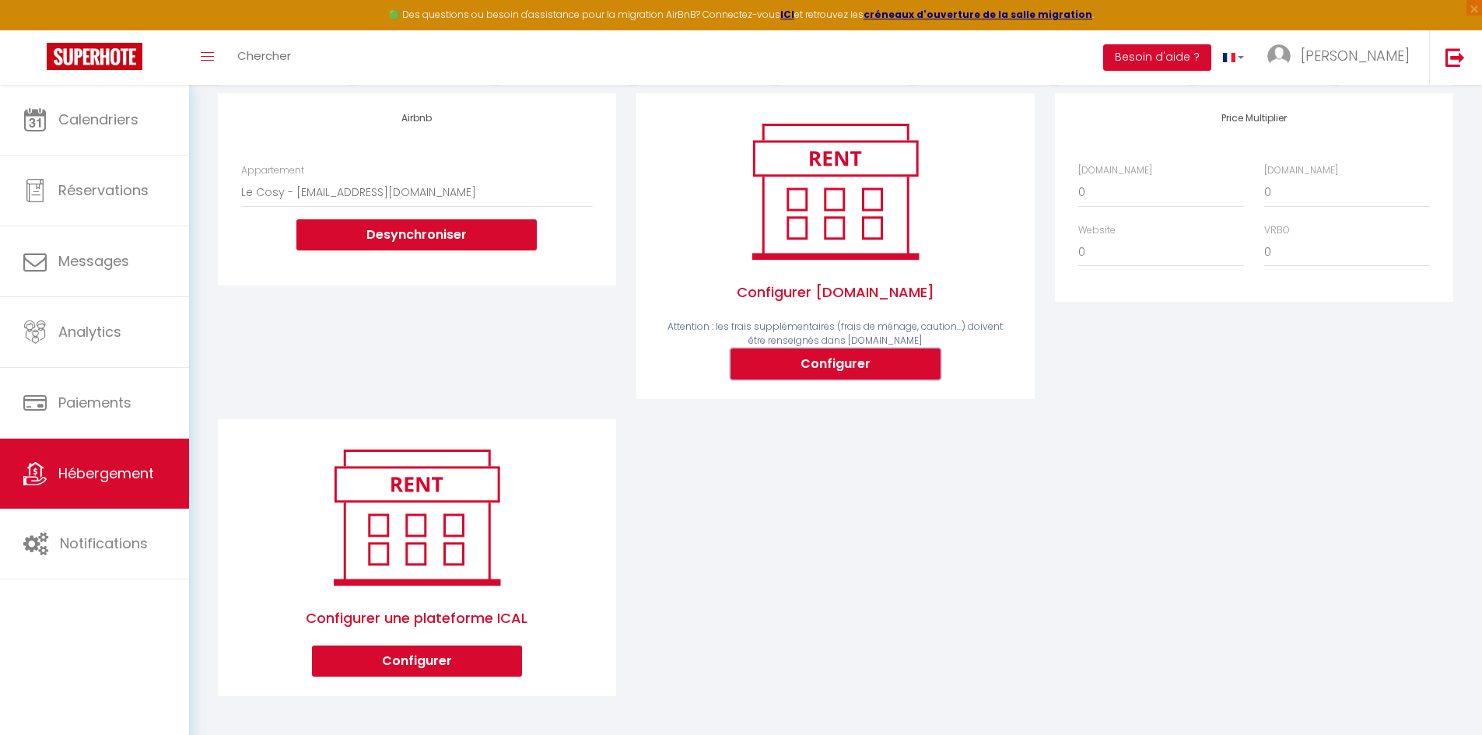
click at [841, 377] on button "Configurer" at bounding box center [835, 363] width 210 height 31
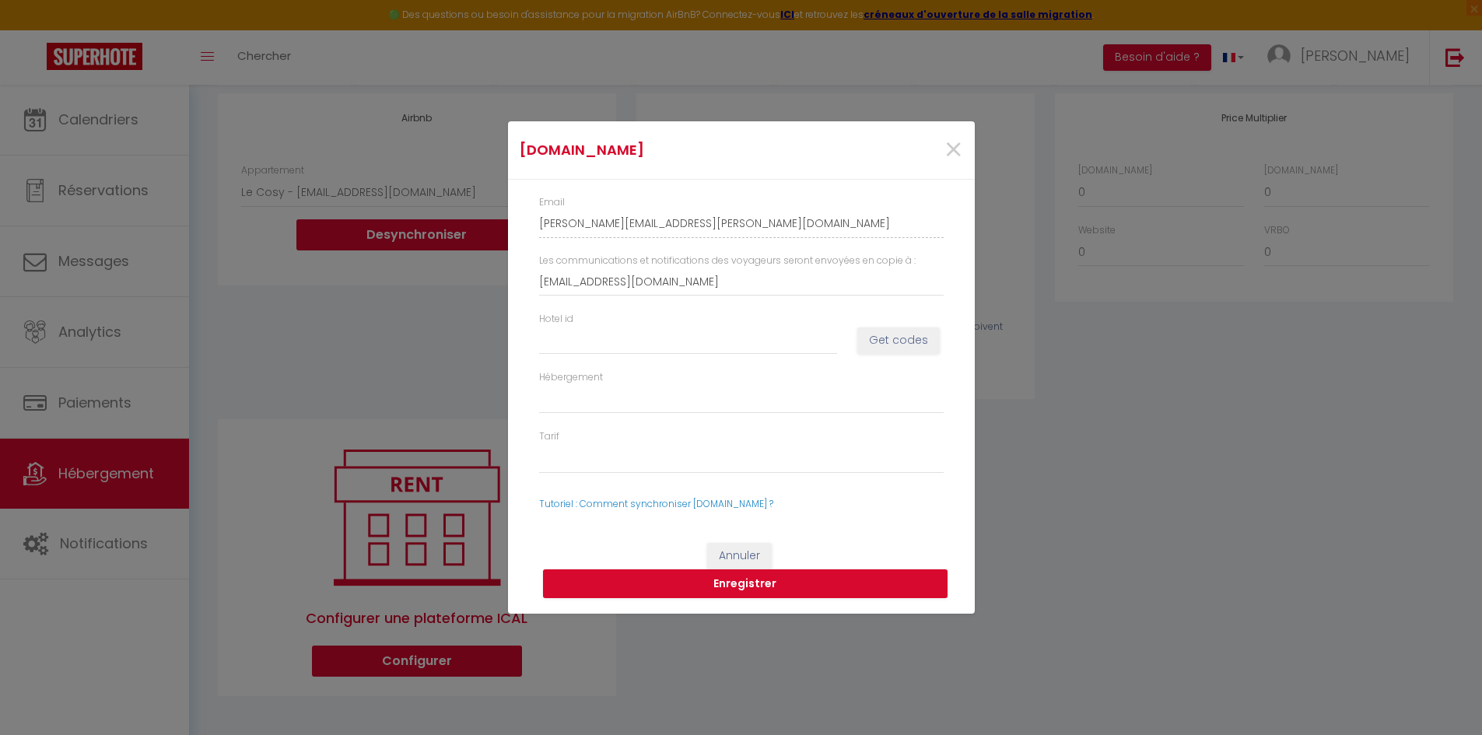
select select
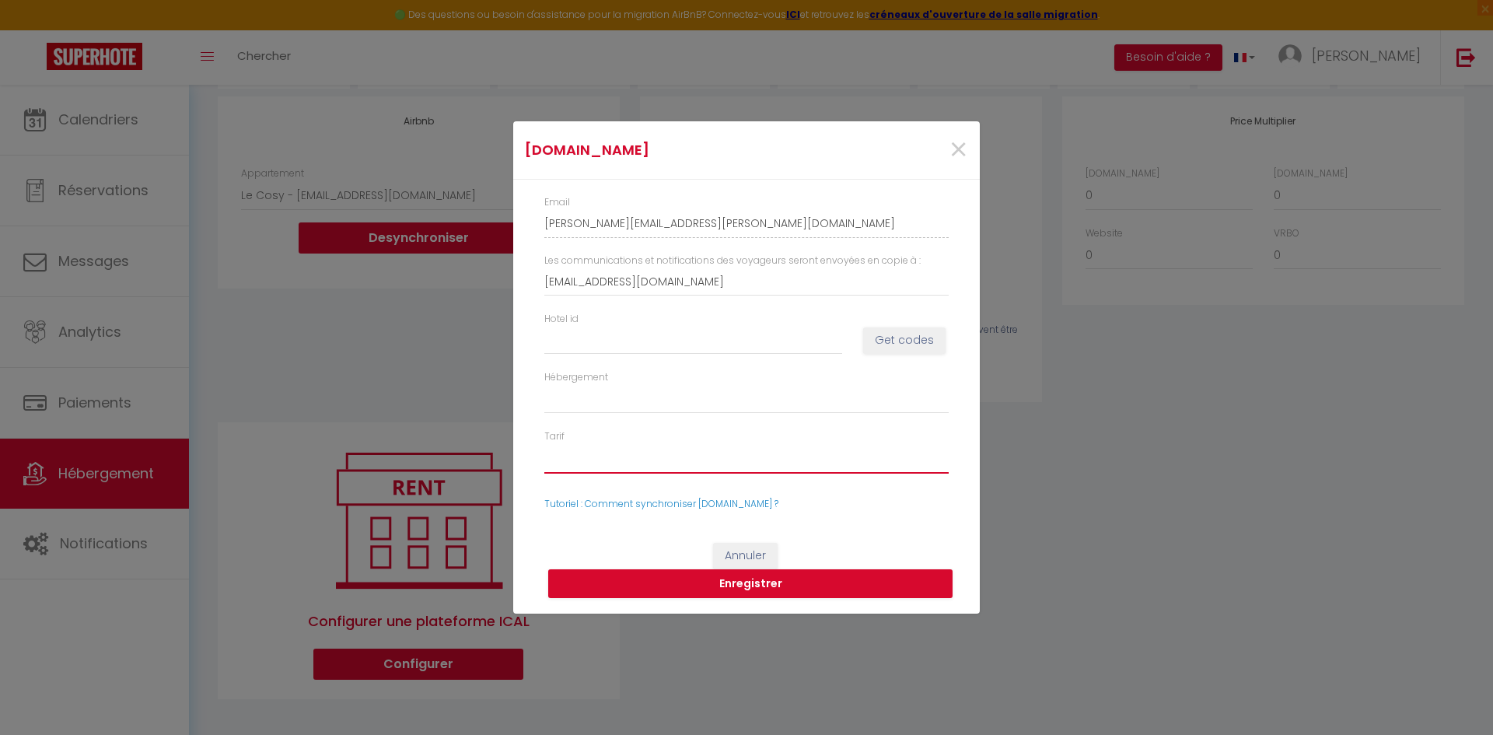
click at [582, 457] on select "Tarif" at bounding box center [746, 459] width 404 height 30
click at [618, 457] on select "Tarif" at bounding box center [746, 459] width 404 height 30
drag, startPoint x: 941, startPoint y: 145, endPoint x: 952, endPoint y: 143, distance: 11.0
click at [946, 143] on div "×" at bounding box center [901, 150] width 155 height 34
click at [960, 146] on span "×" at bounding box center [958, 150] width 19 height 47
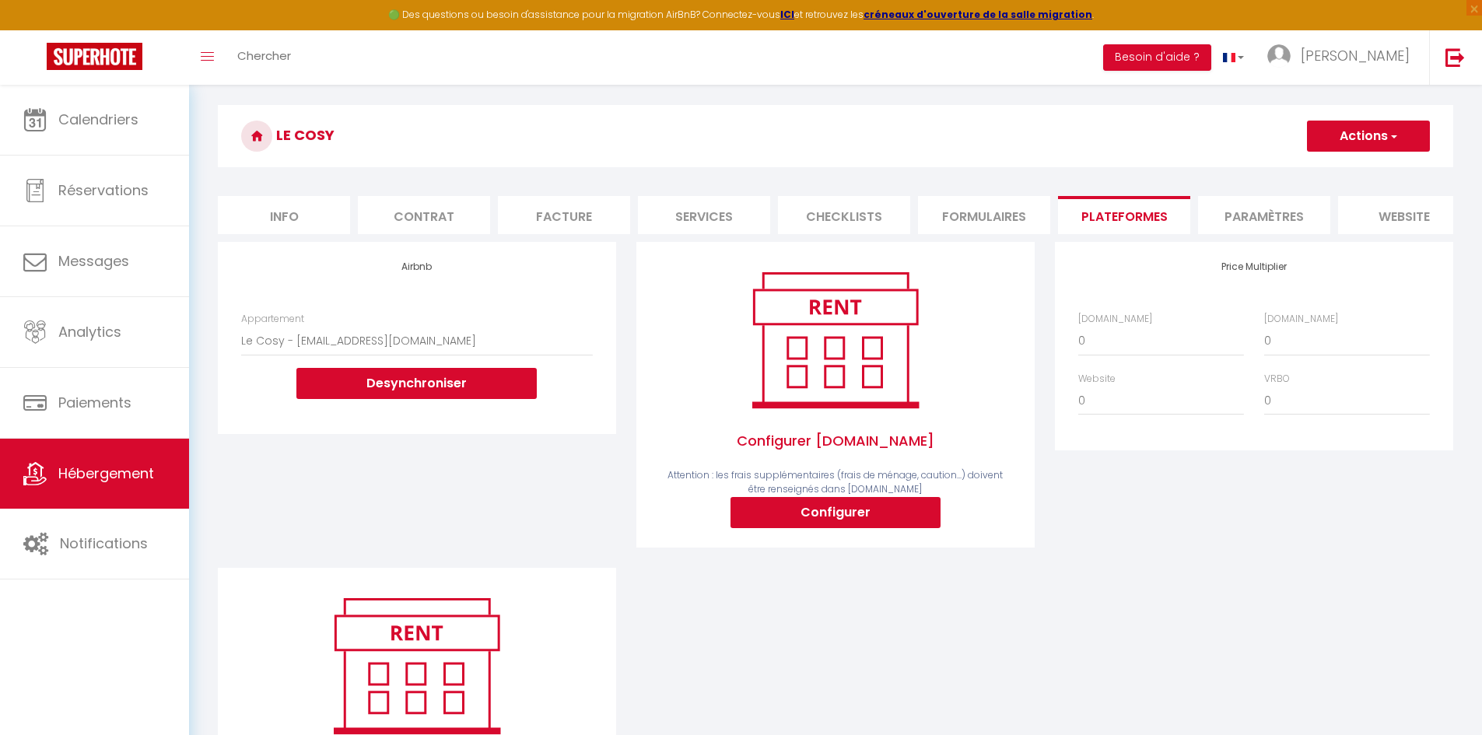
scroll to position [0, 0]
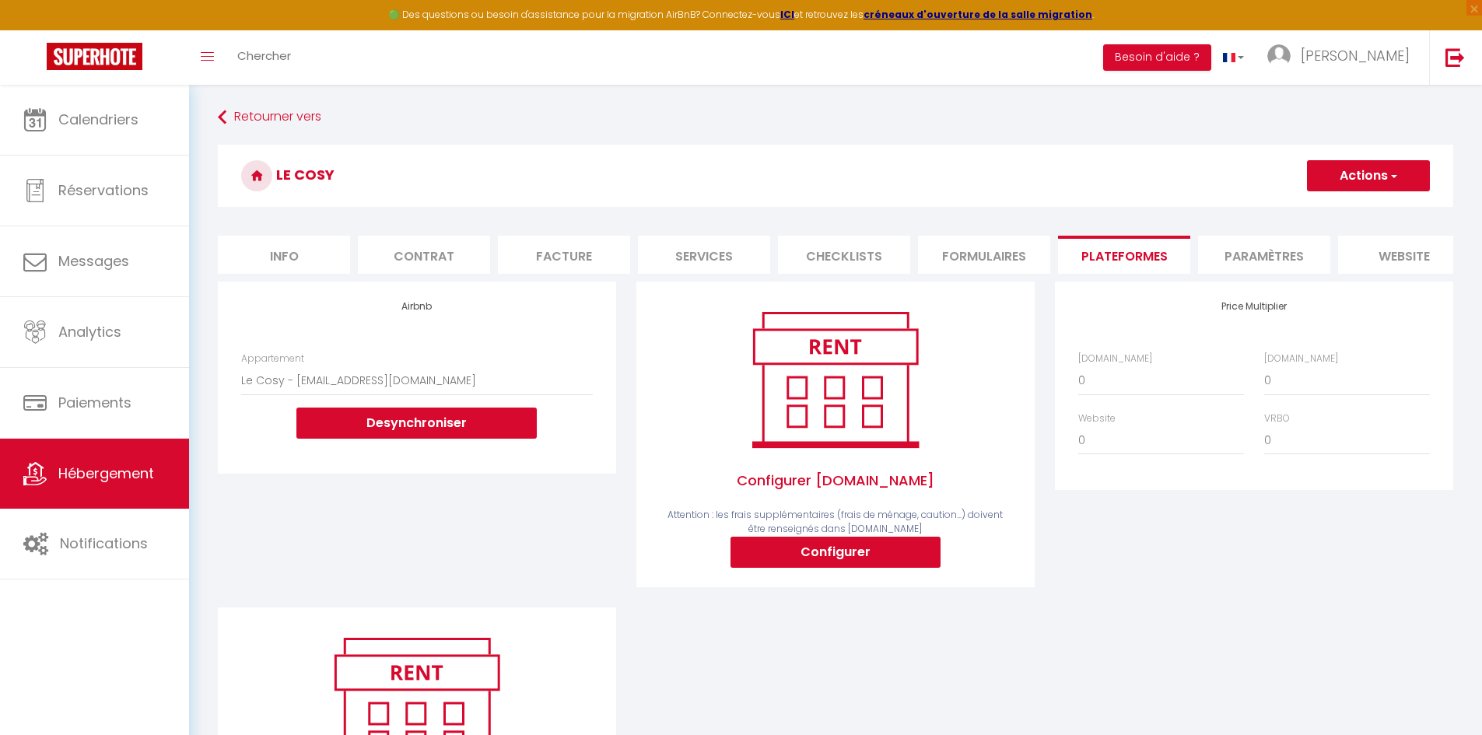
click at [981, 248] on li "Formulaires" at bounding box center [984, 255] width 132 height 38
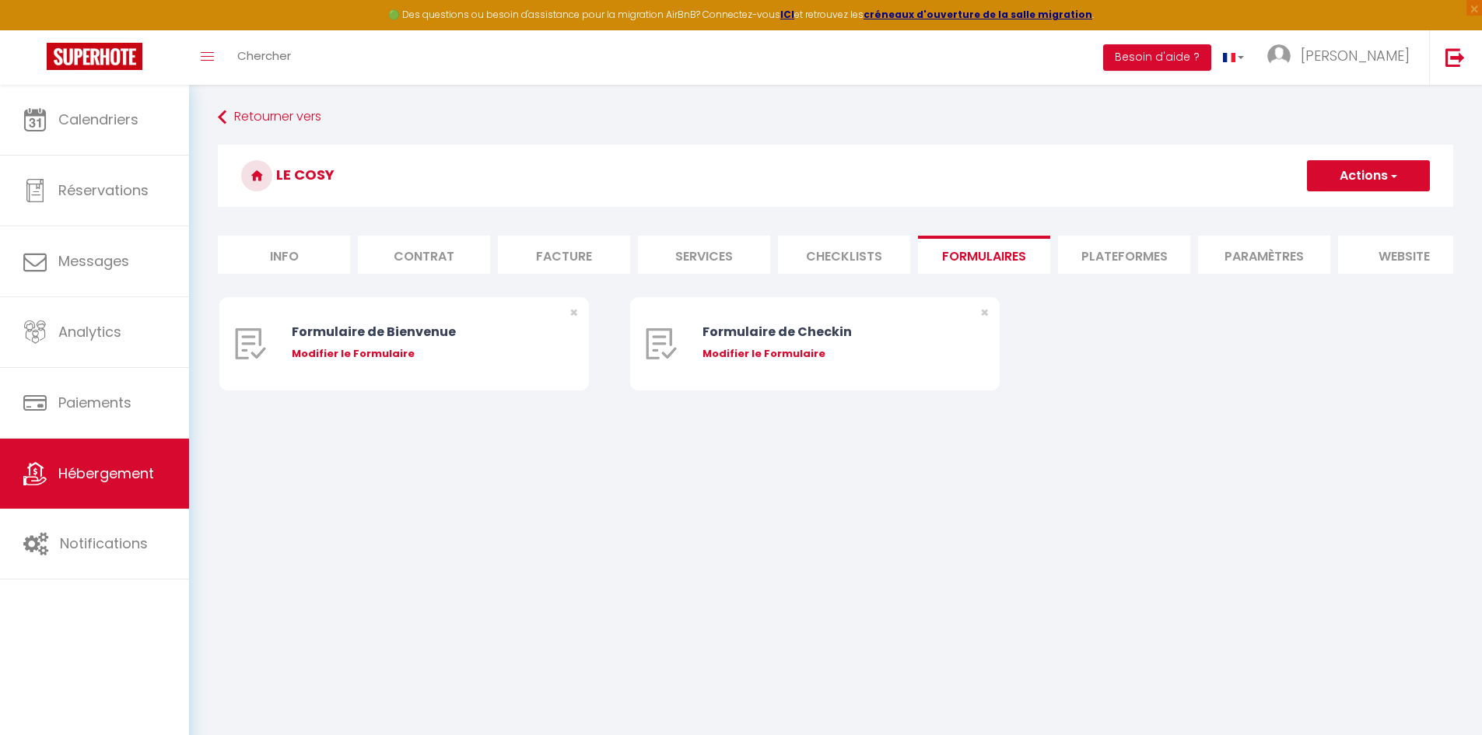
click at [824, 252] on li "Checklists" at bounding box center [844, 255] width 132 height 38
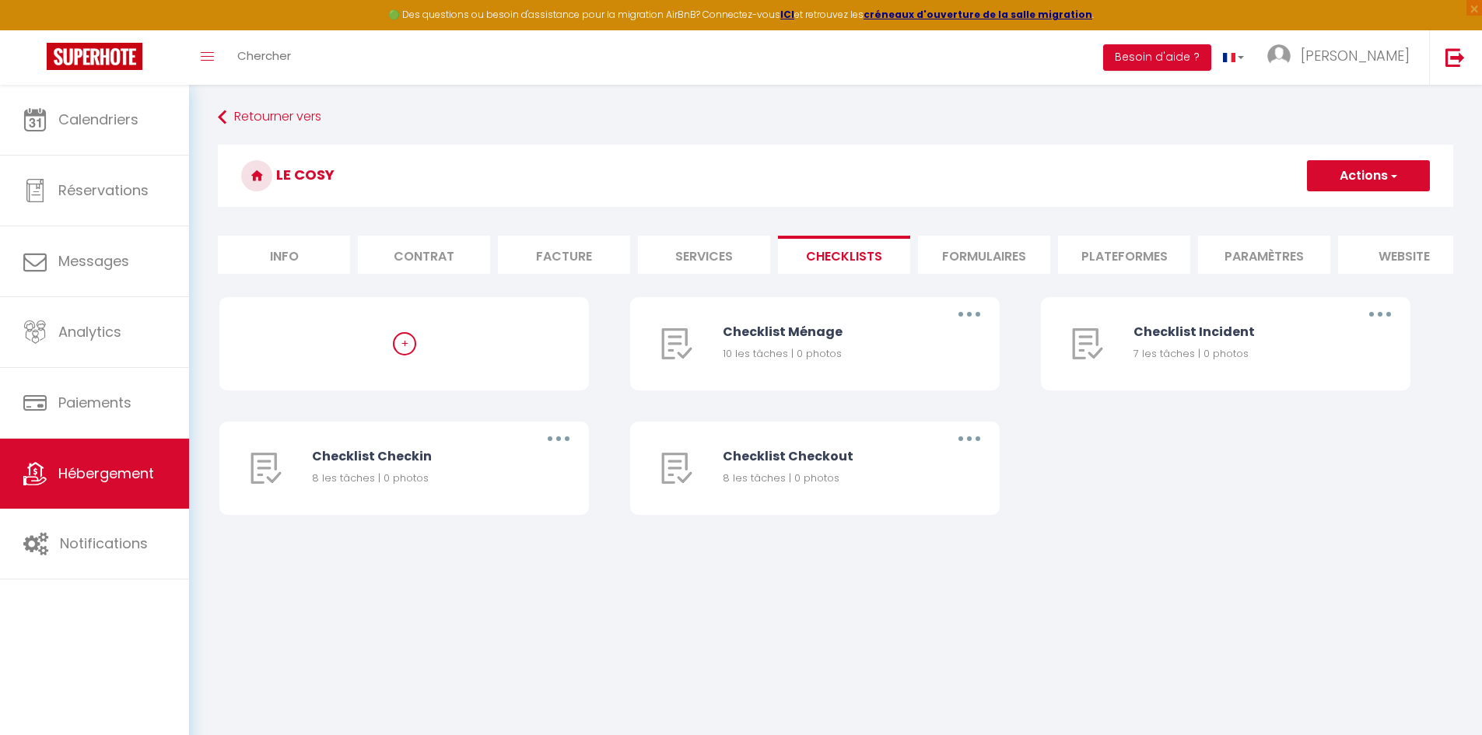
click at [702, 257] on li "Services" at bounding box center [704, 255] width 132 height 38
select select
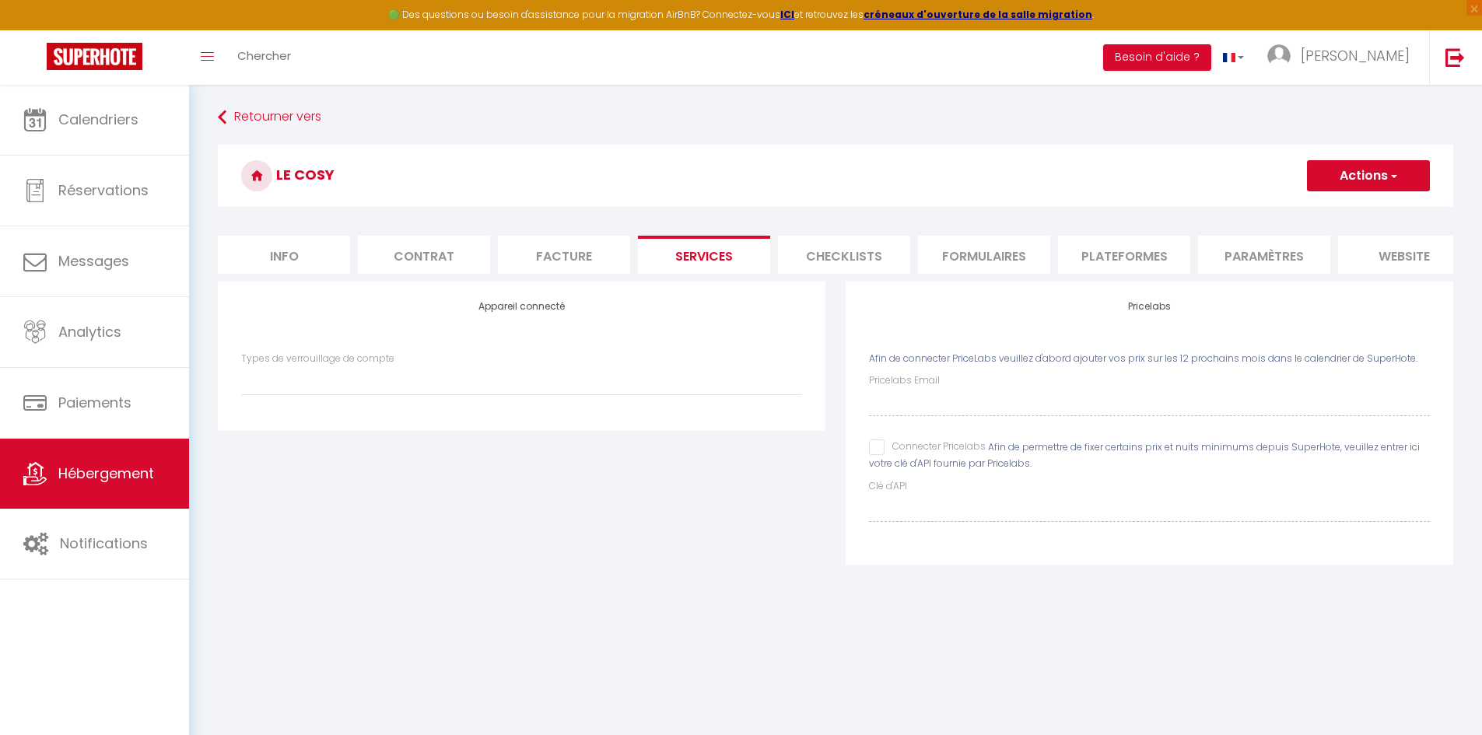
click at [524, 262] on li "Facture" at bounding box center [564, 255] width 132 height 38
select select
checkbox input "false"
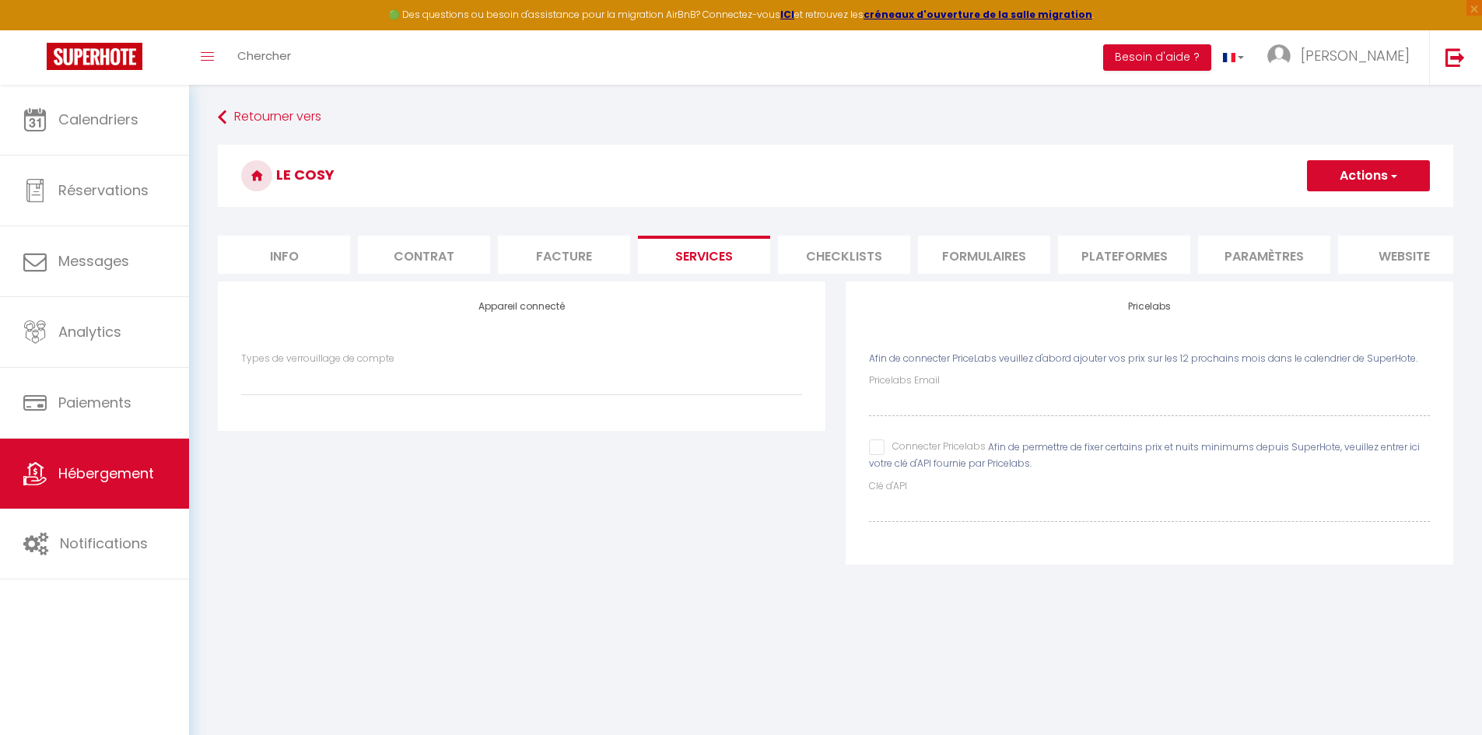
checkbox input "false"
select select
checkbox input "false"
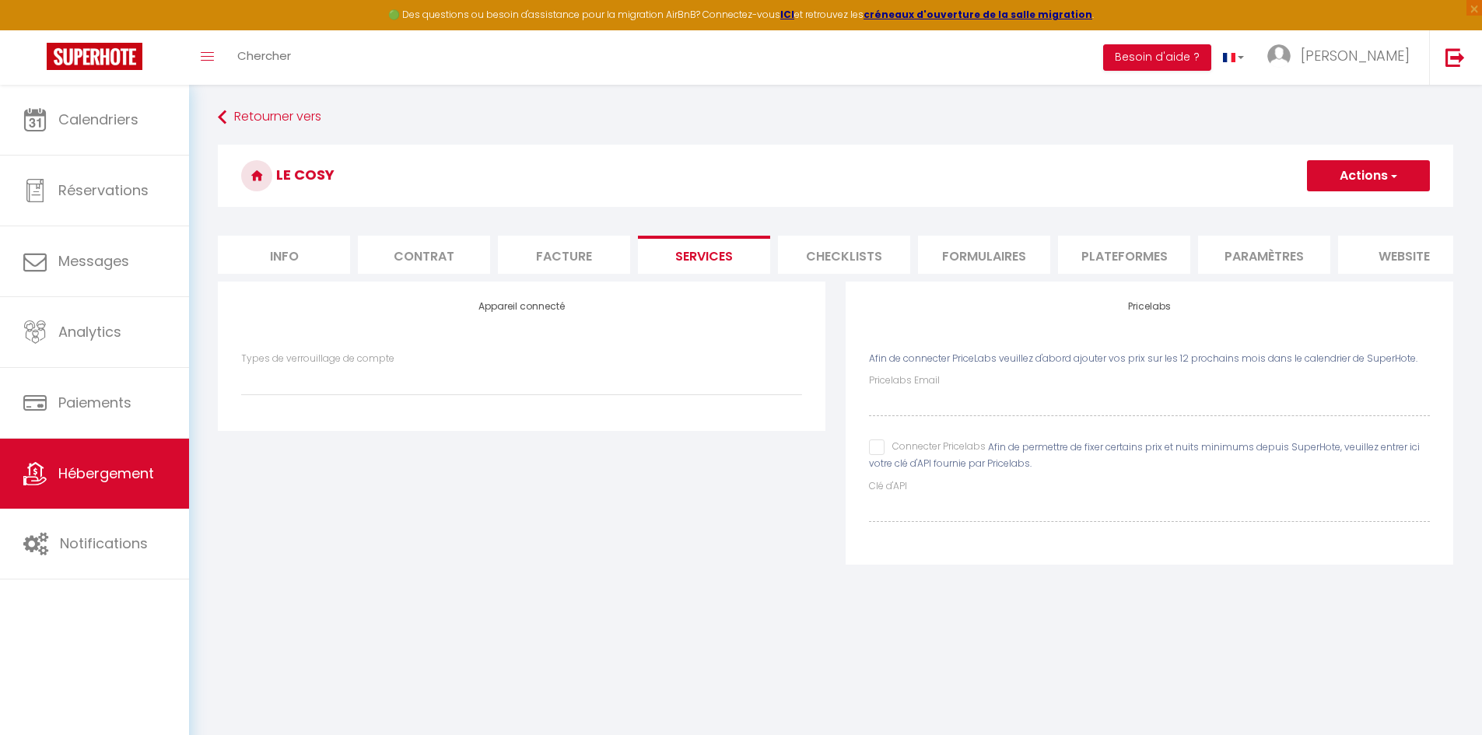
checkbox input "false"
select select
checkbox input "false"
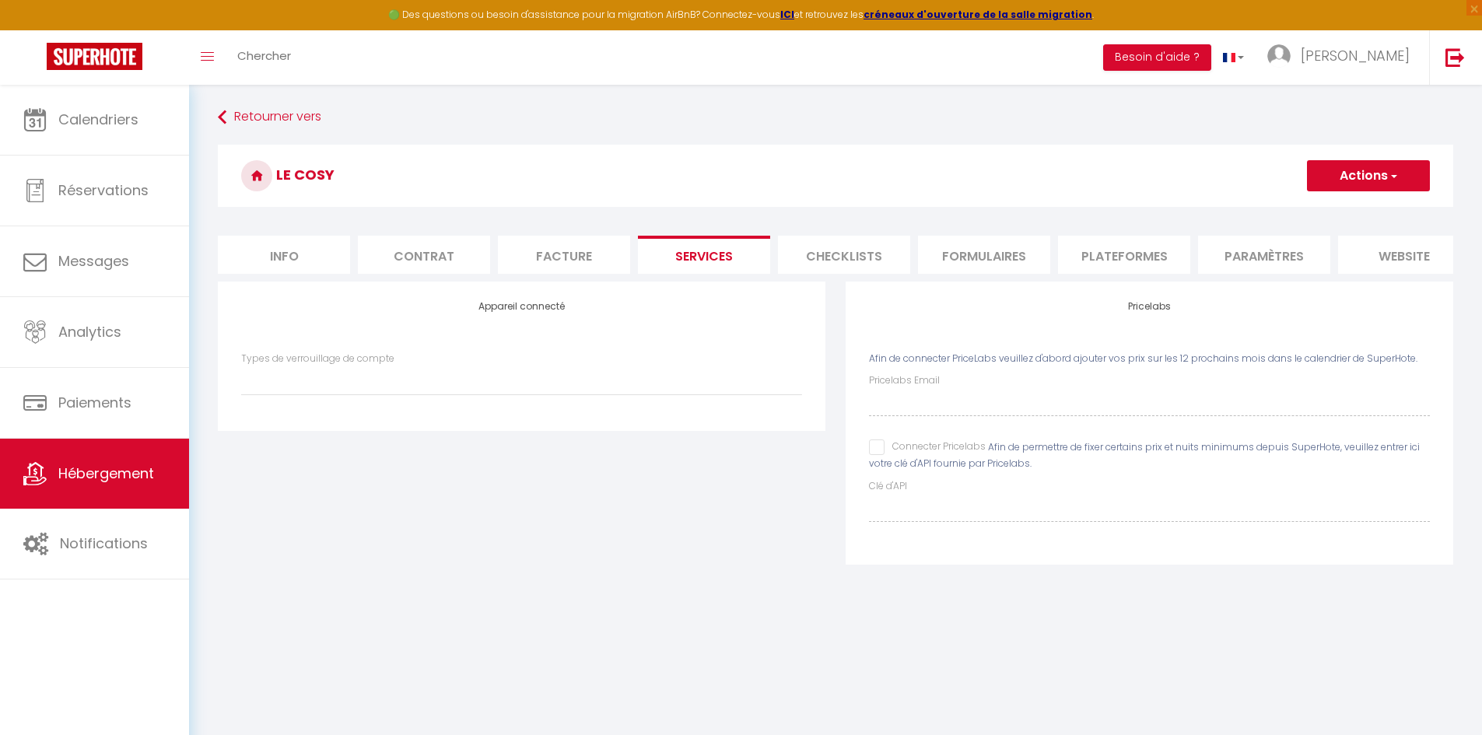
checkbox input "false"
select select
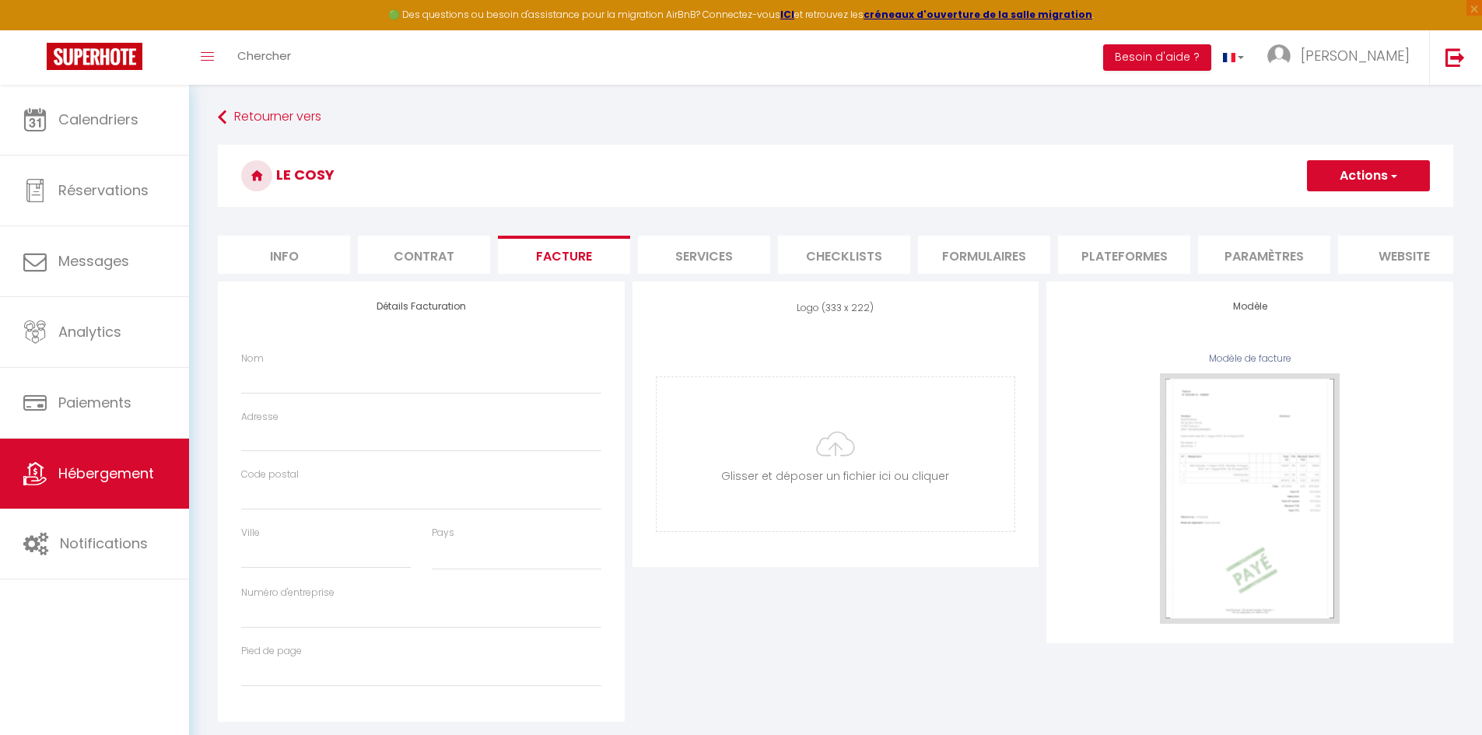
select select
checkbox input "false"
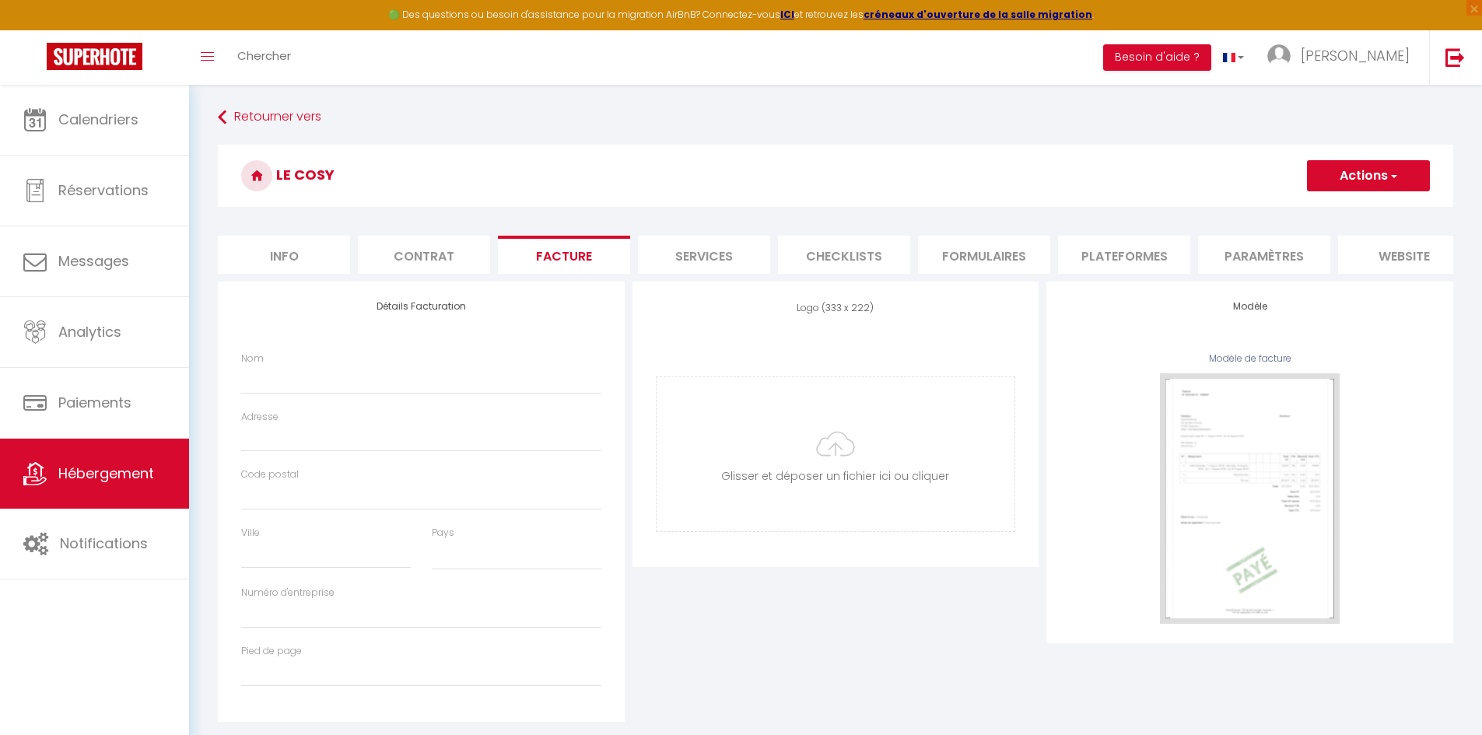
select select
checkbox input "false"
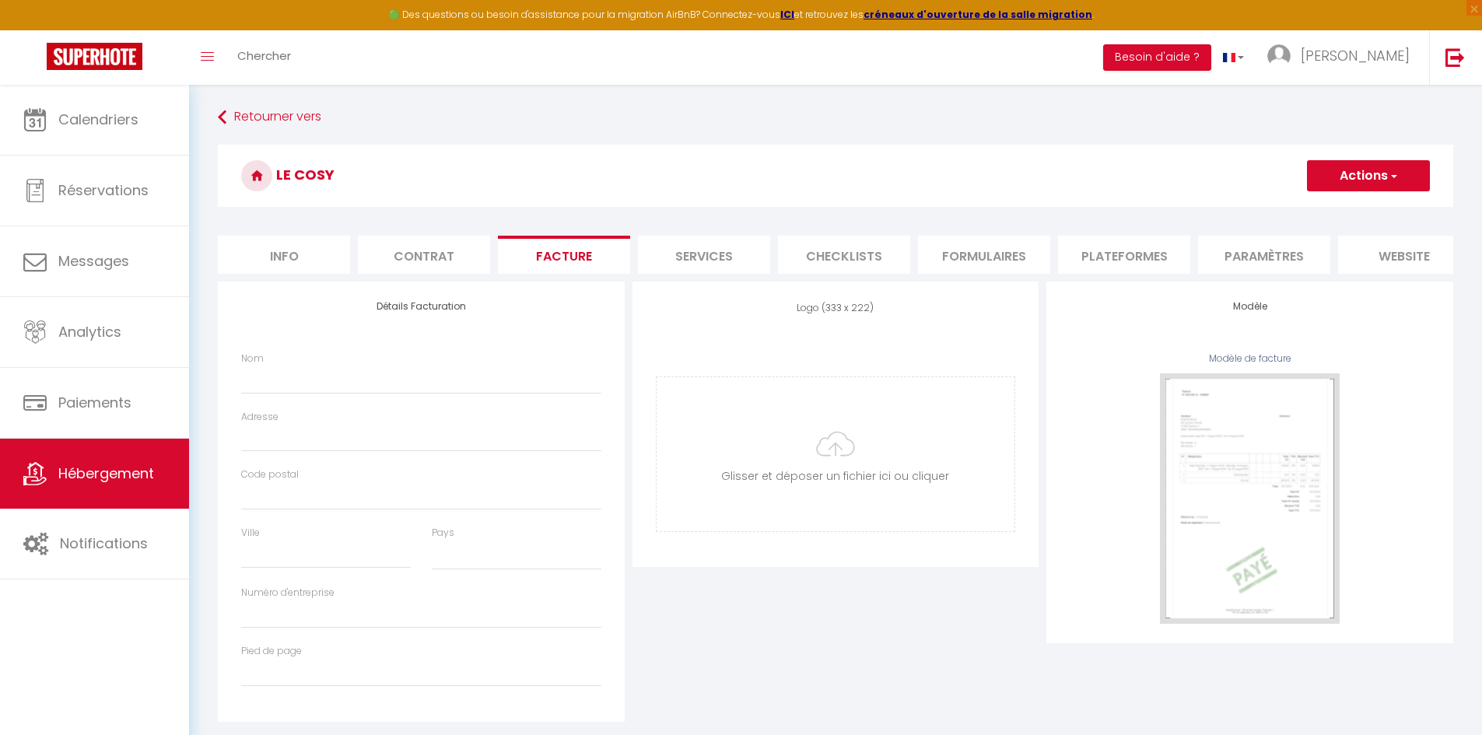
checkbox input "false"
select select
click at [434, 255] on li "Contrat" at bounding box center [424, 255] width 132 height 38
select select
checkbox input "false"
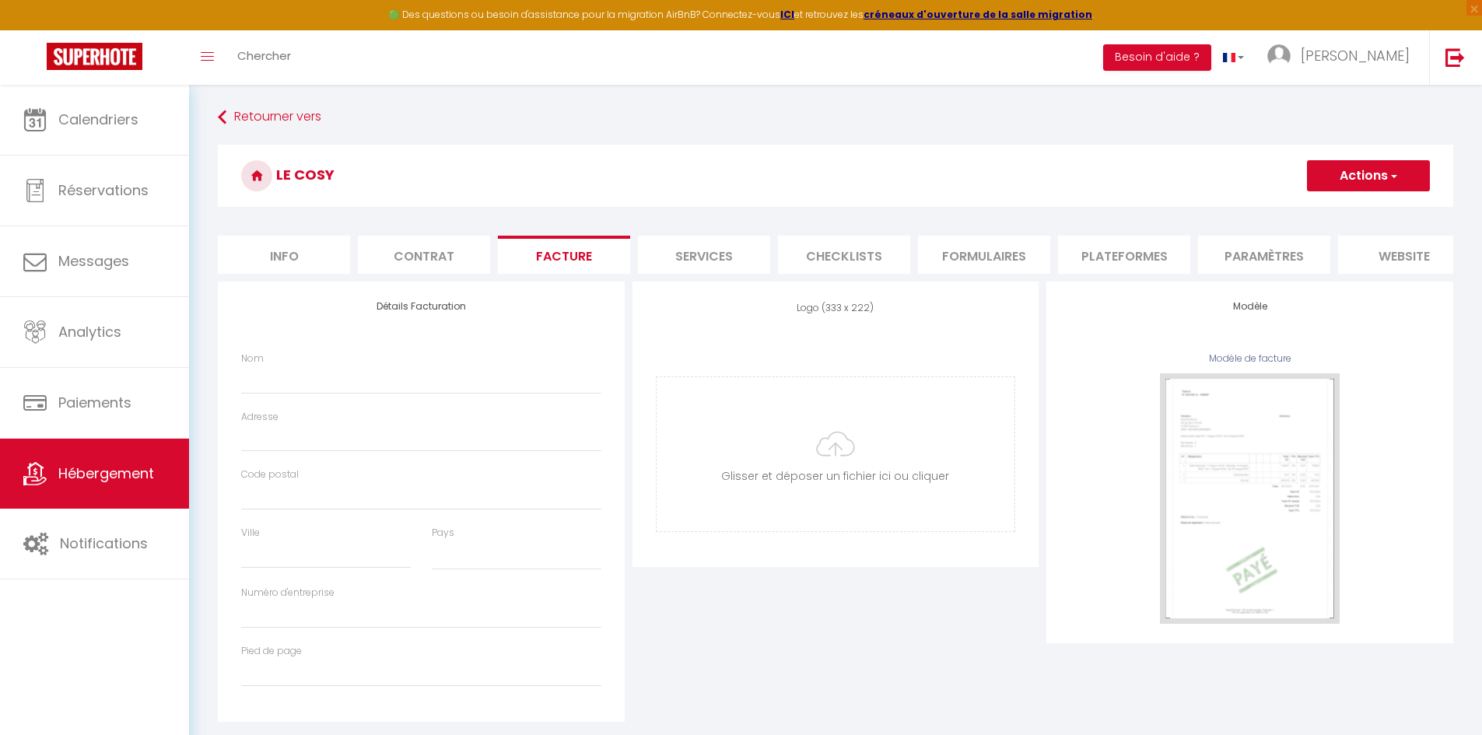
checkbox input "false"
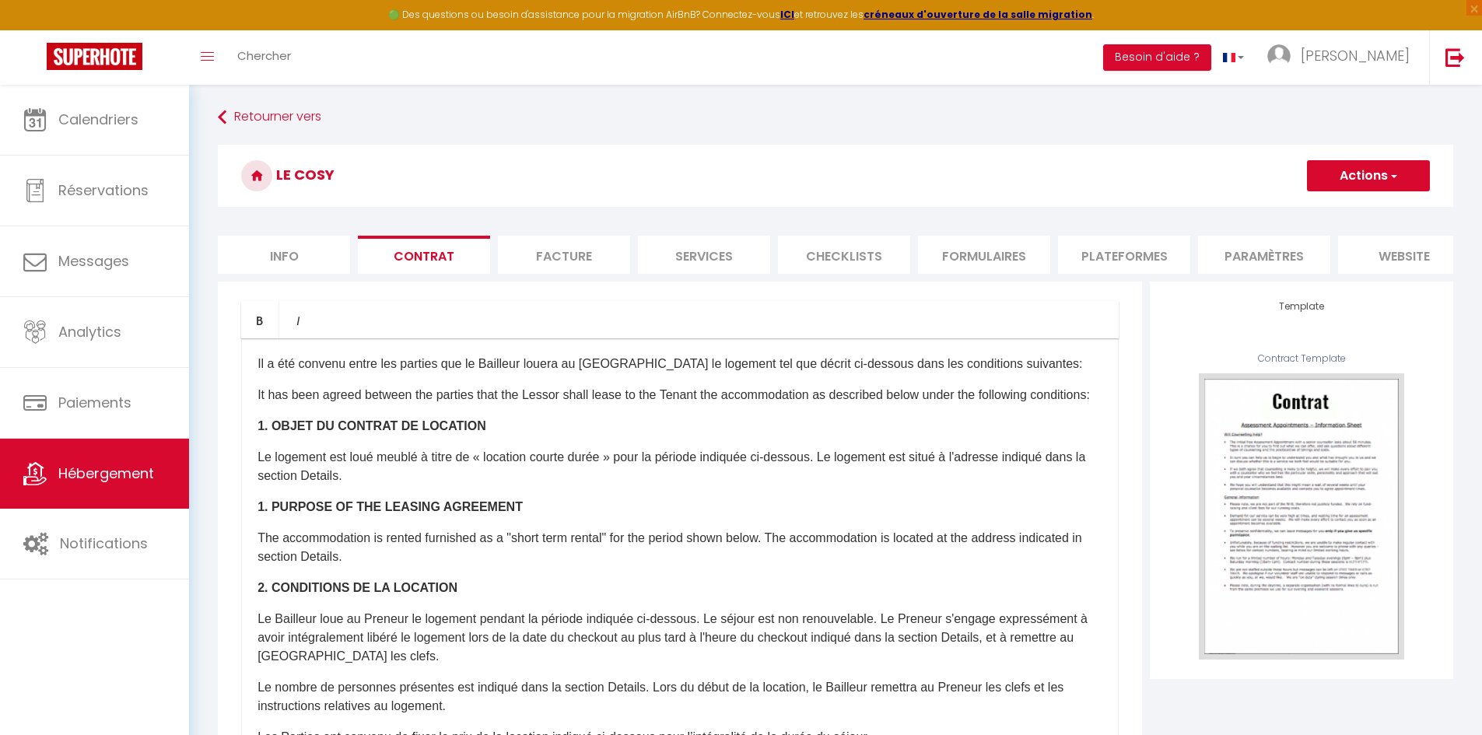
click at [302, 254] on li "Info" at bounding box center [284, 255] width 132 height 38
select select
checkbox input "false"
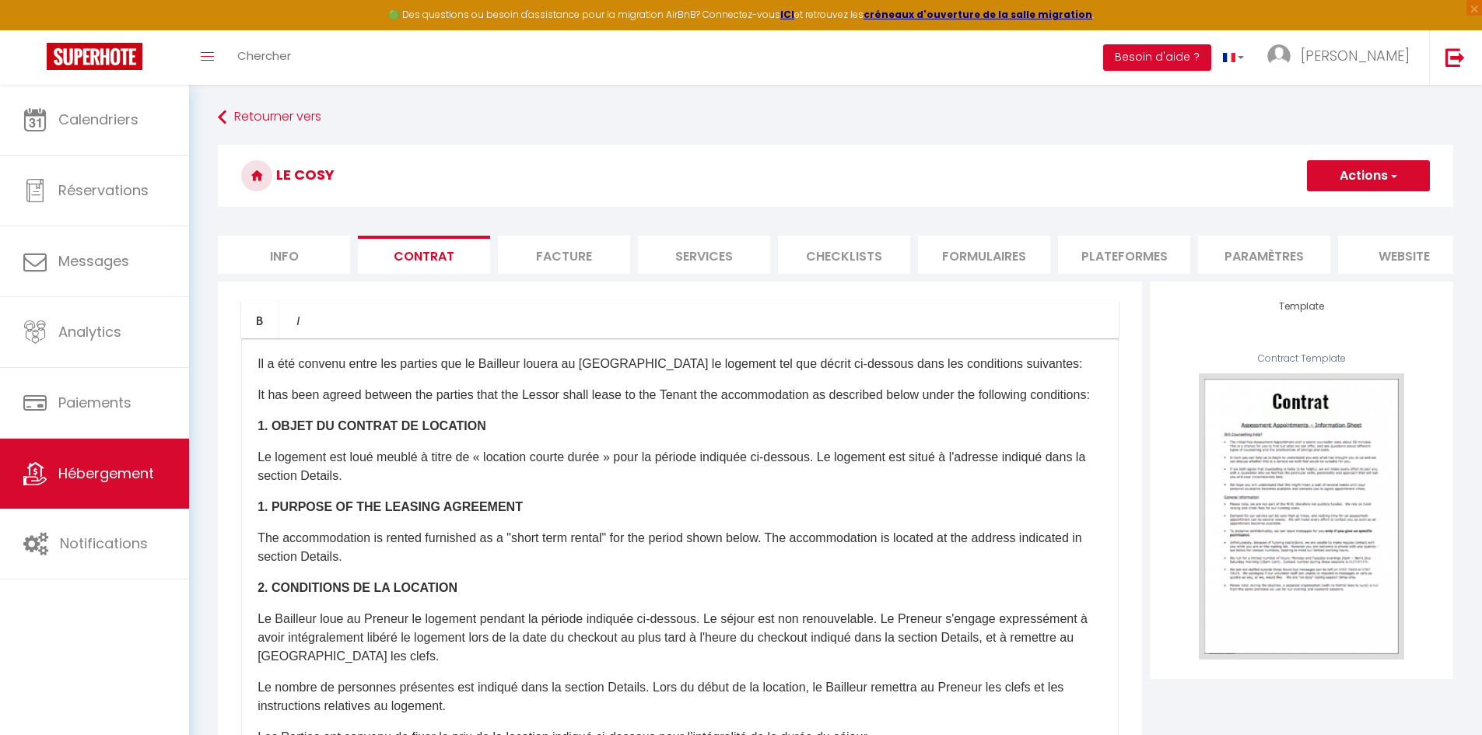
checkbox input "false"
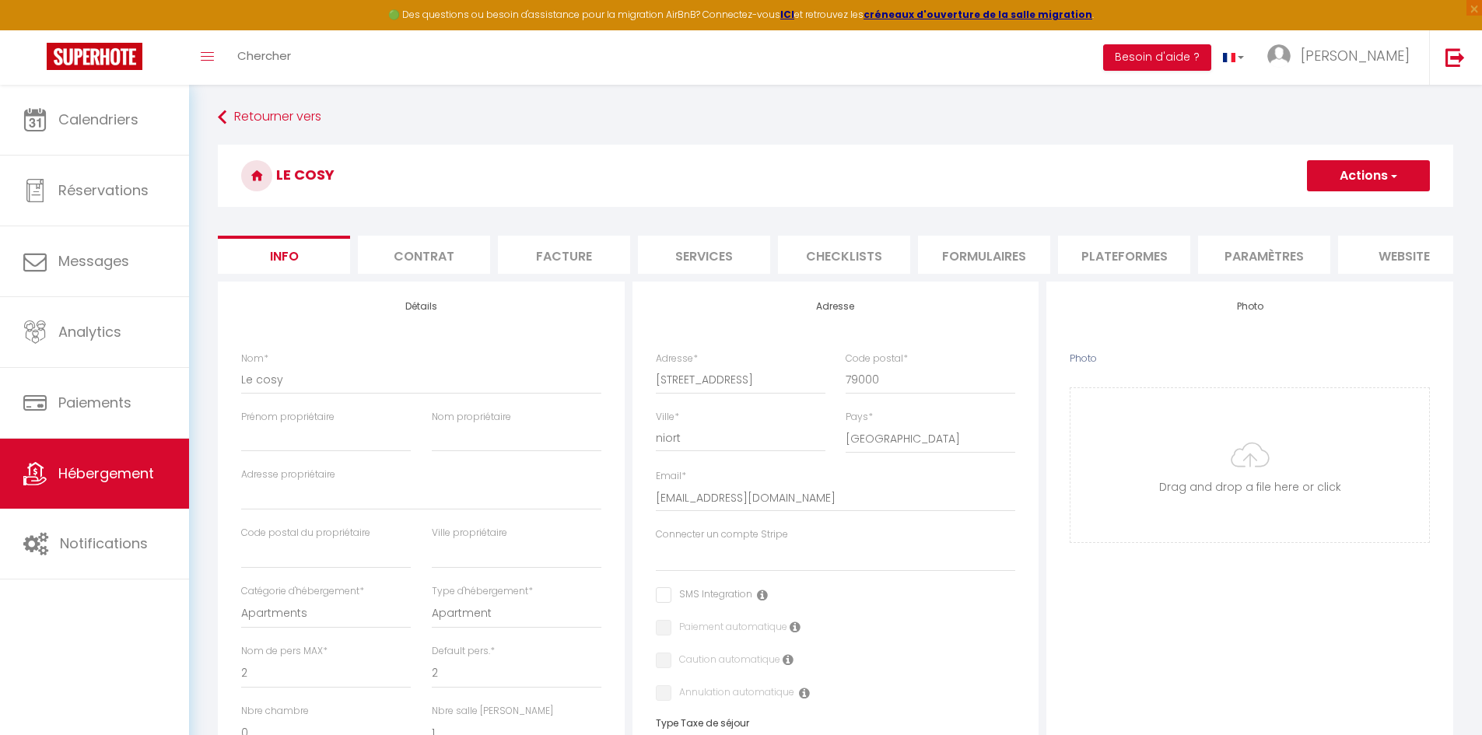
click at [1359, 178] on button "Actions" at bounding box center [1368, 175] width 123 height 31
click at [1319, 245] on link "Supprimer" at bounding box center [1345, 250] width 166 height 20
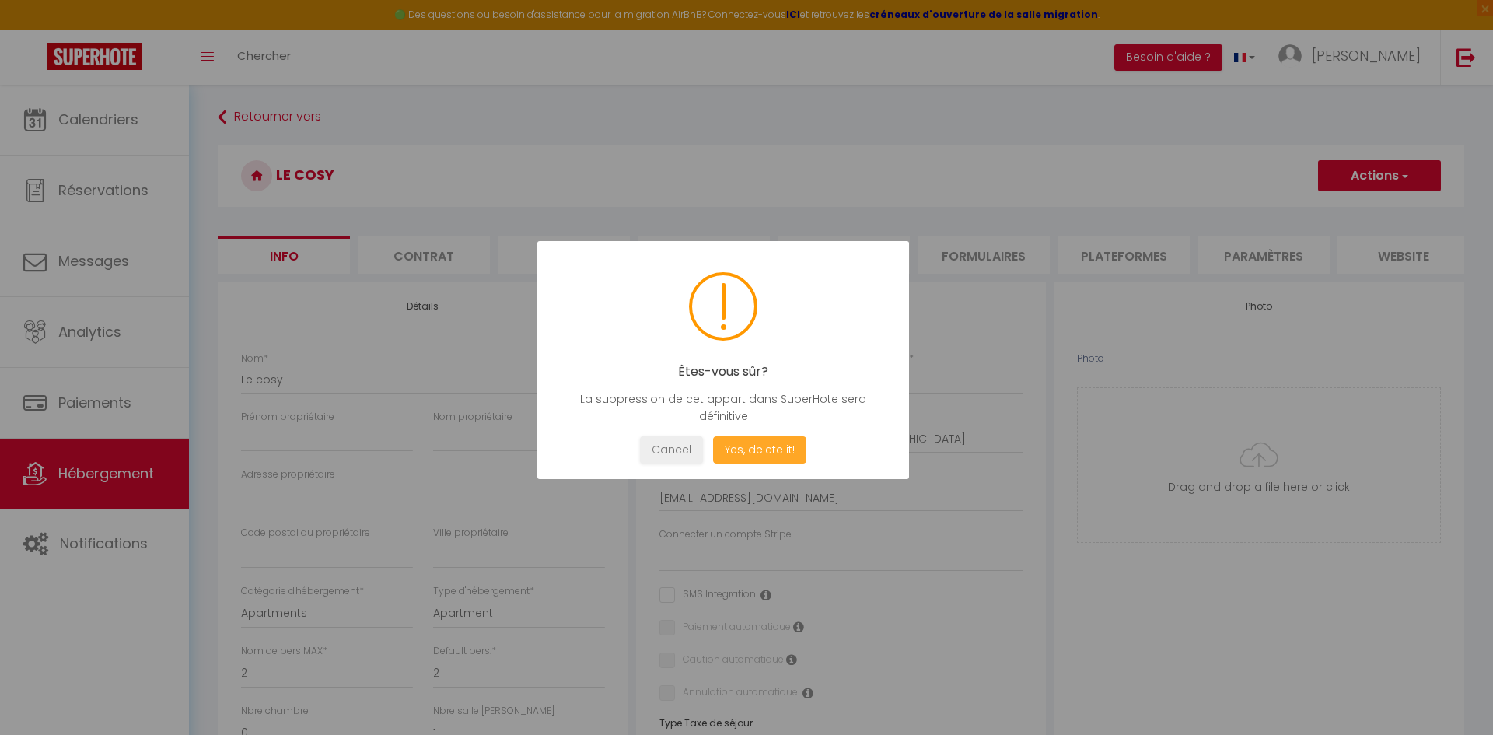
click at [755, 453] on button "Yes, delete it!" at bounding box center [759, 449] width 93 height 27
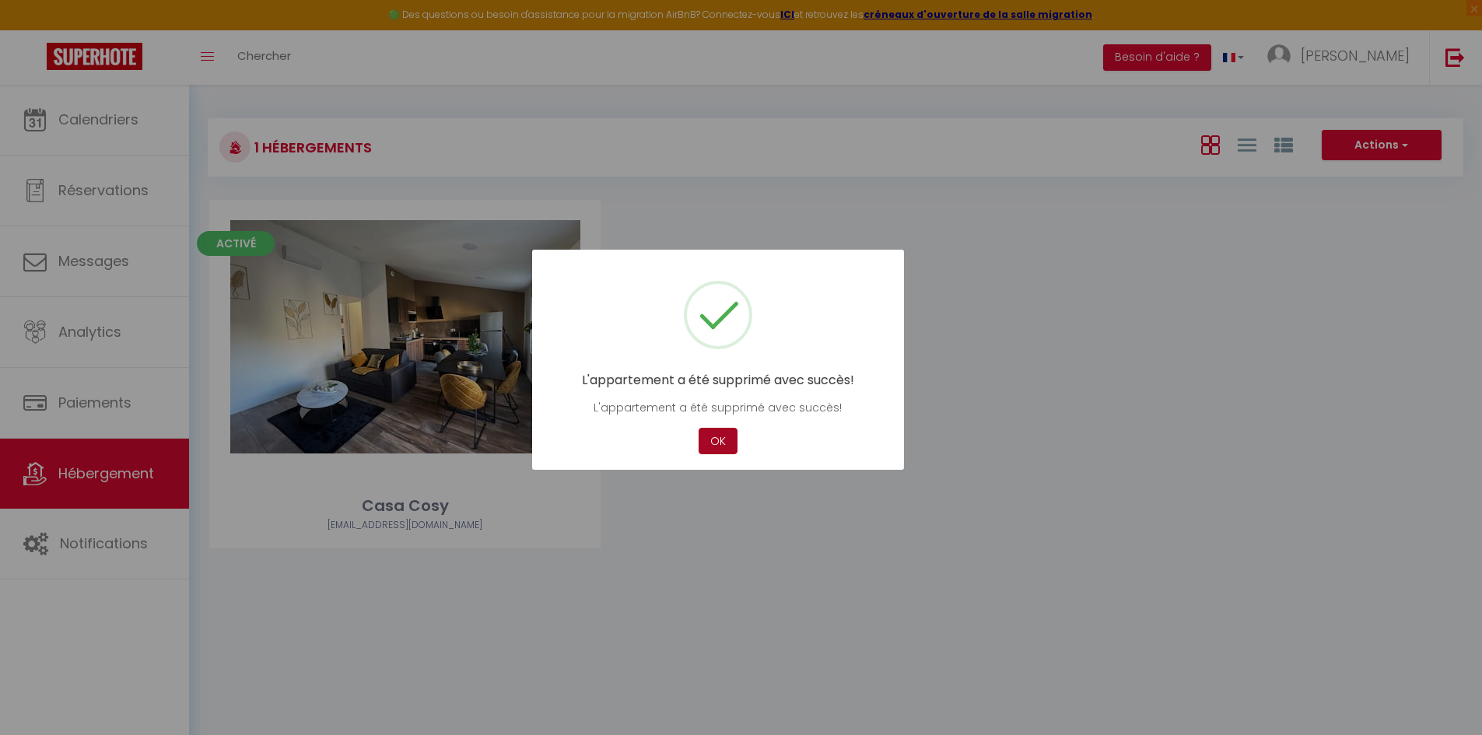
click at [721, 447] on button "OK" at bounding box center [717, 441] width 39 height 27
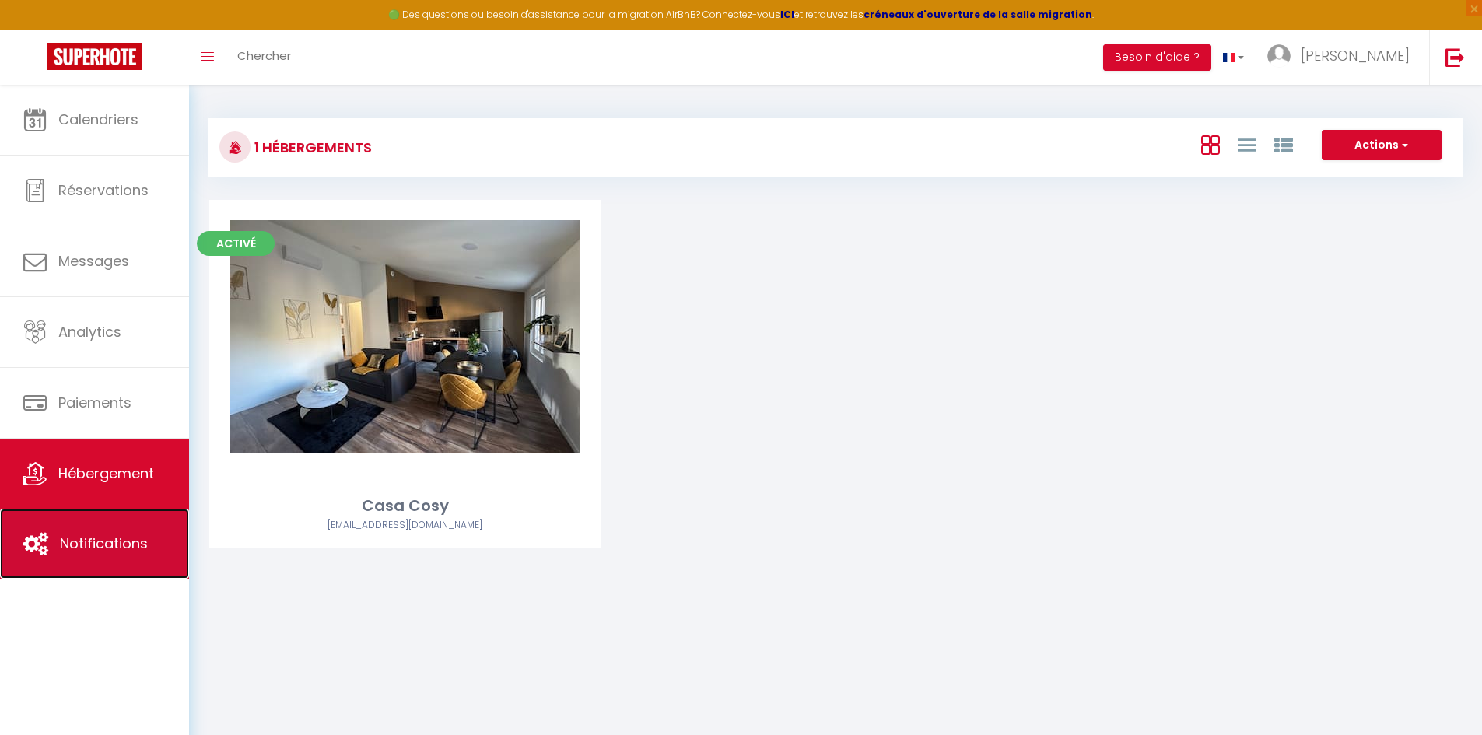
click at [103, 523] on link "Notifications" at bounding box center [94, 544] width 189 height 70
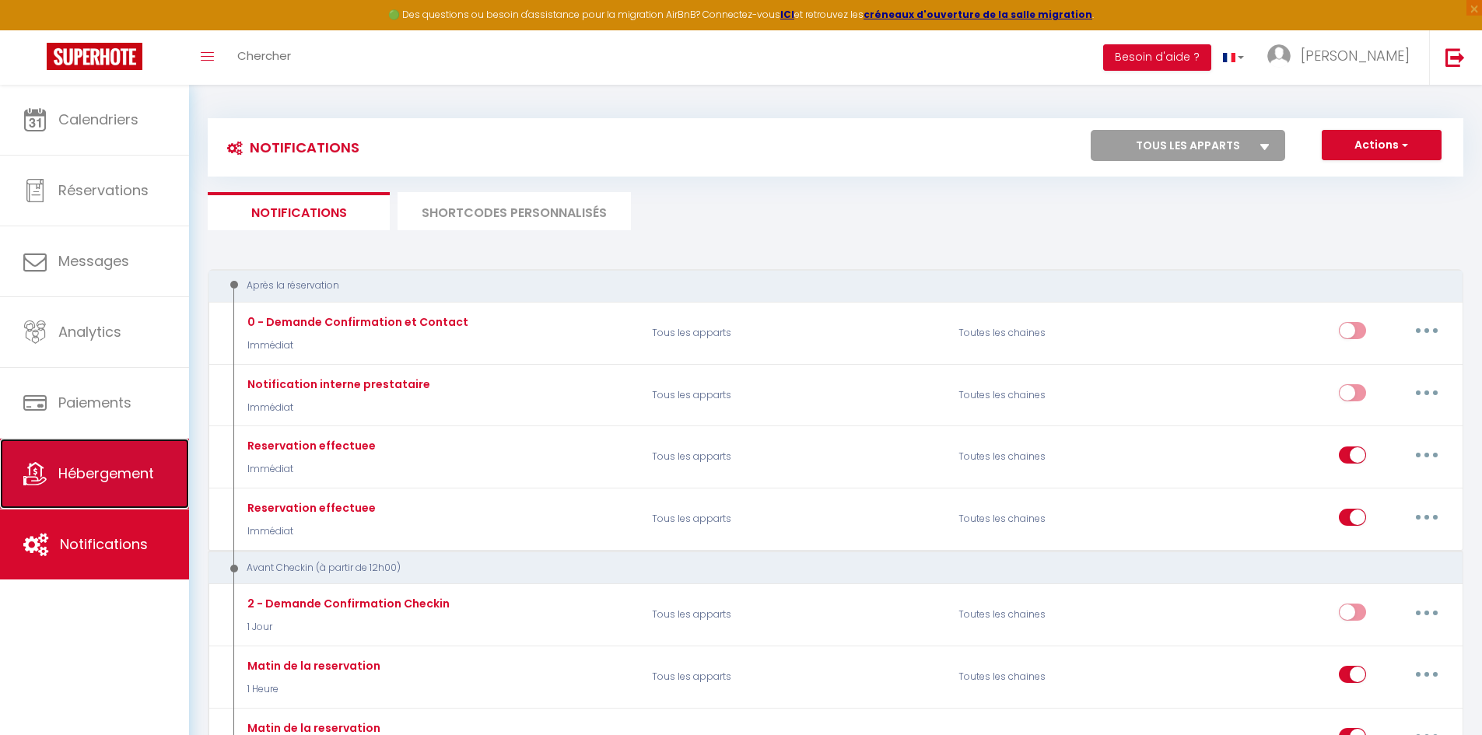
click at [123, 478] on span "Hébergement" at bounding box center [106, 473] width 96 height 19
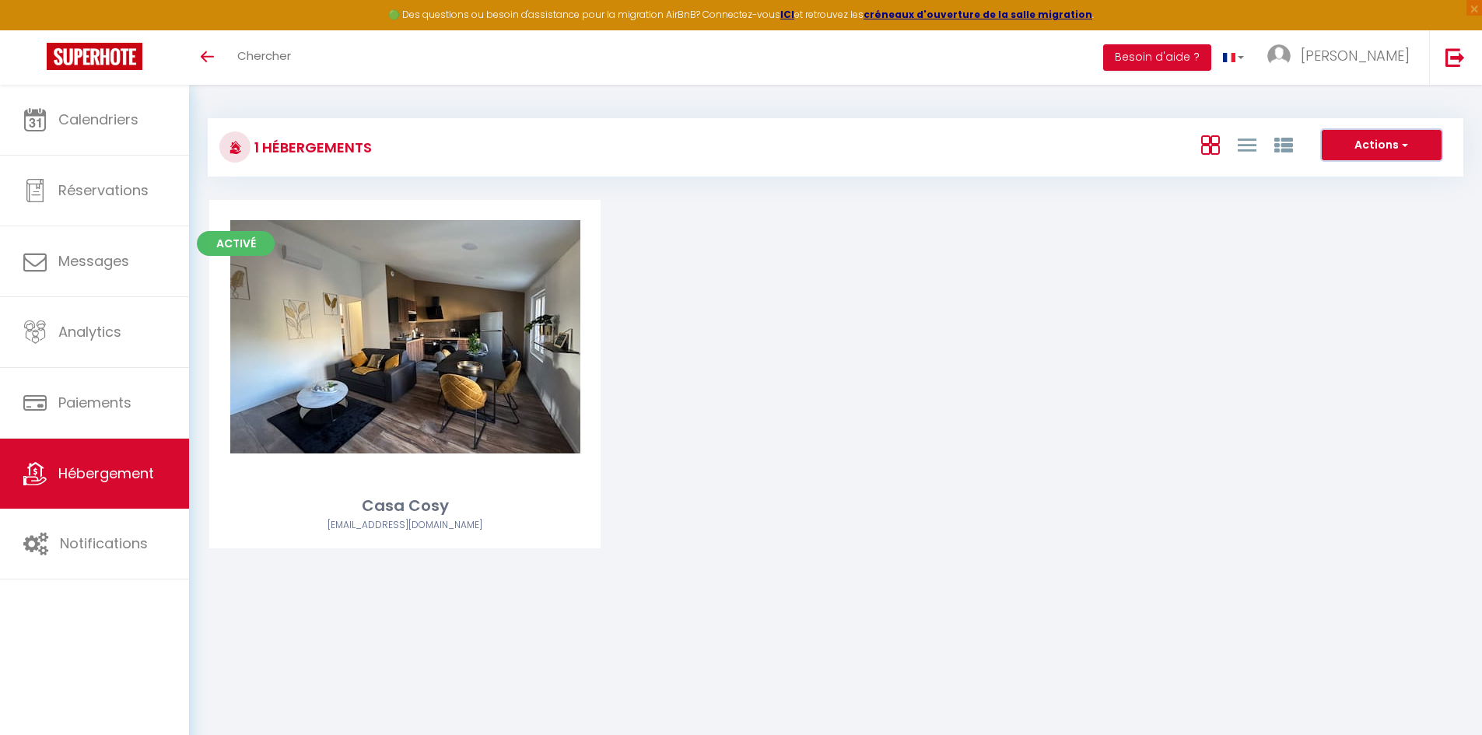
click at [1368, 150] on button "Actions" at bounding box center [1381, 145] width 120 height 31
click at [1368, 149] on button "Actions" at bounding box center [1381, 145] width 120 height 31
click at [1256, 57] on link at bounding box center [1233, 57] width 45 height 54
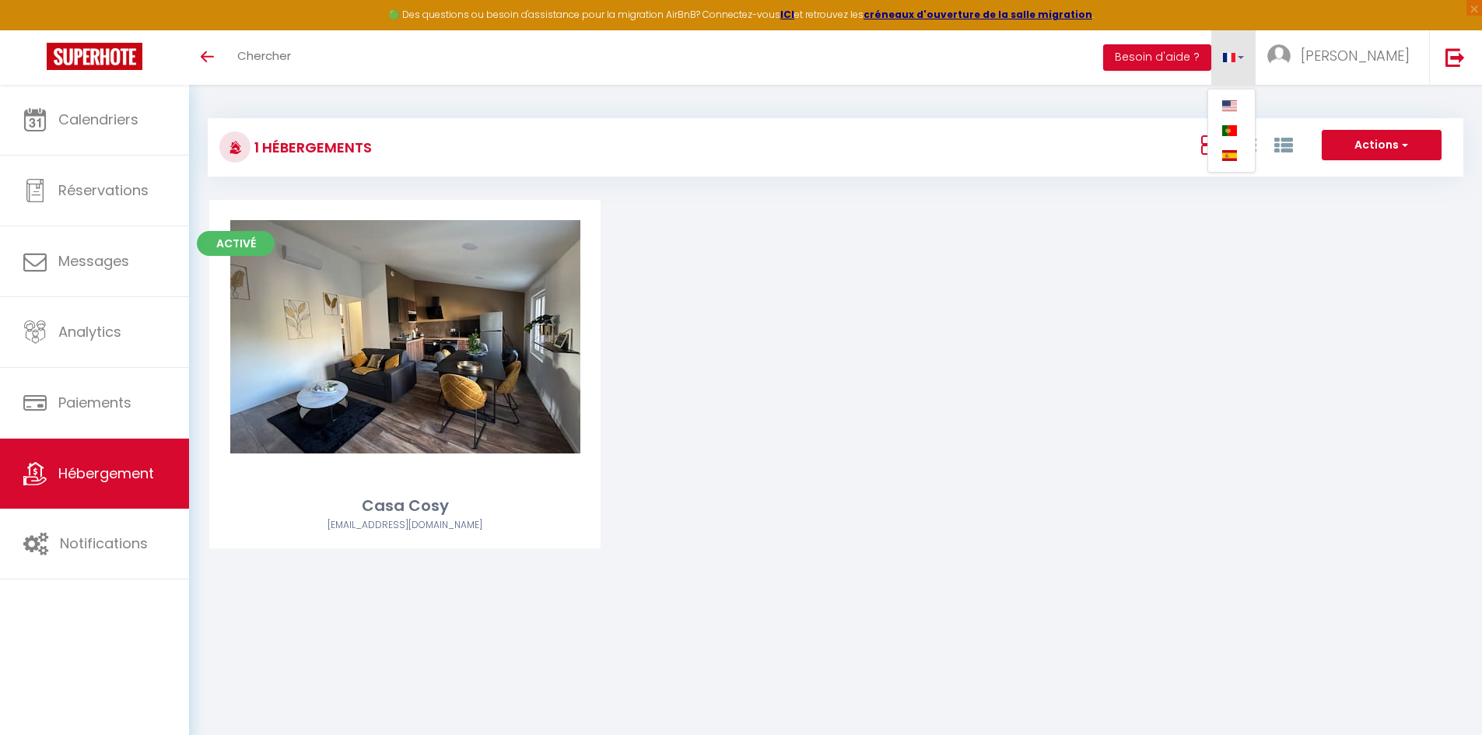
click at [1256, 57] on link at bounding box center [1233, 57] width 45 height 54
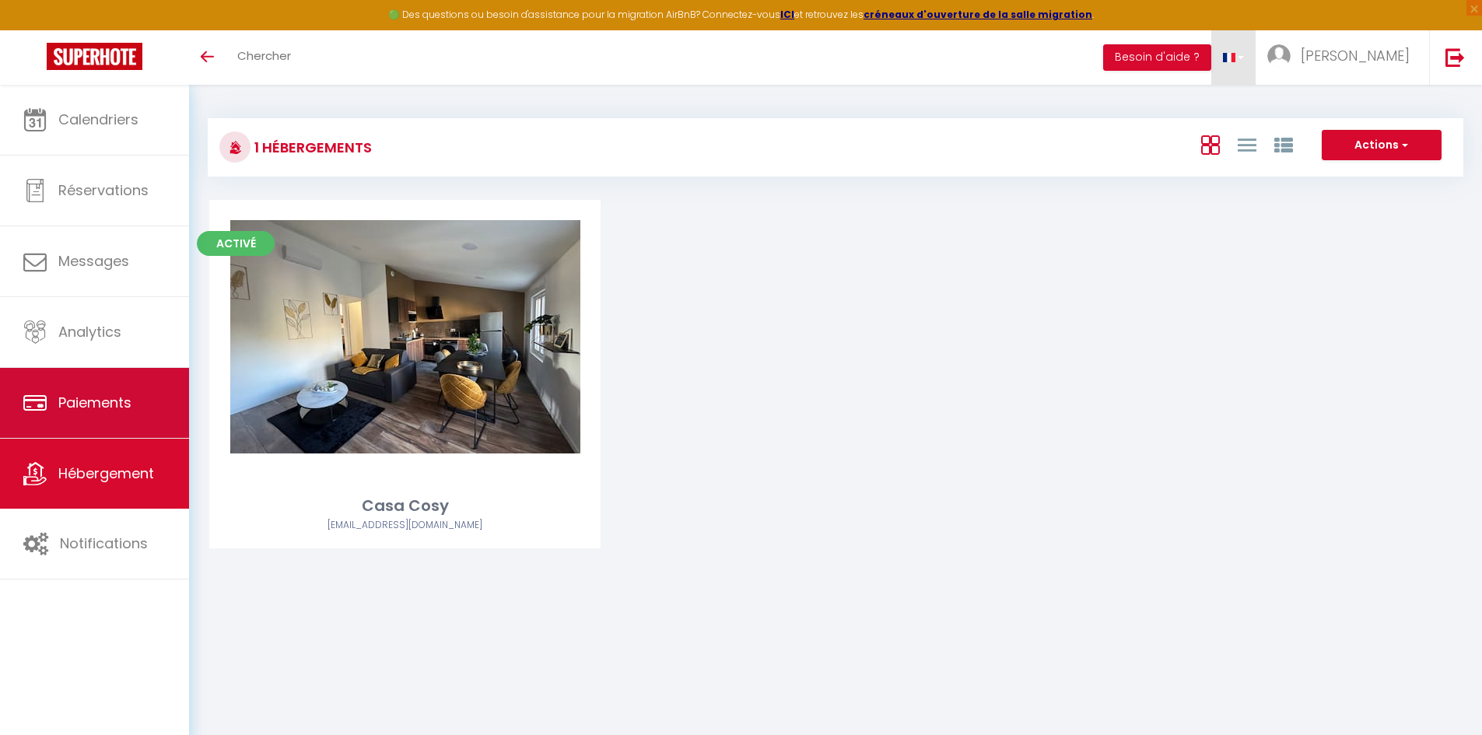
click at [110, 408] on span "Paiements" at bounding box center [94, 402] width 73 height 19
select select "2"
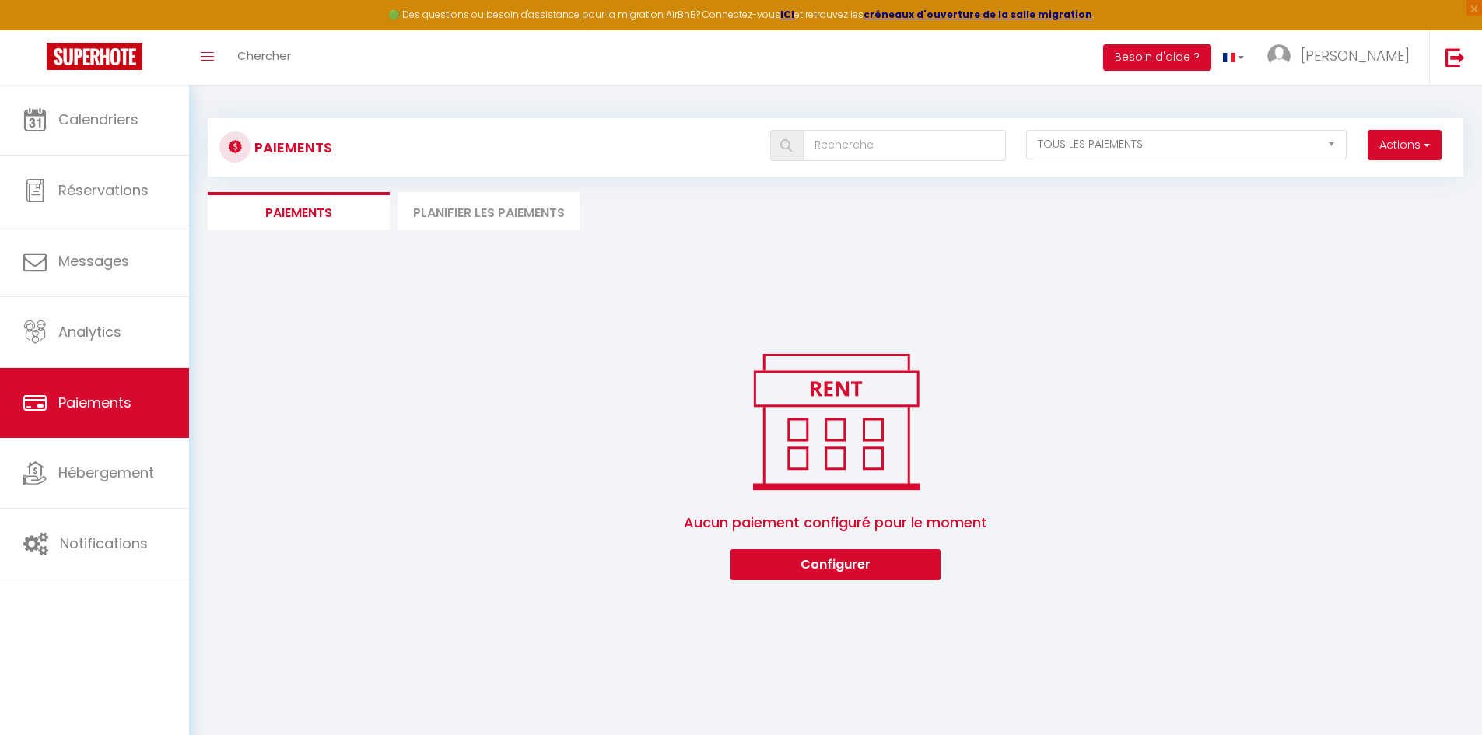
click at [492, 218] on li "Planifier les paiements" at bounding box center [488, 211] width 182 height 38
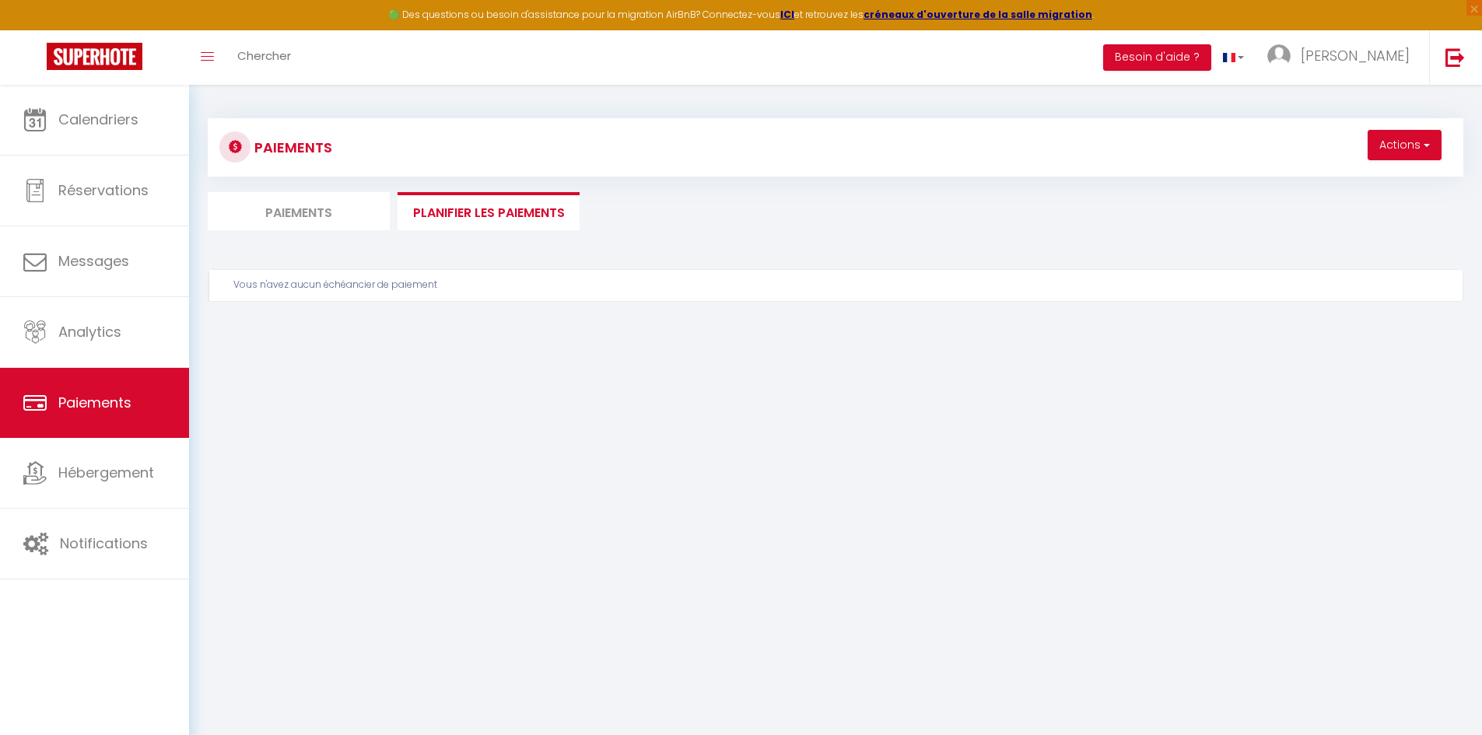
click at [290, 212] on li "Paiements" at bounding box center [299, 211] width 182 height 38
select select "2"
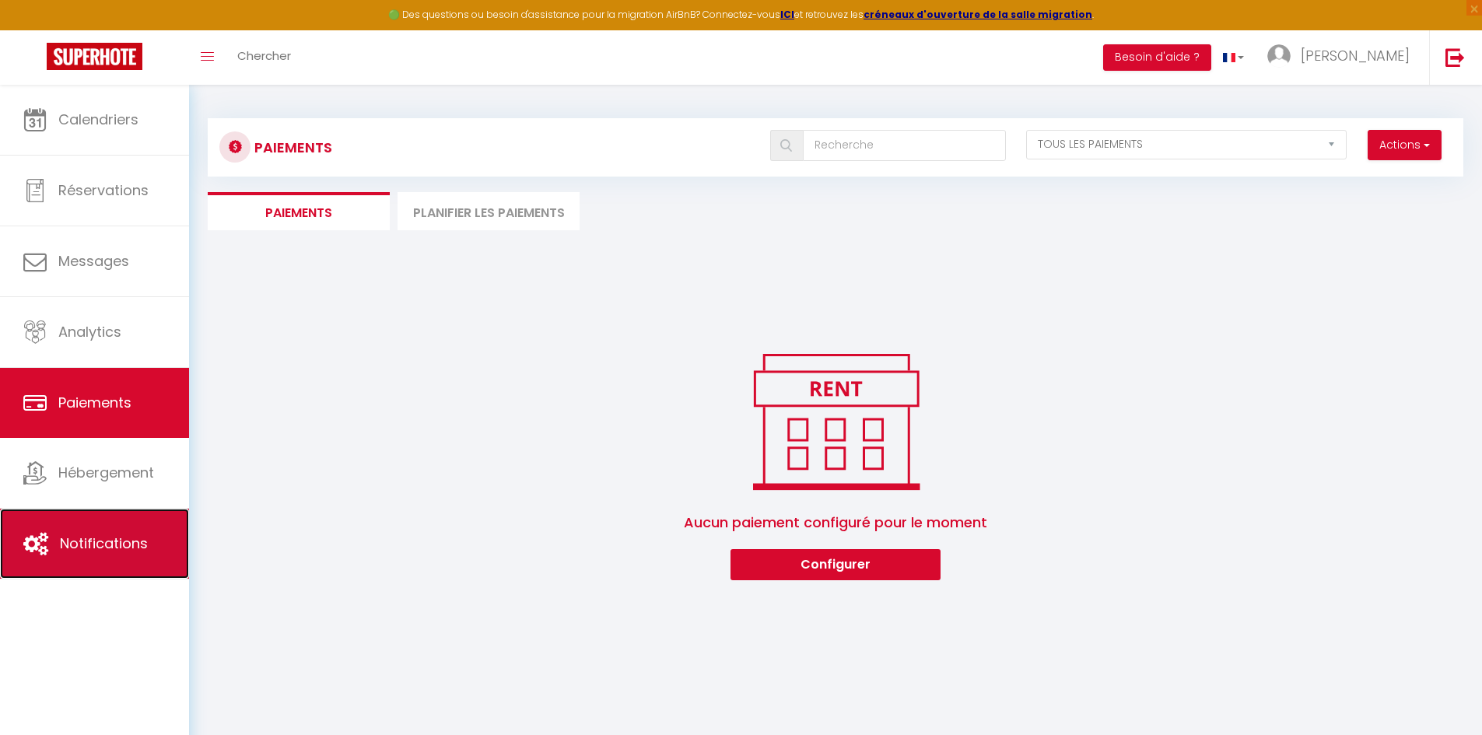
click at [150, 548] on link "Notifications" at bounding box center [94, 544] width 189 height 70
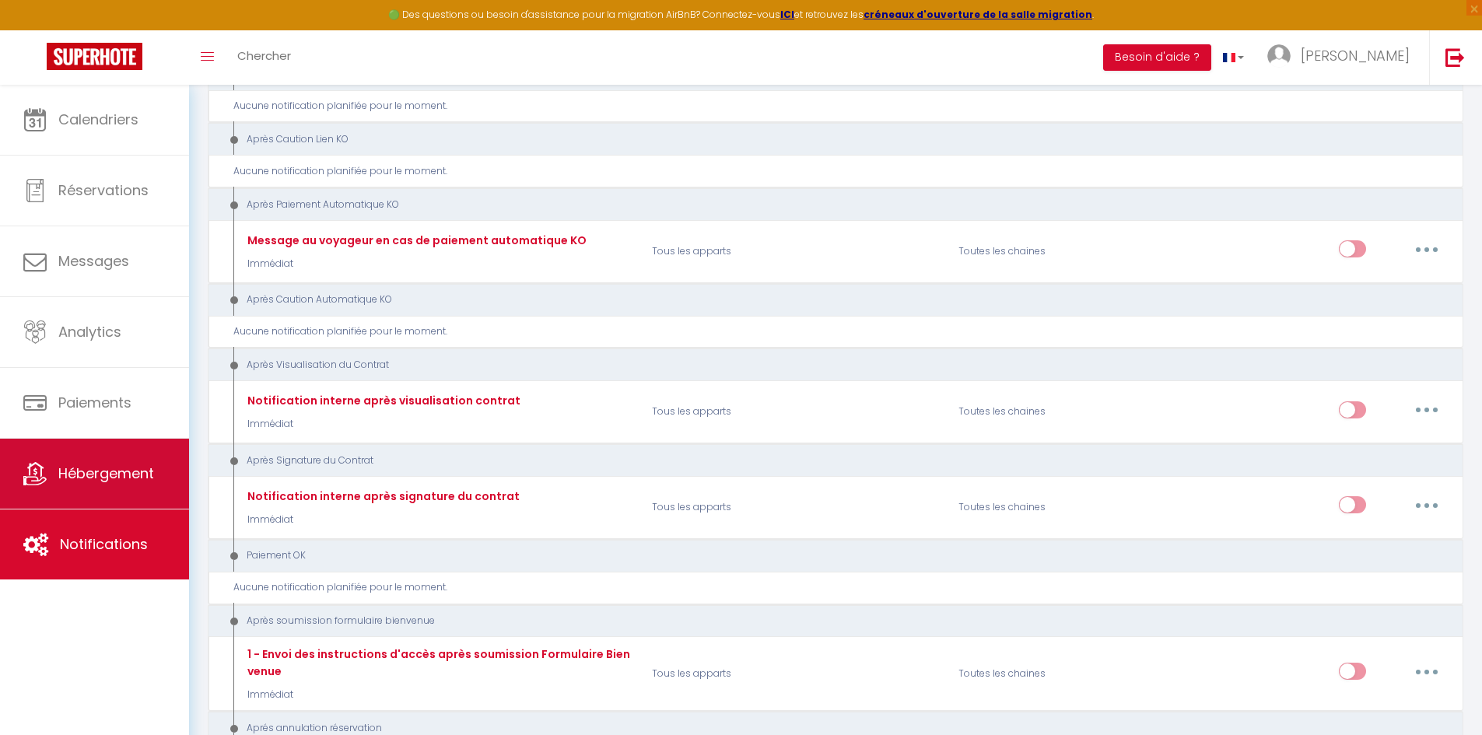
scroll to position [1711, 0]
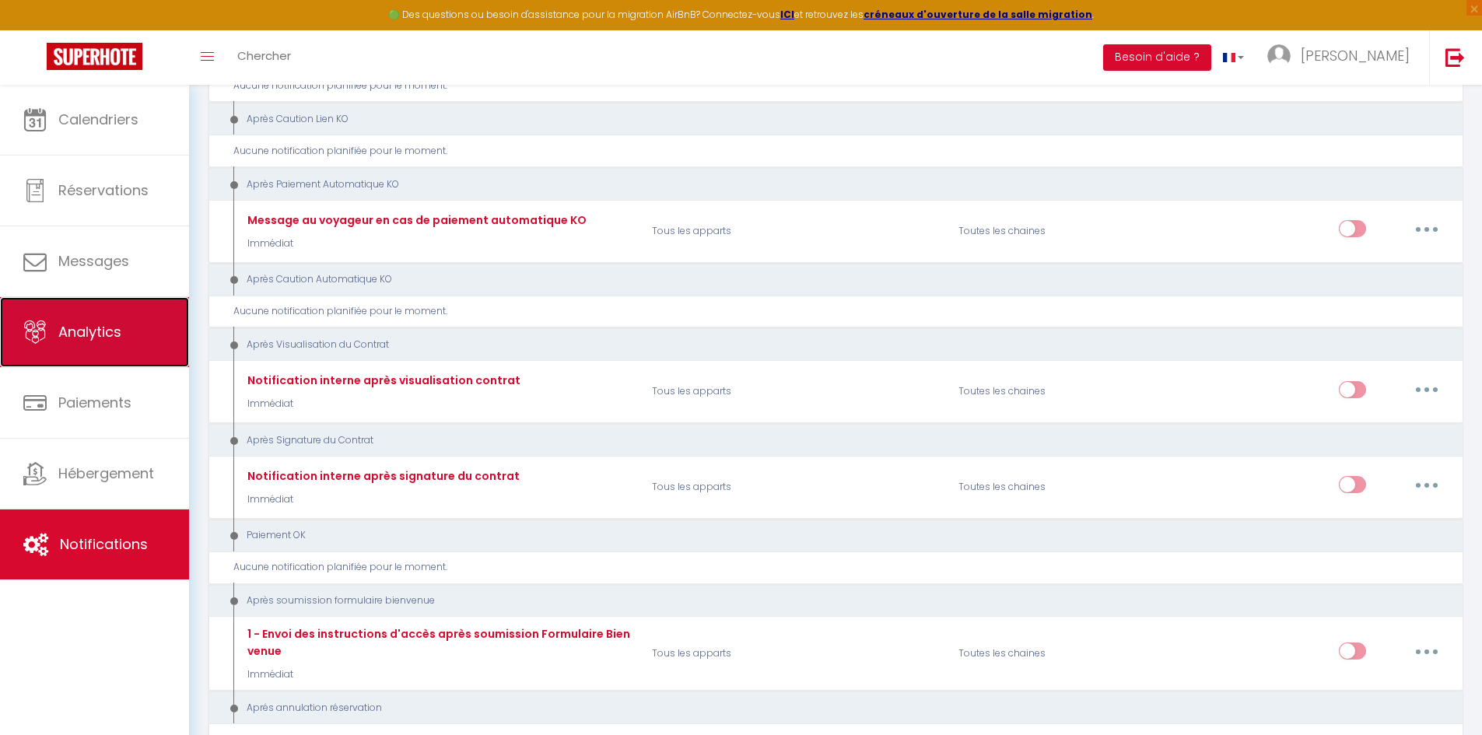
click at [86, 341] on span "Analytics" at bounding box center [89, 331] width 63 height 19
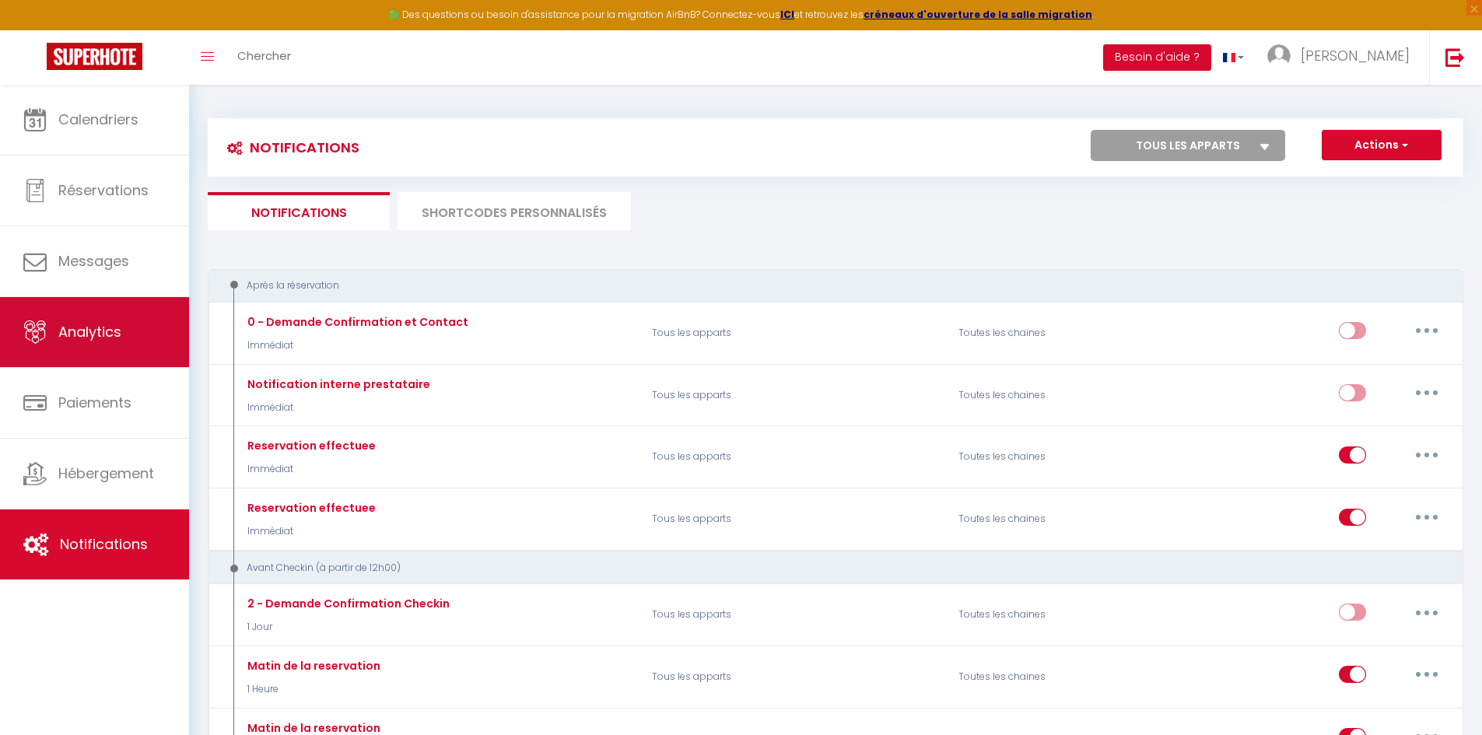
select select "2025"
select select "9"
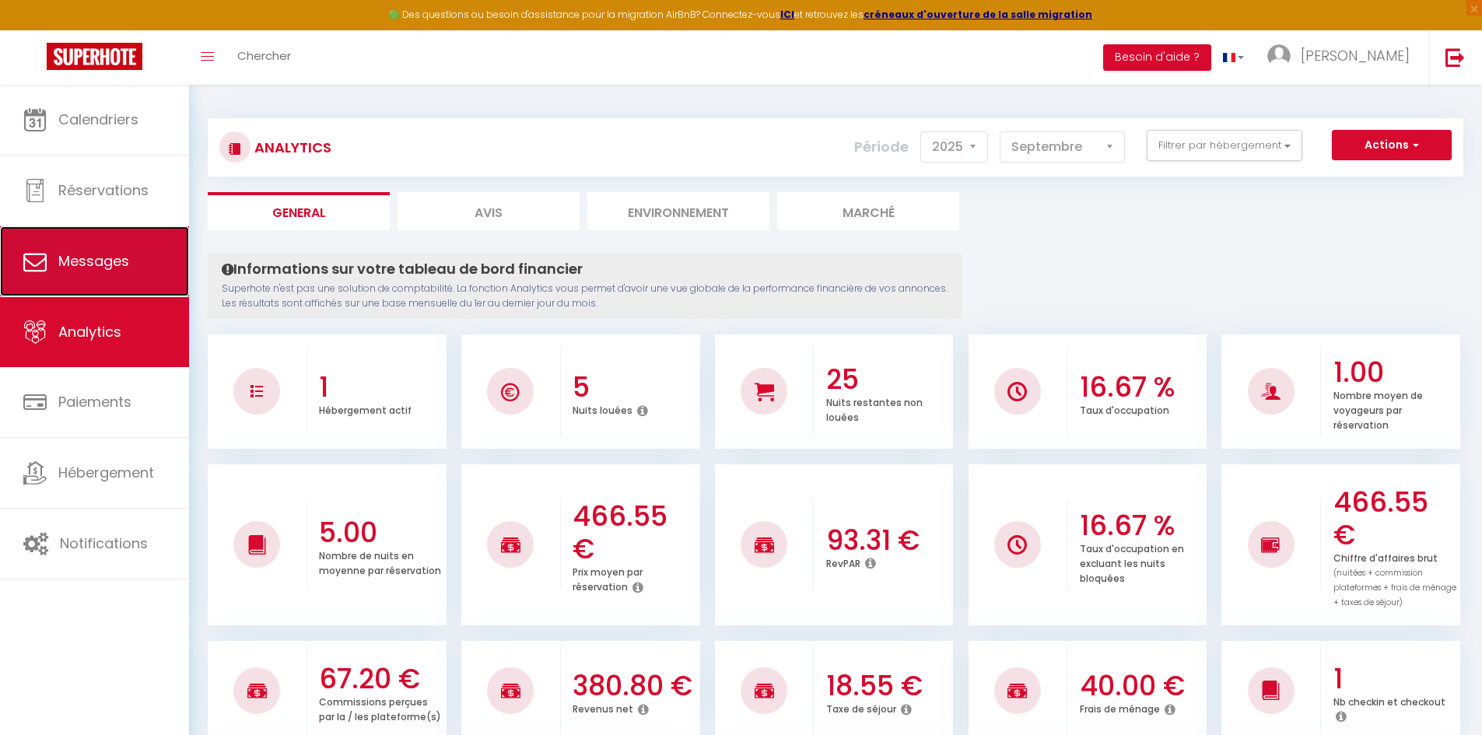
click at [86, 270] on span "Messages" at bounding box center [93, 260] width 71 height 19
select select "message"
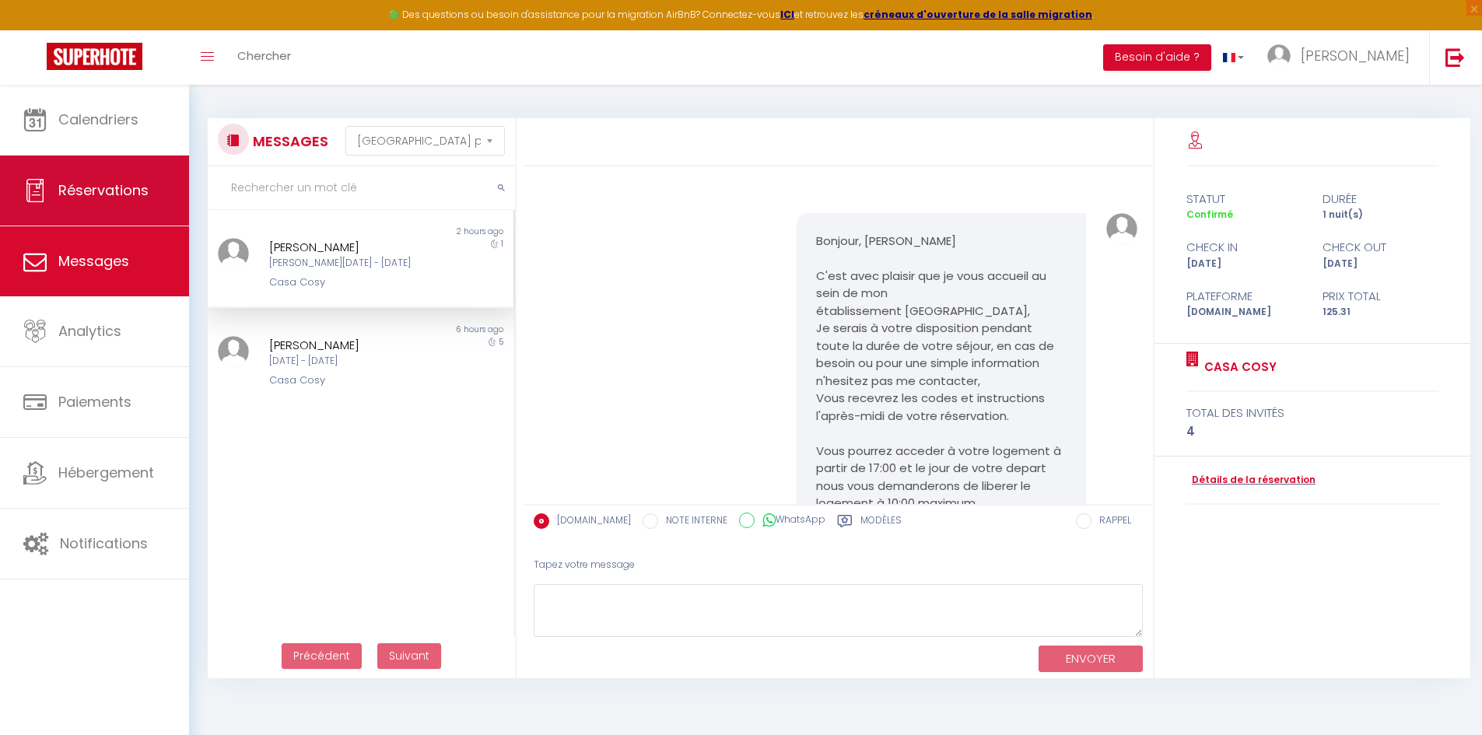
scroll to position [334, 0]
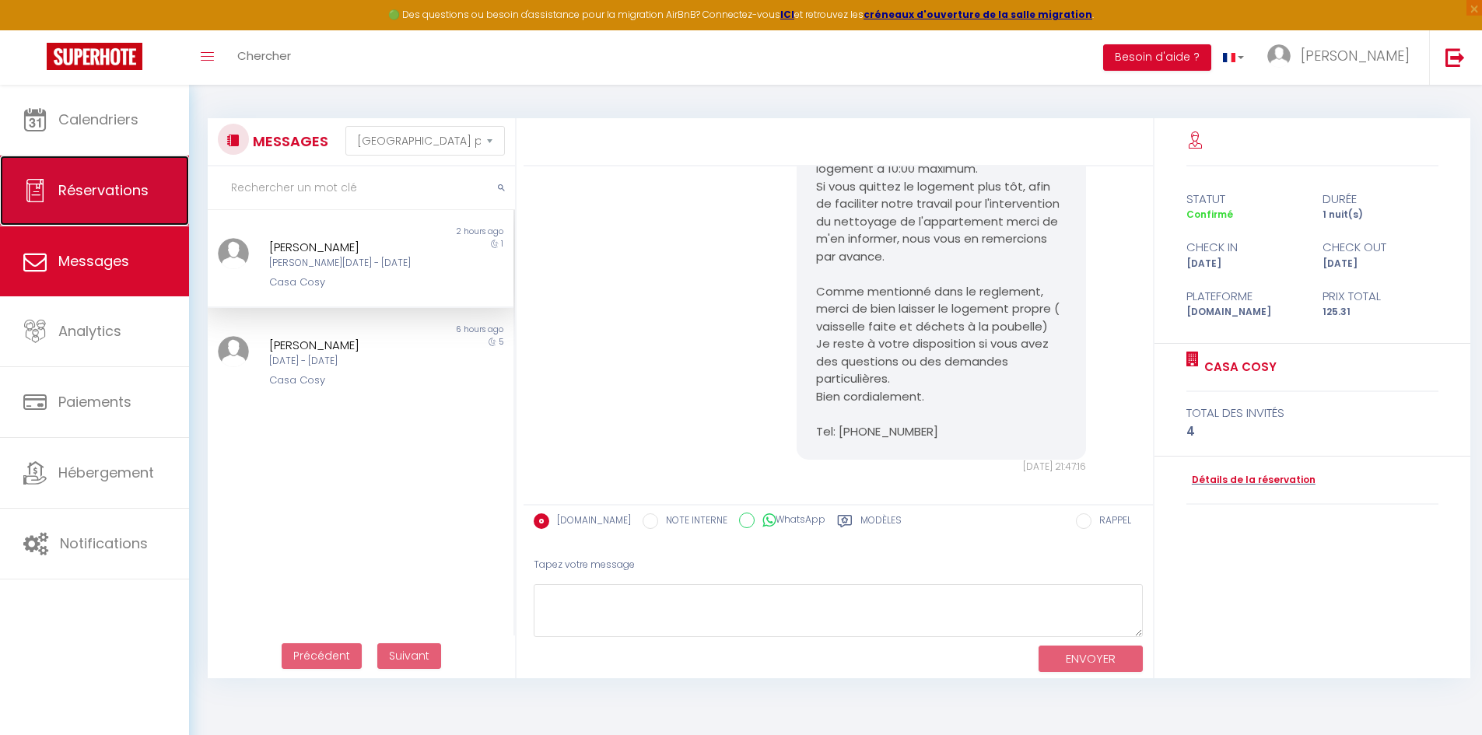
click at [118, 189] on span "Réservations" at bounding box center [103, 189] width 90 height 19
select select "not_cancelled"
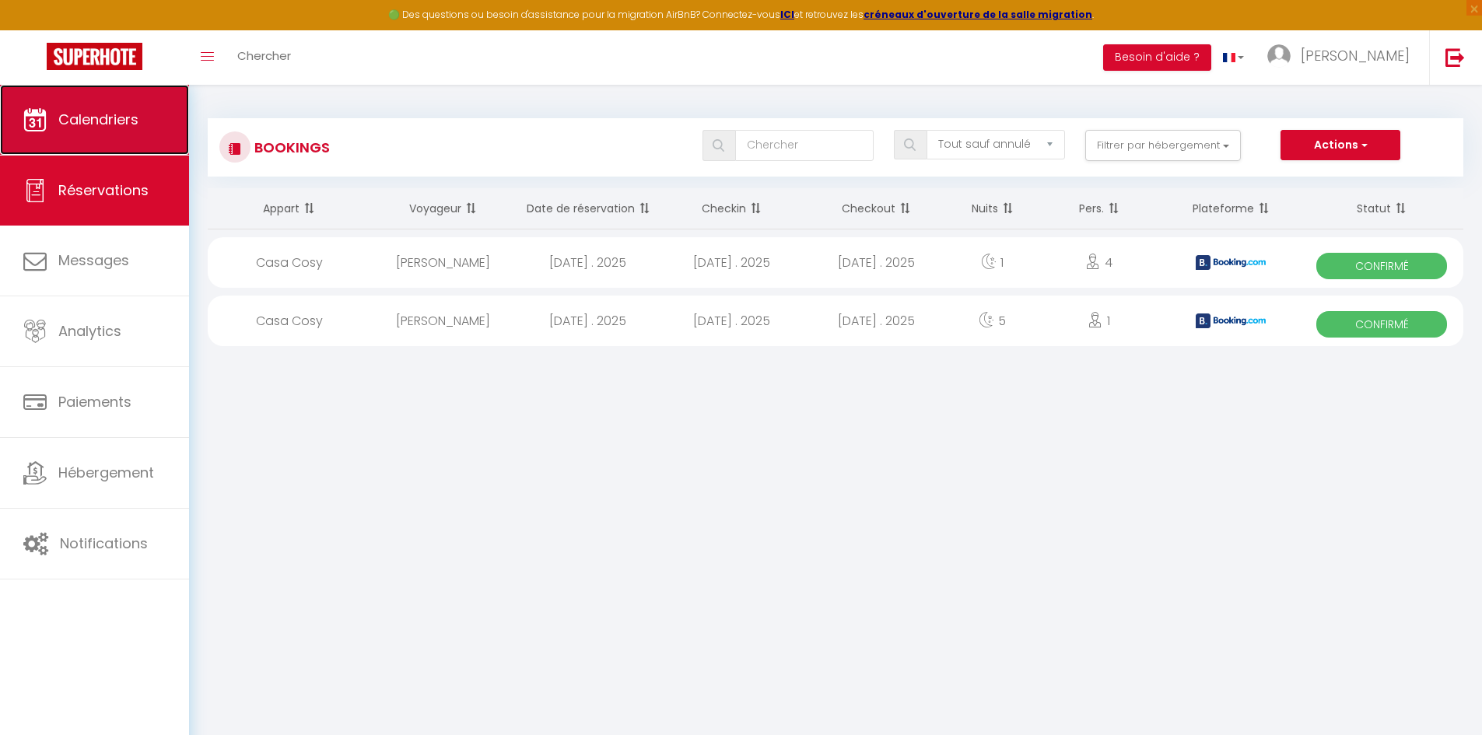
click at [130, 118] on span "Calendriers" at bounding box center [98, 119] width 80 height 19
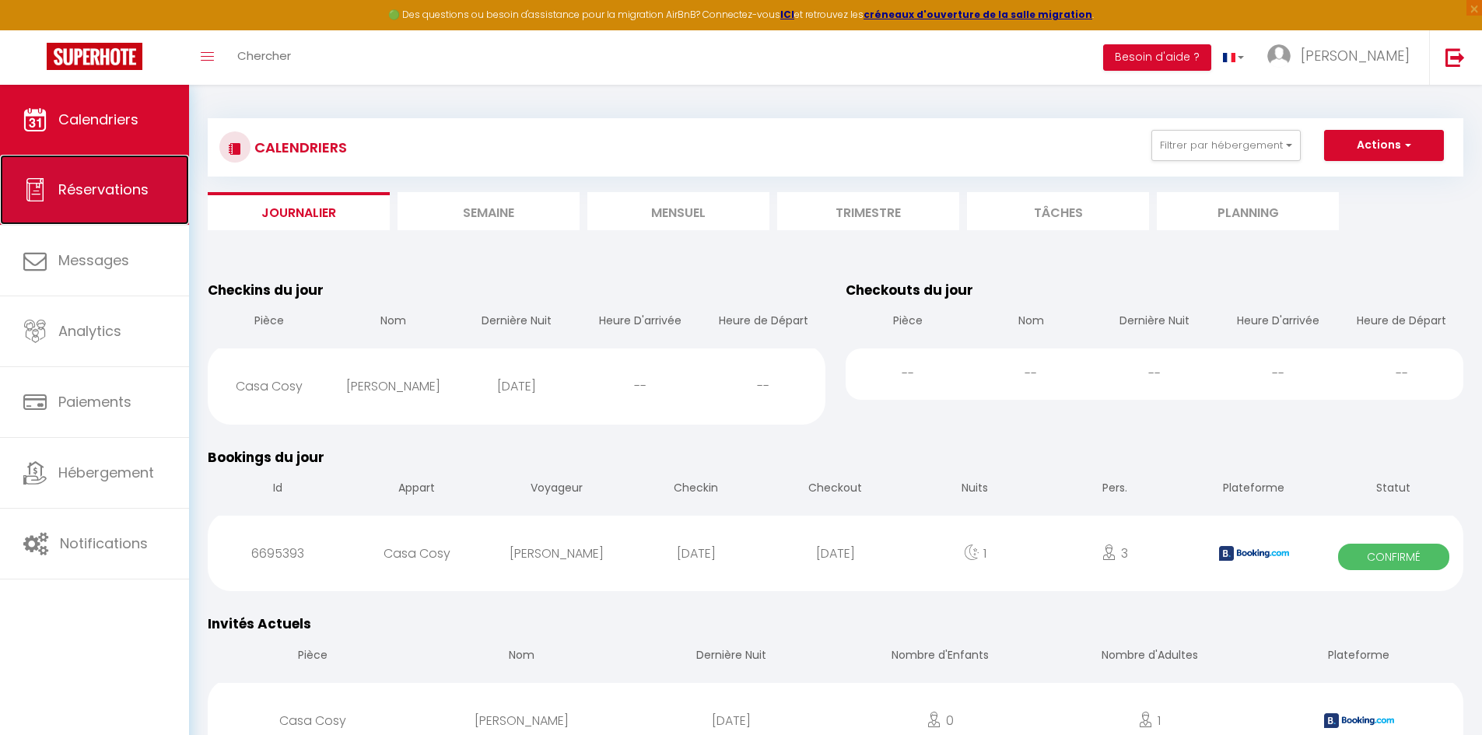
click at [95, 199] on link "Réservations" at bounding box center [94, 190] width 189 height 70
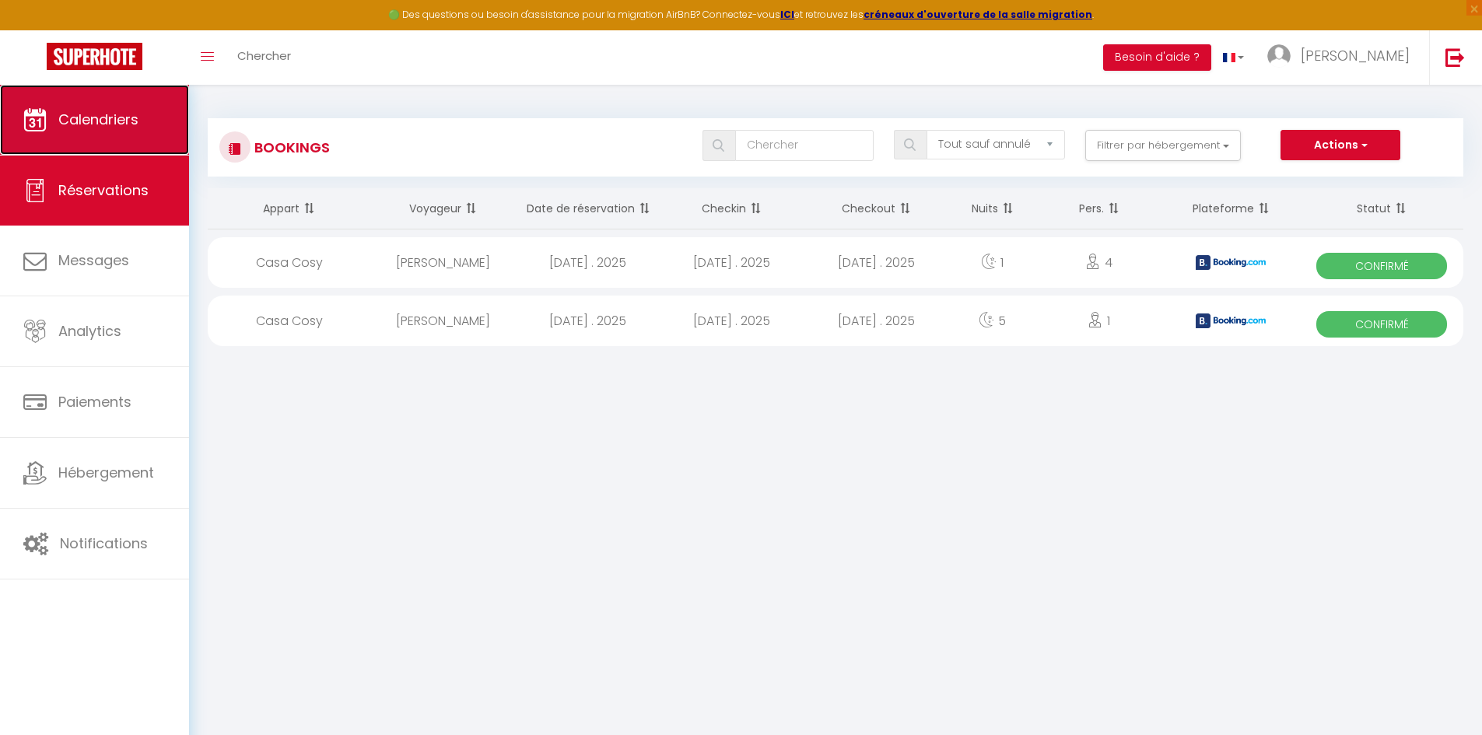
click at [124, 131] on link "Calendriers" at bounding box center [94, 120] width 189 height 70
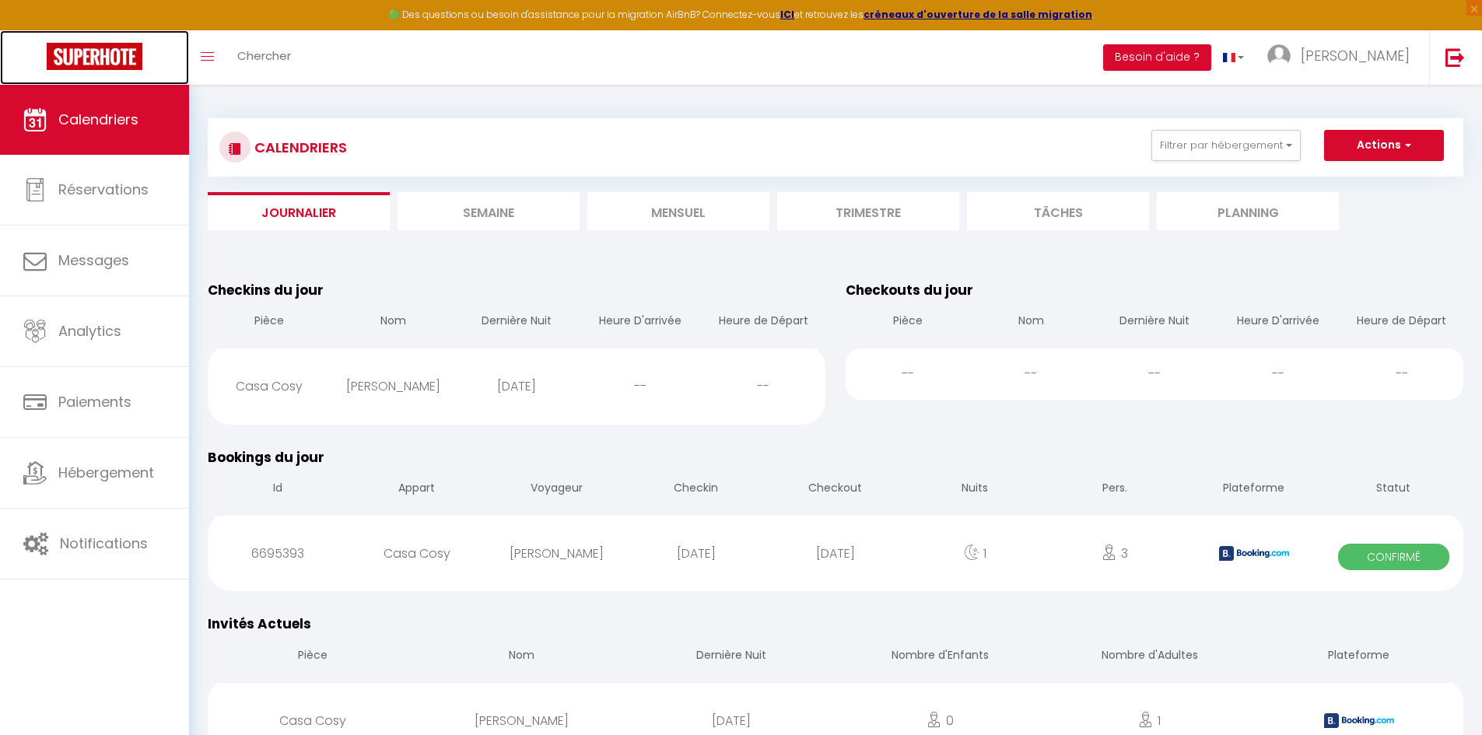
click at [107, 61] on img at bounding box center [95, 56] width 96 height 27
